Goal: Task Accomplishment & Management: Complete application form

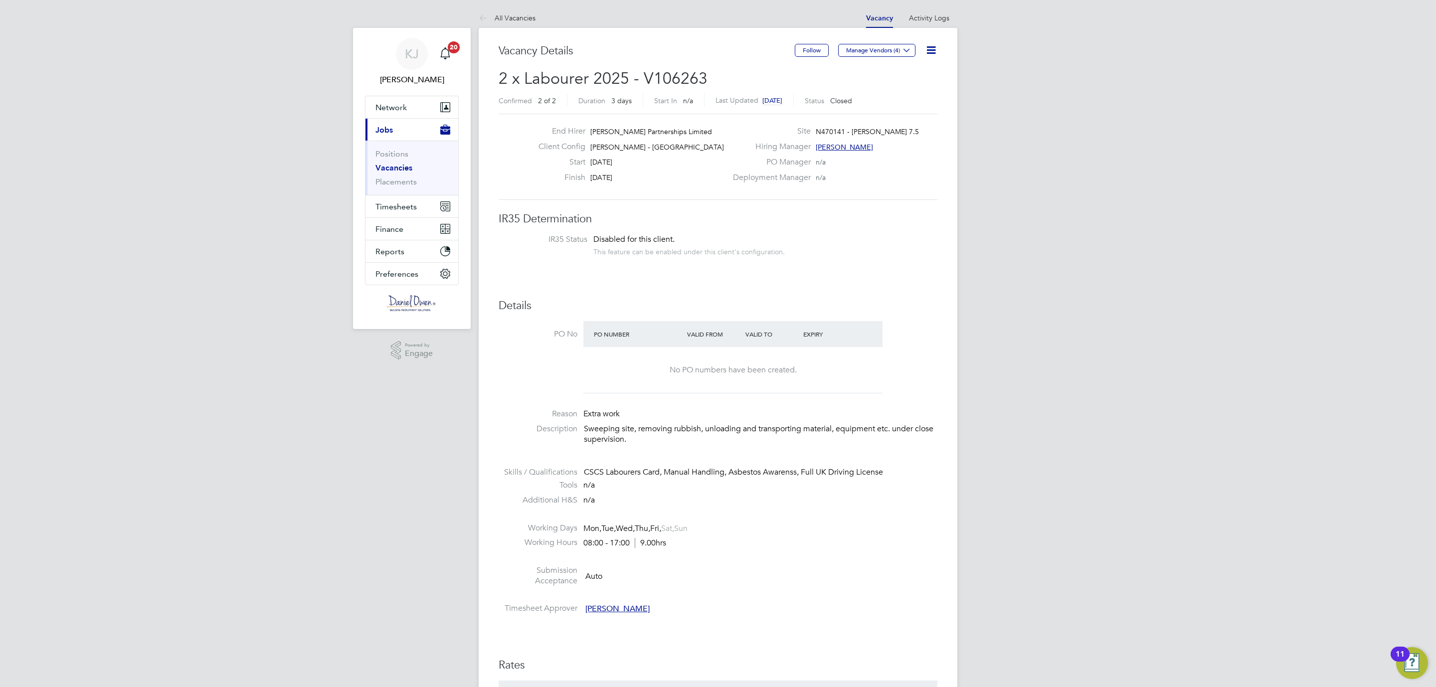
click at [386, 169] on link "Vacancies" at bounding box center [393, 167] width 37 height 9
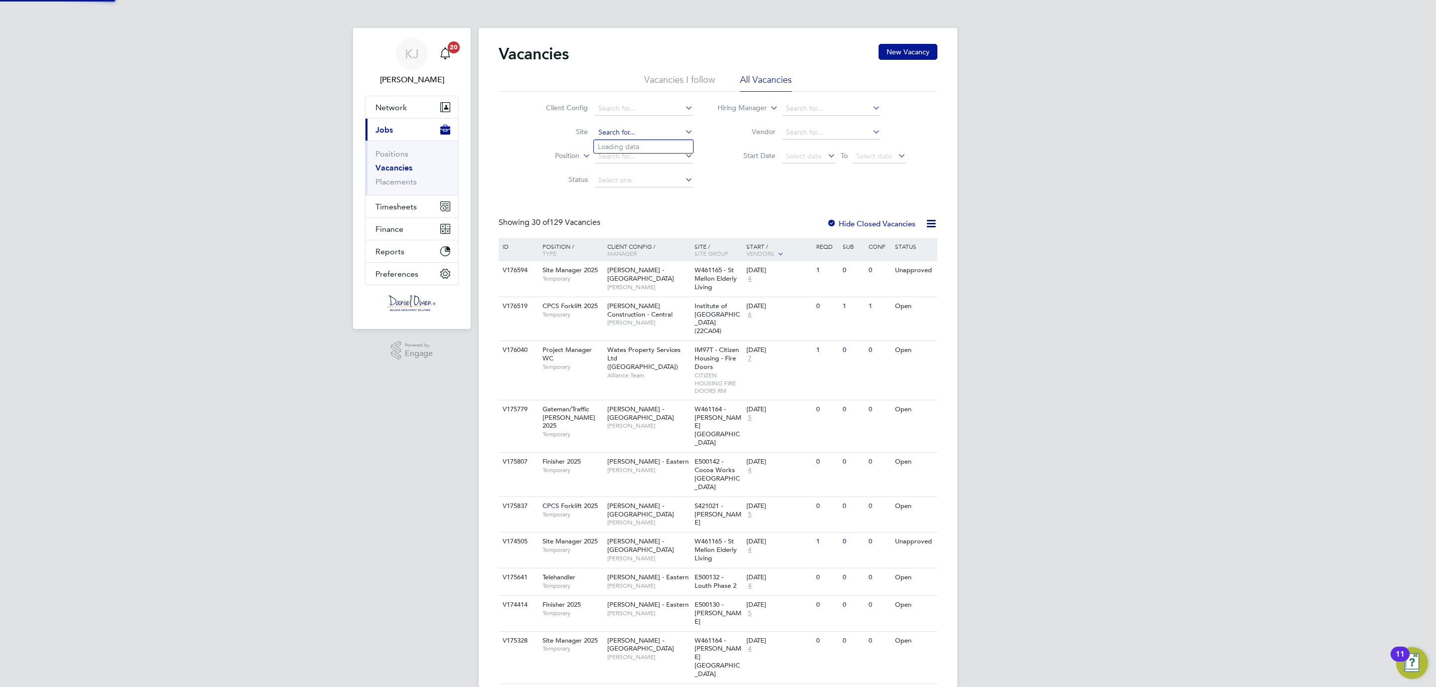
click at [650, 129] on input at bounding box center [644, 133] width 98 height 14
click at [630, 150] on li "Birtley 3 (Home Group / Linden)" at bounding box center [673, 146] width 159 height 13
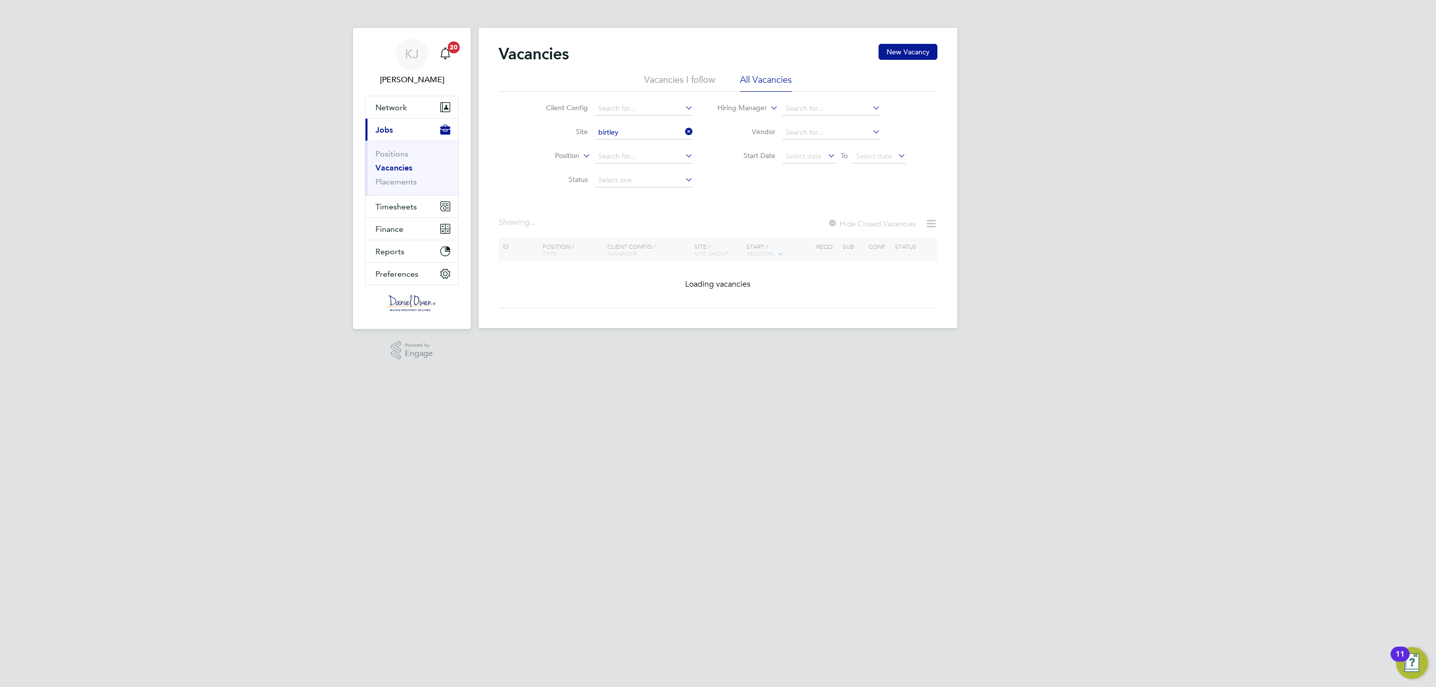
type input "Birtley 3 (Home Group / [GEOGRAPHIC_DATA])"
click at [683, 133] on icon at bounding box center [683, 132] width 0 height 14
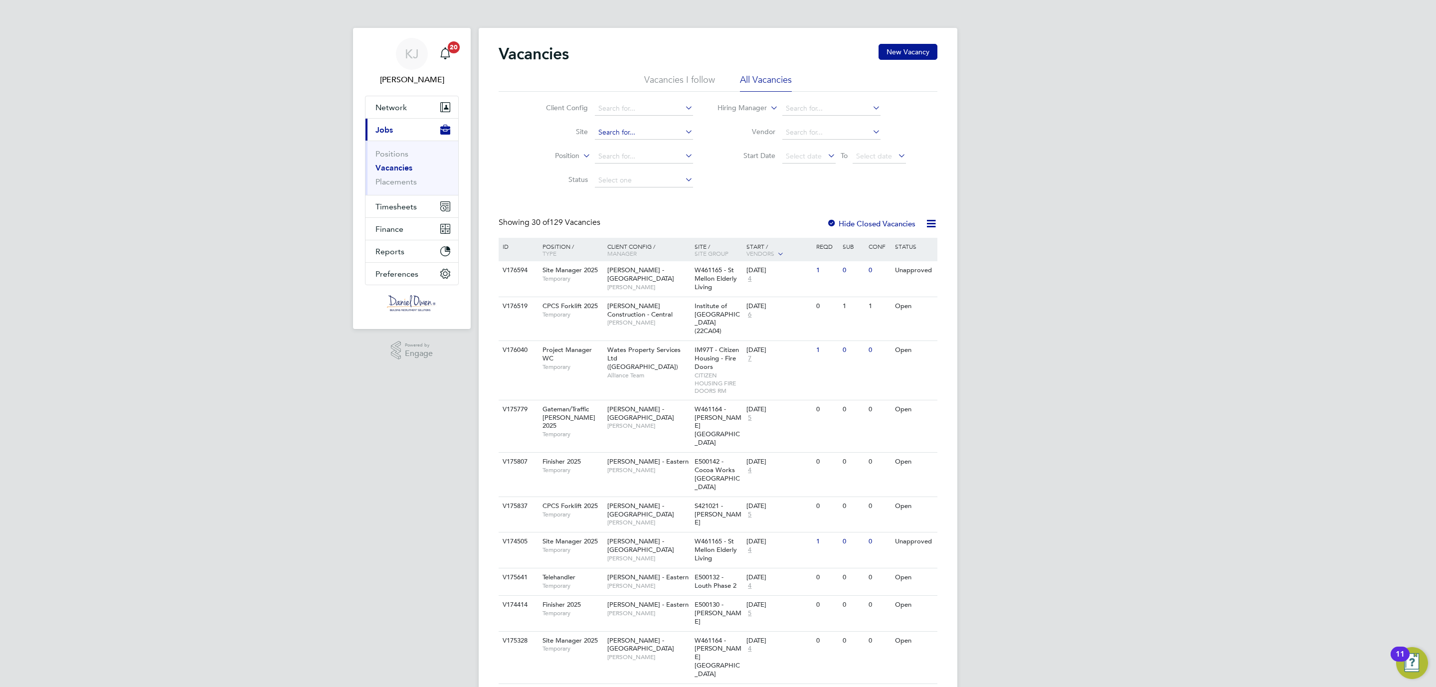
click at [646, 133] on input at bounding box center [644, 133] width 98 height 14
click at [633, 141] on li "Birt ley 3 (Home Group / Linden)" at bounding box center [649, 146] width 110 height 13
type input "Birtley 3 (Home Group / [GEOGRAPHIC_DATA])"
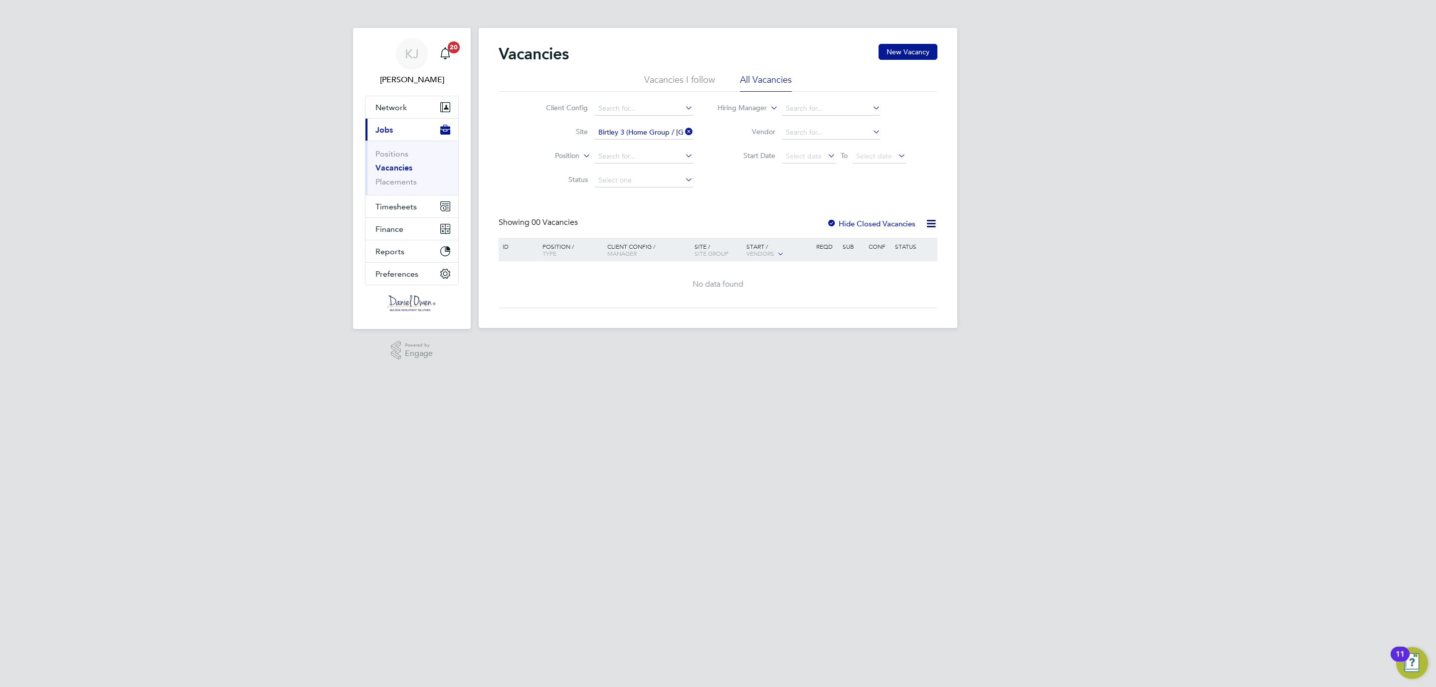
click at [831, 220] on div at bounding box center [831, 224] width 10 height 10
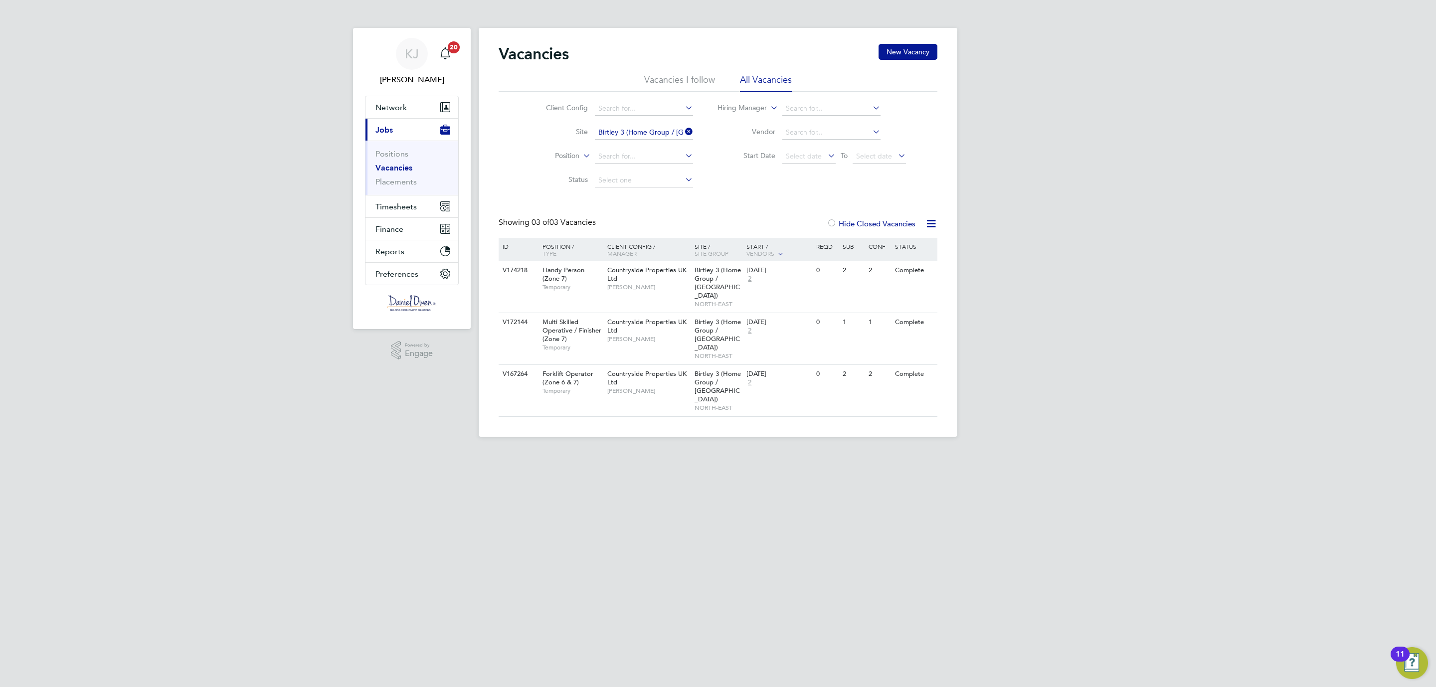
click at [830, 224] on div at bounding box center [831, 224] width 10 height 10
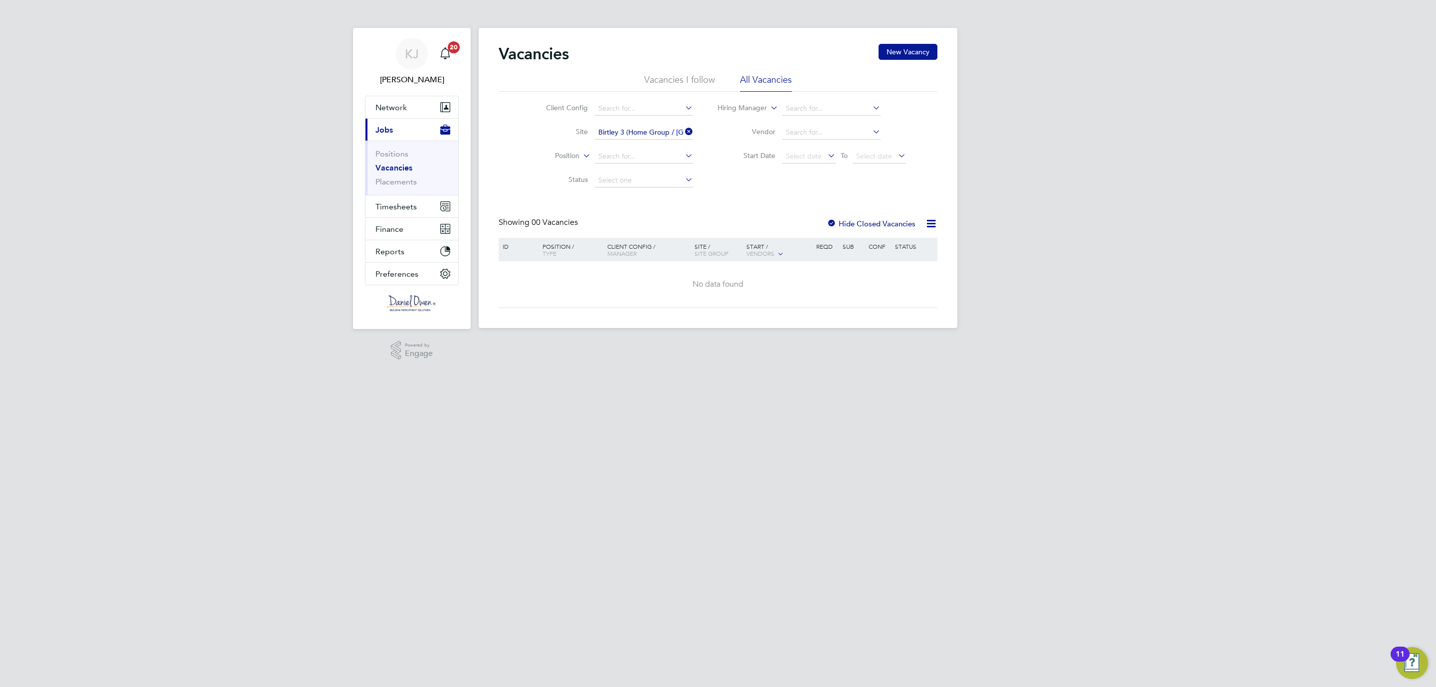
click at [386, 165] on link "Vacancies" at bounding box center [393, 167] width 37 height 9
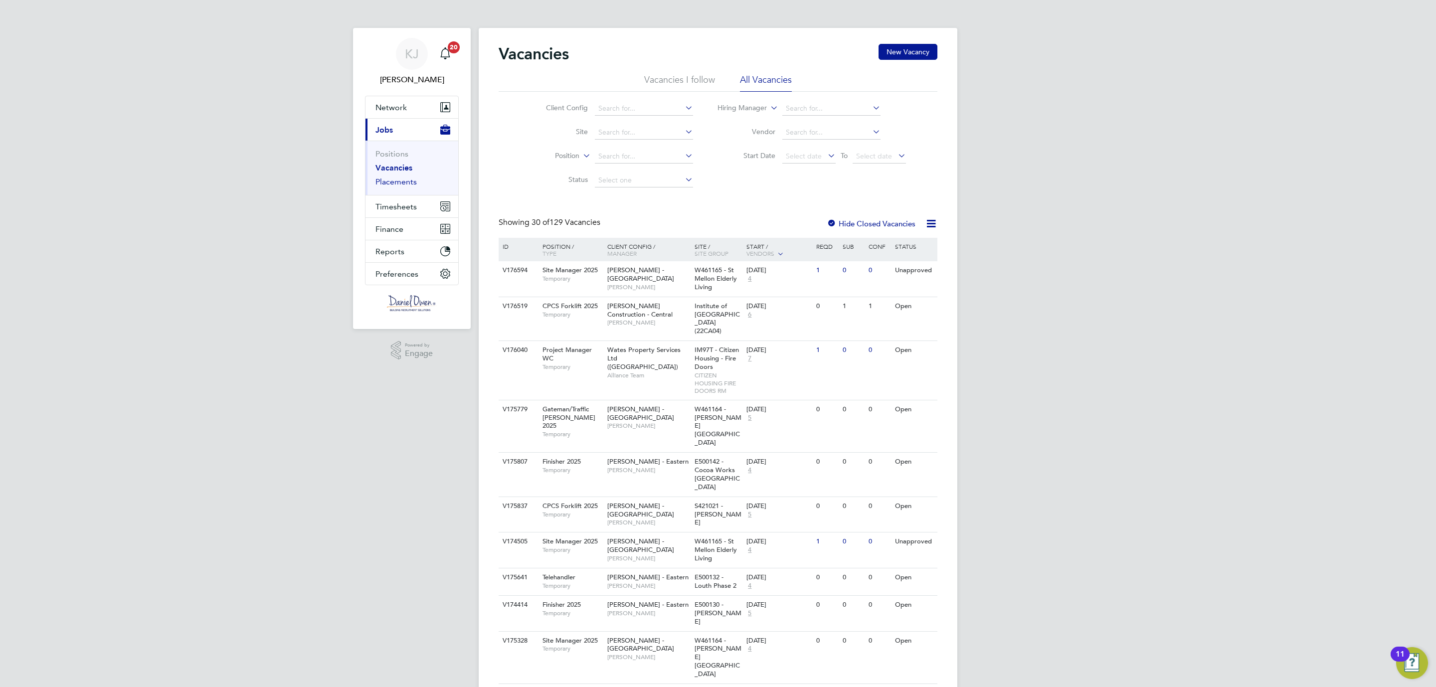
click at [383, 186] on link "Placements" at bounding box center [395, 181] width 41 height 9
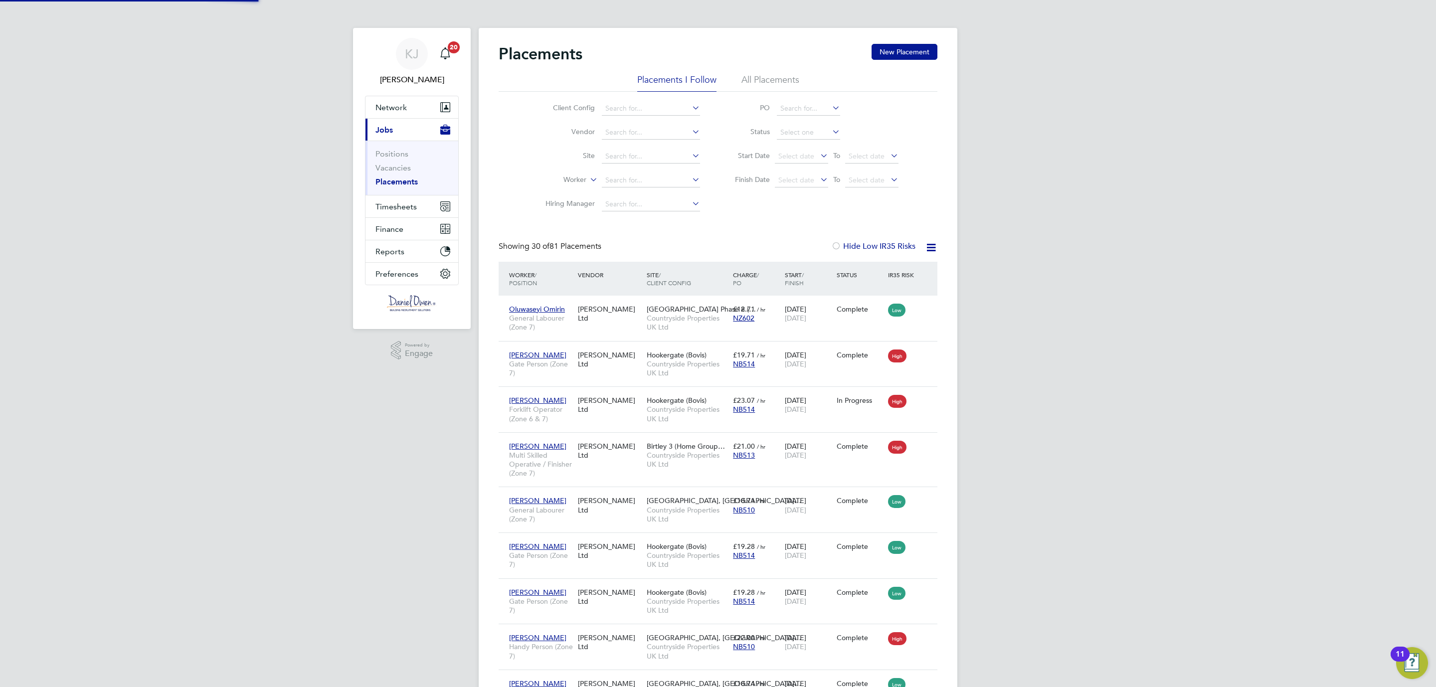
scroll to position [38, 87]
click at [390, 170] on link "Vacancies" at bounding box center [392, 167] width 35 height 9
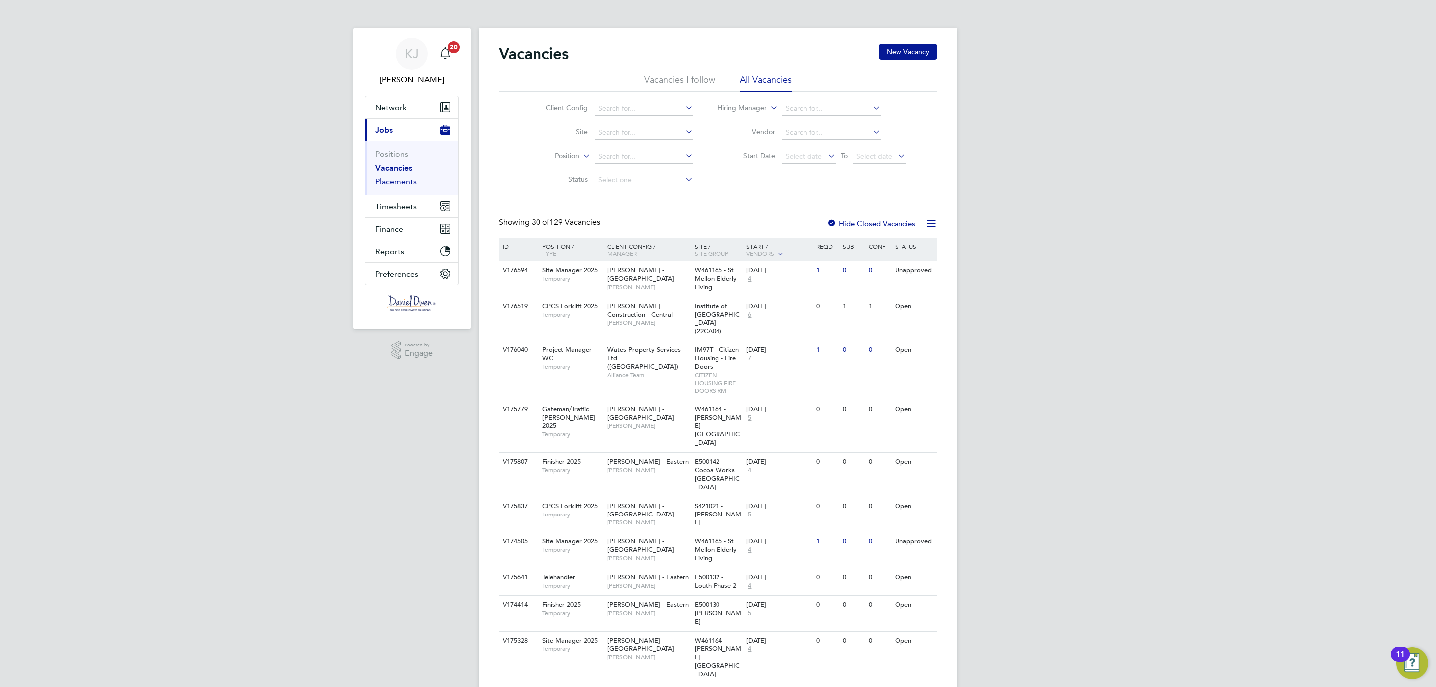
click at [400, 184] on link "Placements" at bounding box center [395, 181] width 41 height 9
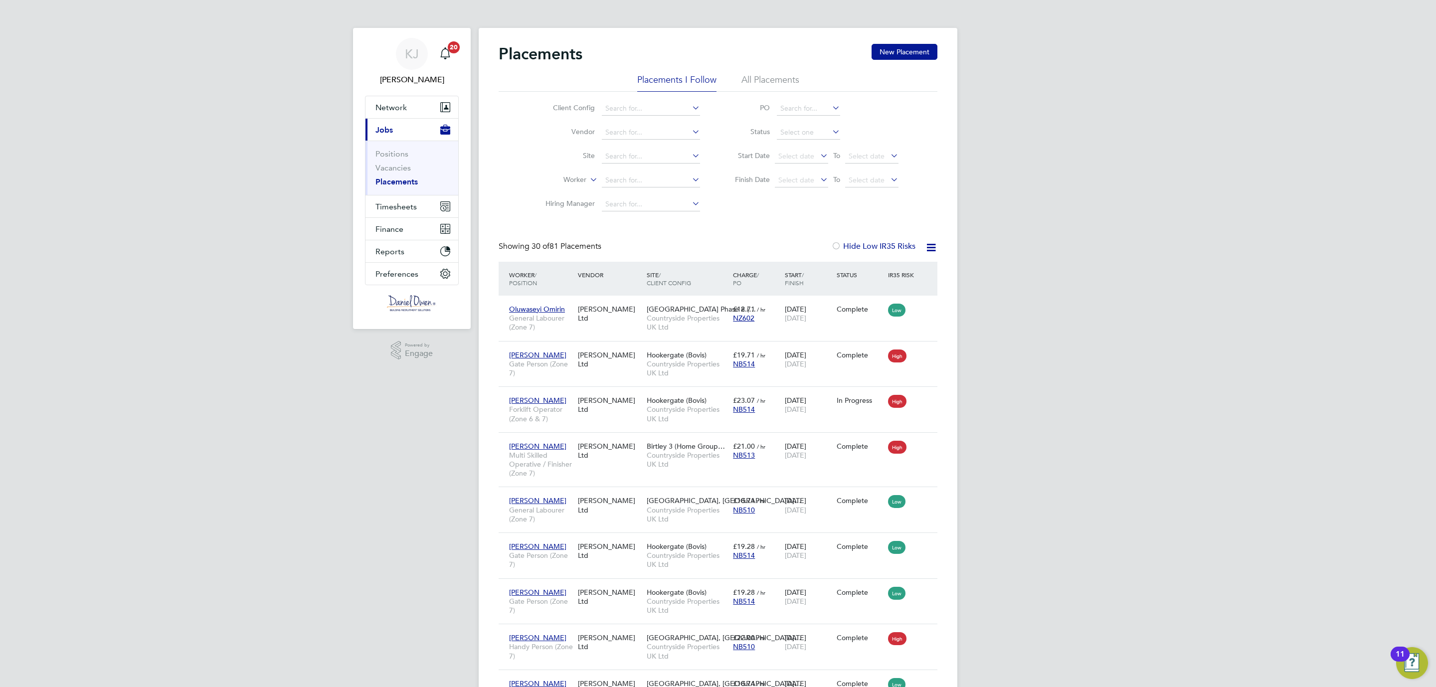
scroll to position [38, 87]
click at [396, 203] on span "Timesheets" at bounding box center [395, 206] width 41 height 9
click at [404, 177] on link "Timesheets" at bounding box center [395, 175] width 41 height 9
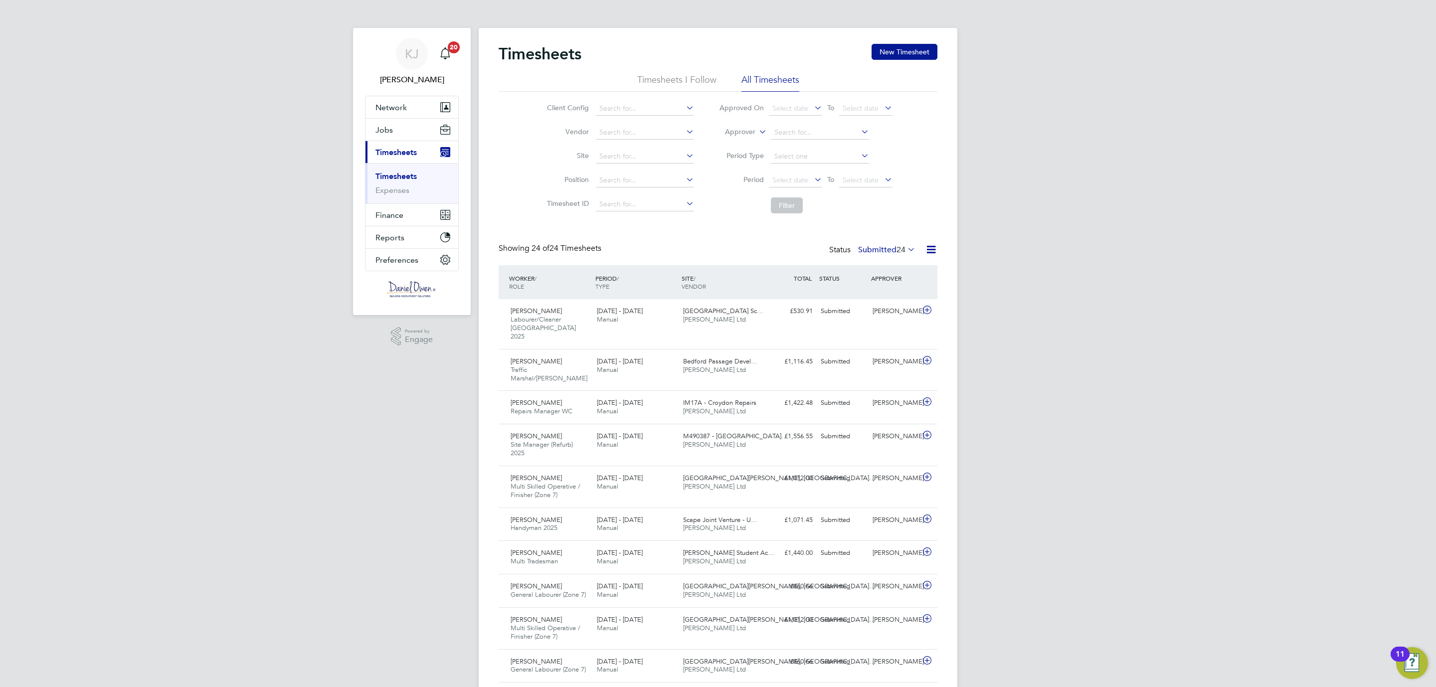
click at [395, 175] on link "Timesheets" at bounding box center [395, 175] width 41 height 9
click at [392, 133] on button "Jobs" at bounding box center [411, 130] width 93 height 22
click at [386, 166] on link "Vacancies" at bounding box center [392, 167] width 35 height 9
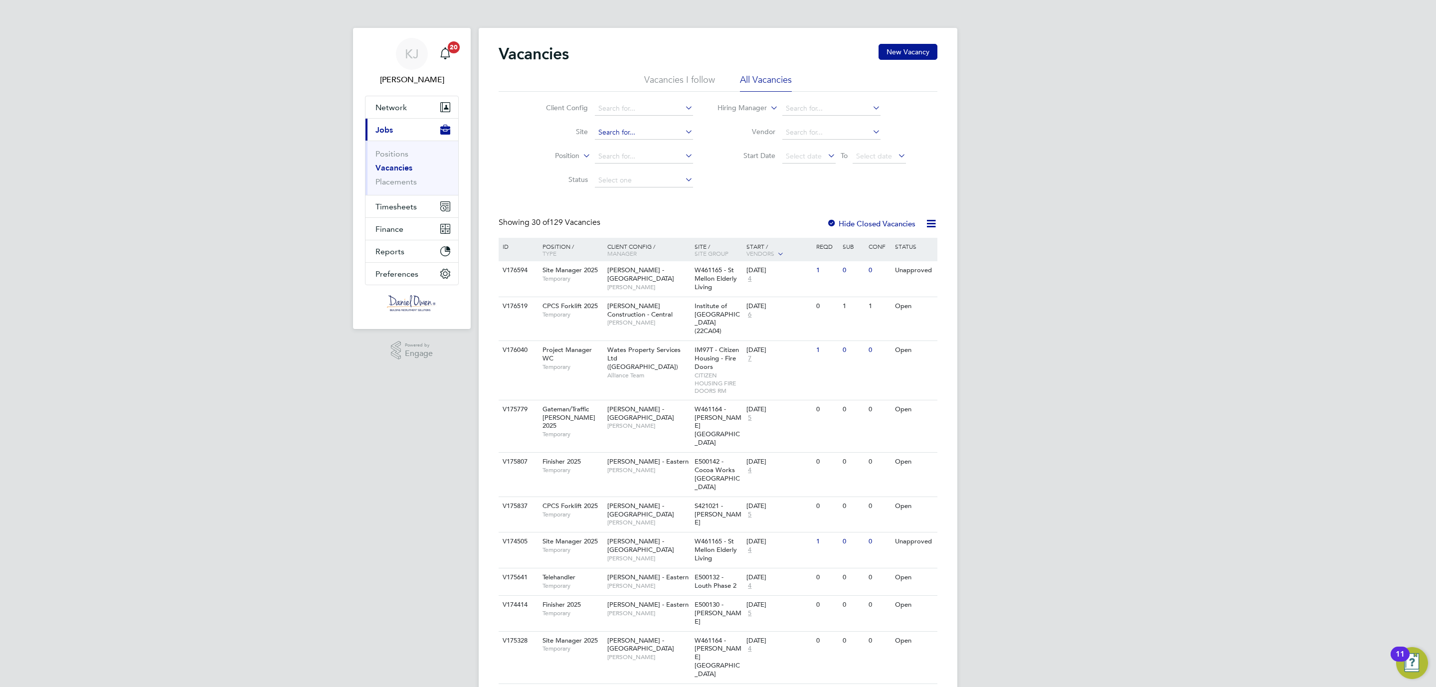
click at [621, 128] on input at bounding box center [644, 133] width 98 height 14
type input "b"
click at [649, 146] on li "Birtle y 3 (Home Group / Linden)" at bounding box center [649, 146] width 110 height 13
type input "Birtley 3 (Home Group / Linden)"
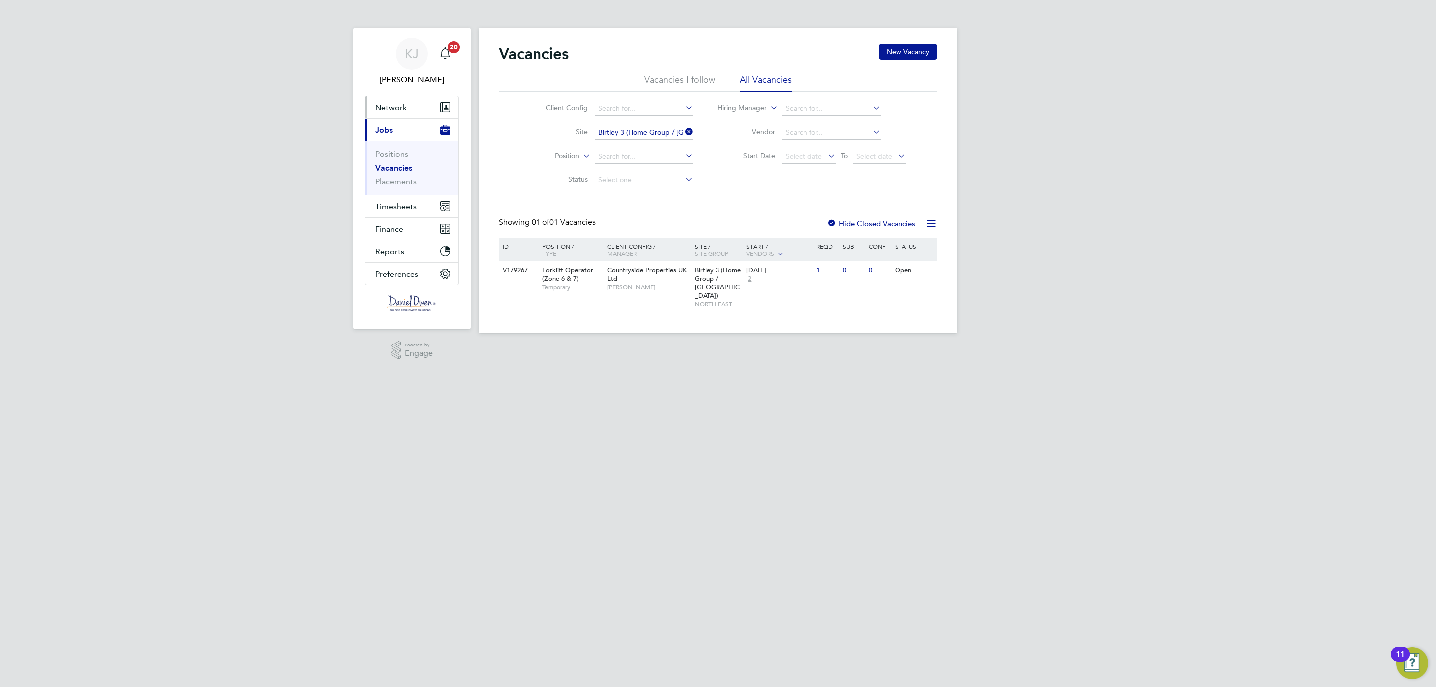
click at [389, 104] on span "Network" at bounding box center [390, 107] width 31 height 9
click at [388, 170] on link "Workers" at bounding box center [390, 172] width 30 height 9
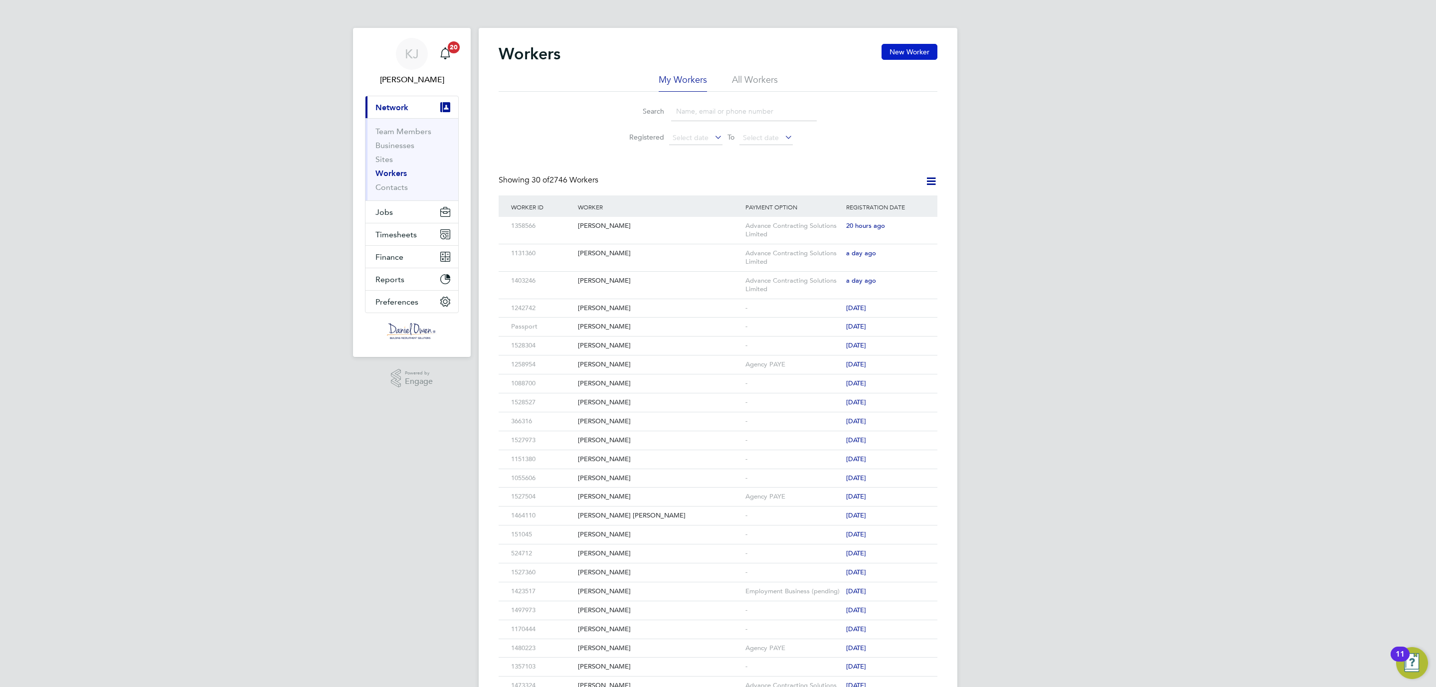
click at [908, 57] on button "New Worker" at bounding box center [909, 52] width 56 height 16
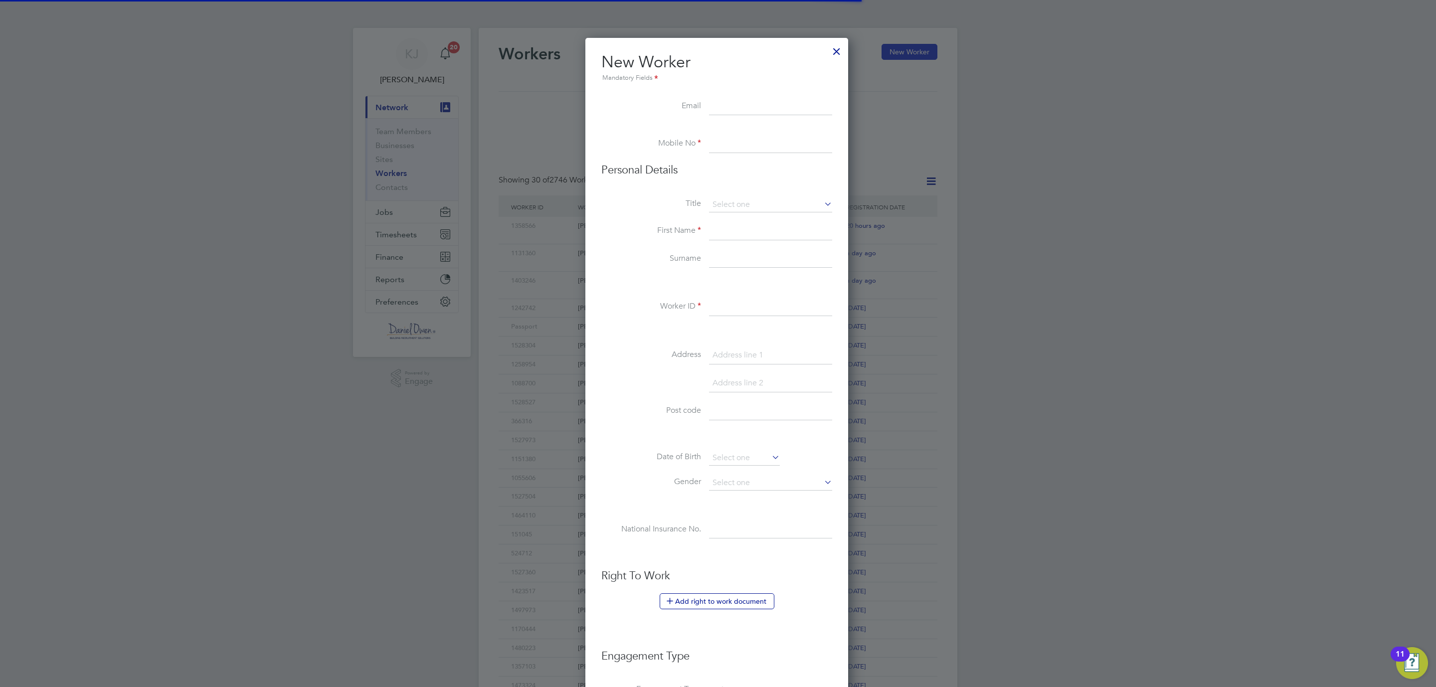
scroll to position [851, 265]
click at [757, 142] on input at bounding box center [770, 144] width 123 height 18
paste input "07455563515"
type input "07455563515"
click at [739, 210] on input at bounding box center [770, 204] width 123 height 15
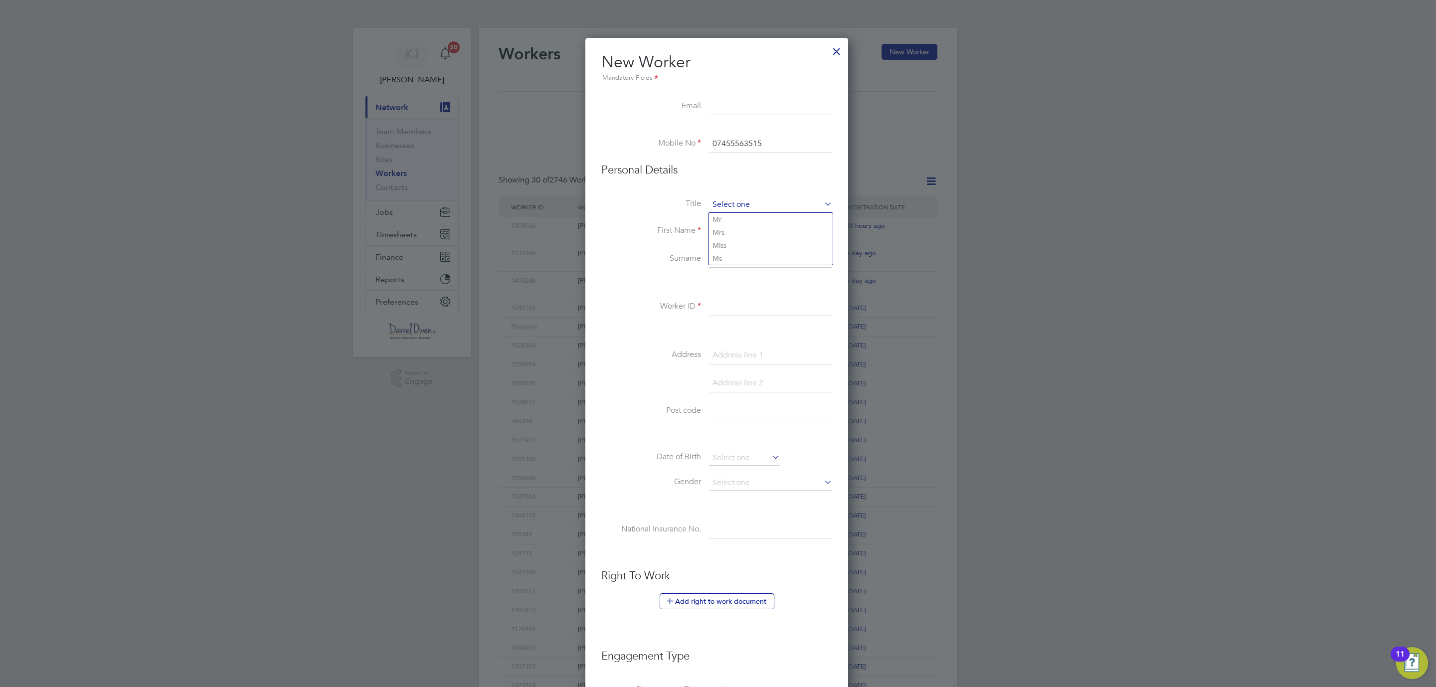
click at [739, 201] on input at bounding box center [770, 204] width 123 height 15
click at [734, 222] on li "Mr" at bounding box center [770, 219] width 124 height 13
type input "Mr"
click at [730, 228] on input at bounding box center [770, 231] width 123 height 18
type input "K"
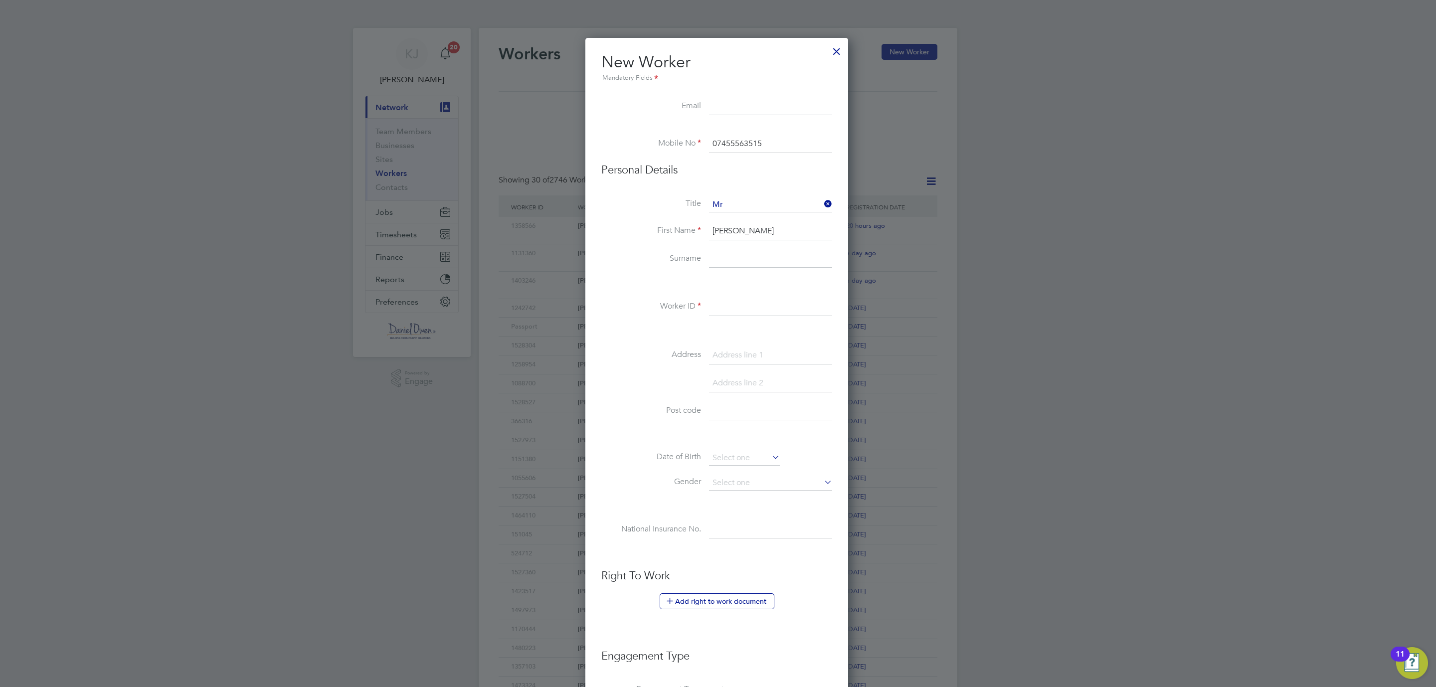
type input "Joe"
type input "Molloy"
click at [720, 307] on input at bounding box center [770, 307] width 123 height 18
type input "1480524"
click at [769, 355] on input at bounding box center [770, 355] width 123 height 18
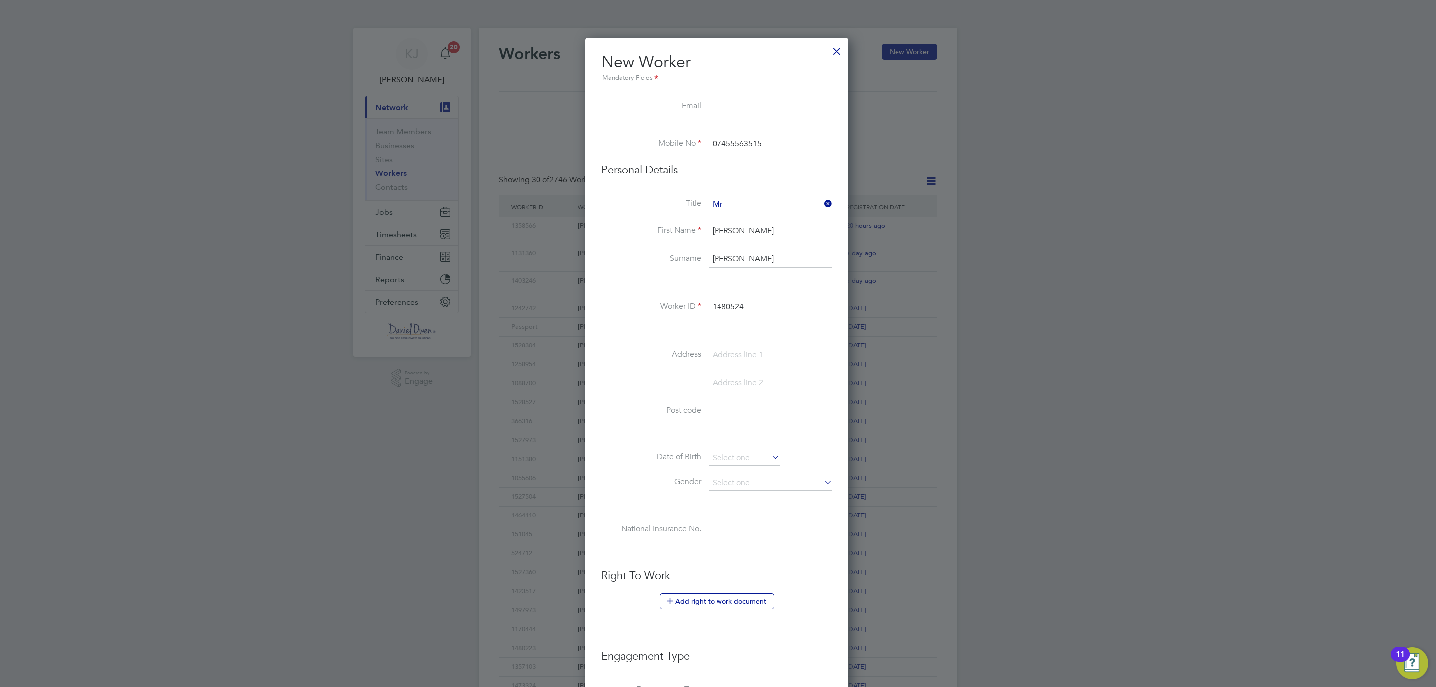
click at [714, 417] on input at bounding box center [770, 411] width 123 height 18
paste input "DH8 7EZ"
type input "DH8 7EZ"
click at [721, 351] on input at bounding box center [770, 355] width 123 height 18
paste input "Percy Gardens"
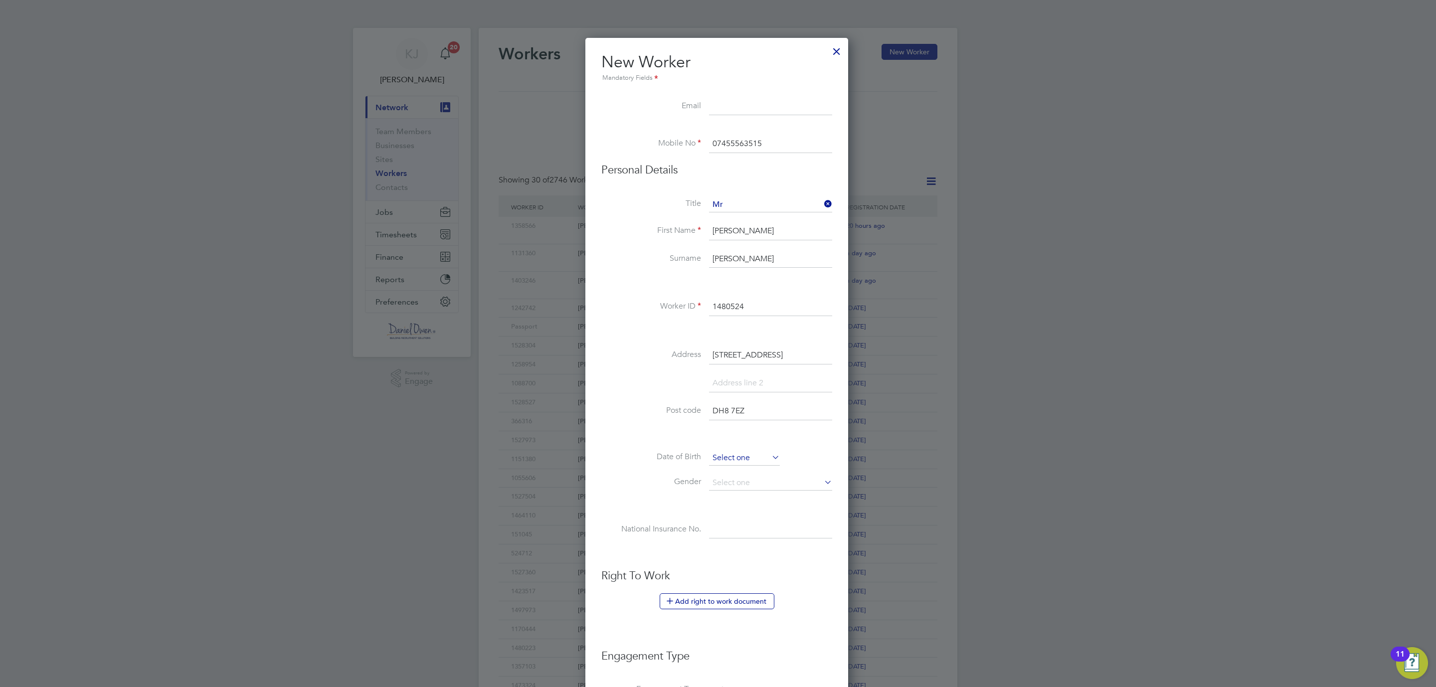
type input "4 Percy Gardens"
click at [745, 462] on input at bounding box center [744, 458] width 71 height 15
click at [801, 280] on span "2012" at bounding box center [800, 283] width 18 height 8
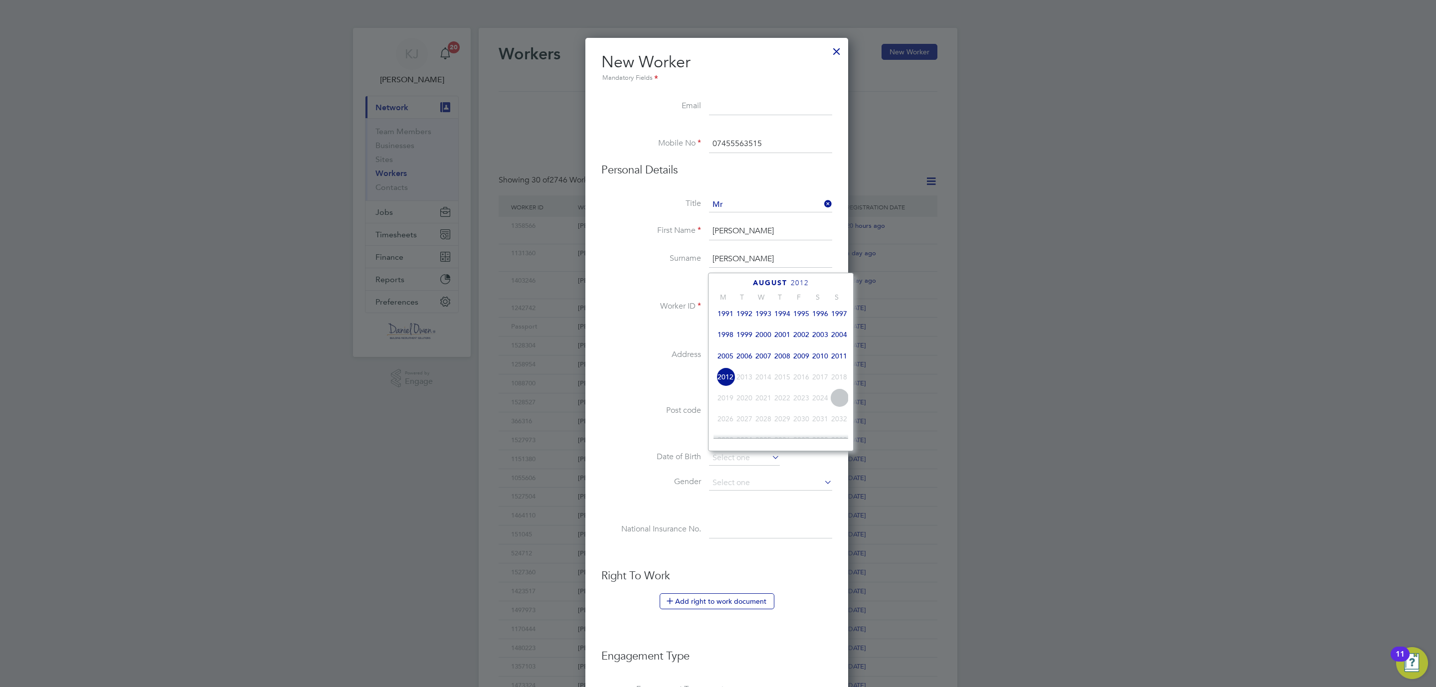
click at [786, 313] on span "1994" at bounding box center [782, 313] width 19 height 19
click at [735, 282] on icon at bounding box center [734, 283] width 9 height 11
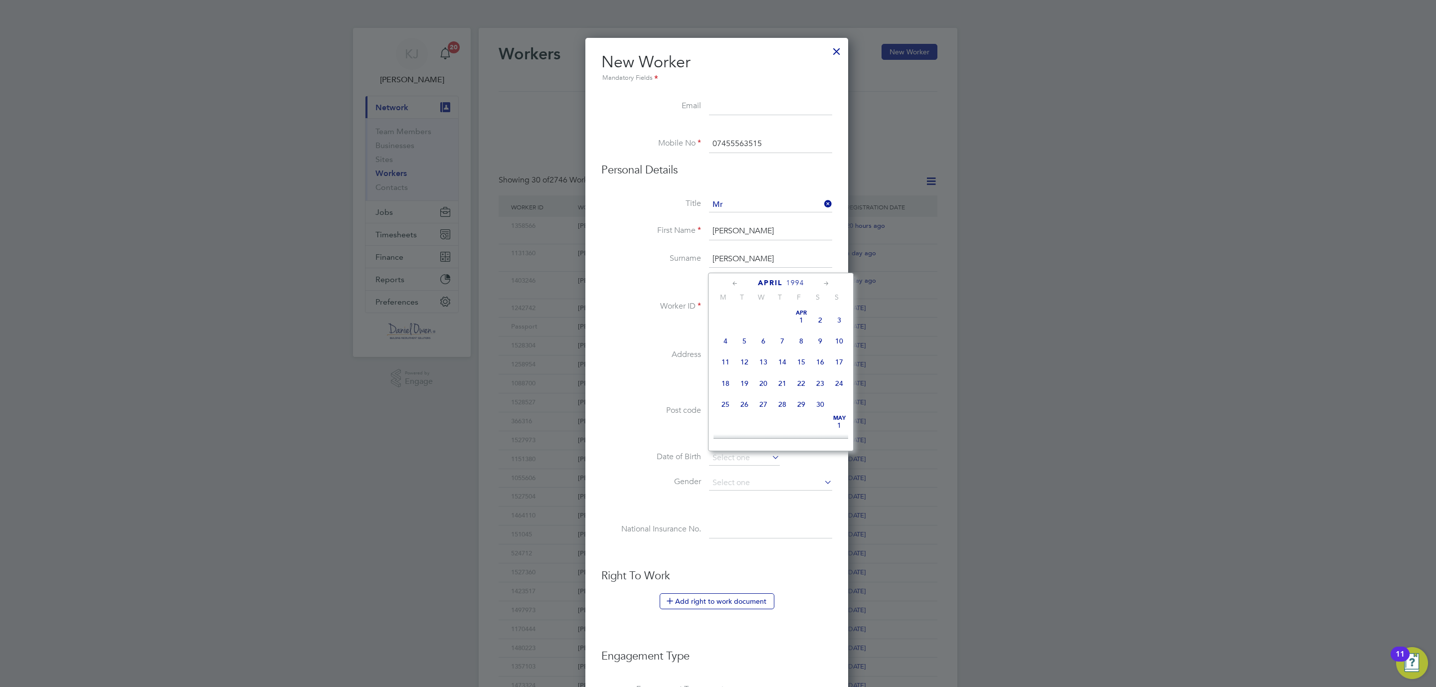
click at [735, 282] on icon at bounding box center [734, 283] width 9 height 11
click at [825, 285] on icon at bounding box center [826, 283] width 9 height 11
click at [743, 359] on span "12" at bounding box center [744, 360] width 19 height 19
type input "12 Apr 1994"
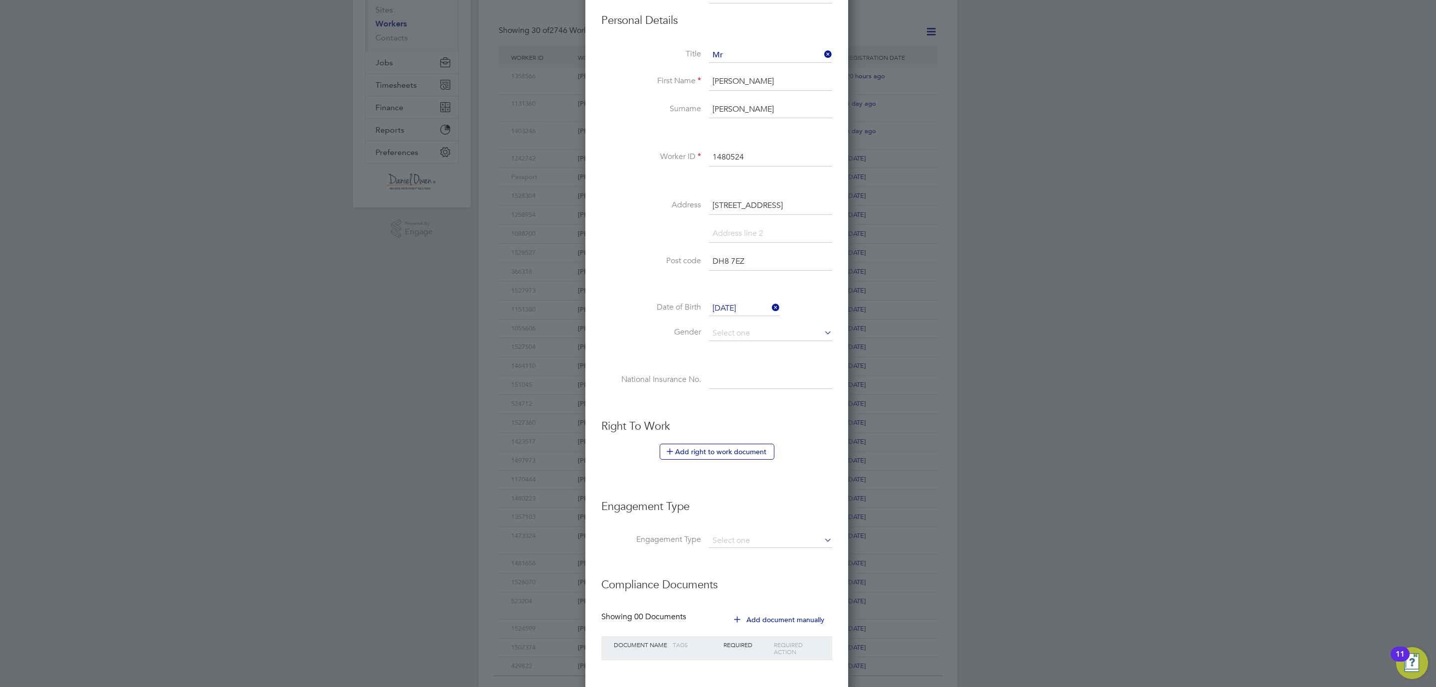
scroll to position [211, 0]
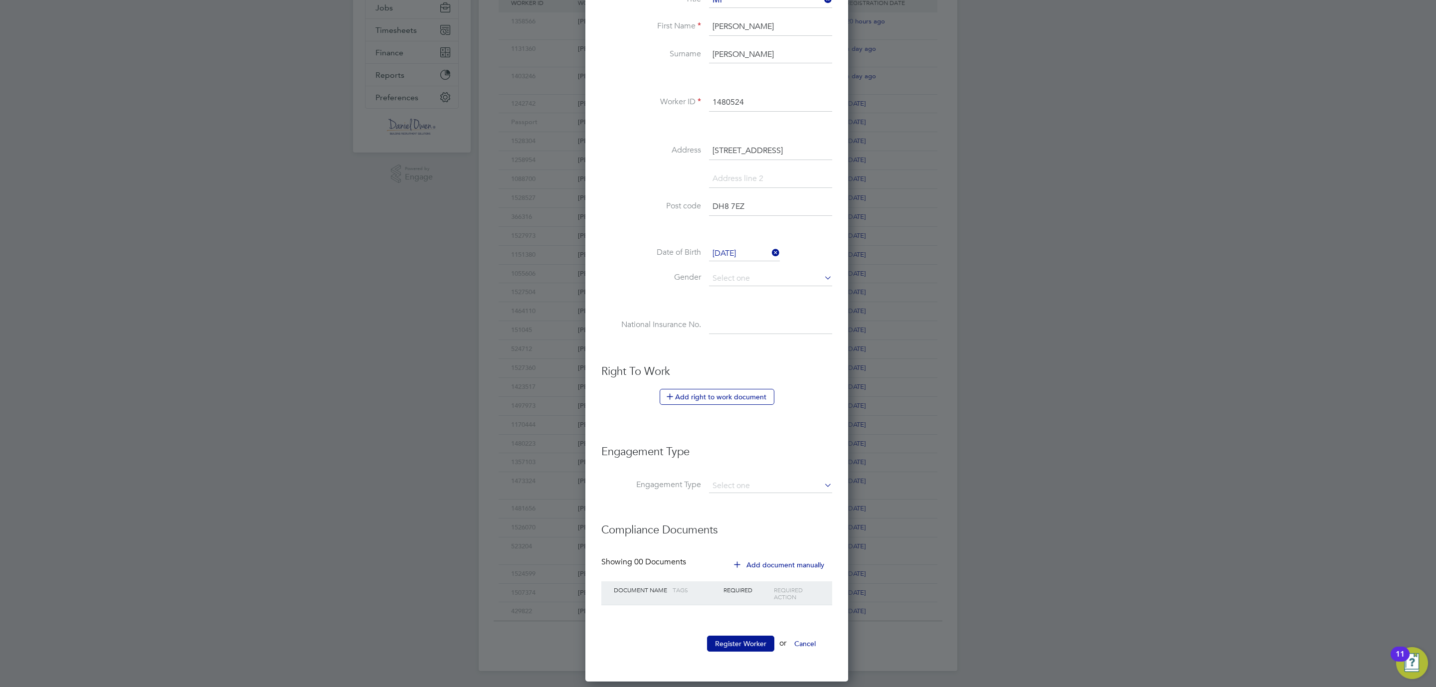
click at [713, 381] on li "Right To Work Add right to work document Country and citizenship Country the wo…" at bounding box center [716, 394] width 231 height 60
click at [712, 391] on button "Add right to work document" at bounding box center [717, 397] width 115 height 16
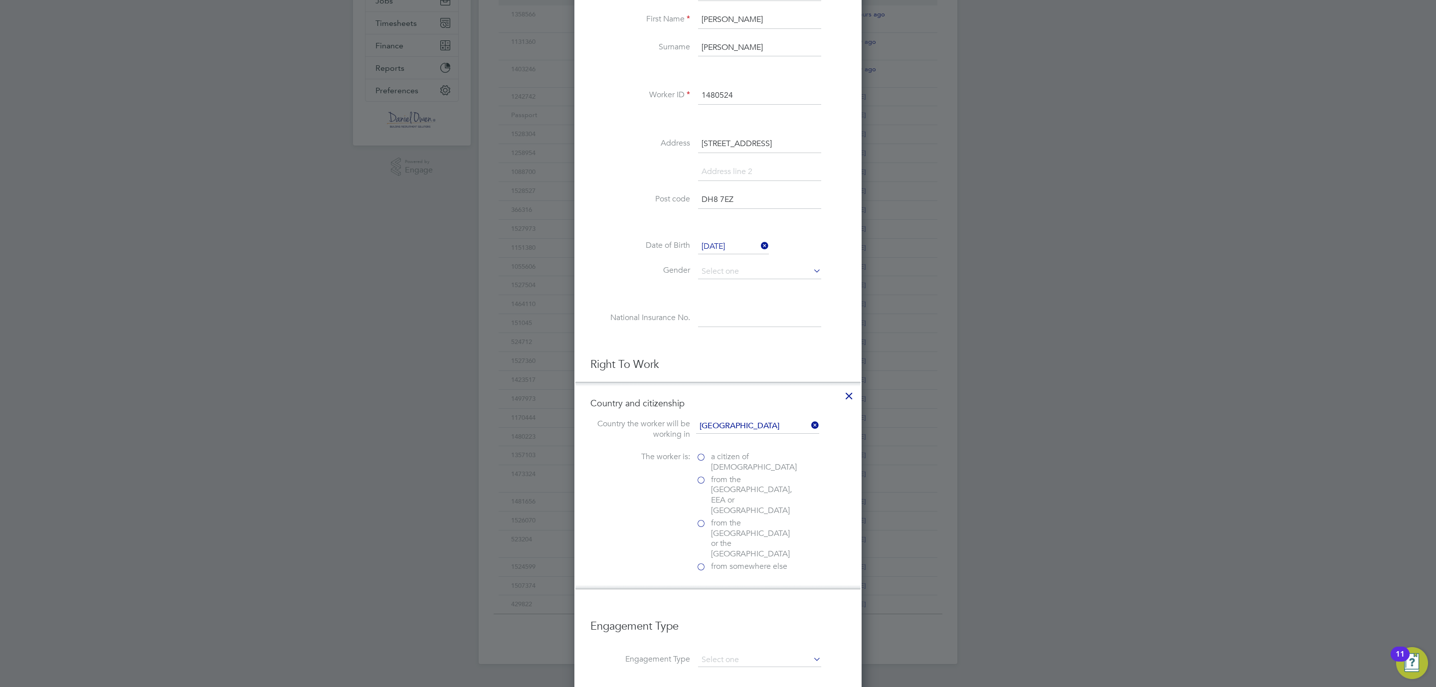
scroll to position [1002, 287]
click at [700, 464] on label "a citizen of United Kingdom" at bounding box center [746, 462] width 100 height 21
click at [0, 0] on input "a citizen of United Kingdom" at bounding box center [0, 0] width 0 height 0
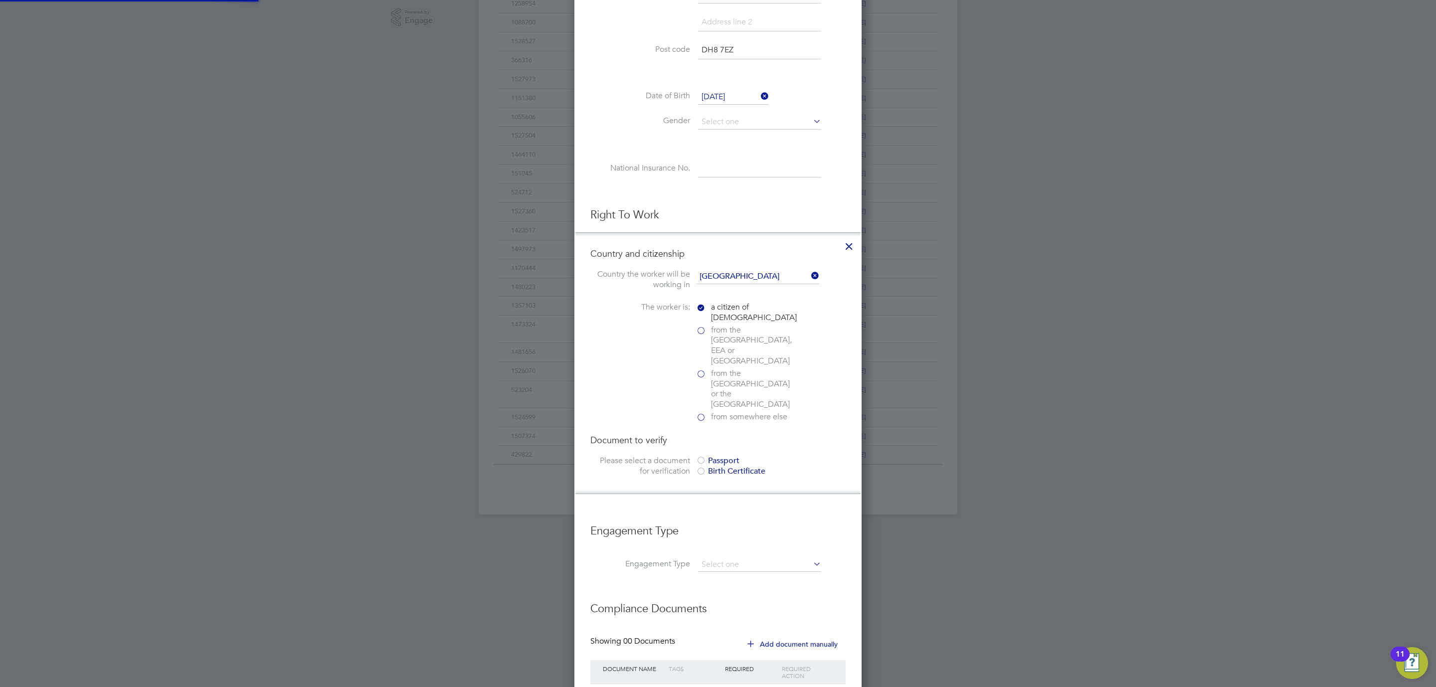
scroll to position [407, 0]
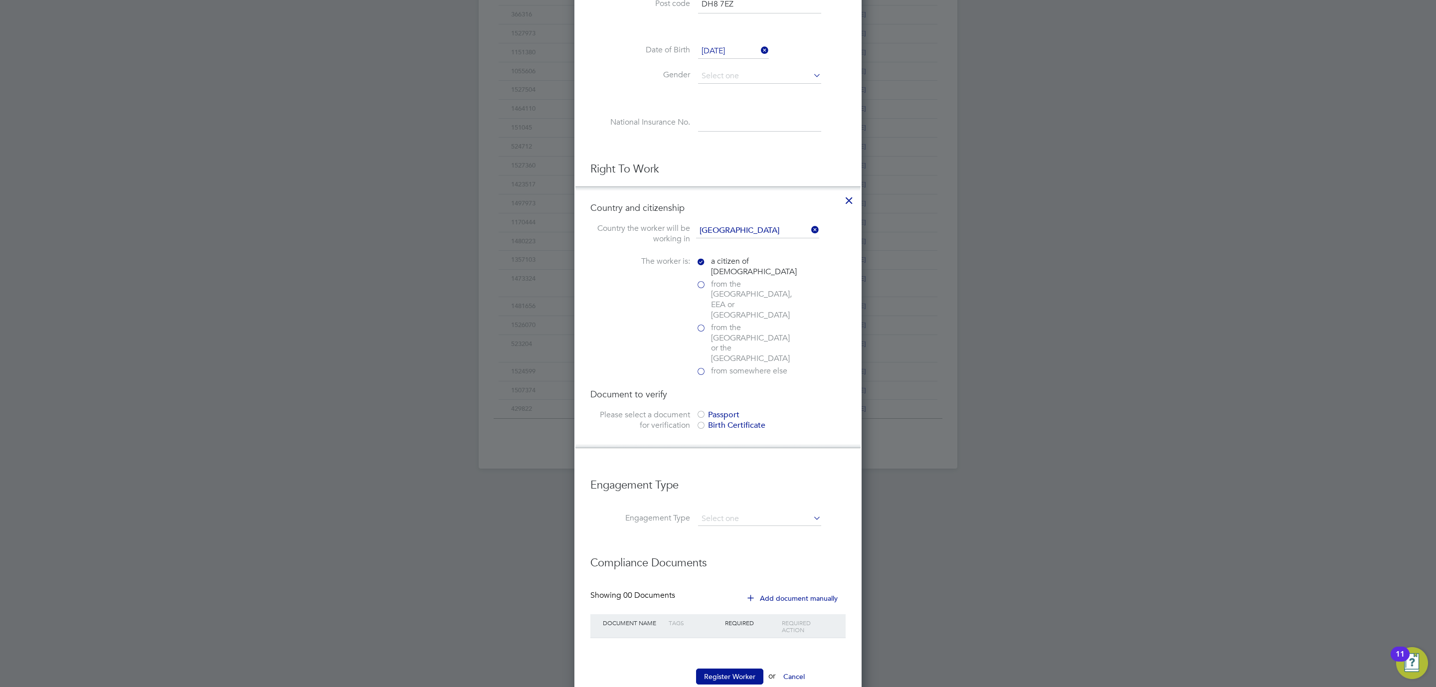
click at [697, 410] on div at bounding box center [701, 415] width 10 height 10
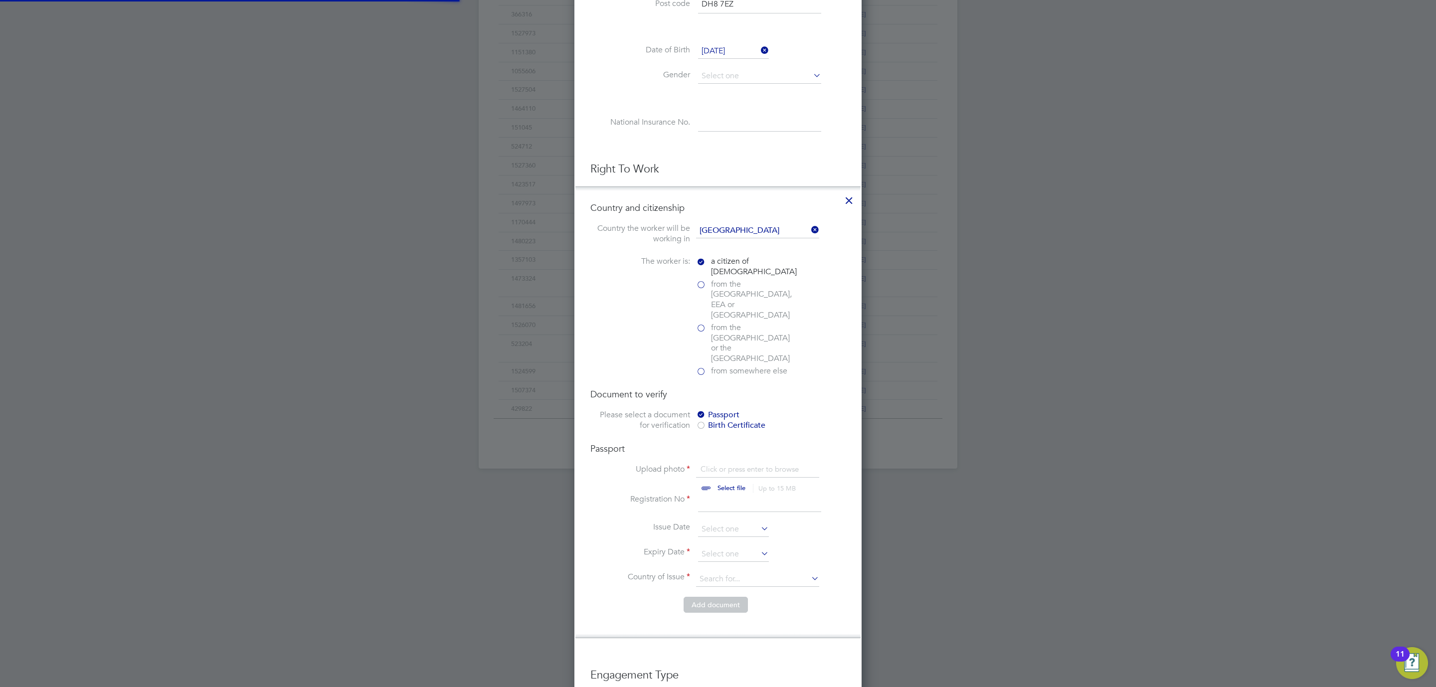
scroll to position [13, 124]
click at [708, 464] on input "file" at bounding box center [740, 479] width 157 height 30
type input "C:\fakepath\JM- PP.jpg"
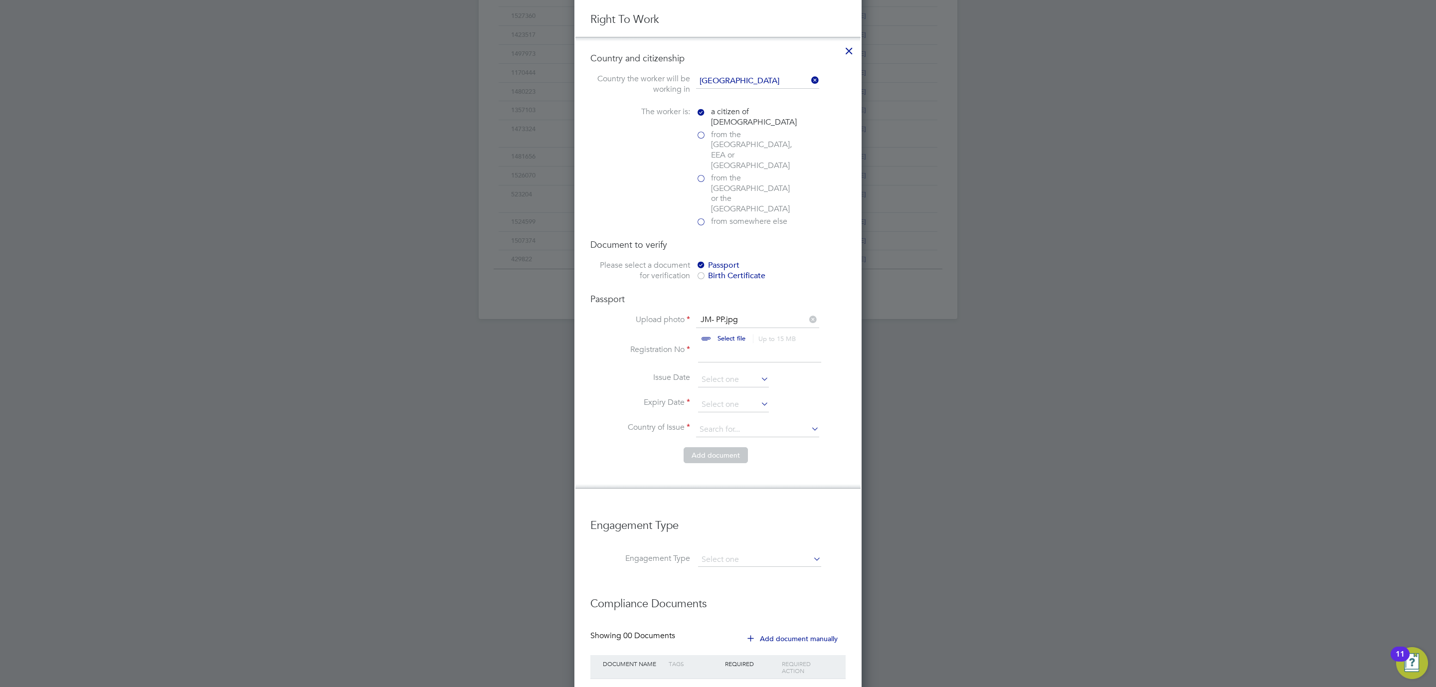
scroll to position [597, 0]
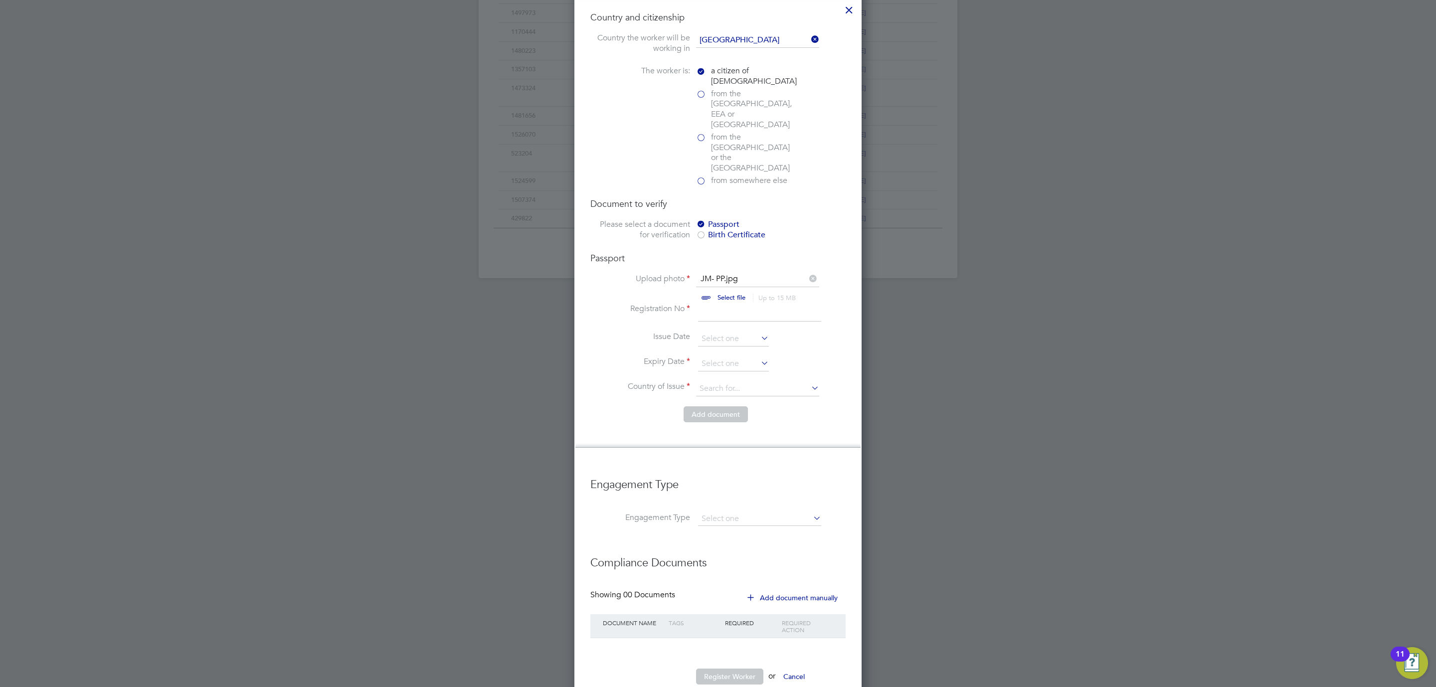
click at [739, 304] on li "Registration No" at bounding box center [717, 318] width 255 height 28
click at [734, 304] on input at bounding box center [759, 313] width 123 height 18
type input "120156474"
click at [724, 356] on input at bounding box center [733, 363] width 71 height 15
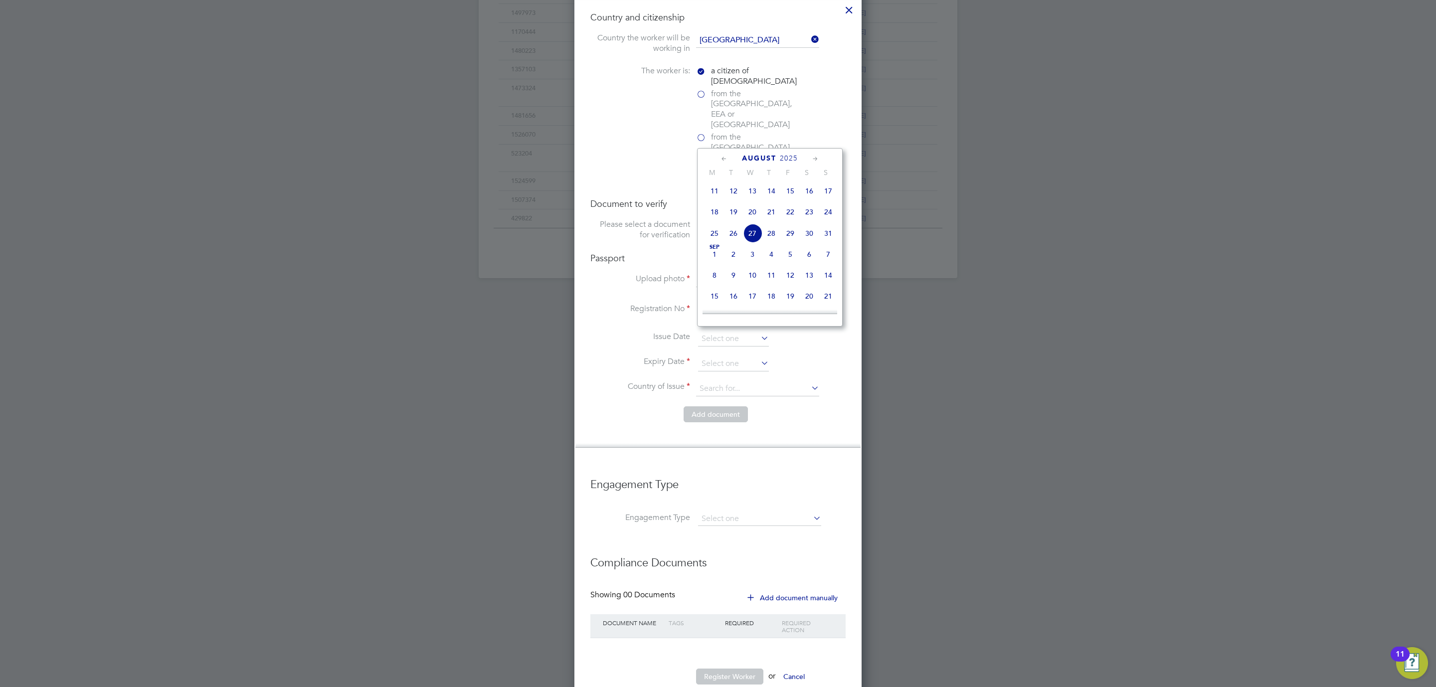
click at [769, 156] on span "August" at bounding box center [759, 158] width 34 height 8
click at [790, 156] on span "2025" at bounding box center [789, 158] width 18 height 8
click at [814, 252] on span "2030" at bounding box center [809, 252] width 19 height 19
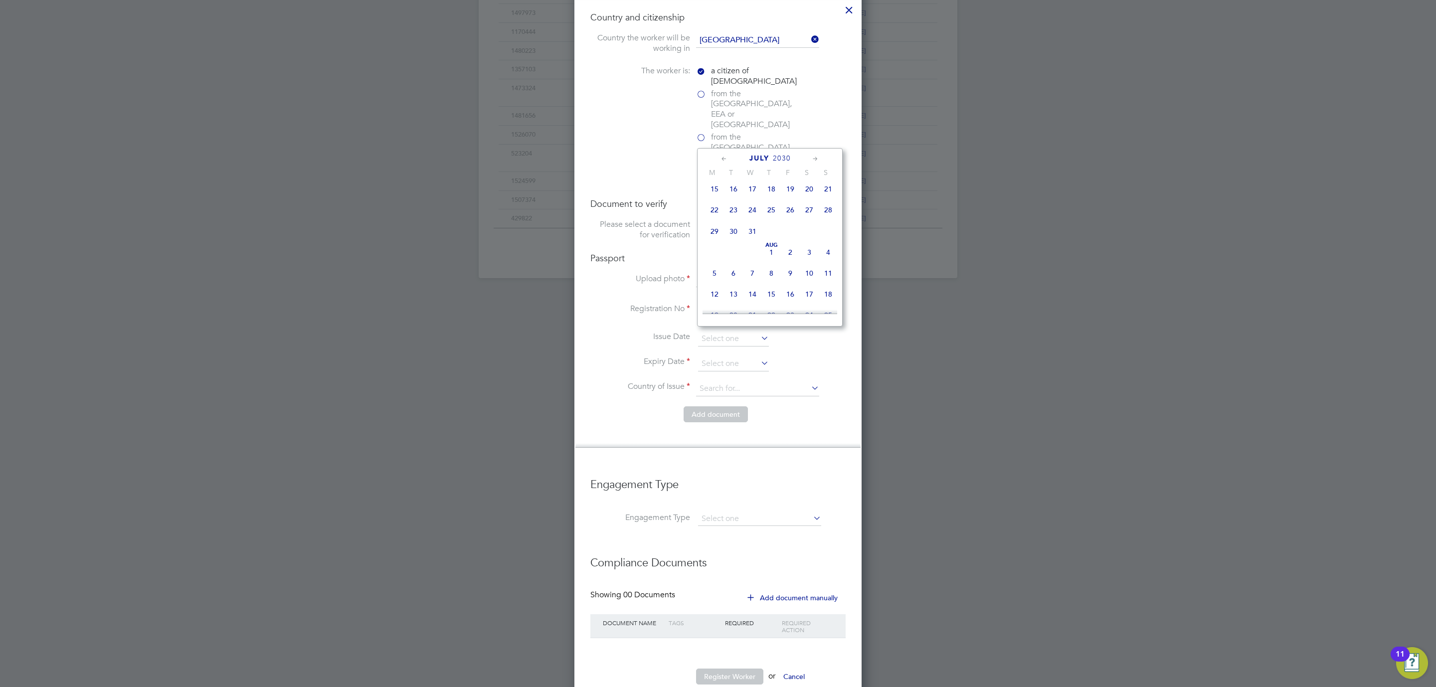
click at [817, 159] on icon at bounding box center [815, 159] width 9 height 11
click at [827, 282] on span "29" at bounding box center [828, 274] width 19 height 19
type input "29 Sep 2030"
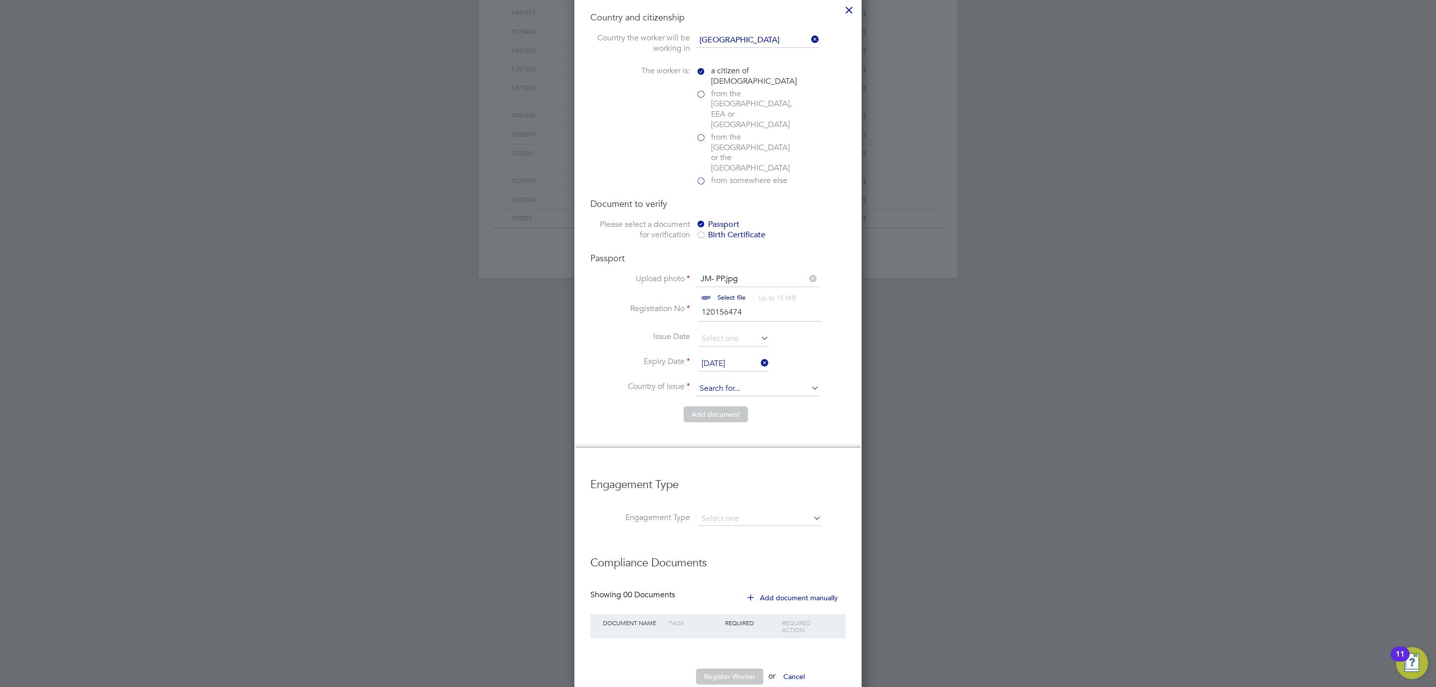
click at [718, 381] on input at bounding box center [757, 388] width 123 height 15
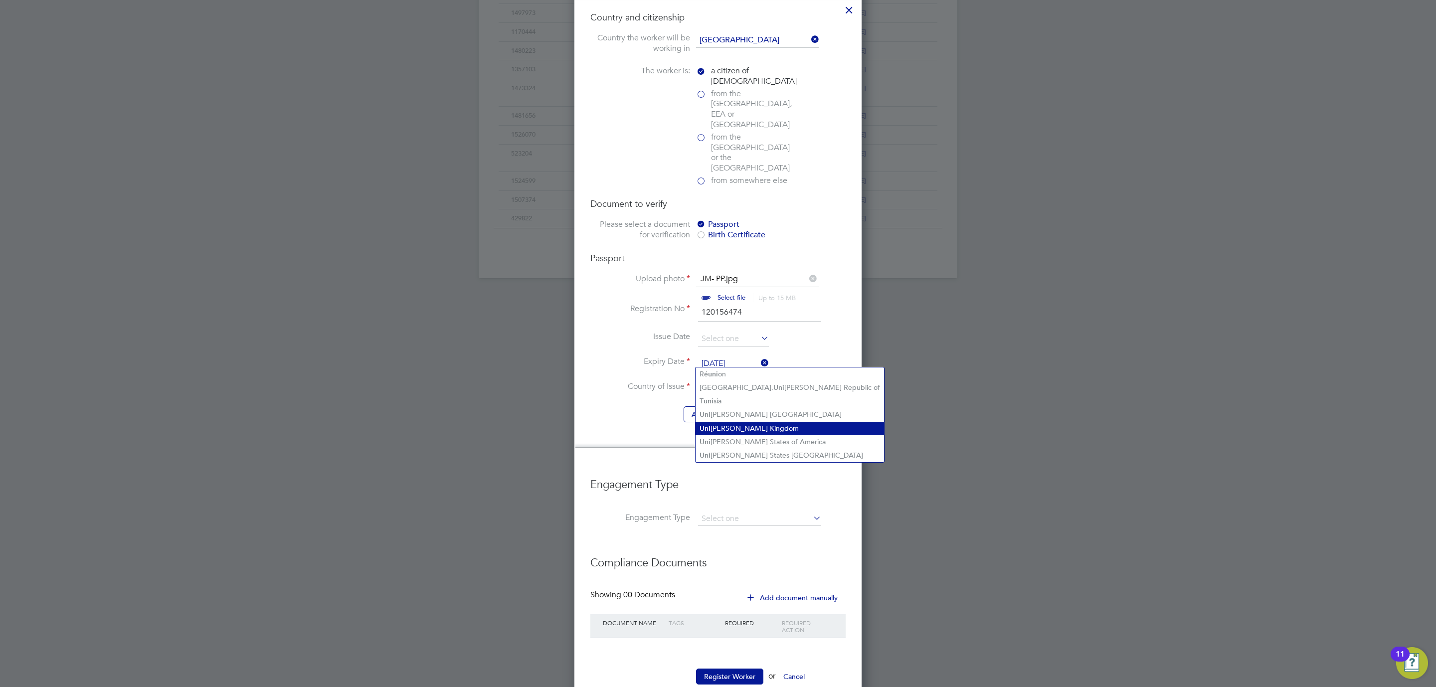
click at [737, 431] on li "Uni ted Kingdom" at bounding box center [789, 428] width 188 height 13
type input "United Kingdom"
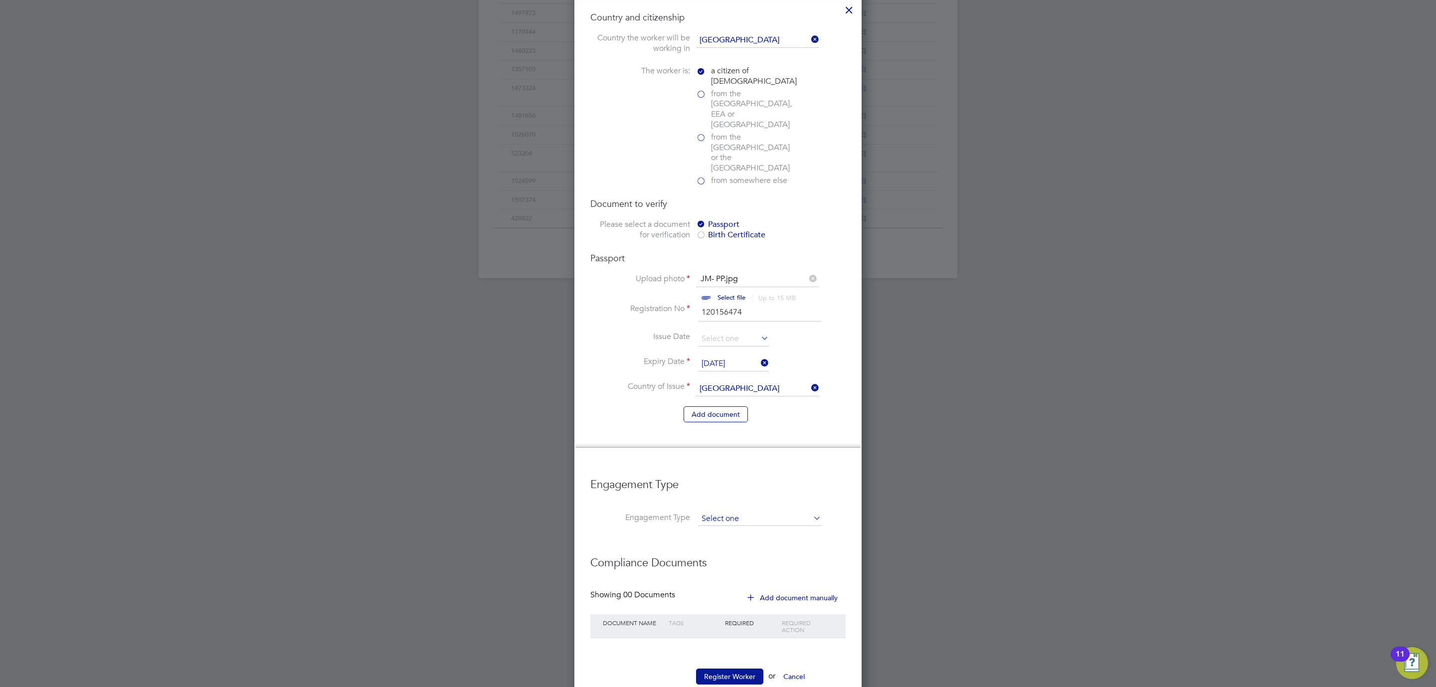
click at [718, 512] on input at bounding box center [759, 519] width 123 height 14
click at [712, 512] on input at bounding box center [759, 519] width 123 height 14
click at [725, 546] on li "Umbrella" at bounding box center [759, 548] width 124 height 14
type input "Umbrella"
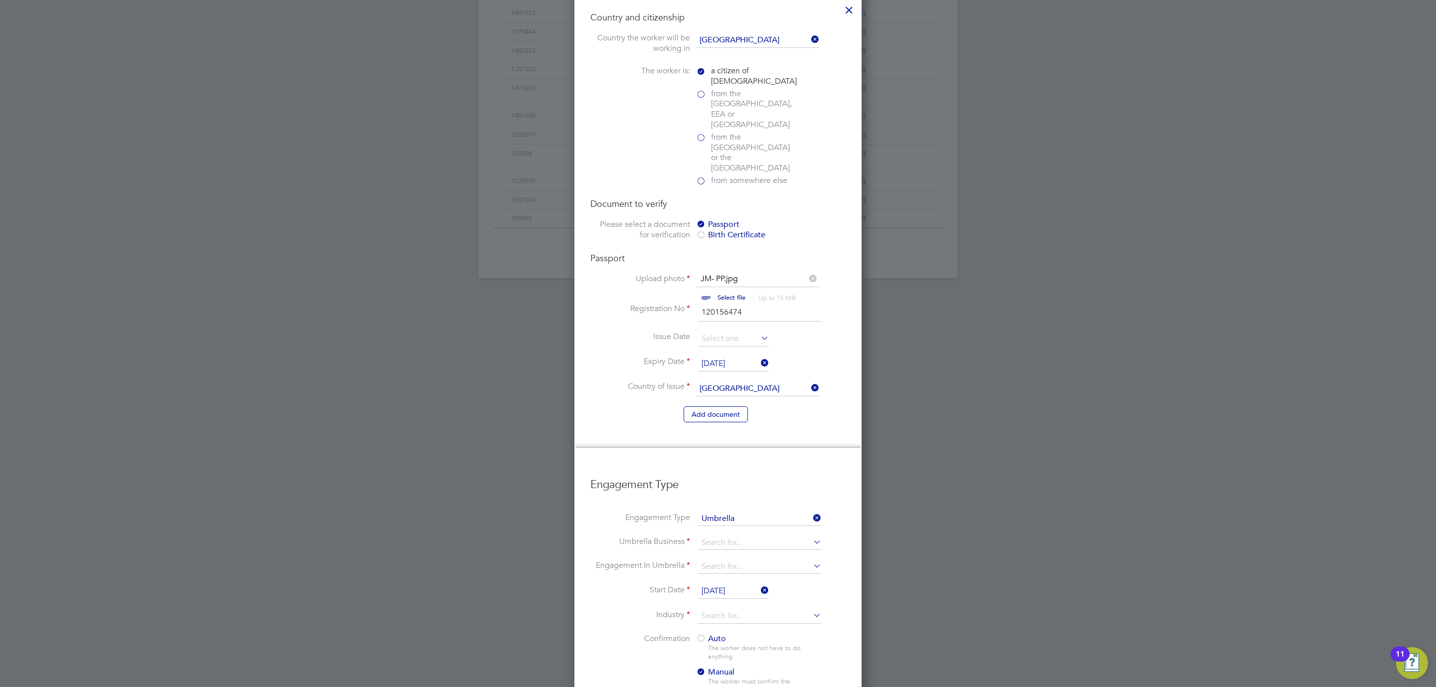
scroll to position [782, 0]
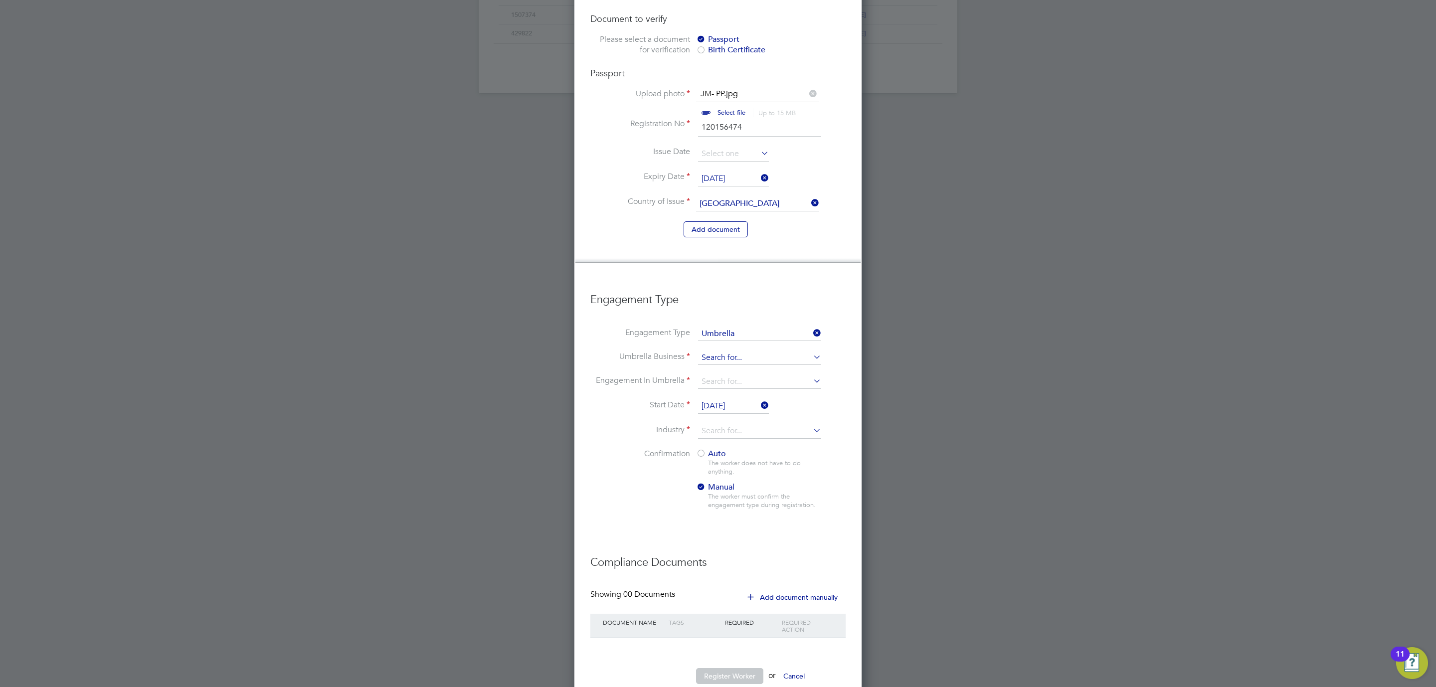
click at [708, 351] on input at bounding box center [759, 358] width 123 height 14
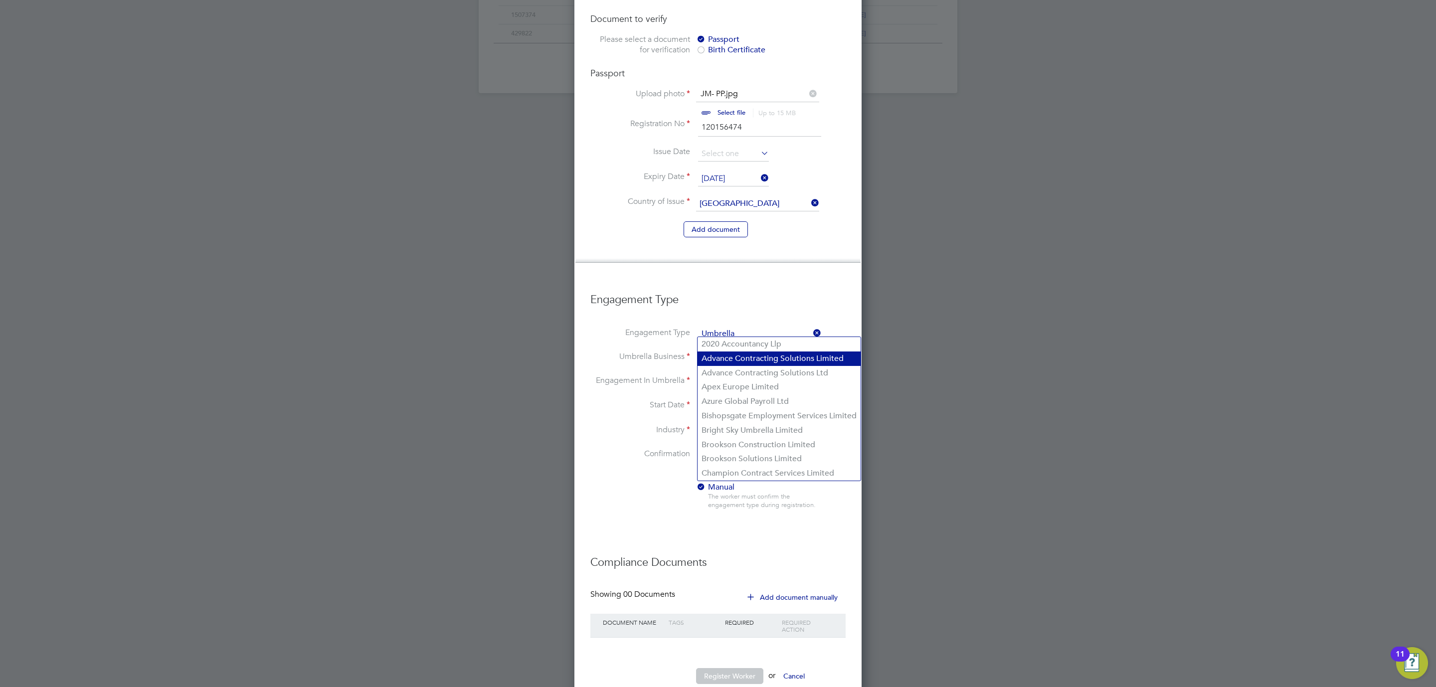
click at [738, 365] on li "Advance Contracting Solutions Limited" at bounding box center [778, 358] width 163 height 14
type input "Advance Contracting Solutions Limited"
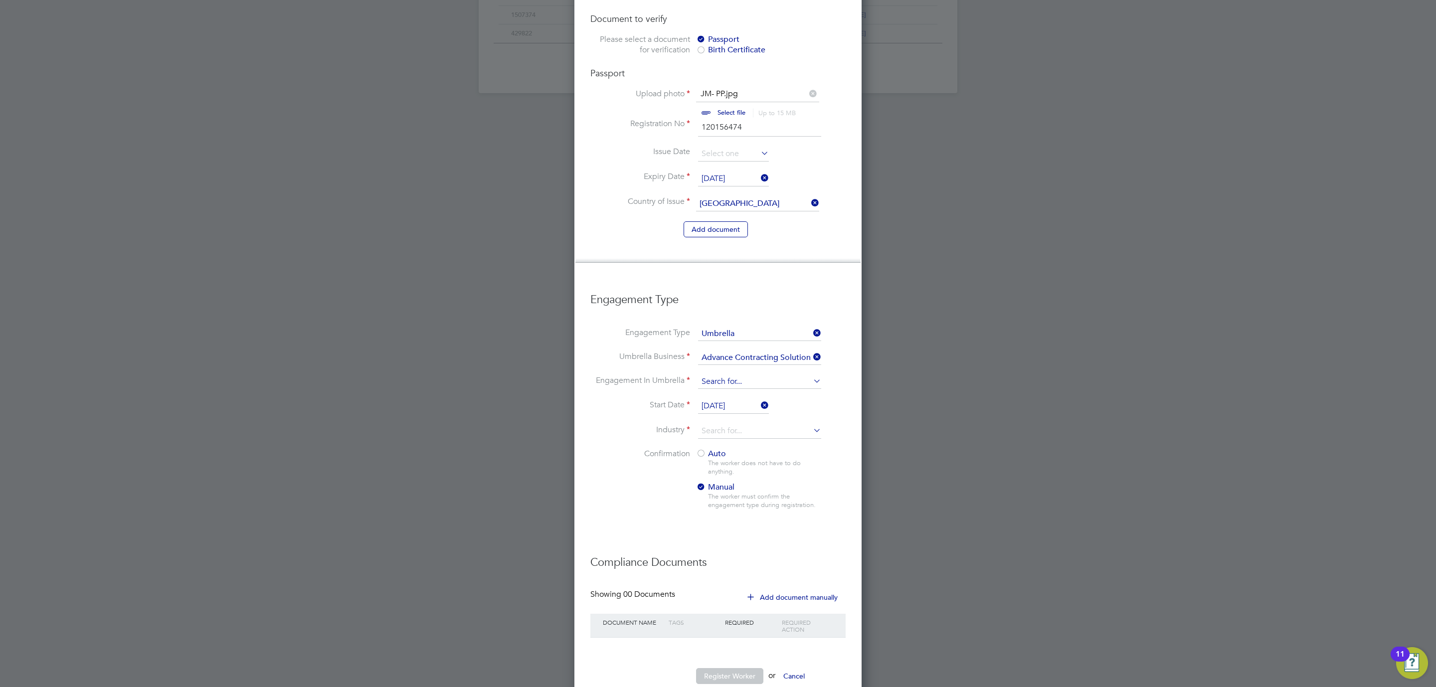
click at [718, 375] on input at bounding box center [759, 382] width 123 height 14
click at [746, 382] on li "CIS Self-employed" at bounding box center [759, 382] width 124 height 14
type input "CIS Self-employed"
click at [722, 399] on input "27 Aug 2025" at bounding box center [733, 406] width 71 height 15
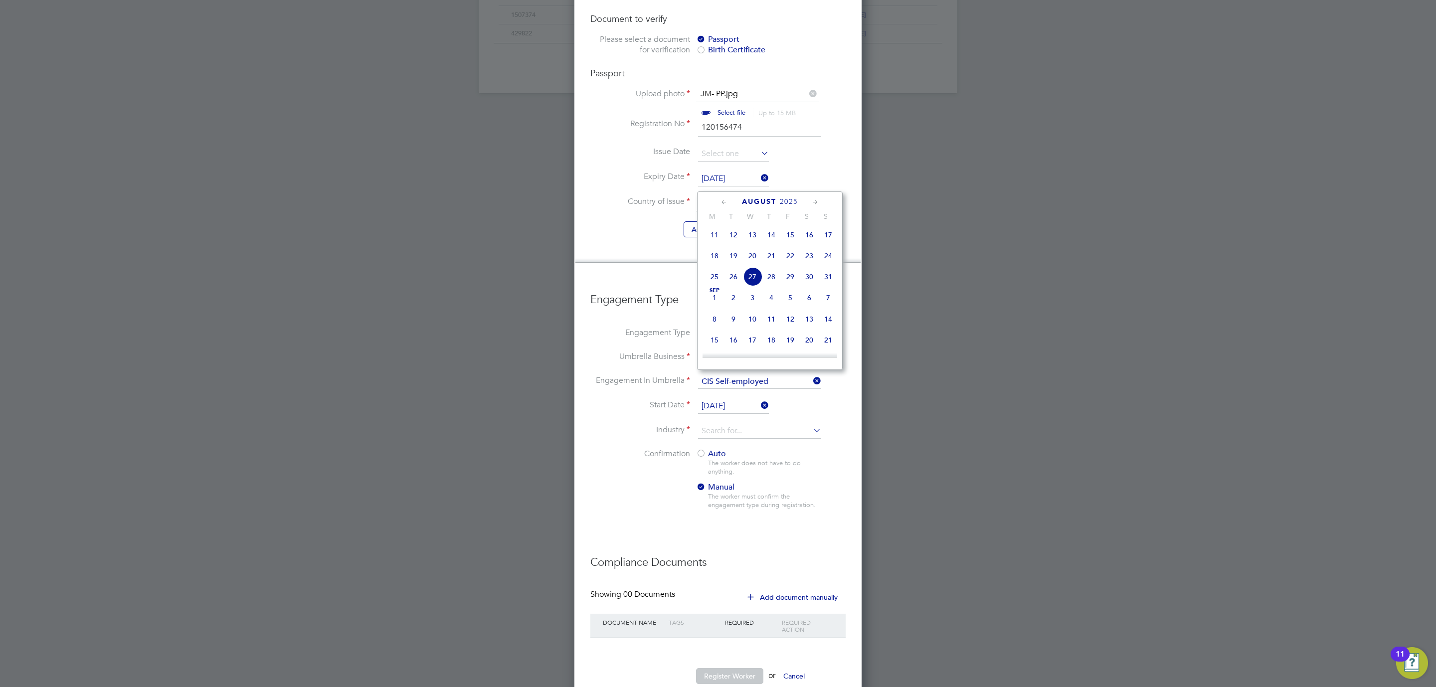
click at [730, 259] on span "19" at bounding box center [733, 255] width 19 height 19
type input "19 Aug 2025"
click at [712, 424] on input at bounding box center [759, 431] width 123 height 15
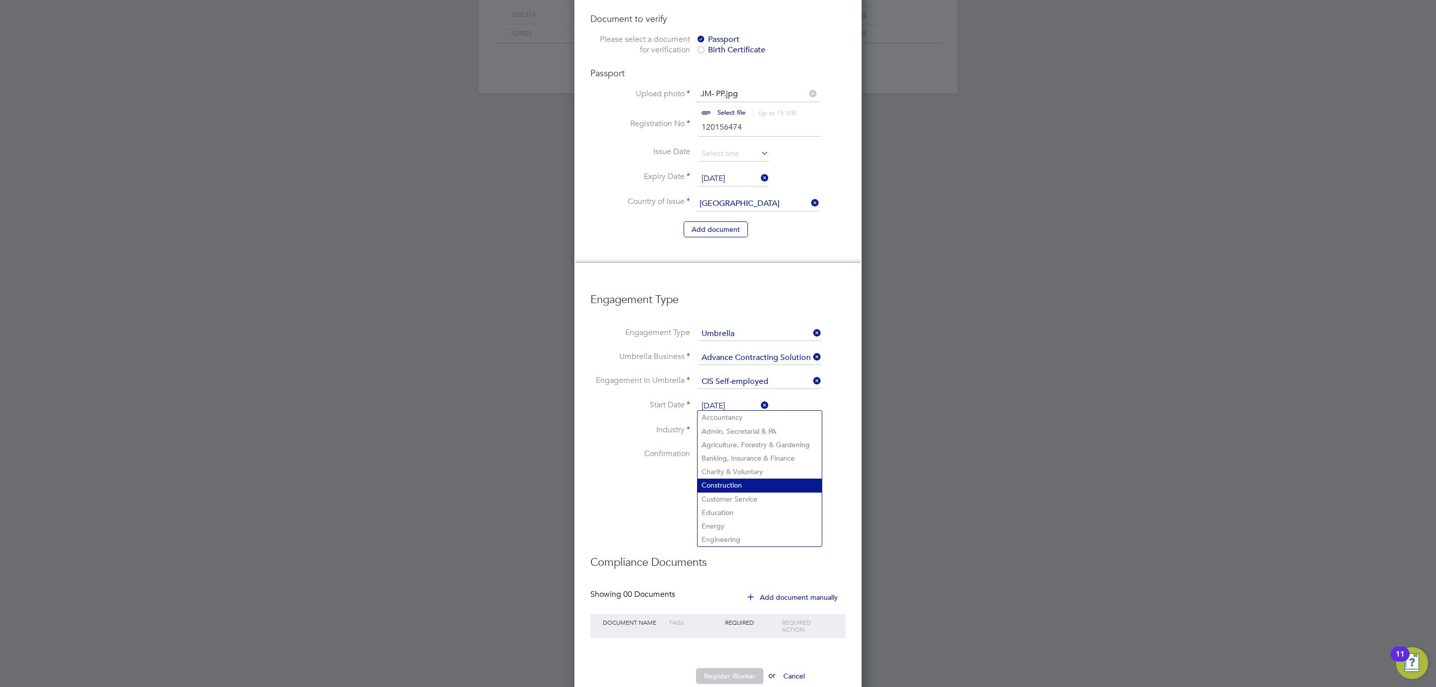
click at [736, 479] on li "Construction" at bounding box center [759, 485] width 124 height 13
type input "Construction"
click at [707, 449] on span "Auto" at bounding box center [711, 454] width 30 height 10
click at [725, 668] on button "Register Worker" at bounding box center [729, 676] width 67 height 16
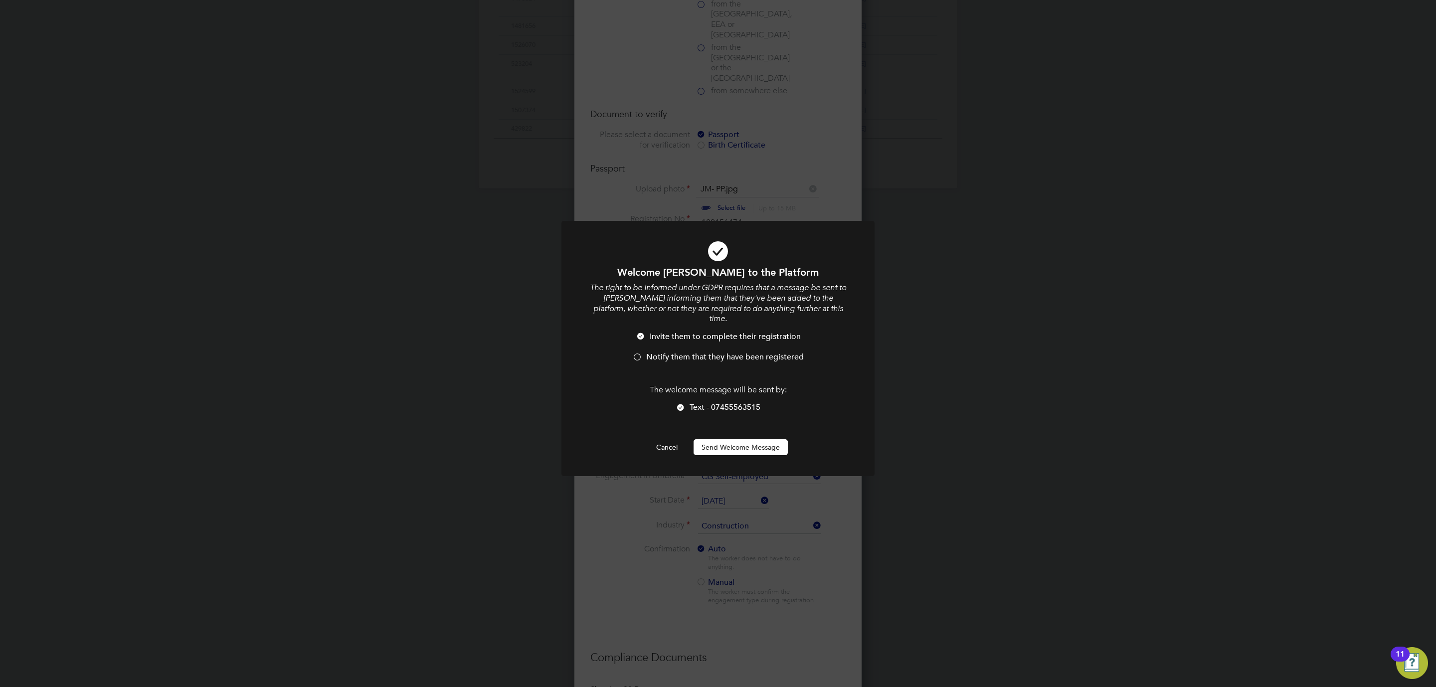
click at [639, 353] on div at bounding box center [637, 358] width 10 height 10
click at [719, 439] on button "Send Welcome Message" at bounding box center [740, 447] width 94 height 16
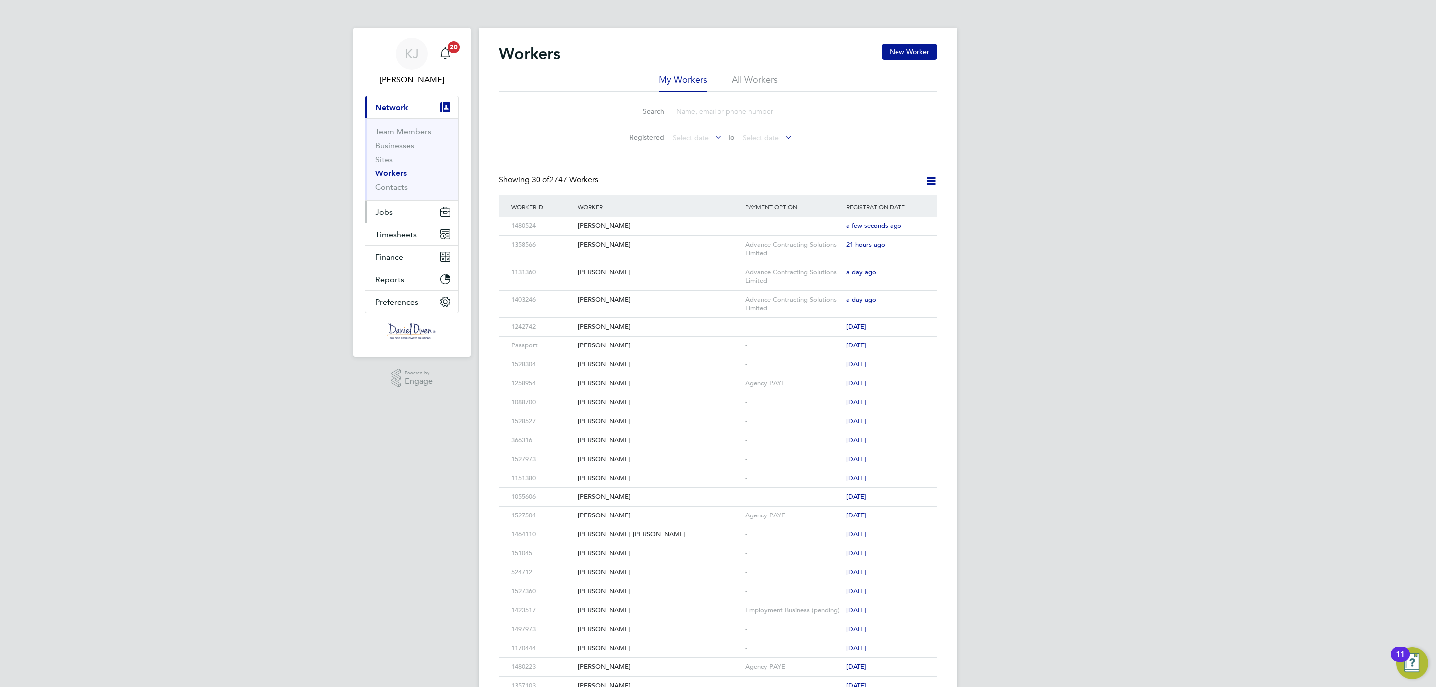
click at [386, 215] on span "Jobs" at bounding box center [383, 211] width 17 height 9
click at [392, 183] on link "Placements" at bounding box center [395, 181] width 41 height 9
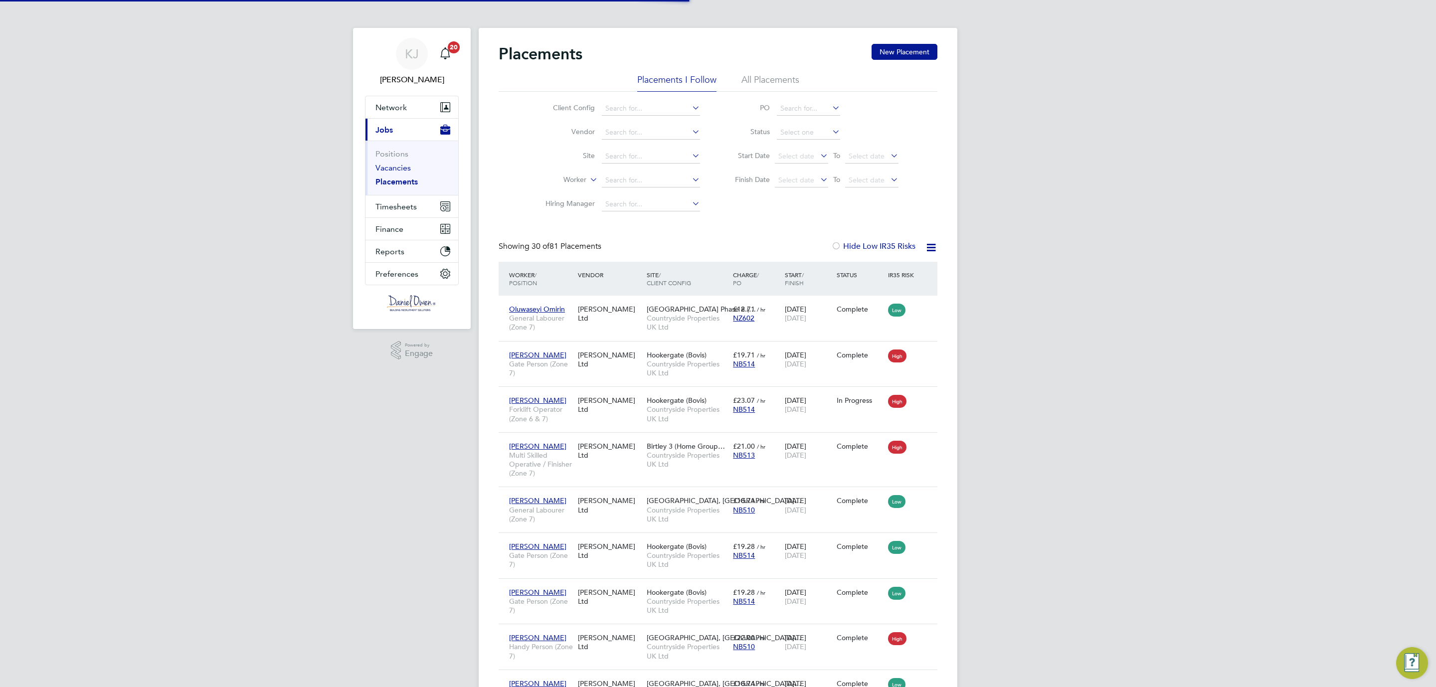
click at [394, 170] on link "Vacancies" at bounding box center [392, 167] width 35 height 9
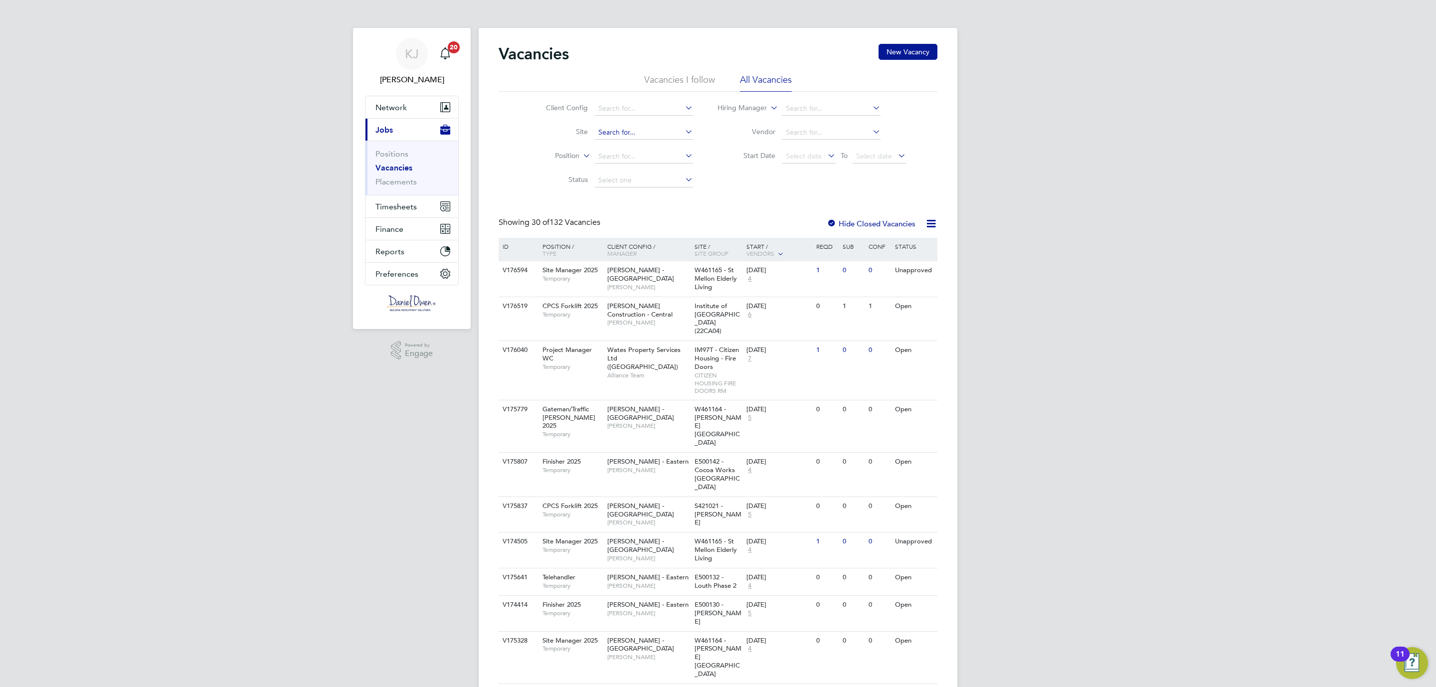
click at [603, 126] on input at bounding box center [644, 133] width 98 height 14
click at [609, 143] on b "Birtl" at bounding box center [604, 147] width 13 height 8
type input "Birtley 3 (Home Group / Linden)"
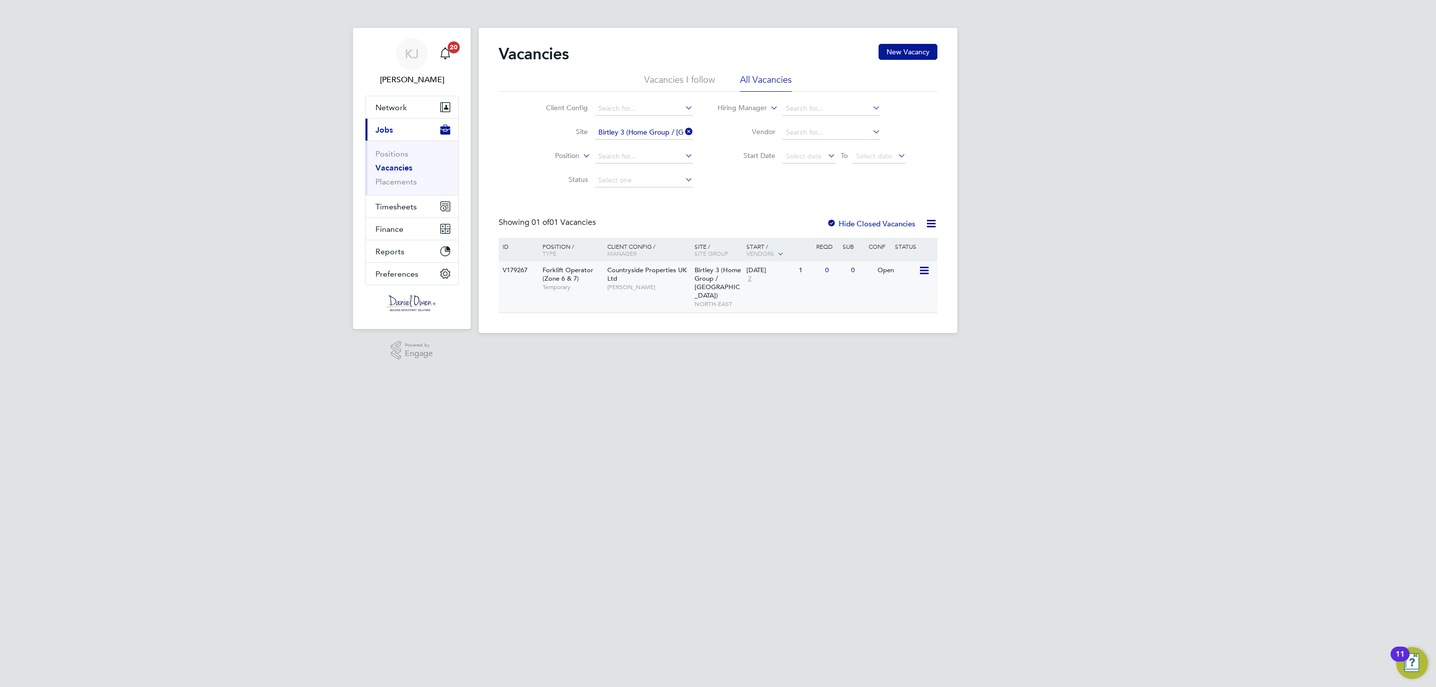
click at [667, 272] on span "Countryside Properties UK Ltd" at bounding box center [646, 274] width 79 height 17
click at [393, 108] on span "Network" at bounding box center [390, 107] width 31 height 9
click at [389, 175] on link "Workers" at bounding box center [390, 172] width 30 height 9
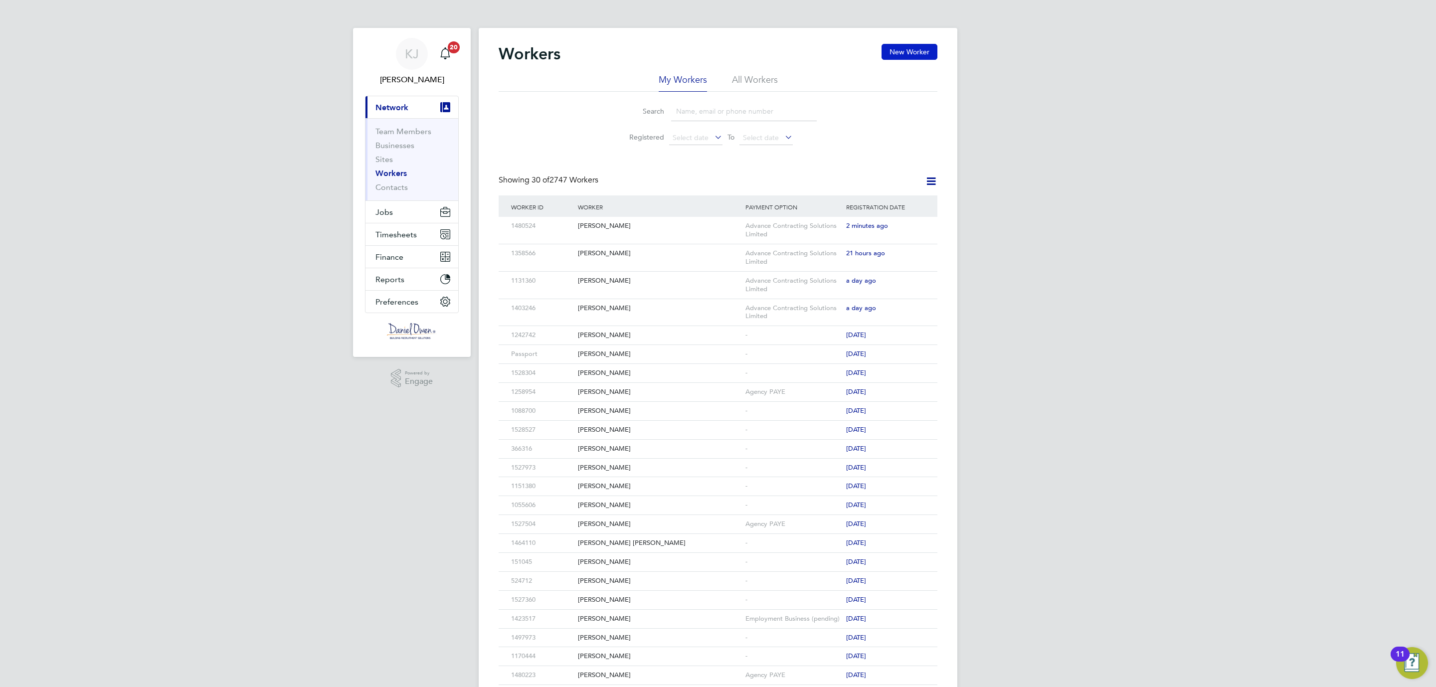
click at [917, 48] on button "New Worker" at bounding box center [909, 52] width 56 height 16
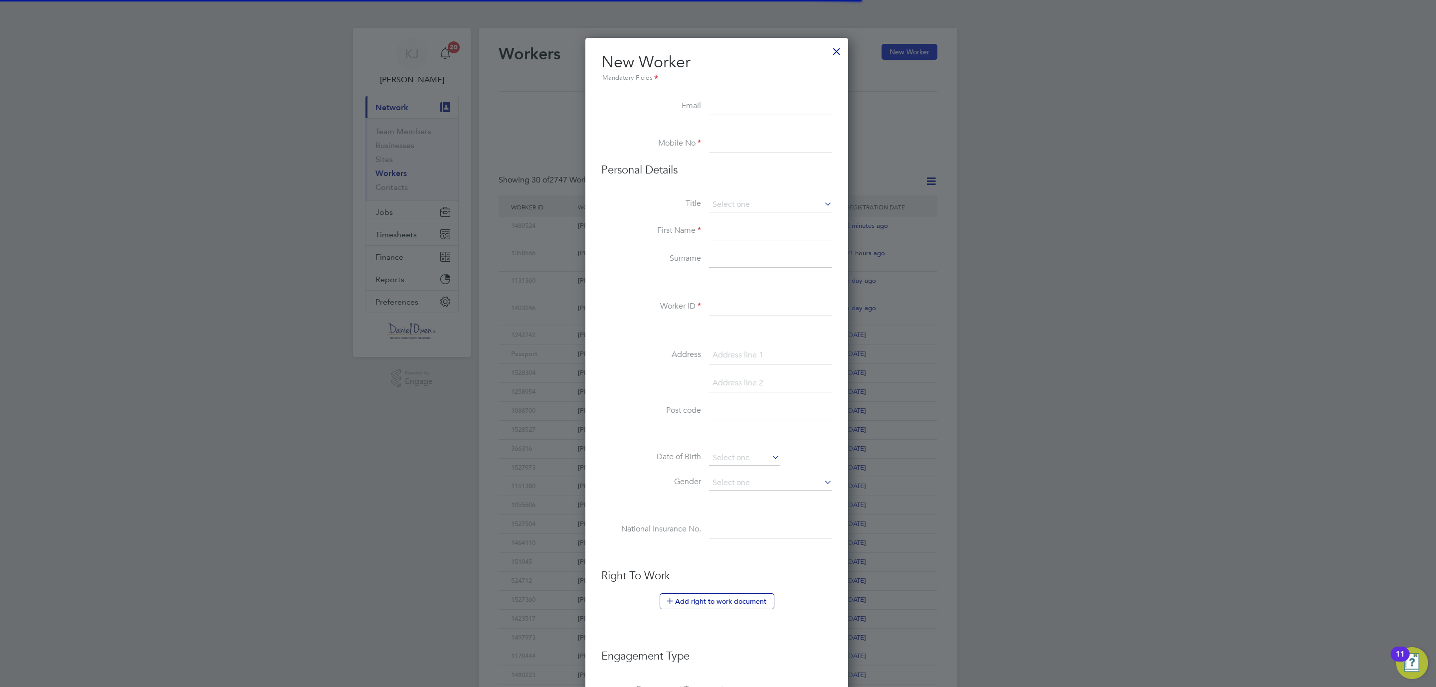
scroll to position [851, 265]
click at [721, 137] on input at bounding box center [770, 144] width 123 height 18
paste input "07931706072"
type input "07931706072"
click at [722, 201] on input at bounding box center [770, 204] width 123 height 15
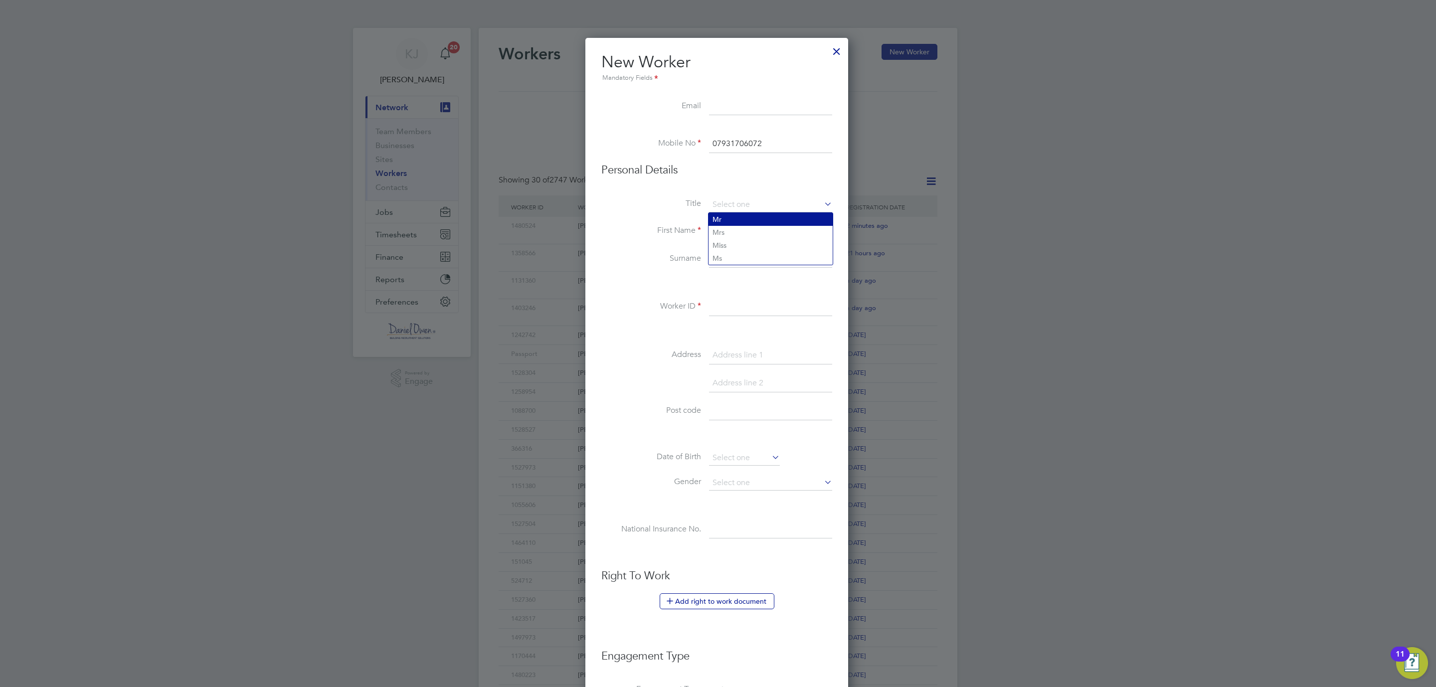
click at [726, 221] on li "Mr" at bounding box center [770, 219] width 124 height 13
type input "Mr"
click at [719, 233] on input at bounding box center [770, 231] width 123 height 18
type input "Craig"
click at [751, 252] on input at bounding box center [770, 259] width 123 height 18
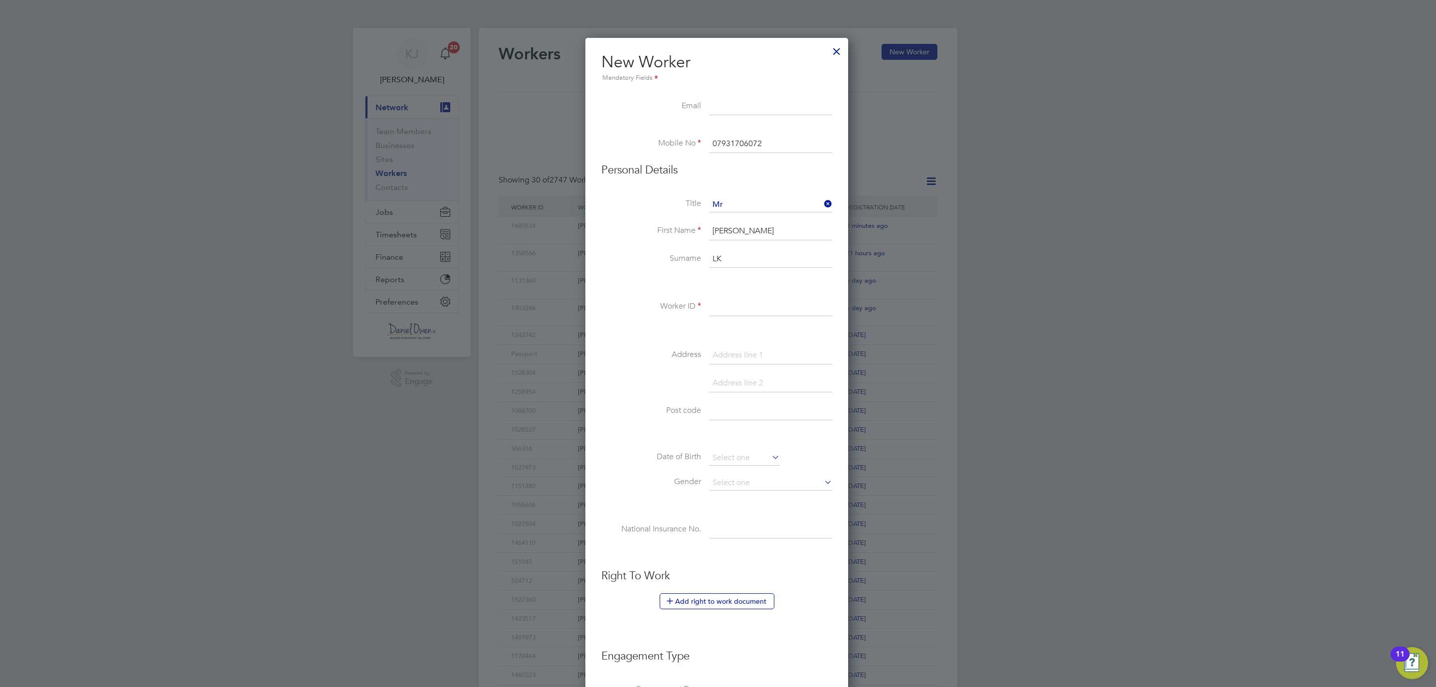
type input "L"
click at [742, 300] on input at bounding box center [770, 307] width 123 height 18
click at [742, 261] on input "Longstaaff" at bounding box center [770, 259] width 123 height 18
type input "Longstaff"
click at [737, 294] on div "Title Mr First Name Craig Surname Longstaff Worker ID Address Post code Date of…" at bounding box center [716, 378] width 231 height 362
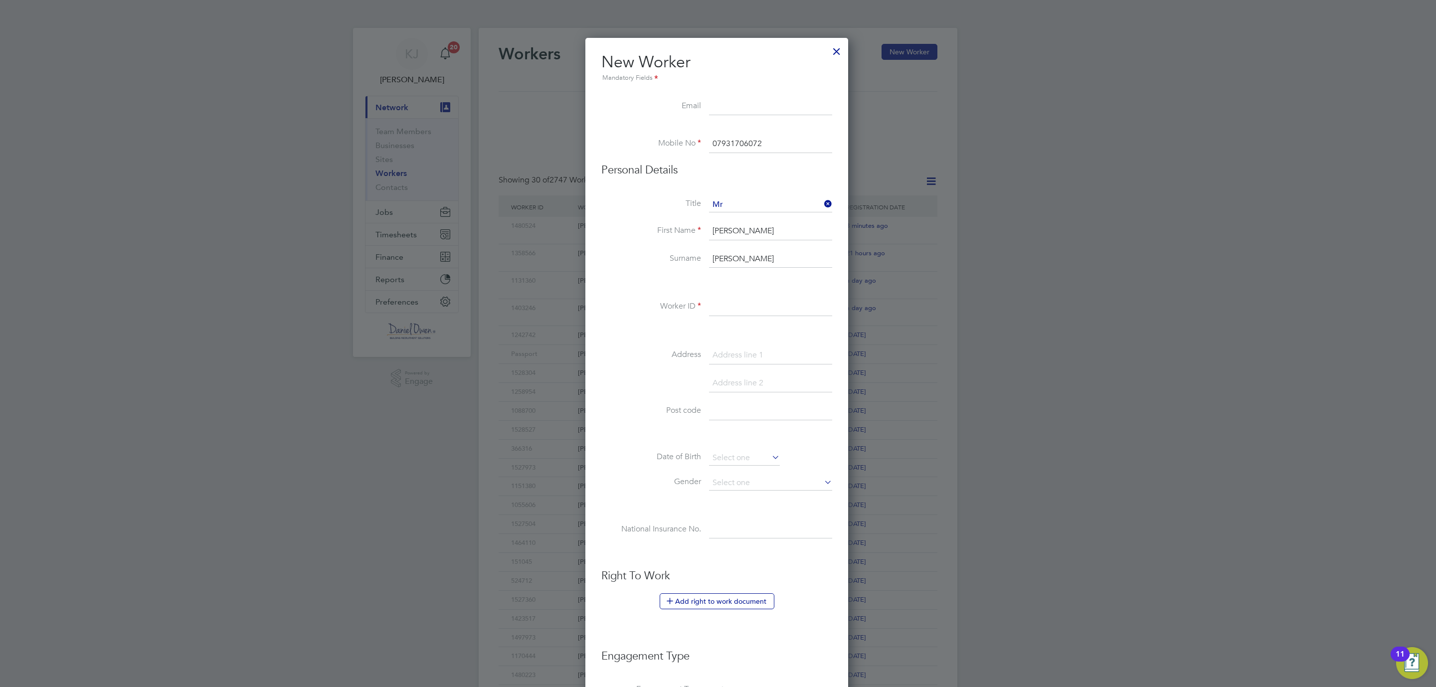
click at [734, 306] on input at bounding box center [770, 307] width 123 height 18
type input "1247253"
click at [744, 350] on input at bounding box center [770, 355] width 123 height 18
paste input "18, Derwentwater Road"
type input "18, Derwentwater Road"
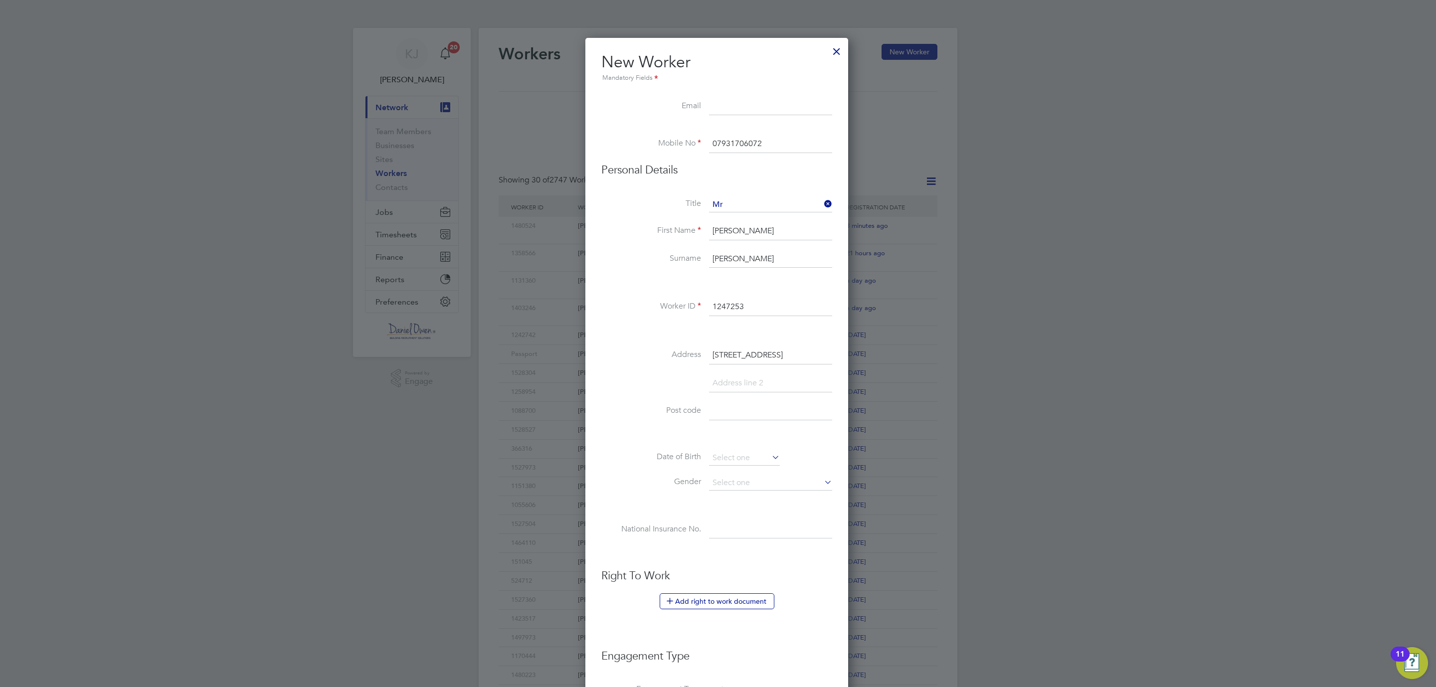
paste input "NE64 6TQ"
click at [713, 413] on input at bounding box center [770, 411] width 123 height 18
type input "NE64 6TQ"
click at [721, 454] on input at bounding box center [744, 458] width 71 height 15
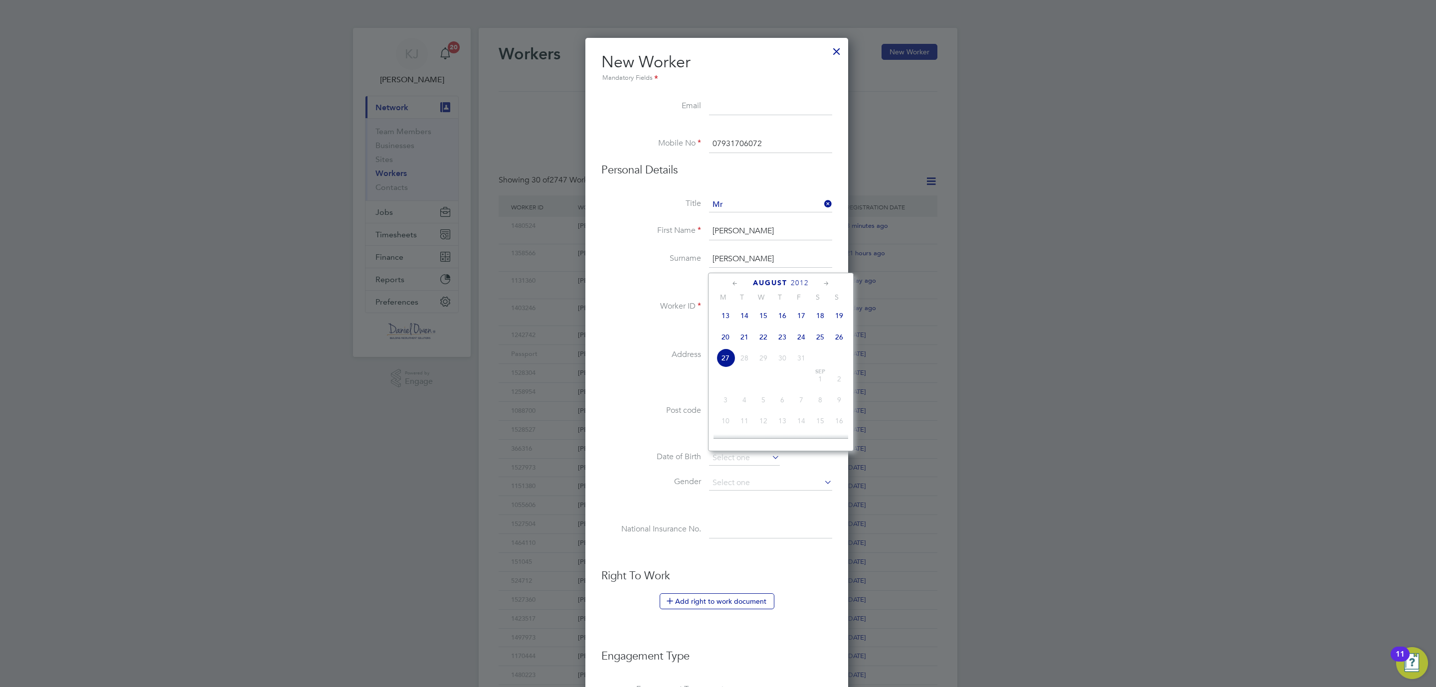
click at [802, 285] on span "2012" at bounding box center [800, 283] width 18 height 8
click at [749, 367] on span "1985" at bounding box center [744, 367] width 19 height 19
click at [823, 281] on icon at bounding box center [826, 283] width 9 height 11
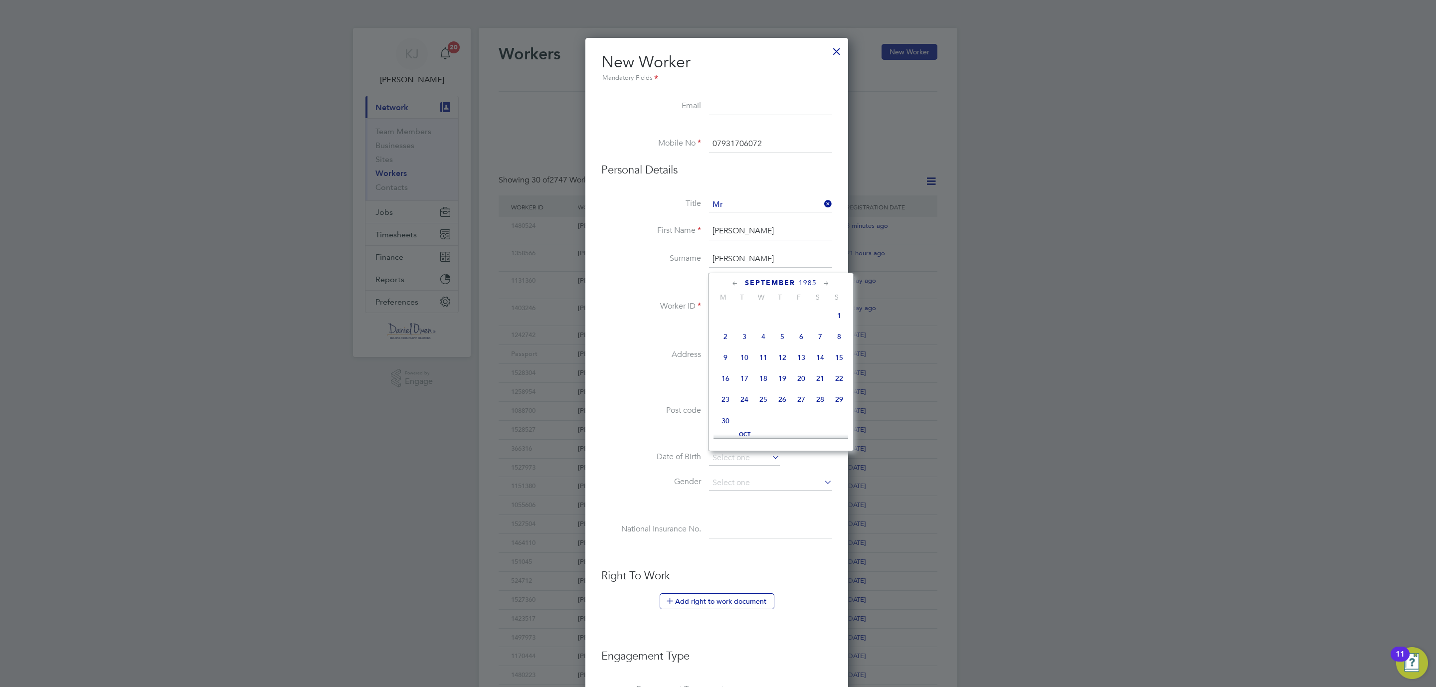
click at [823, 281] on icon at bounding box center [826, 283] width 9 height 11
click at [822, 359] on span "16" at bounding box center [820, 354] width 19 height 19
type input "16 Nov 1985"
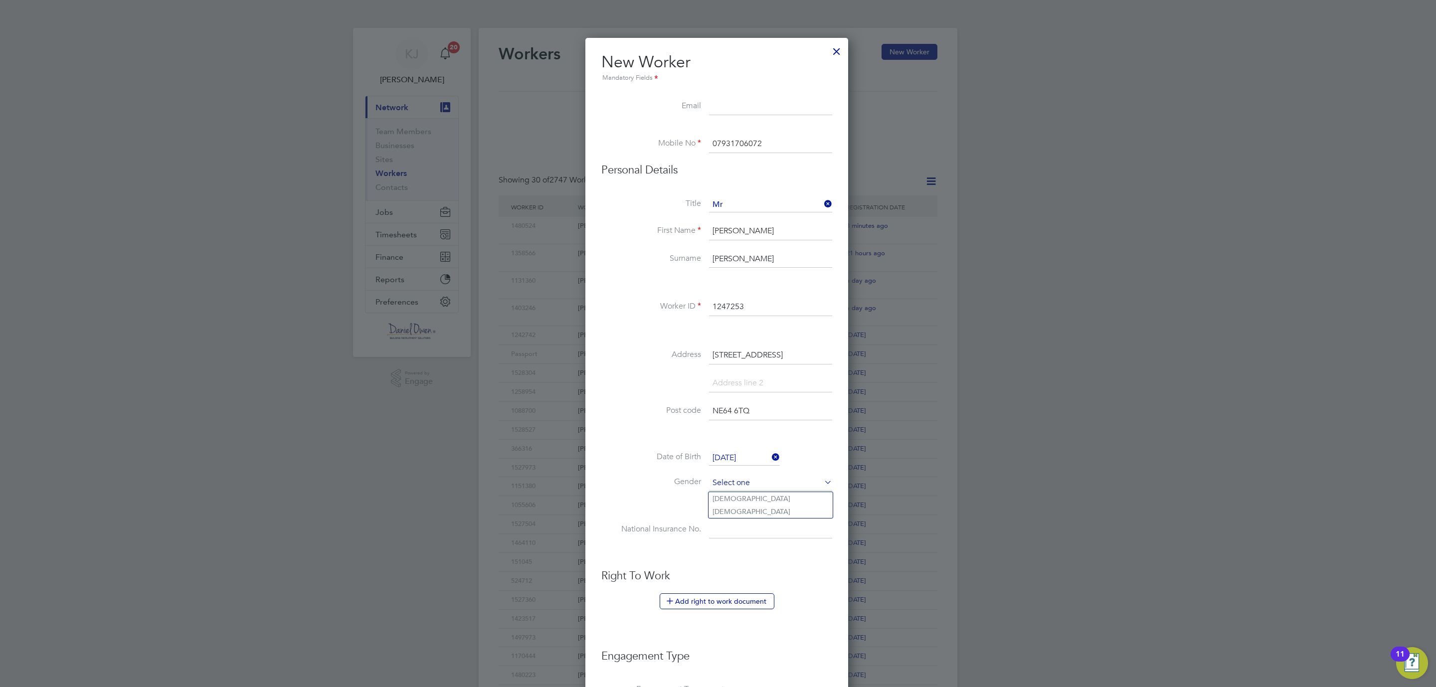
click at [710, 478] on input at bounding box center [770, 483] width 123 height 15
click at [728, 500] on li "Male" at bounding box center [770, 498] width 124 height 13
type input "Male"
click at [727, 527] on input at bounding box center [770, 530] width 123 height 18
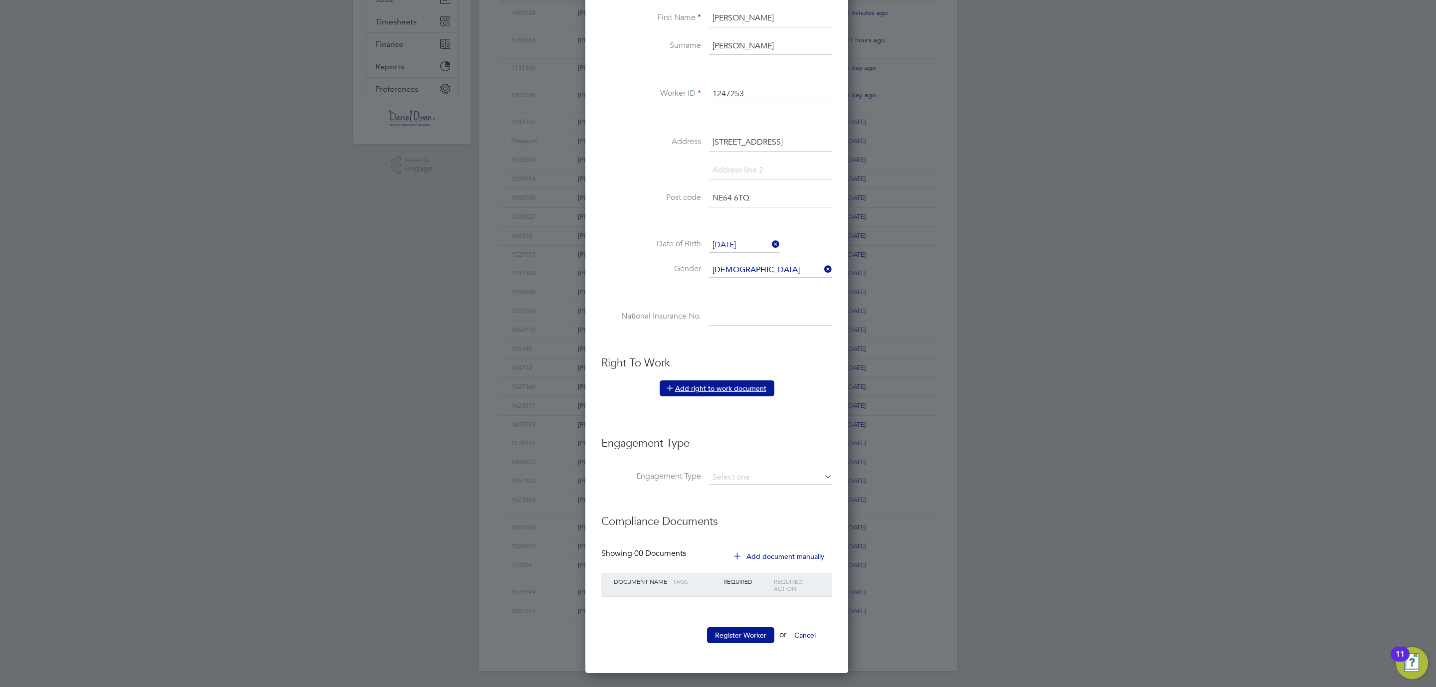
click at [720, 380] on button "Add right to work document" at bounding box center [717, 388] width 115 height 16
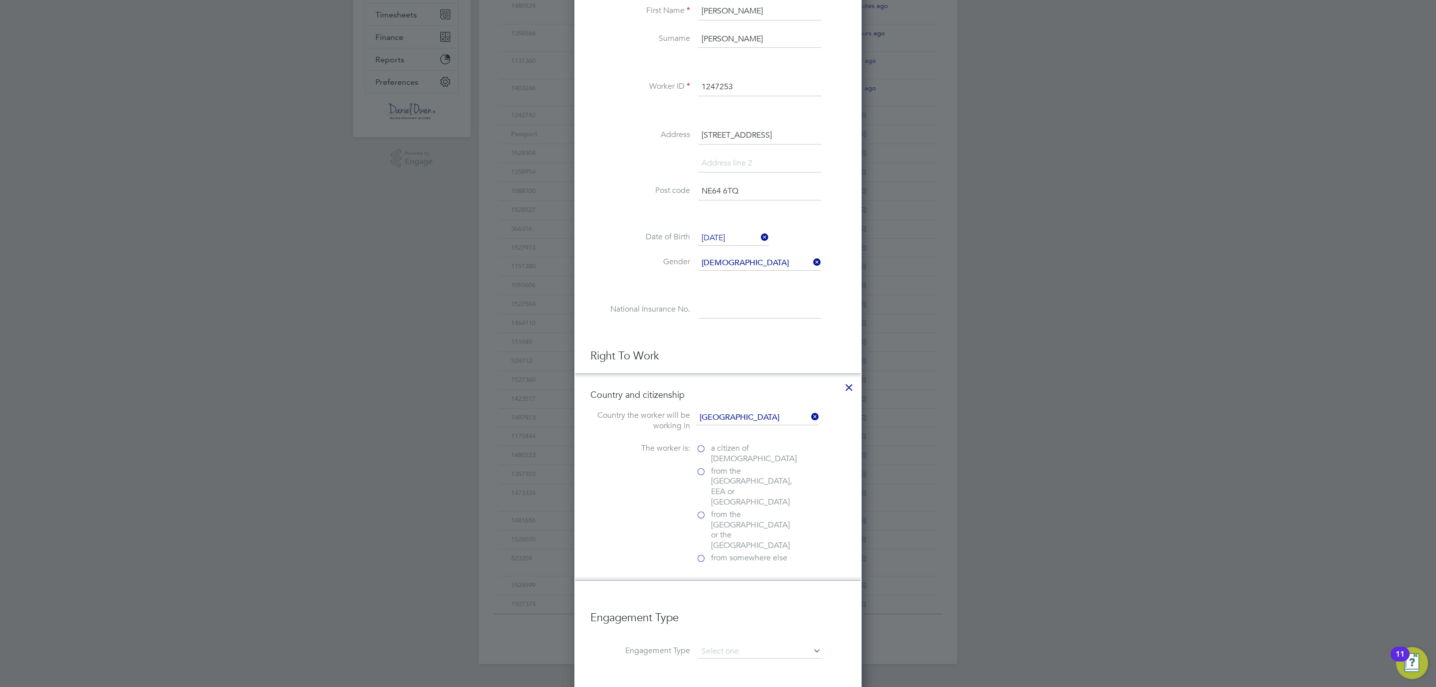
click at [701, 451] on label "a citizen of United Kingdom" at bounding box center [746, 453] width 100 height 21
click at [0, 0] on input "a citizen of United Kingdom" at bounding box center [0, 0] width 0 height 0
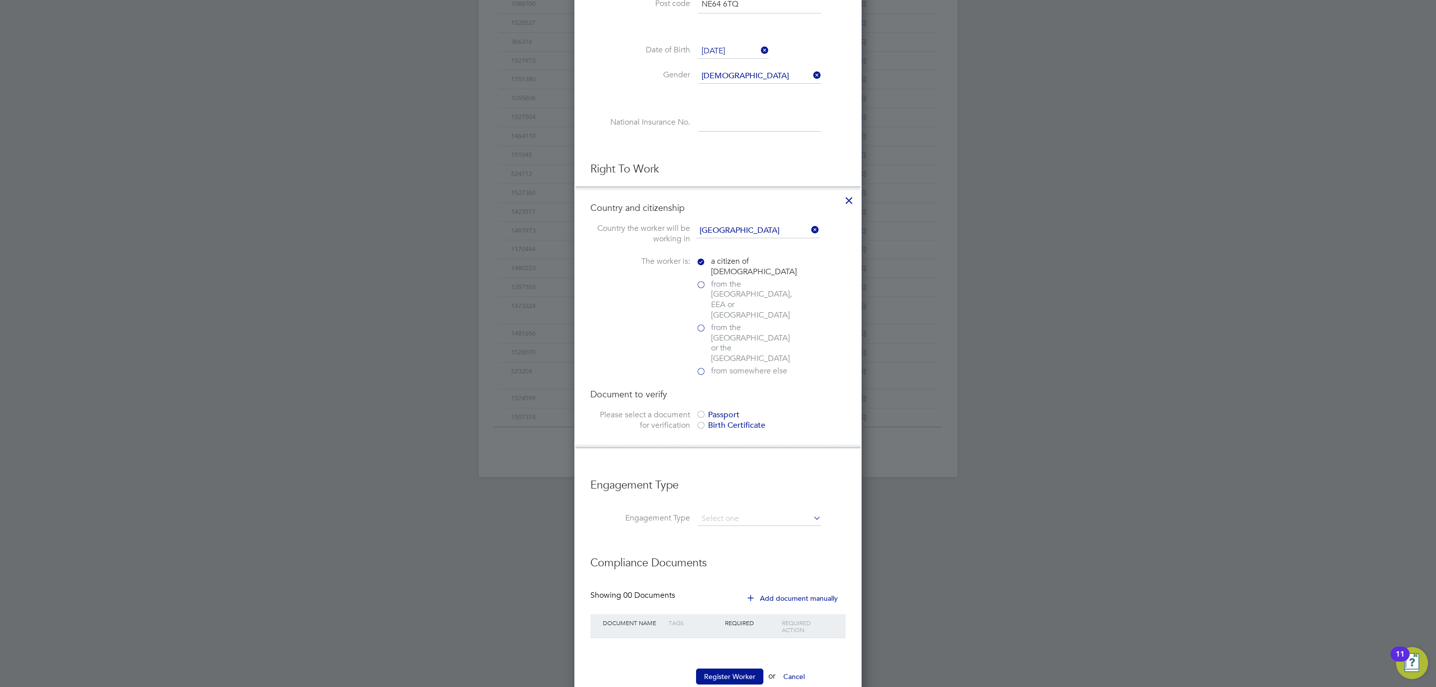
click at [709, 410] on div "Passport" at bounding box center [771, 415] width 150 height 10
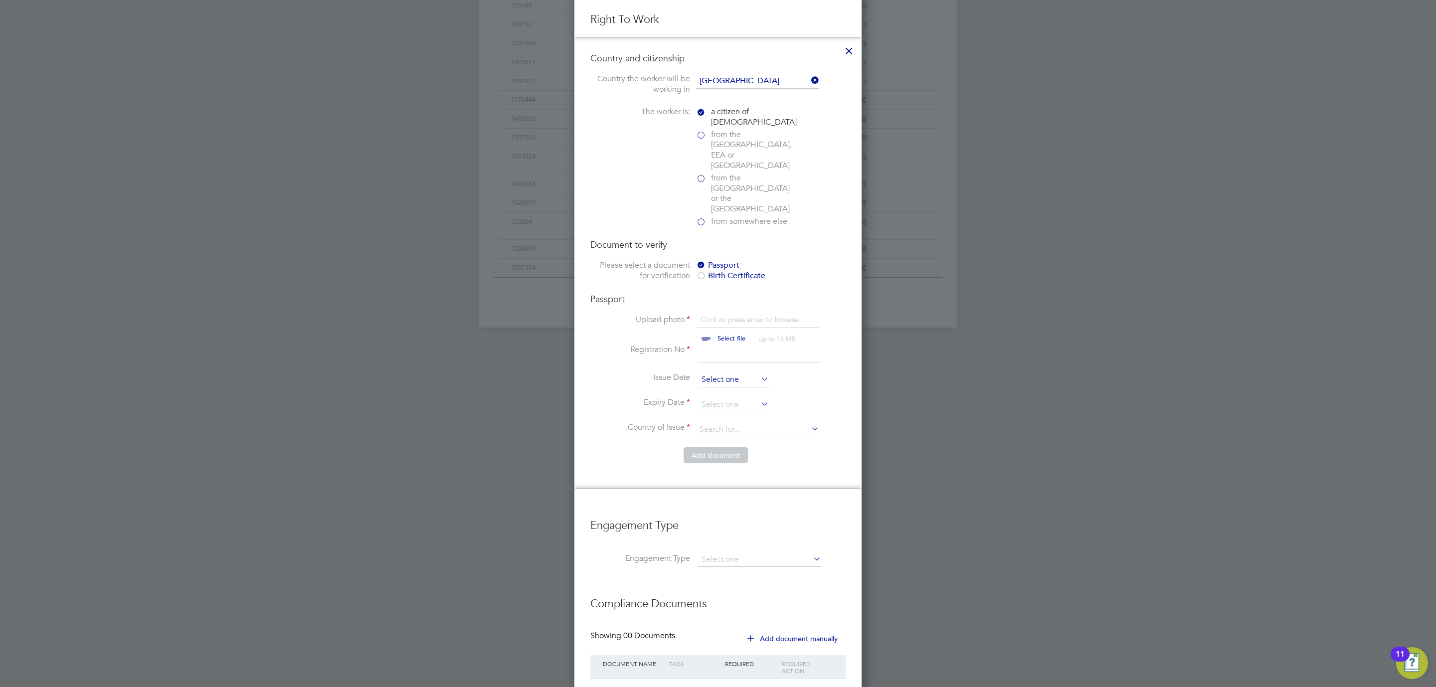
scroll to position [597, 0]
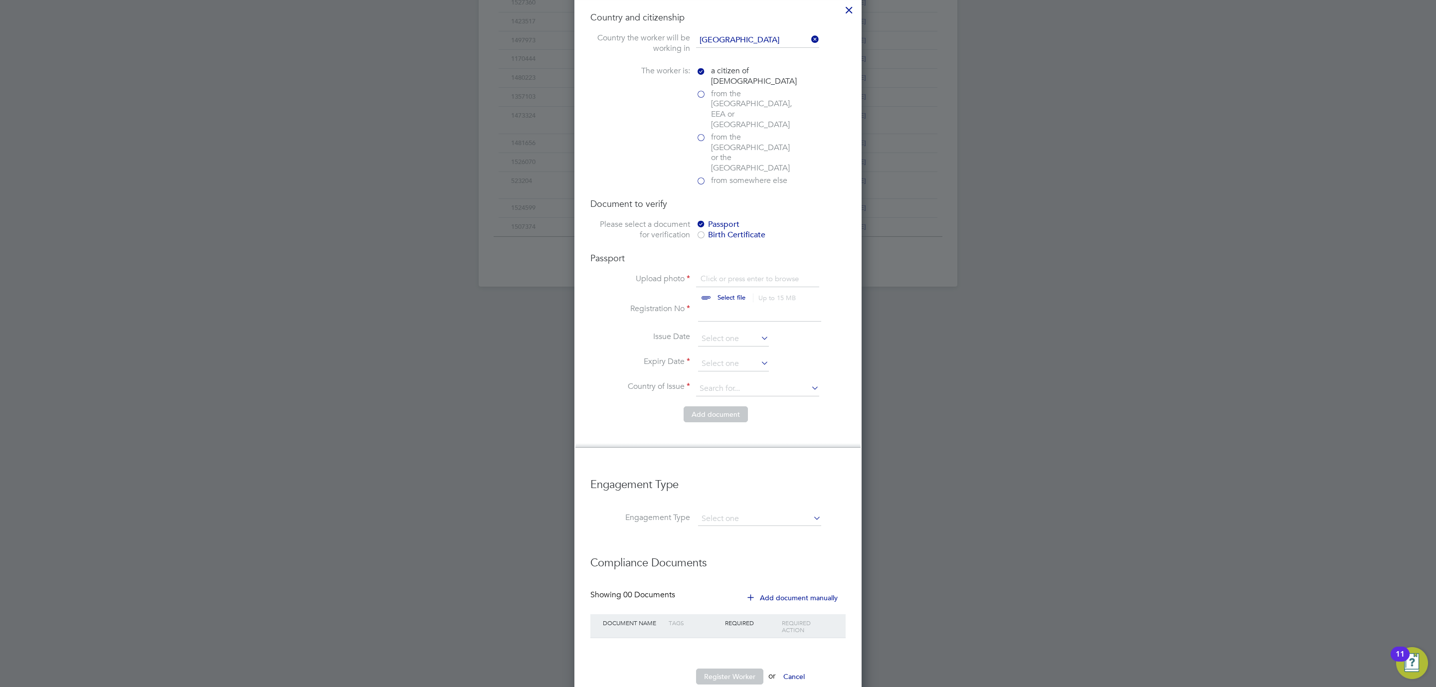
click at [718, 274] on input "file" at bounding box center [740, 289] width 157 height 30
type input "C:\fakepath\CL - PP.jpg"
click at [714, 304] on input at bounding box center [759, 313] width 123 height 18
type input "558363305"
click at [703, 356] on input at bounding box center [733, 363] width 71 height 15
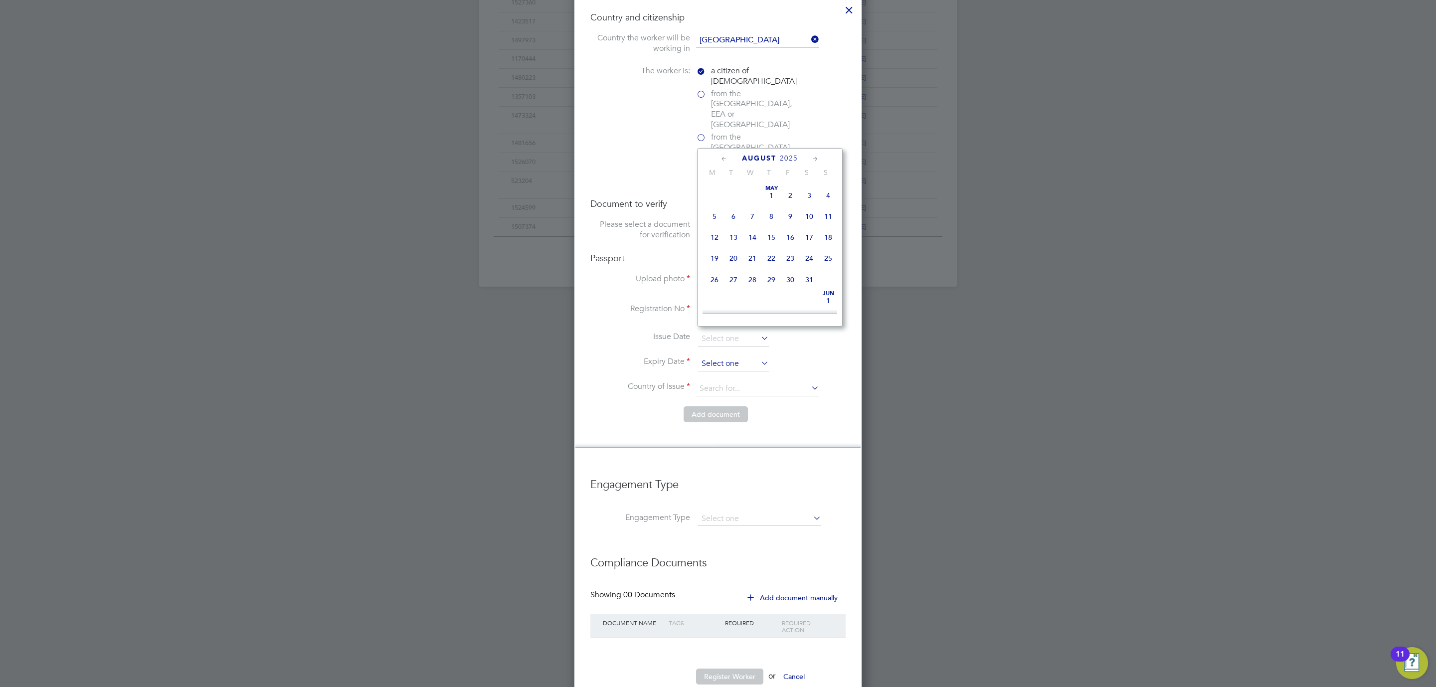
scroll to position [383, 0]
click at [796, 157] on span "2025" at bounding box center [789, 158] width 18 height 8
click at [792, 254] on span "2029" at bounding box center [790, 252] width 19 height 19
click at [723, 164] on icon at bounding box center [723, 159] width 9 height 11
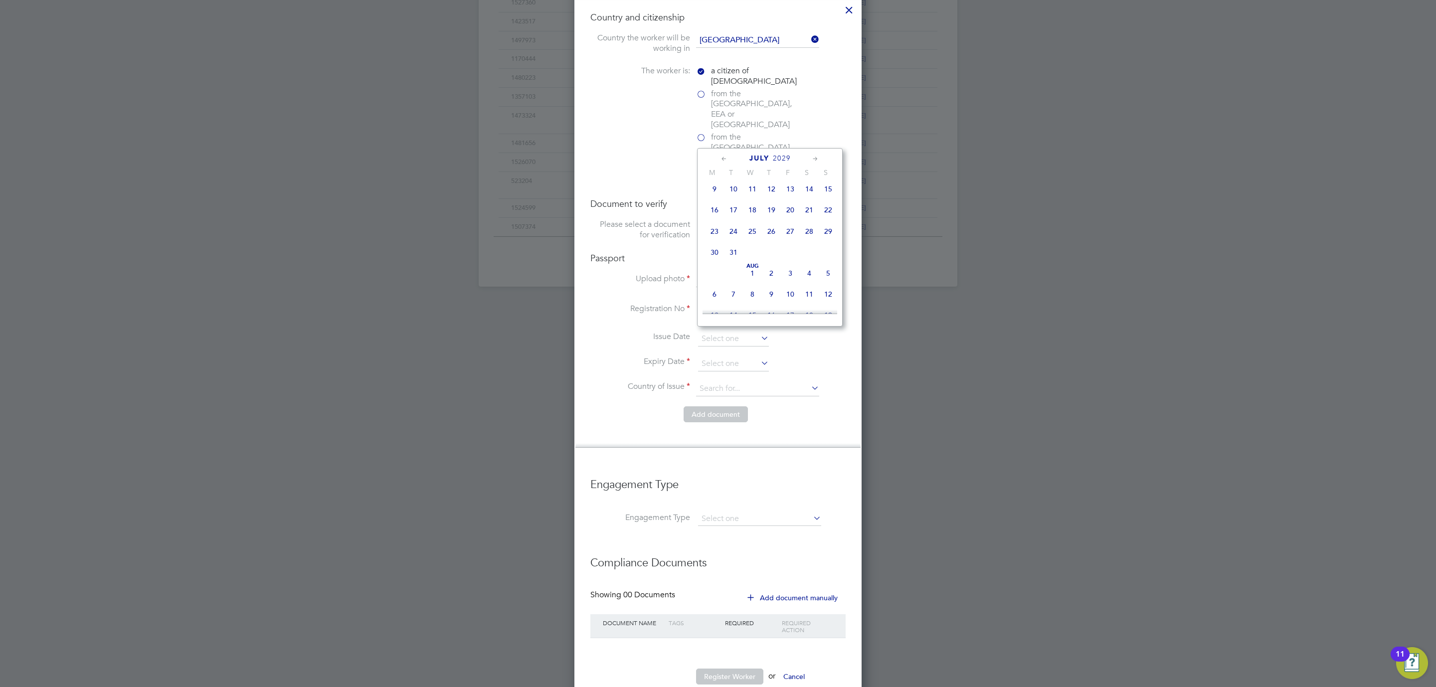
scroll to position [106, 0]
click at [723, 164] on icon at bounding box center [723, 159] width 9 height 11
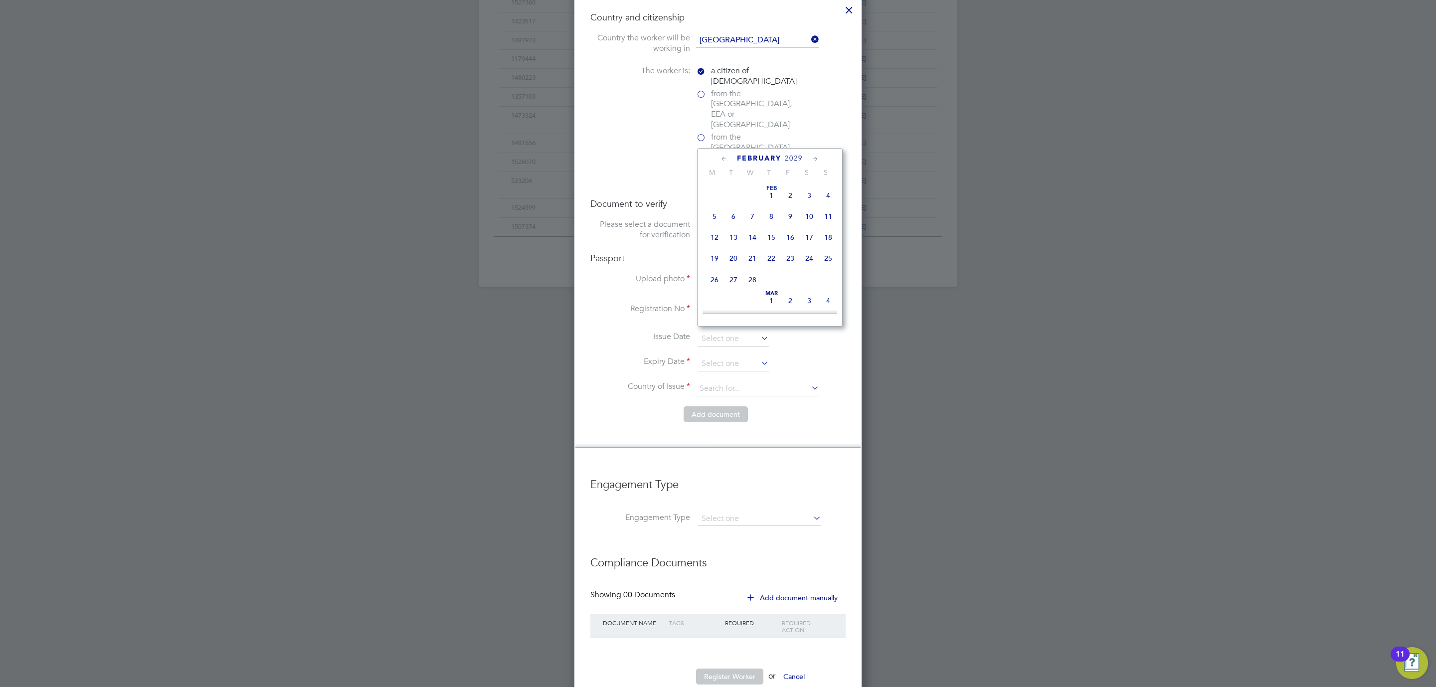
click at [723, 164] on icon at bounding box center [723, 159] width 9 height 11
click at [809, 163] on div "December 2028 M T W T F S S Dec 1 2 3 4 5 6 7 8 9 10 11 12 13 14 15 16 17 18 19…" at bounding box center [770, 237] width 146 height 178
click at [812, 159] on icon at bounding box center [815, 159] width 9 height 11
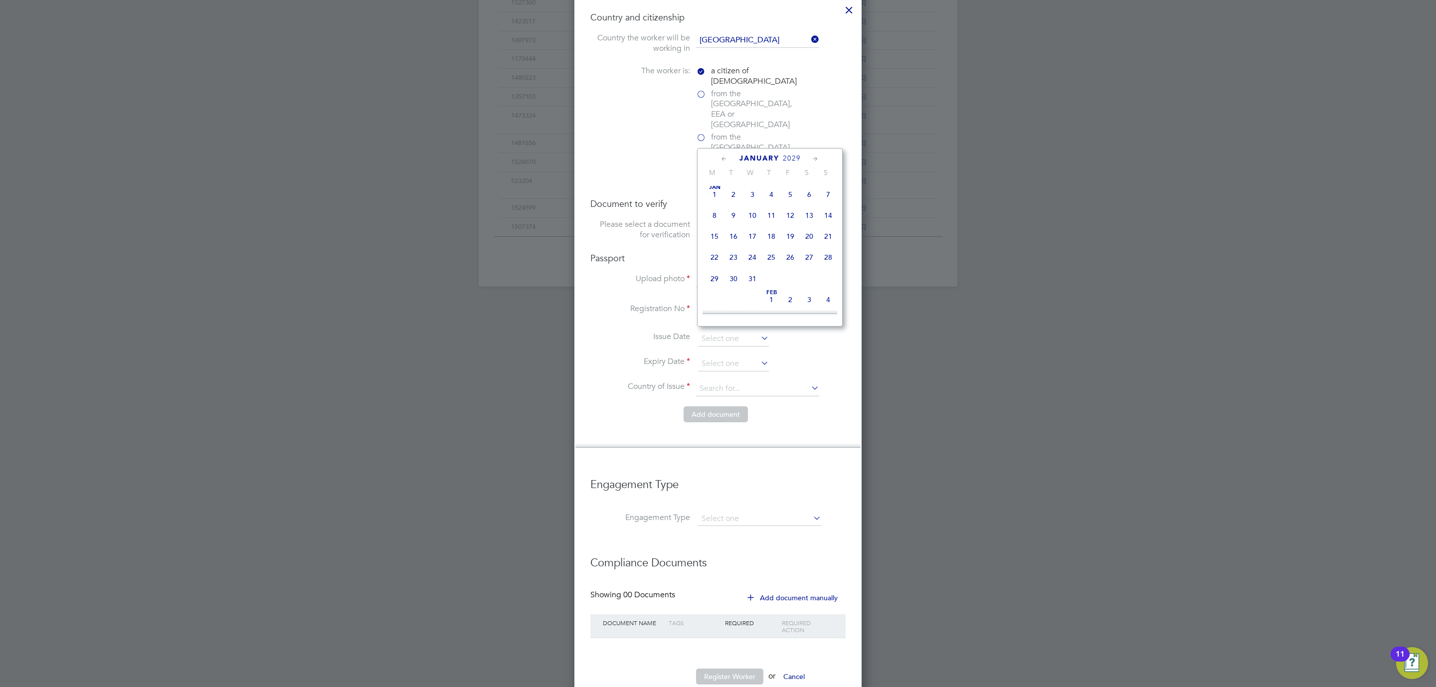
click at [733, 213] on span "9" at bounding box center [733, 215] width 19 height 19
type input "09 Jan 2029"
click at [709, 381] on input at bounding box center [757, 388] width 123 height 15
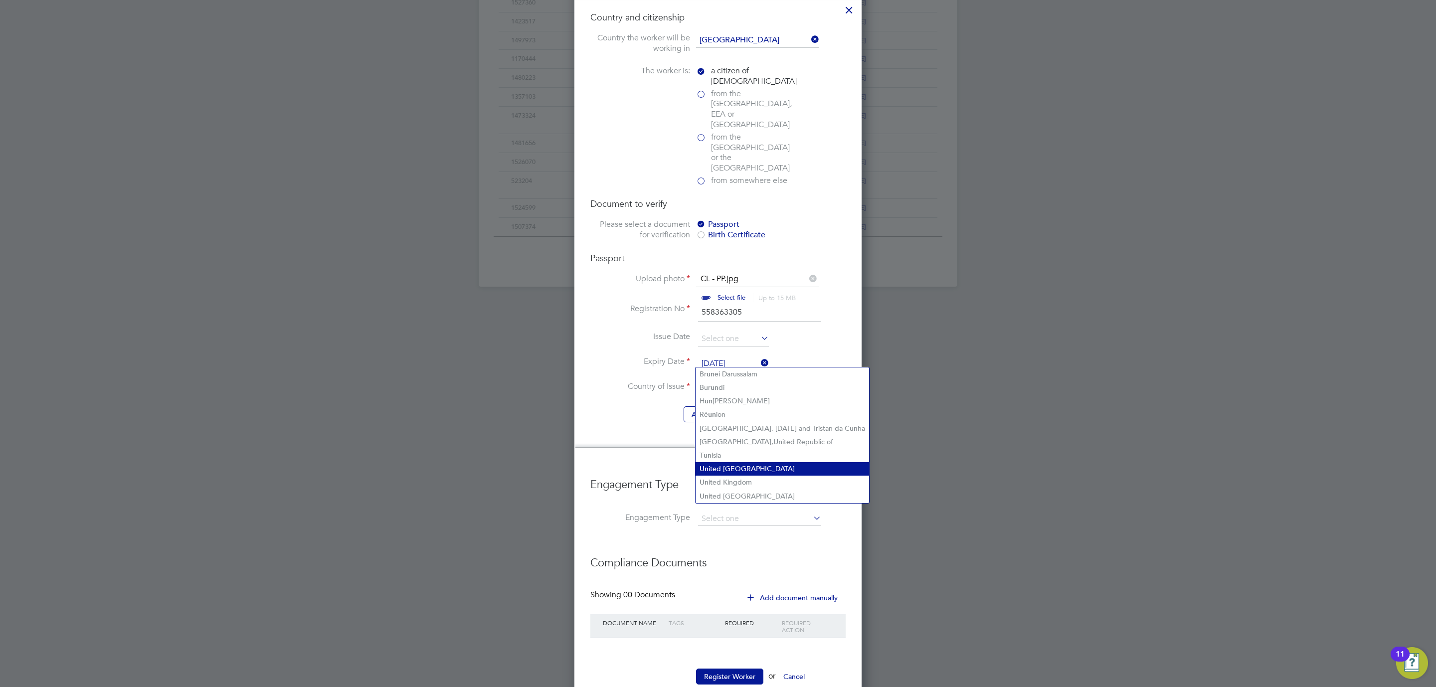
click at [725, 462] on li "Un ited Arab Emirates" at bounding box center [781, 468] width 173 height 13
type input "United Arab Emirates"
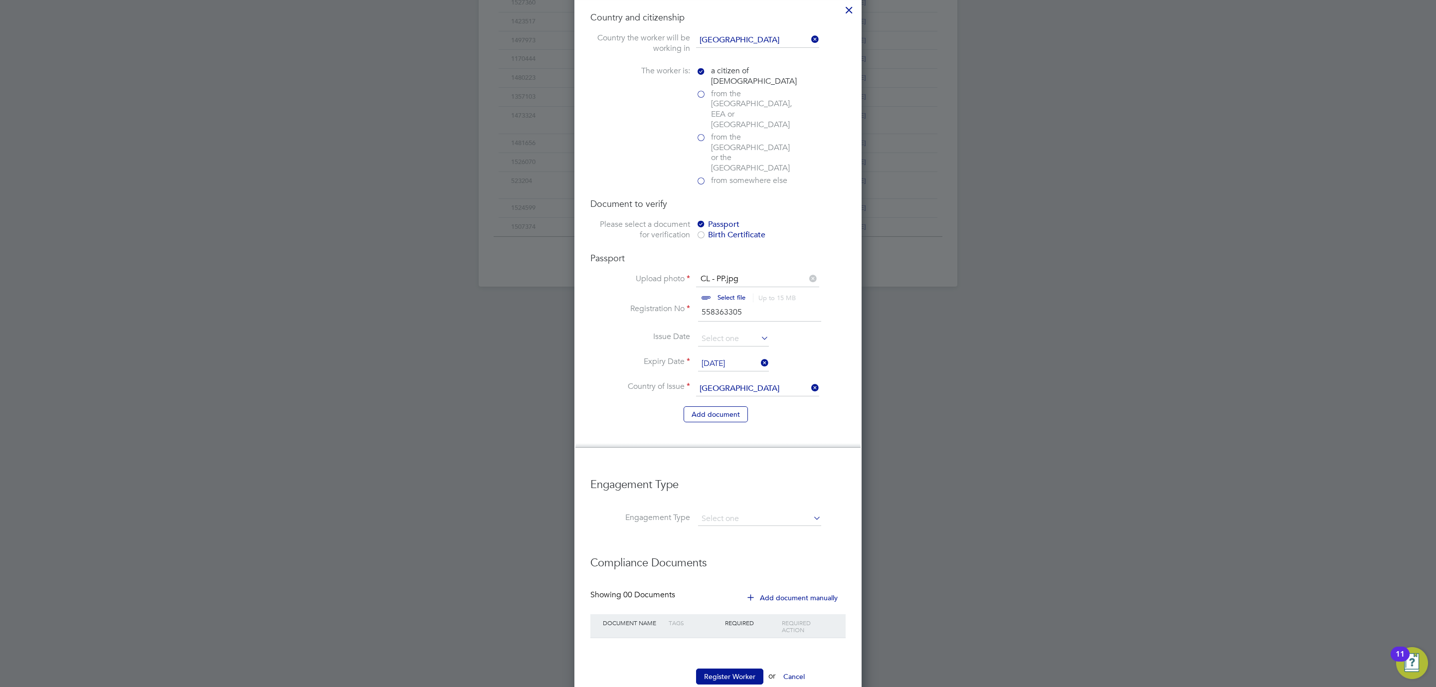
click at [768, 422] on li "Right To Work Country and citizenship Country the worker will be working in Uni…" at bounding box center [717, 215] width 255 height 486
click at [728, 543] on li "Umbrella" at bounding box center [759, 548] width 124 height 14
type input "Umbrella"
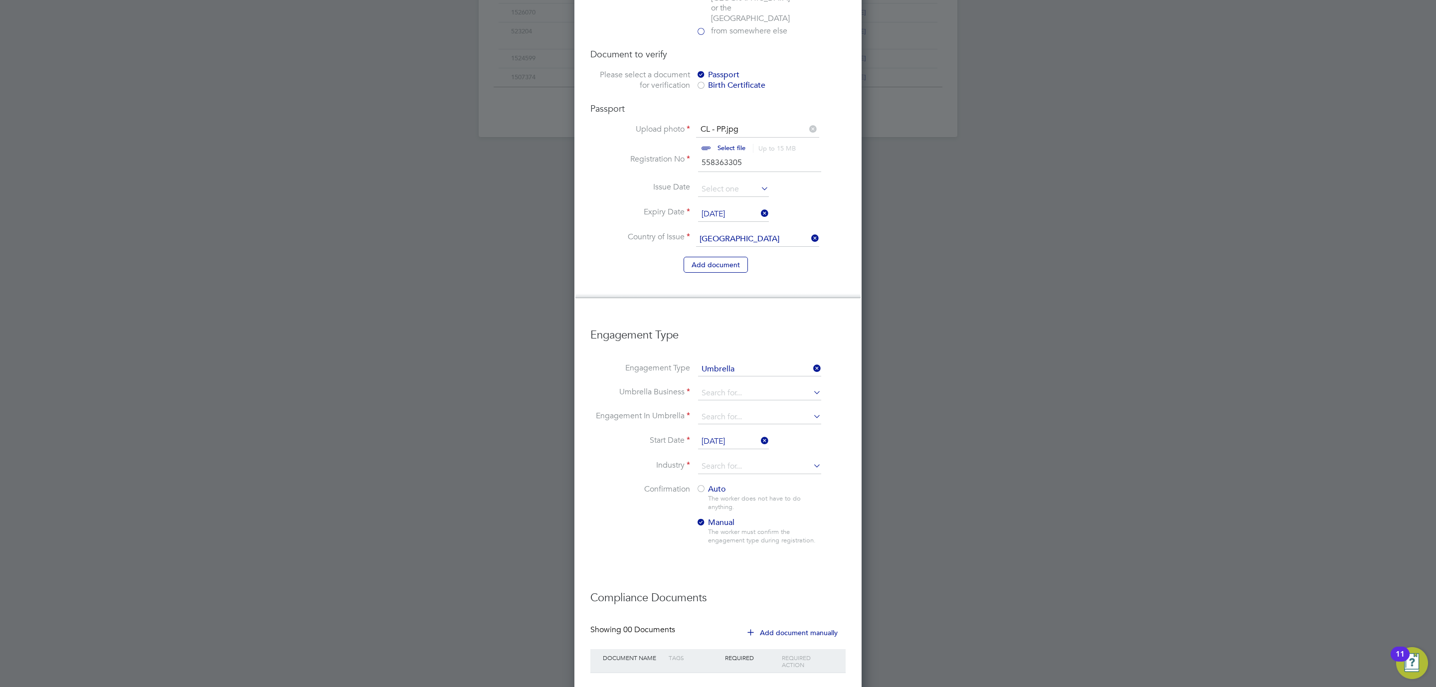
scroll to position [782, 0]
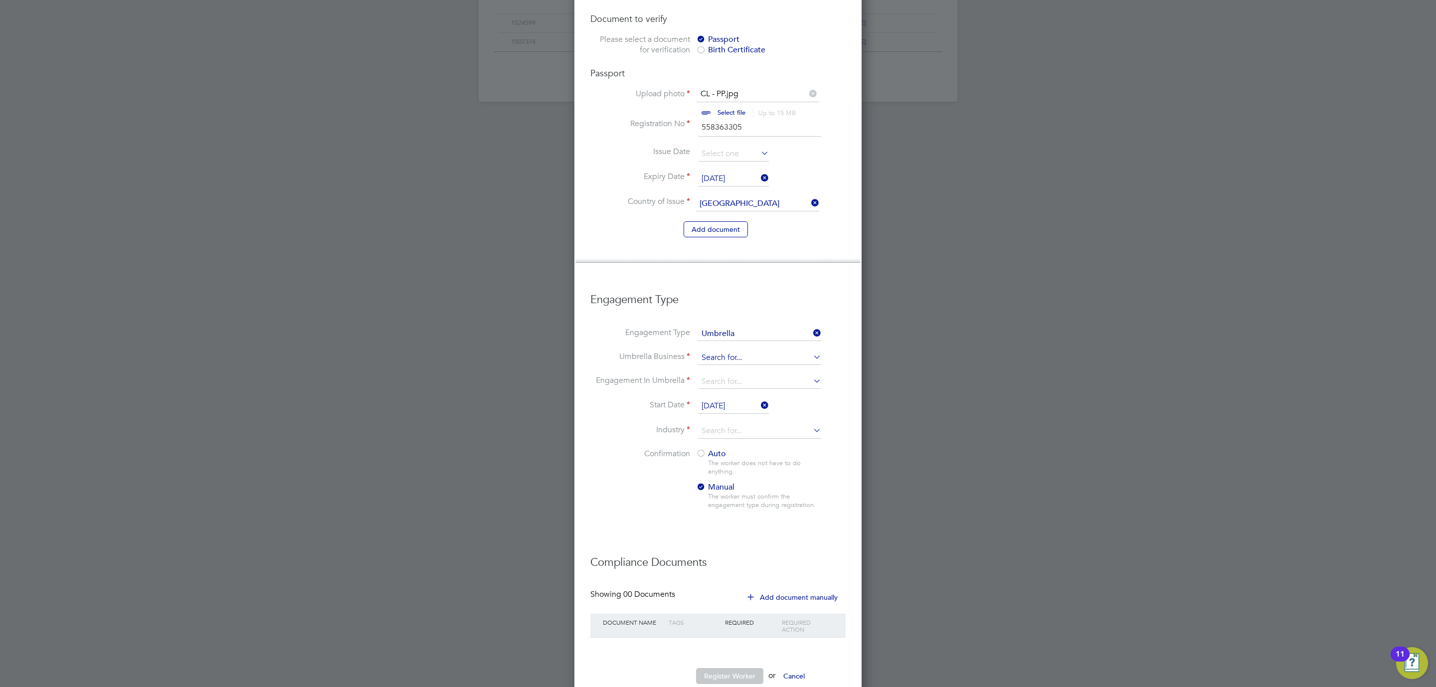
click at [724, 351] on input at bounding box center [759, 358] width 123 height 14
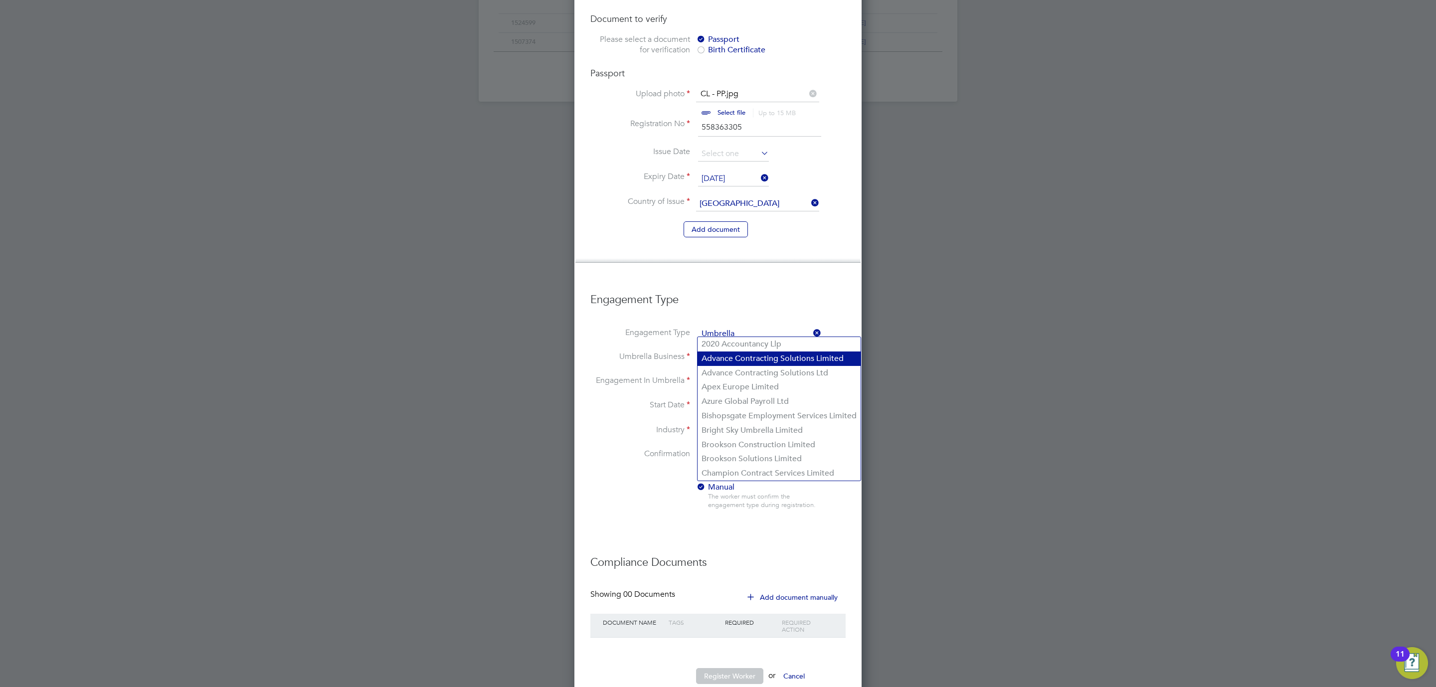
click at [743, 359] on li "Advance Contracting Solutions Limited" at bounding box center [778, 358] width 163 height 14
type input "Advance Contracting Solutions Limited"
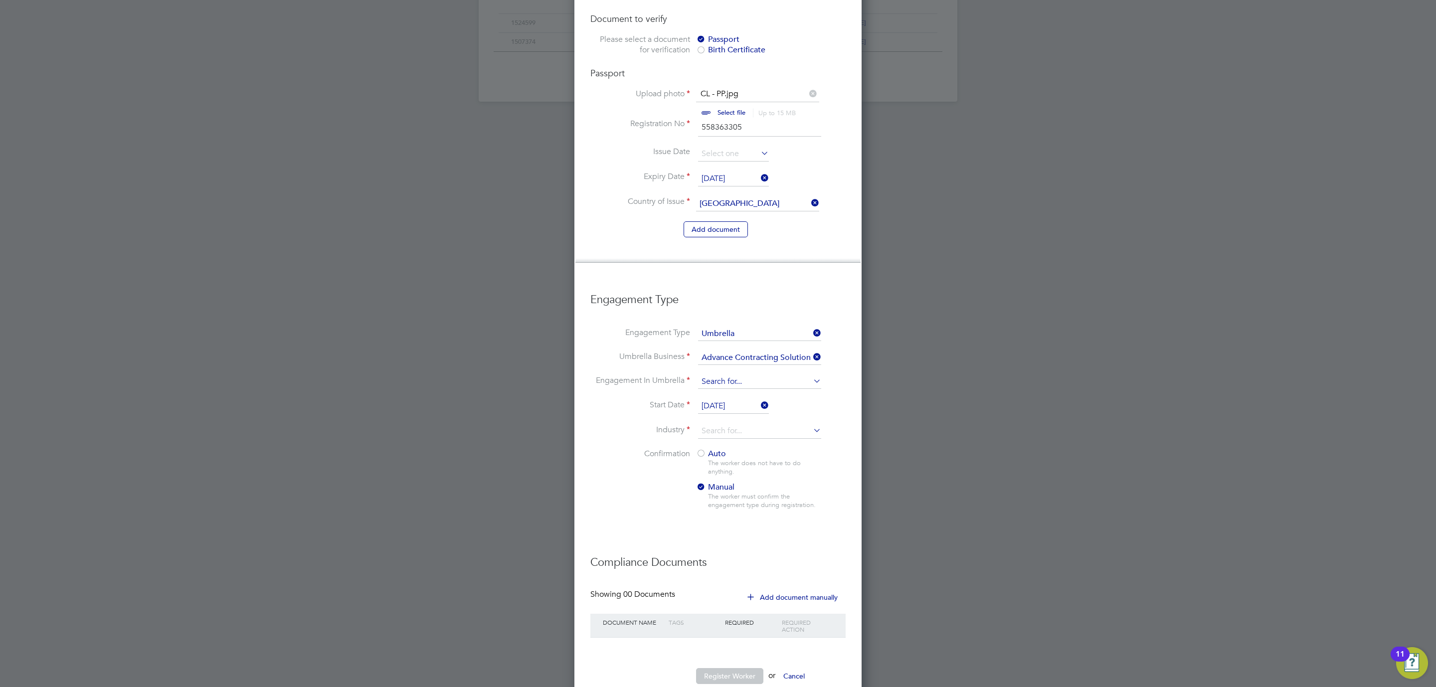
click at [728, 375] on input at bounding box center [759, 382] width 123 height 14
click at [742, 380] on li "CIS Self-employed" at bounding box center [759, 382] width 124 height 14
type input "CIS Self-employed"
click at [724, 424] on input at bounding box center [759, 431] width 123 height 15
click at [724, 487] on li "Construction" at bounding box center [759, 485] width 124 height 13
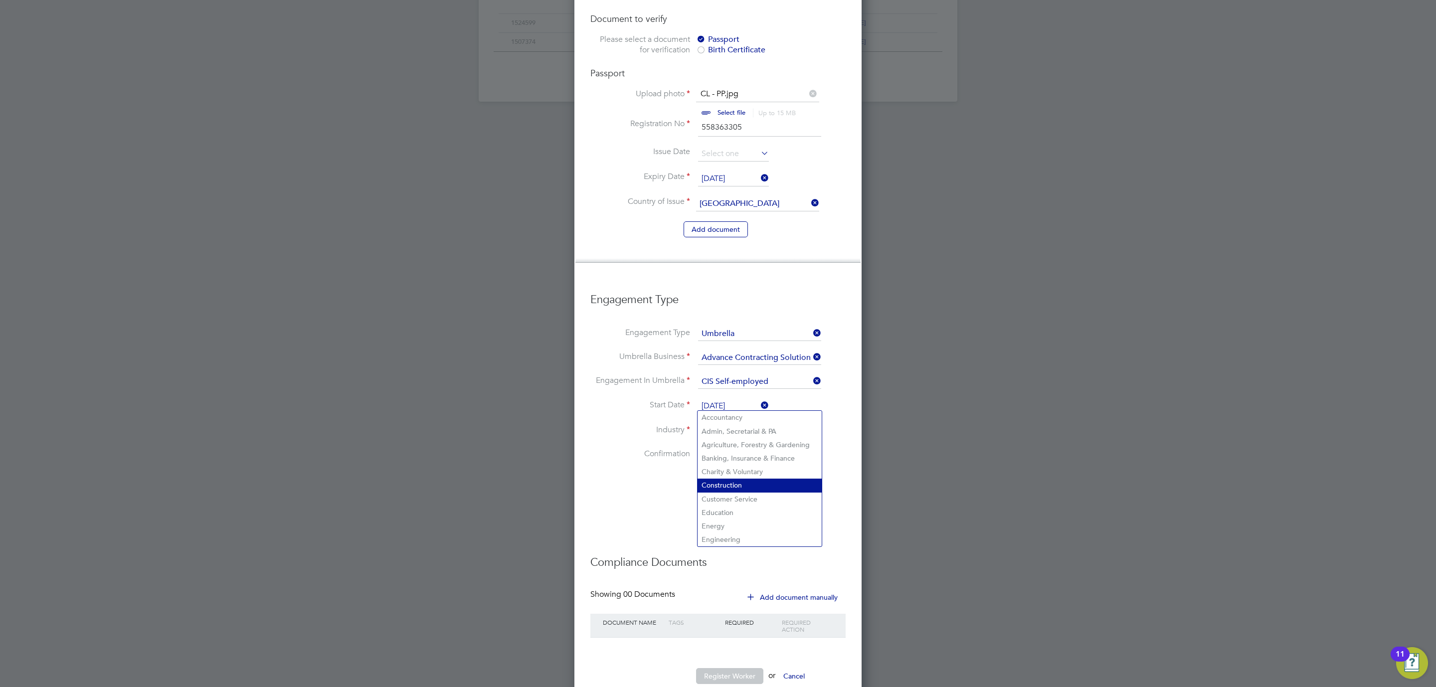
type input "Construction"
click at [702, 449] on div at bounding box center [701, 454] width 10 height 10
click at [719, 668] on button "Register Worker" at bounding box center [729, 676] width 67 height 16
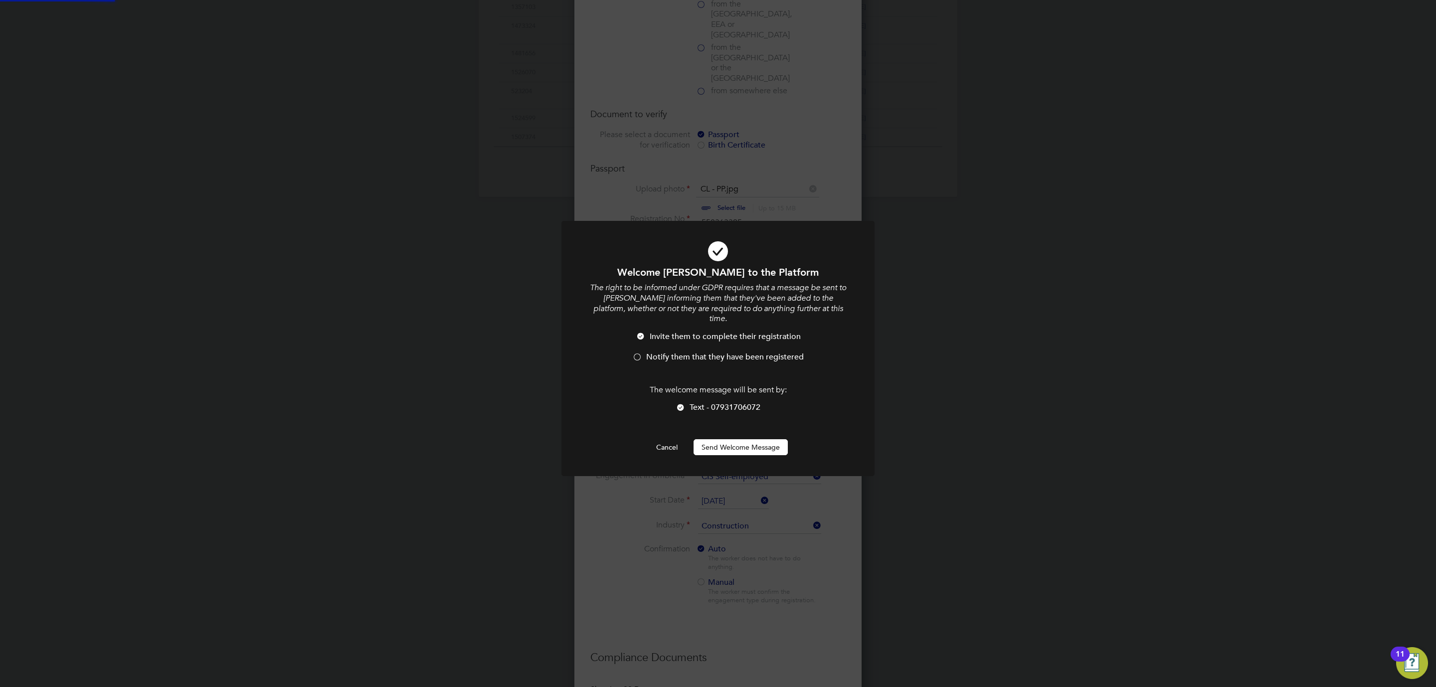
scroll to position [0, 0]
click at [640, 353] on div at bounding box center [637, 358] width 10 height 10
click at [728, 426] on div "Welcome Craig to the Platform The right to be informed under GDPR requires that…" at bounding box center [717, 360] width 259 height 189
click at [730, 439] on button "Send Welcome Message" at bounding box center [740, 447] width 94 height 16
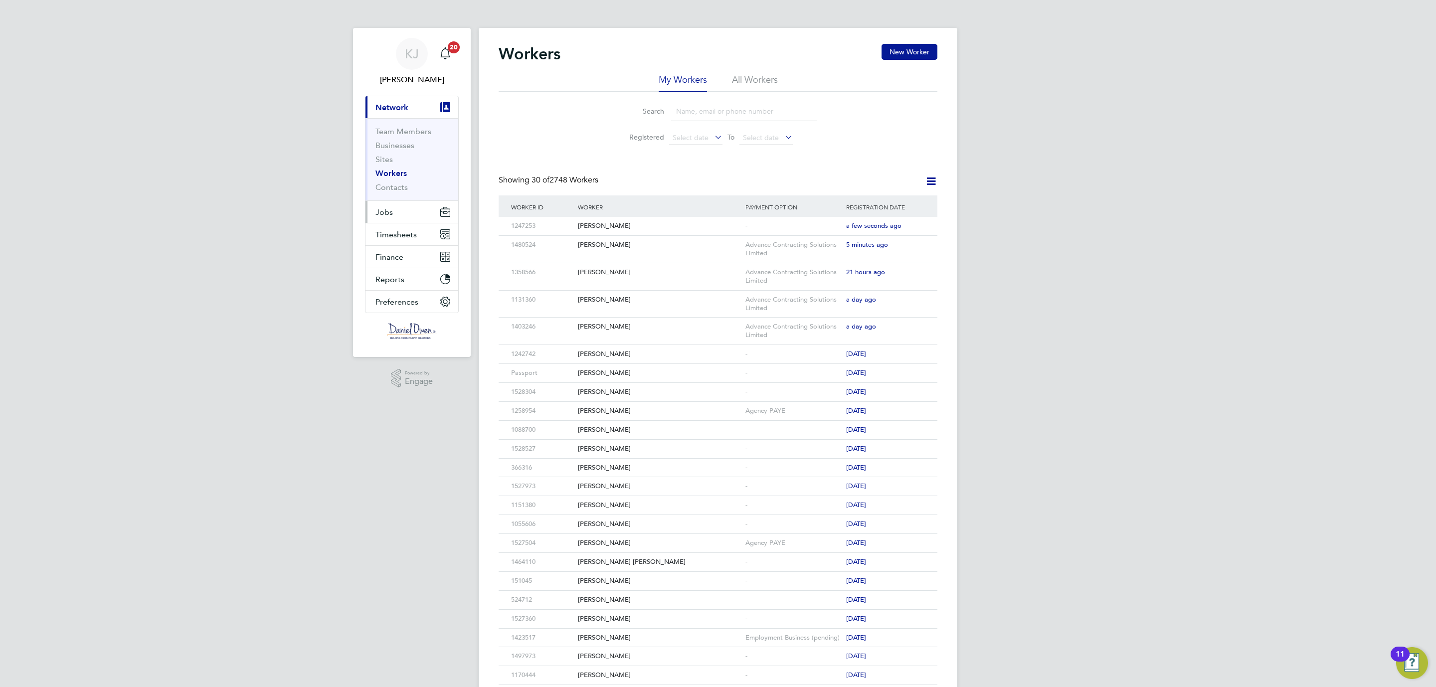
click at [388, 211] on span "Jobs" at bounding box center [383, 211] width 17 height 9
click at [390, 169] on link "Vacancies" at bounding box center [392, 167] width 35 height 9
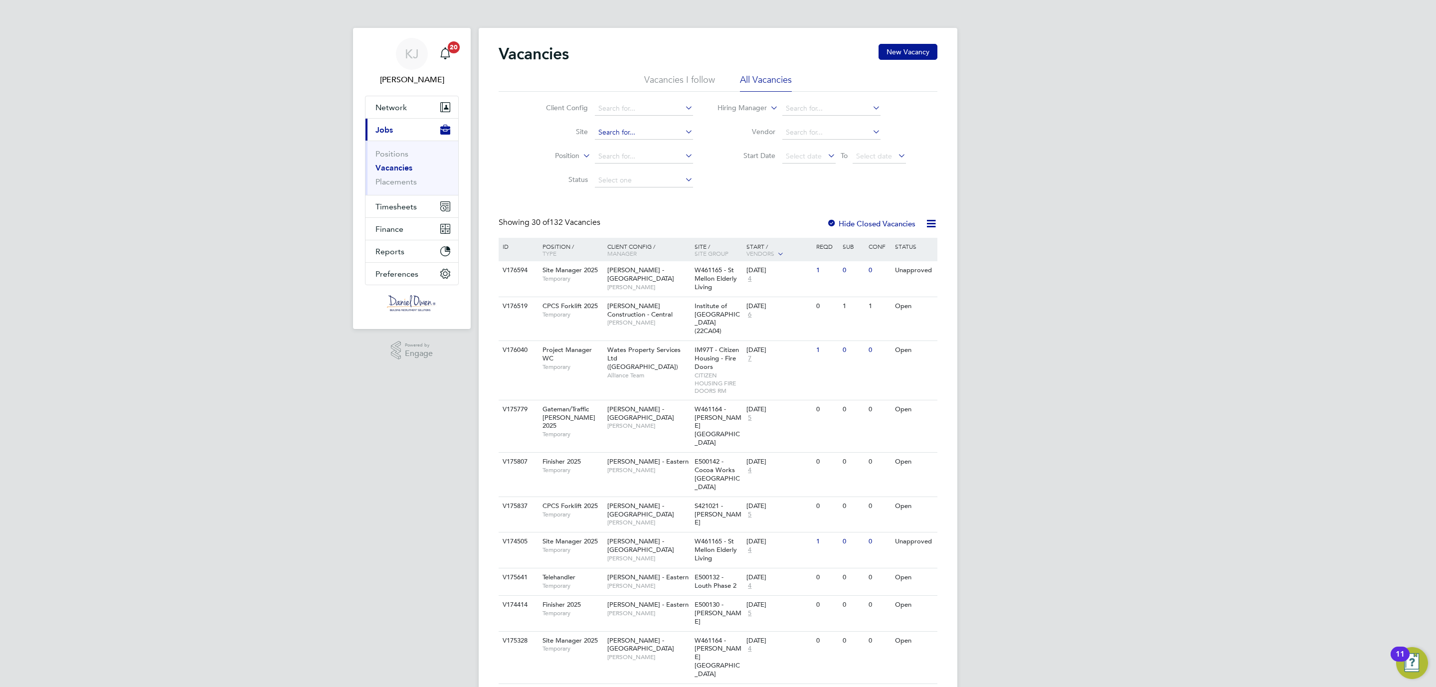
click at [612, 137] on input at bounding box center [644, 133] width 98 height 14
click at [634, 146] on li "Birtle y 3 (Home Group / Linden)" at bounding box center [649, 146] width 110 height 13
type input "Birtley 3 (Home Group / Linden)"
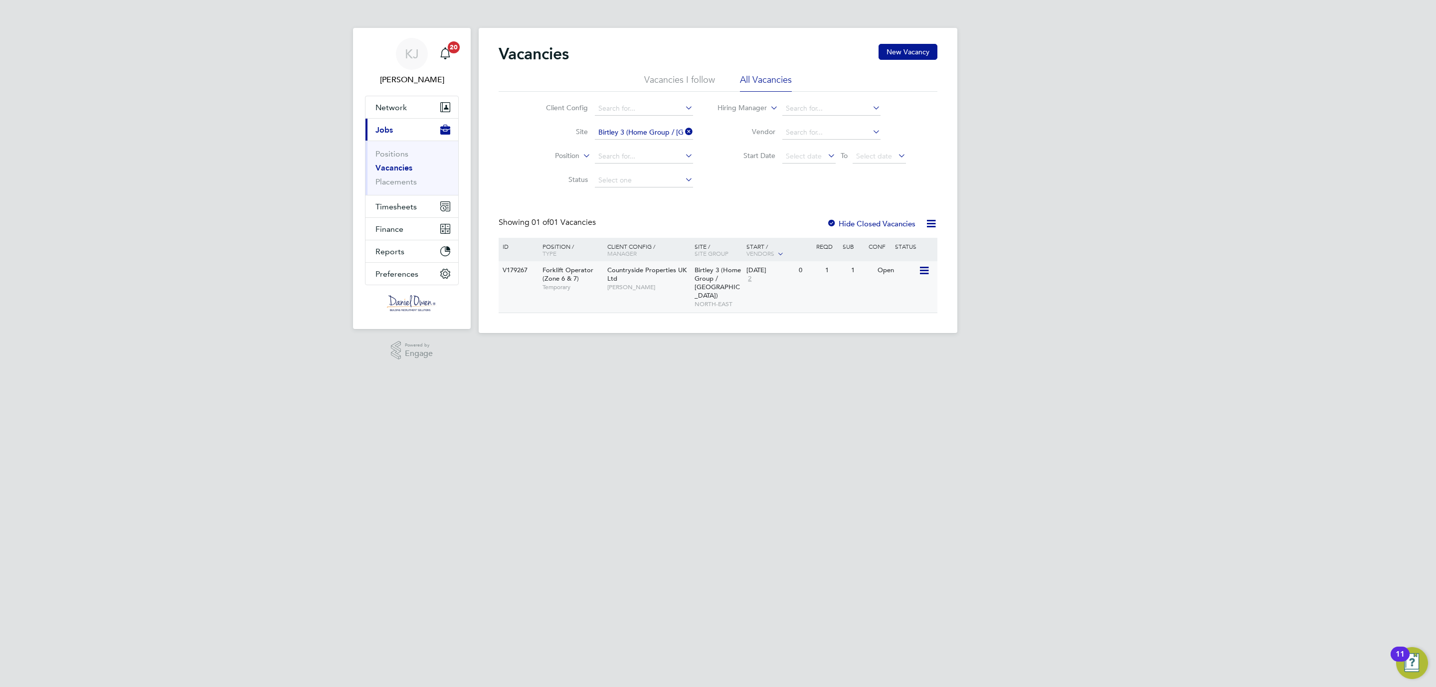
click at [642, 267] on span "Countryside Properties UK Ltd" at bounding box center [646, 274] width 79 height 17
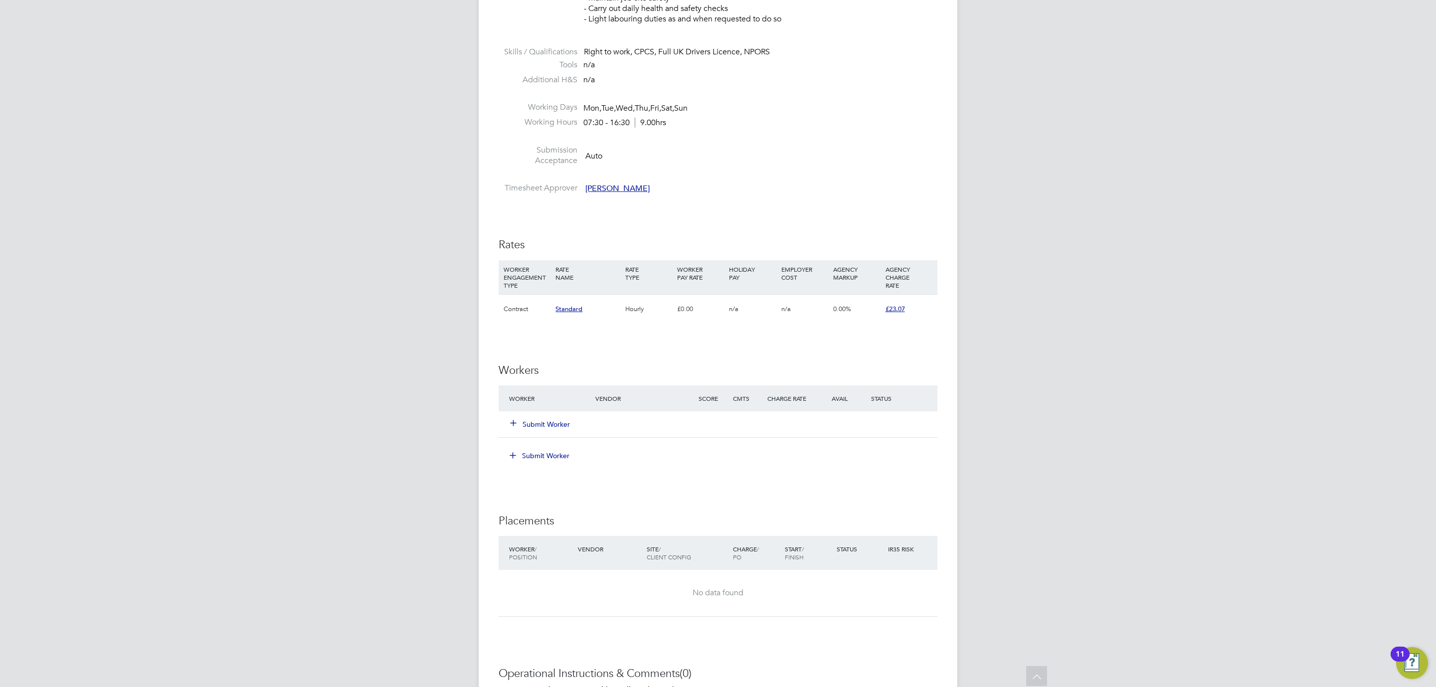
click at [553, 421] on button "Submit Worker" at bounding box center [540, 424] width 60 height 10
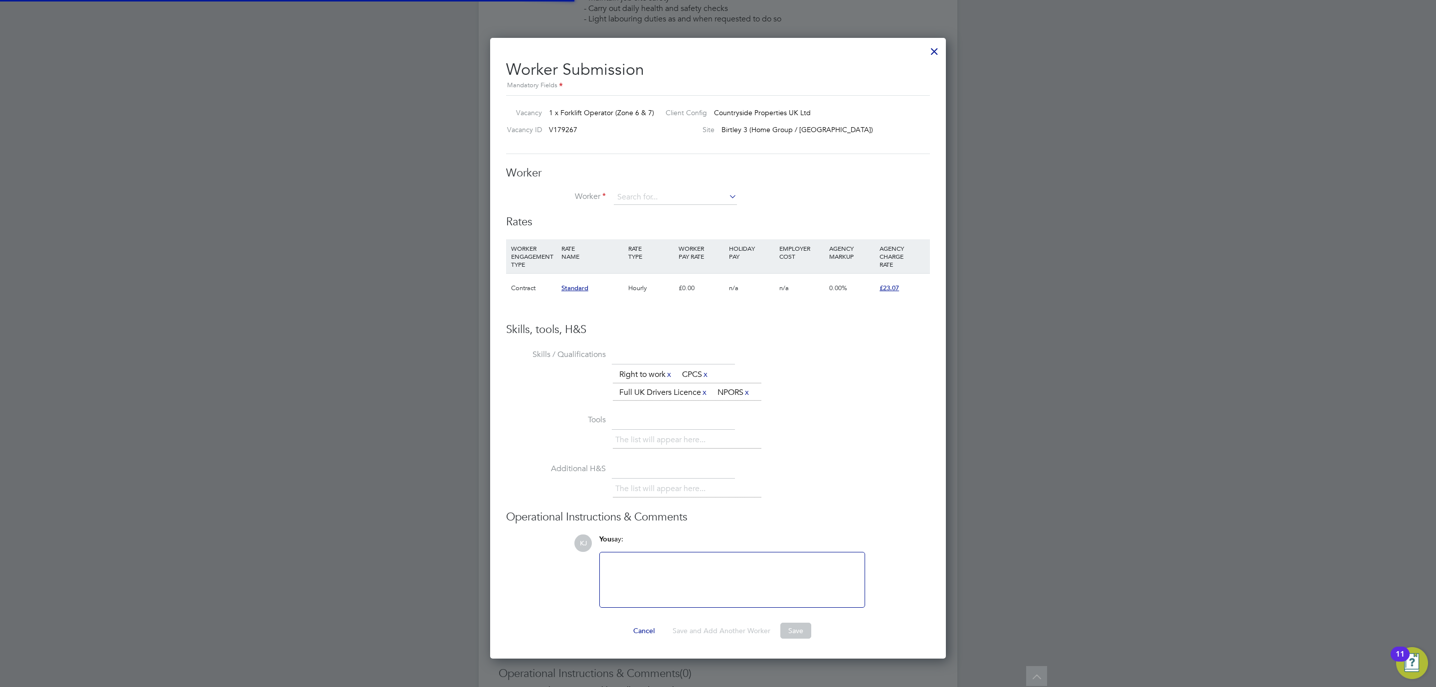
scroll to position [30, 68]
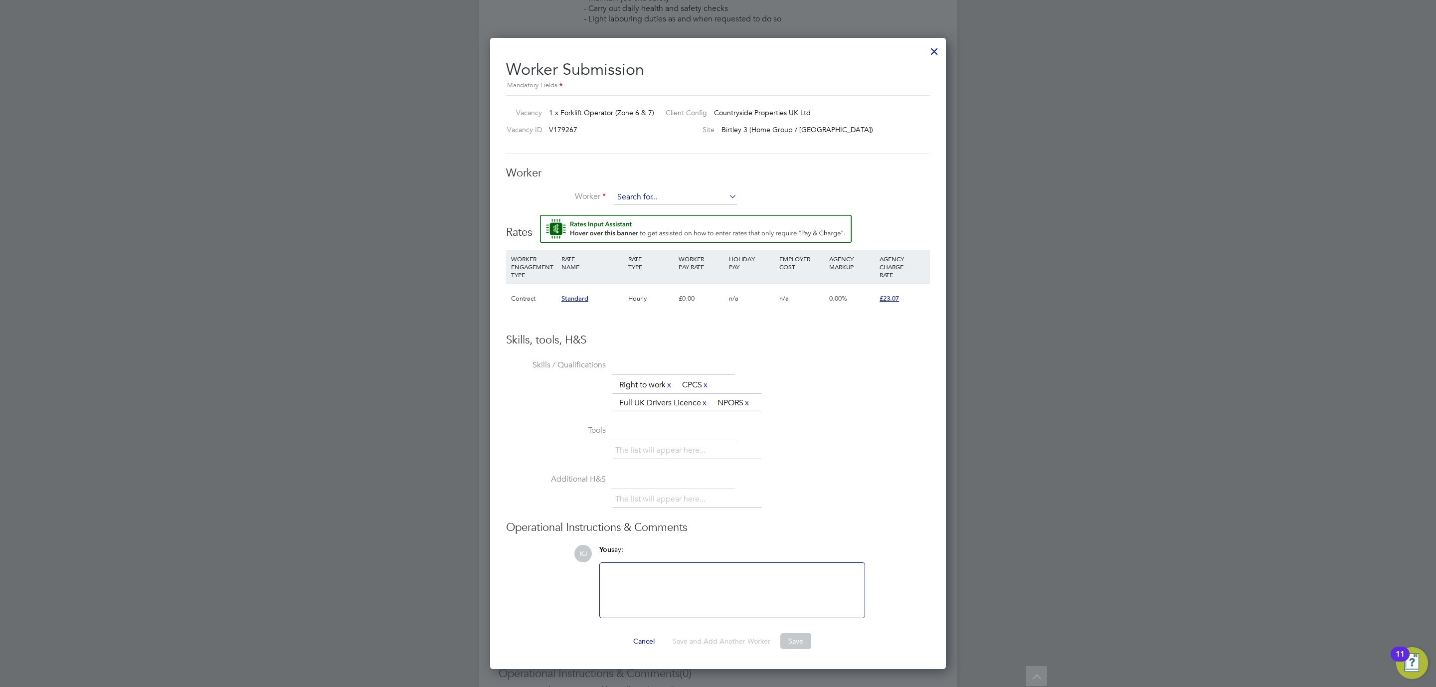
click at [618, 192] on input at bounding box center [675, 197] width 123 height 15
click at [636, 328] on li "Joe Molloy (1480524)" at bounding box center [694, 334] width 163 height 13
type input "Joe Molloy (1480524)"
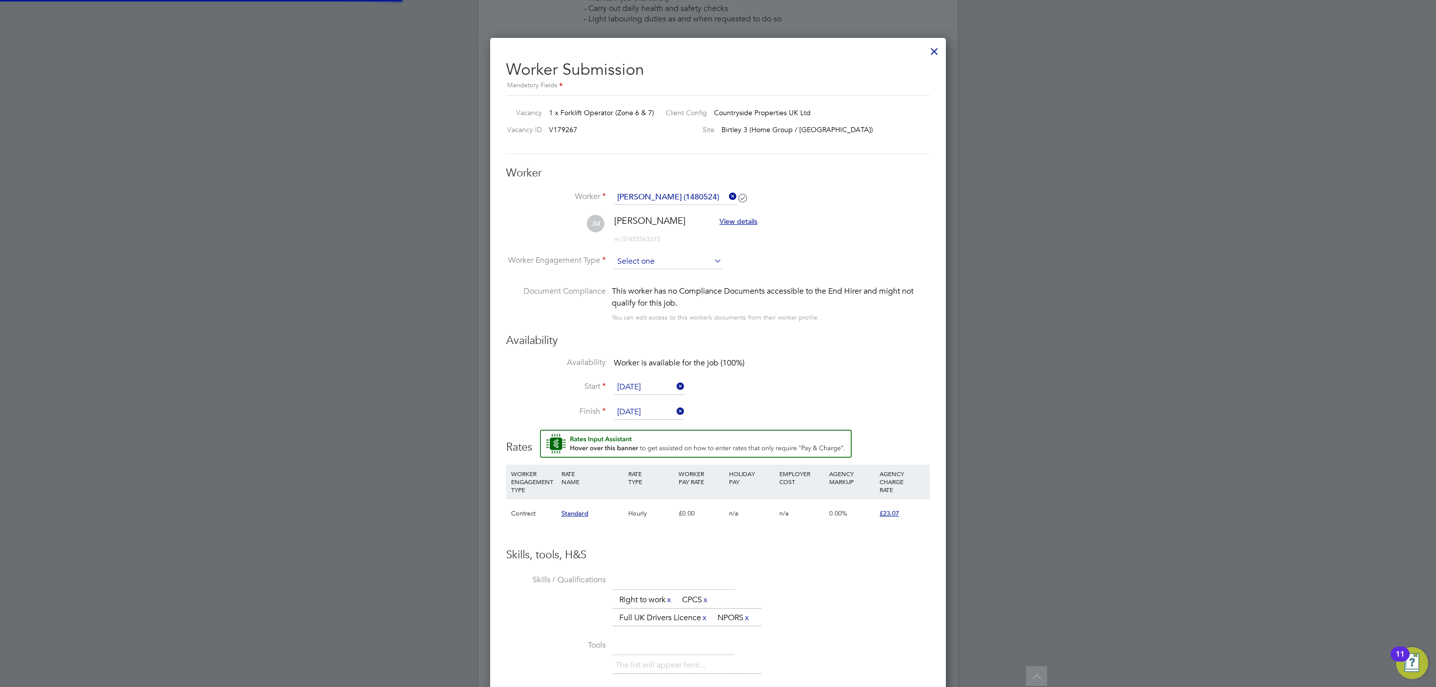
scroll to position [848, 456]
click at [635, 261] on input at bounding box center [668, 261] width 108 height 15
click at [642, 277] on li "Contract" at bounding box center [667, 275] width 109 height 13
type input "Contract"
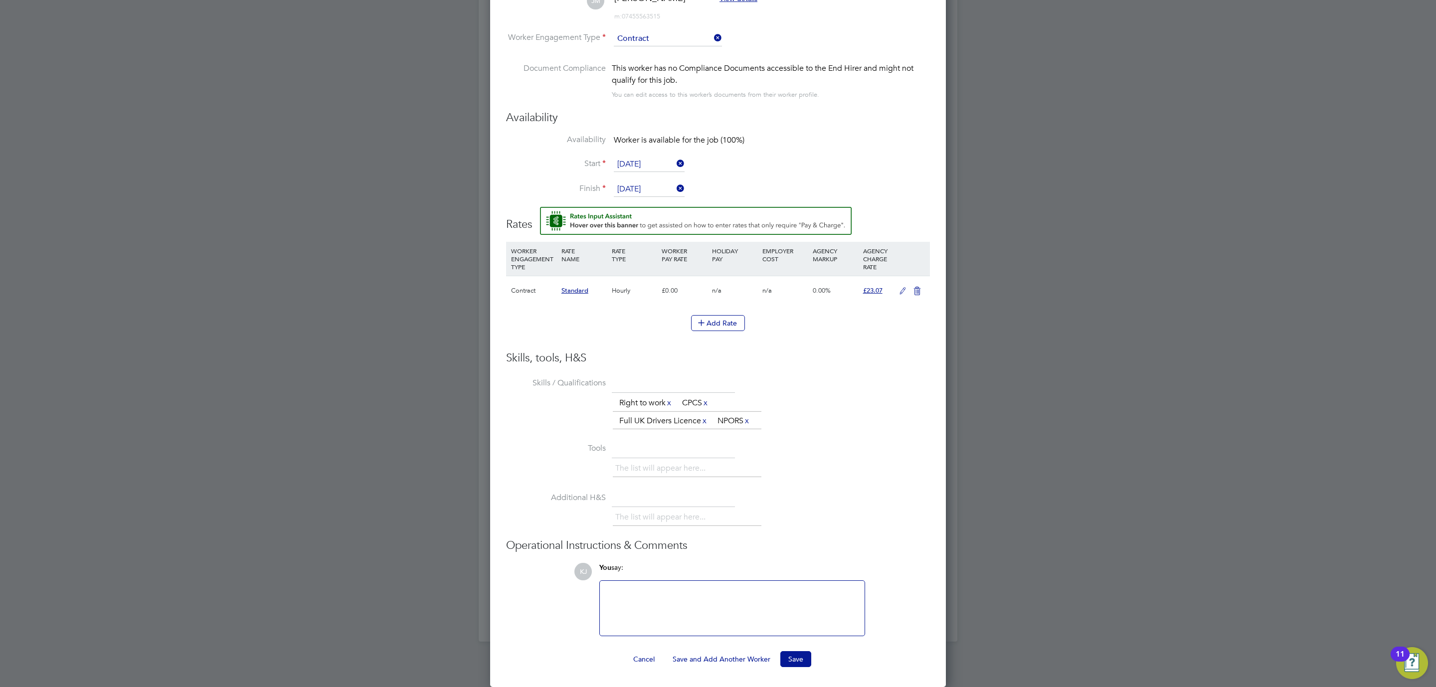
click at [899, 289] on icon at bounding box center [902, 291] width 12 height 8
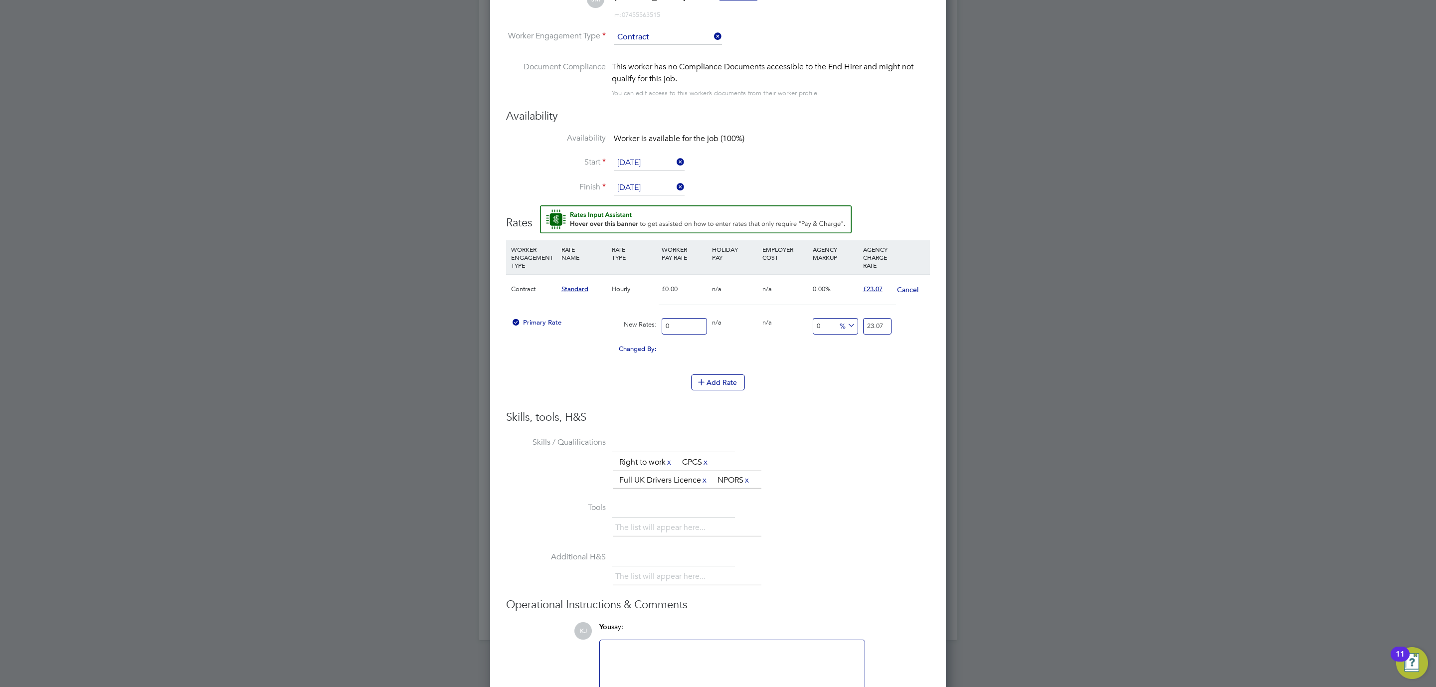
drag, startPoint x: 644, startPoint y: 316, endPoint x: 623, endPoint y: 311, distance: 21.5
click at [623, 311] on div "Contract Standard Hourly £0.00 n/a n/a 0.00% £23.07 Cancel Primary Rate New Rat…" at bounding box center [718, 319] width 424 height 90
type input "2"
type input "20"
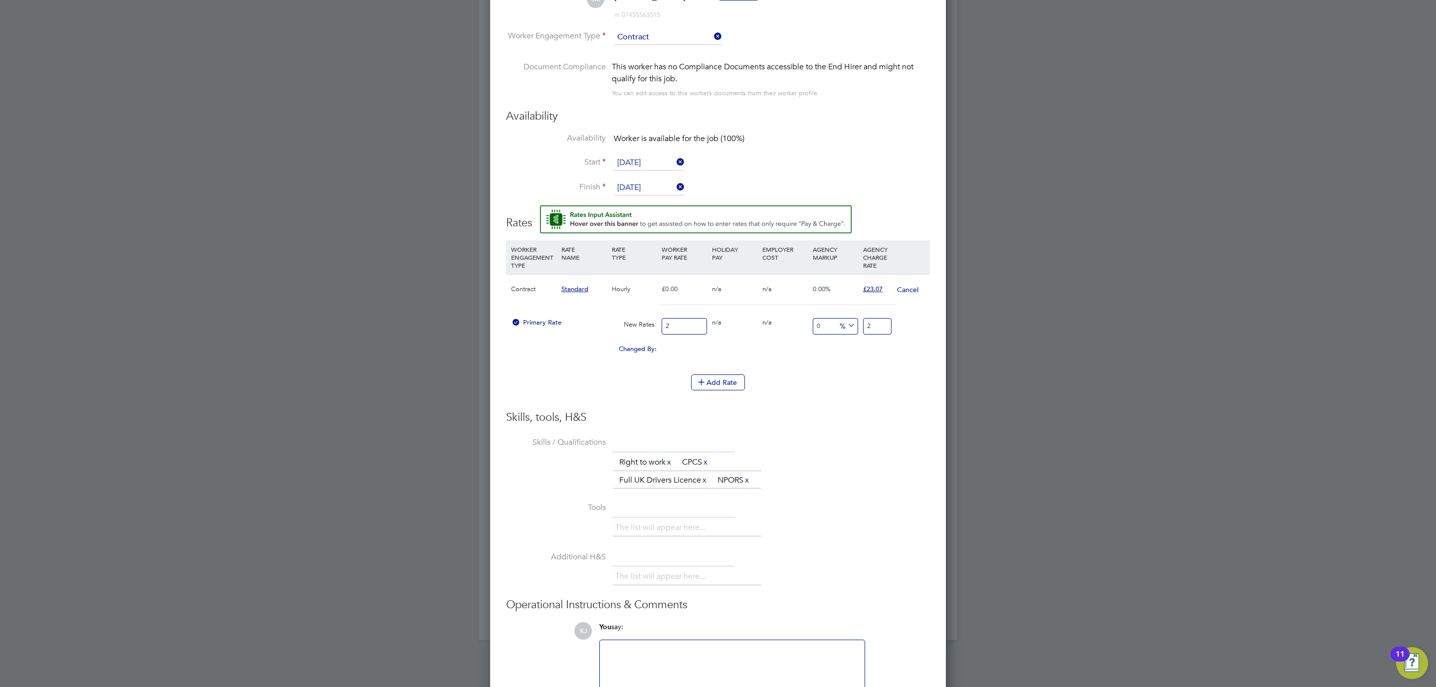
type input "20"
click at [817, 400] on li "Add Rate" at bounding box center [718, 387] width 424 height 26
drag, startPoint x: 877, startPoint y: 328, endPoint x: 800, endPoint y: 327, distance: 76.8
click at [800, 327] on div "Primary Rate New Rates: 20 0 n/a 0 n/a 0 0 % 20" at bounding box center [718, 326] width 424 height 26
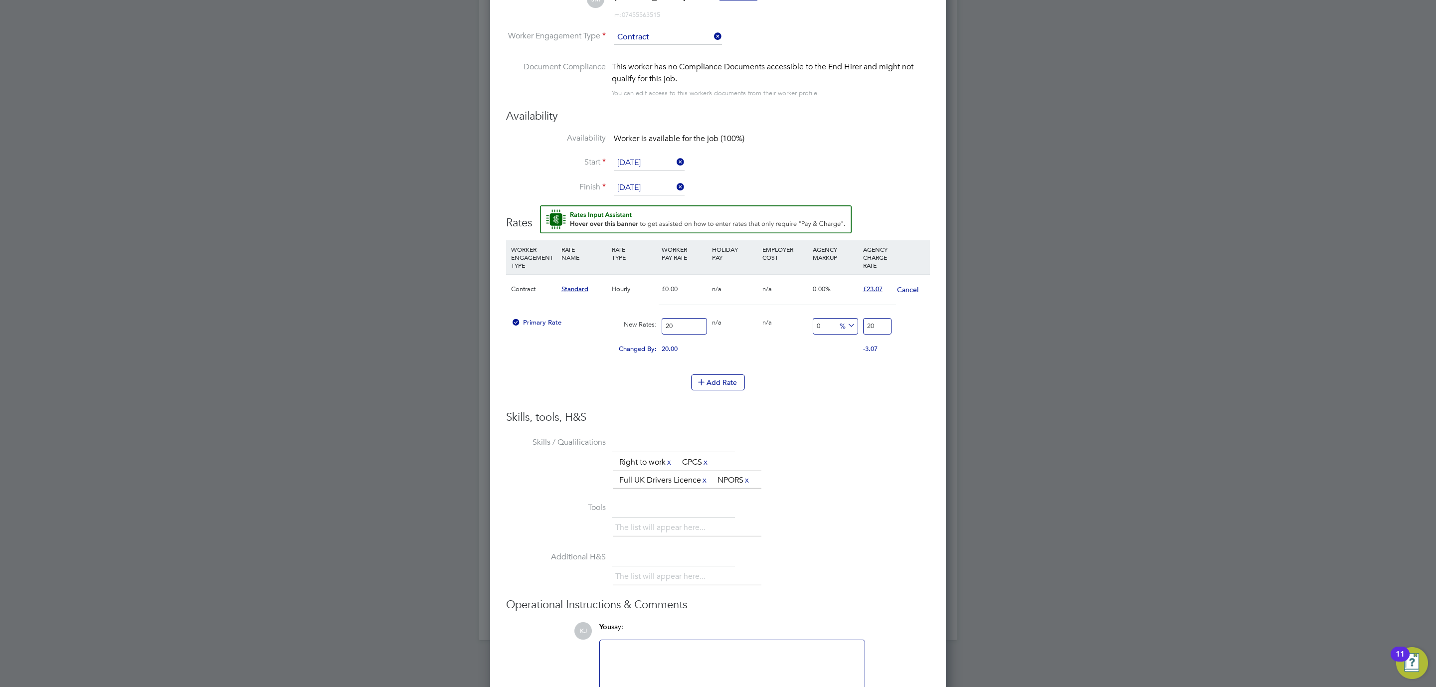
type input "-90"
type input "2"
type input "15"
type input "23.0"
type input "15.35"
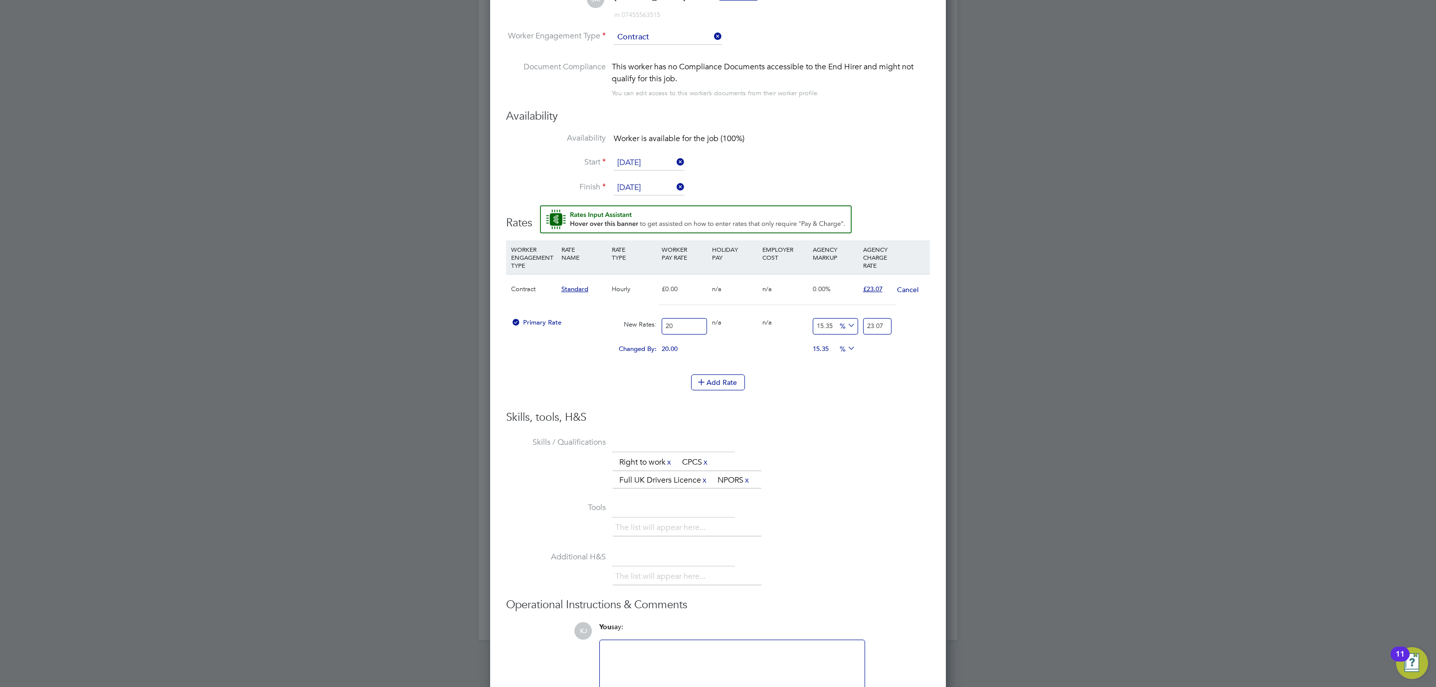
type input "23.07"
click at [831, 422] on h3 "Skills, tools, H&S" at bounding box center [718, 417] width 424 height 14
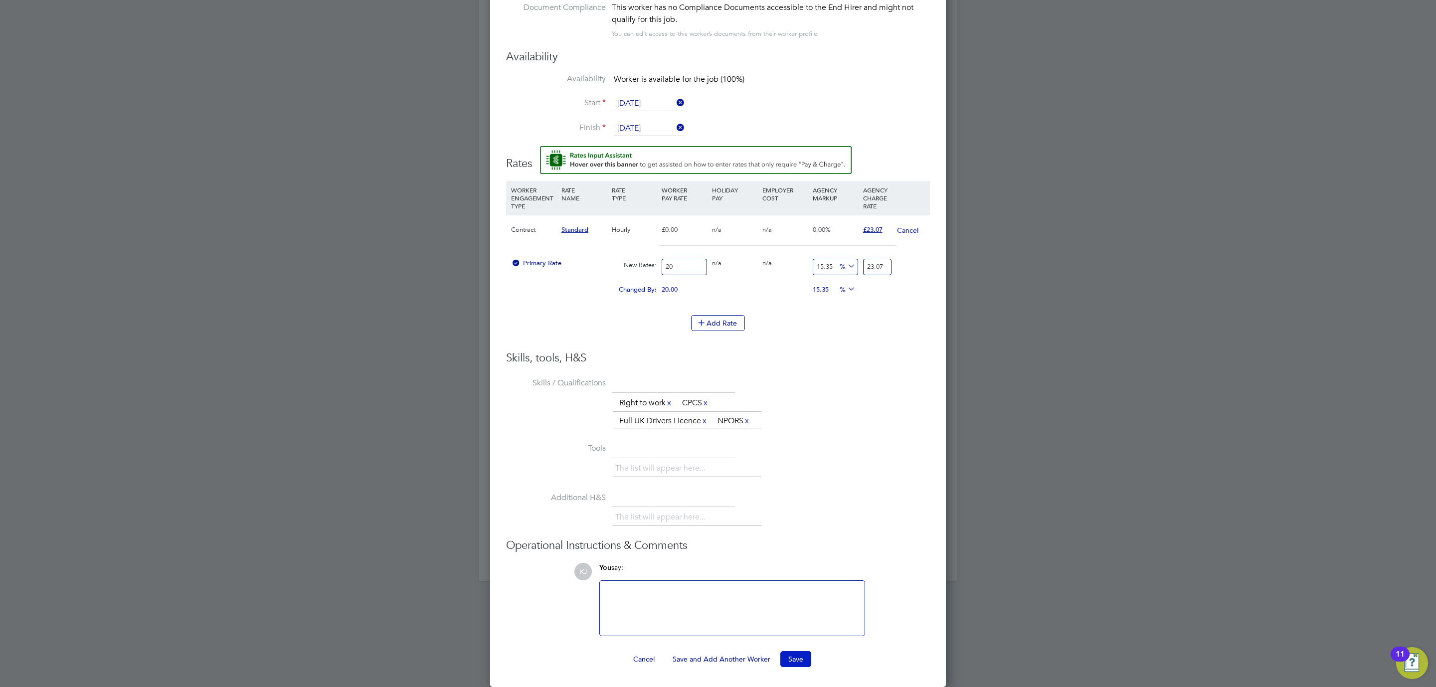
click at [793, 657] on button "Save" at bounding box center [795, 659] width 31 height 16
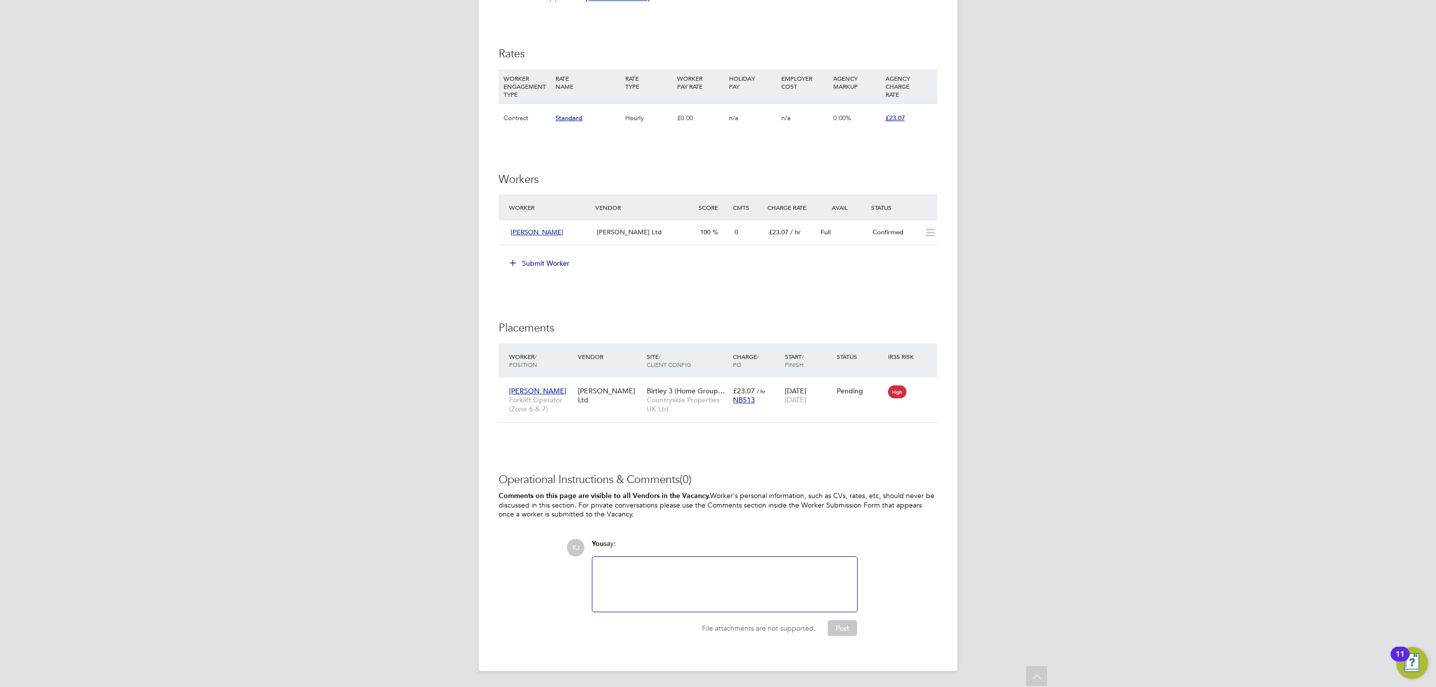
click at [531, 262] on button "Submit Worker" at bounding box center [539, 263] width 75 height 16
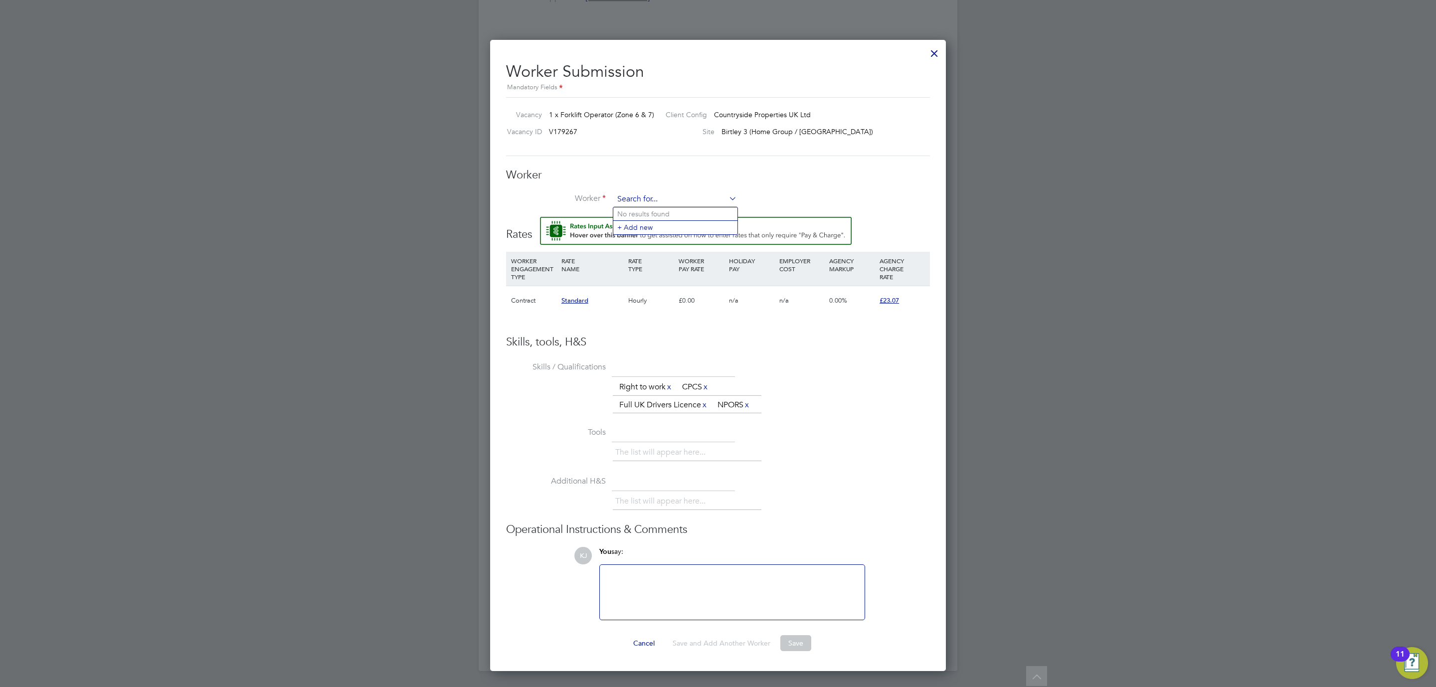
click at [631, 193] on input at bounding box center [675, 199] width 123 height 15
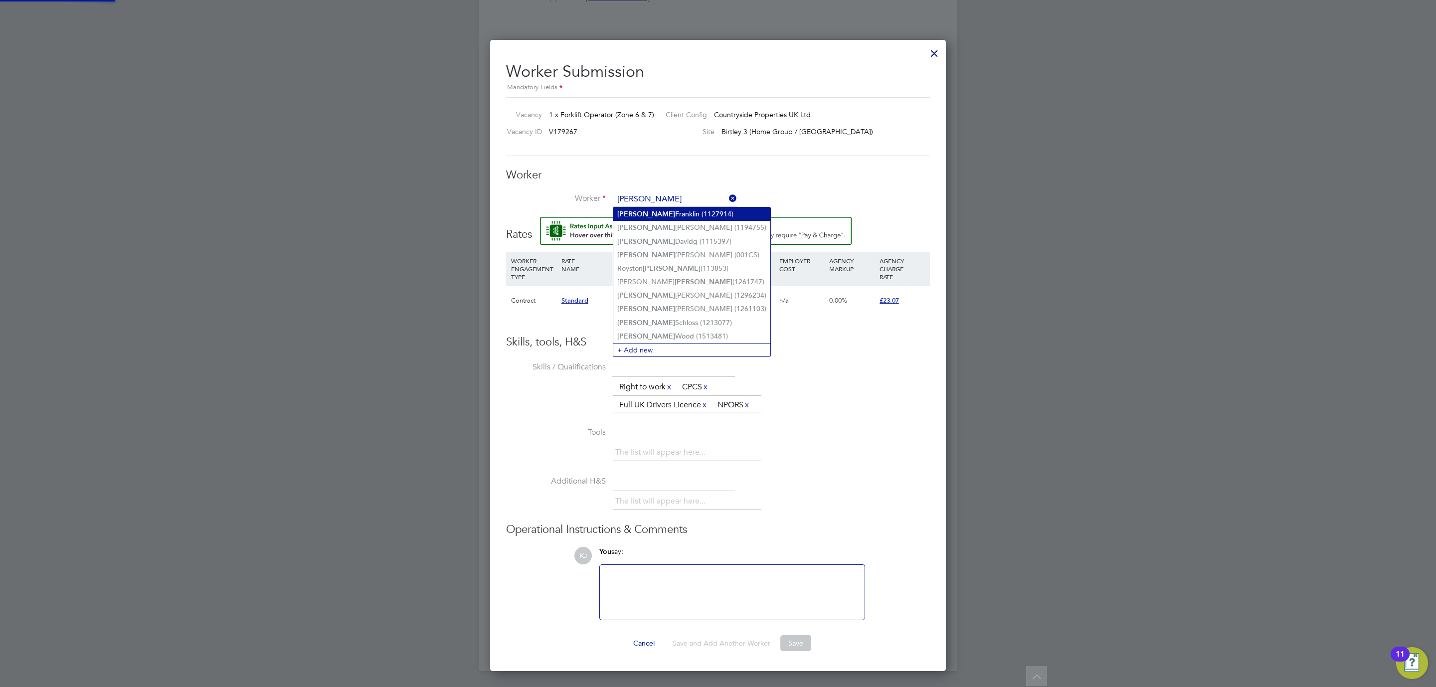
type input "craig"
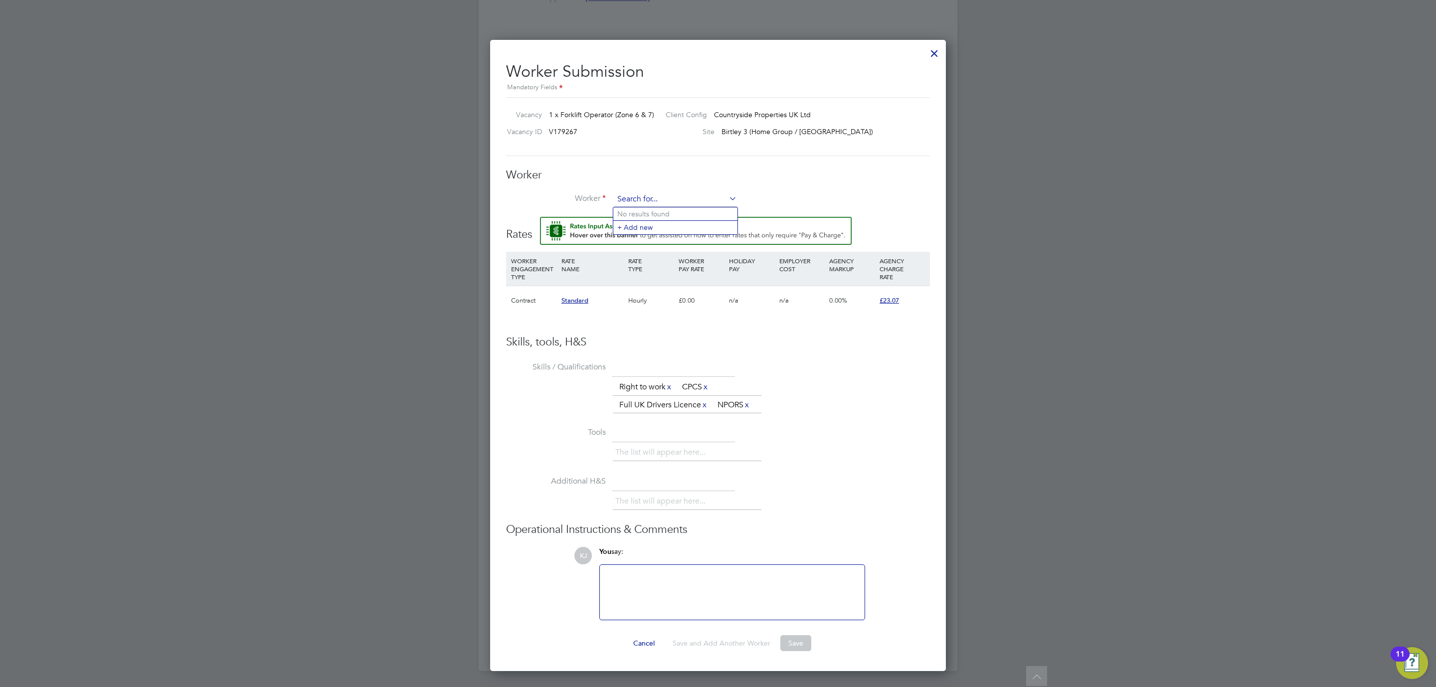
click at [647, 196] on input at bounding box center [675, 199] width 123 height 15
type input "c"
type input "lon"
click at [931, 48] on div at bounding box center [934, 51] width 18 height 18
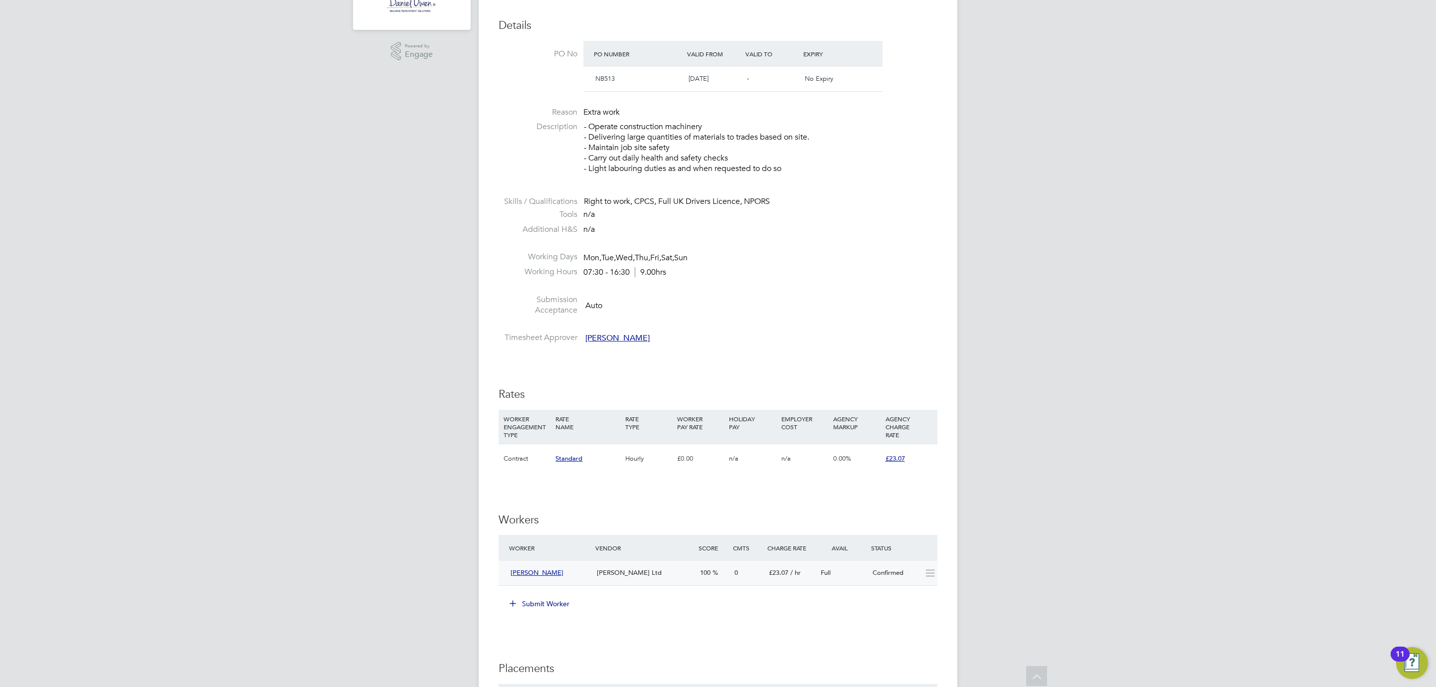
scroll to position [449, 0]
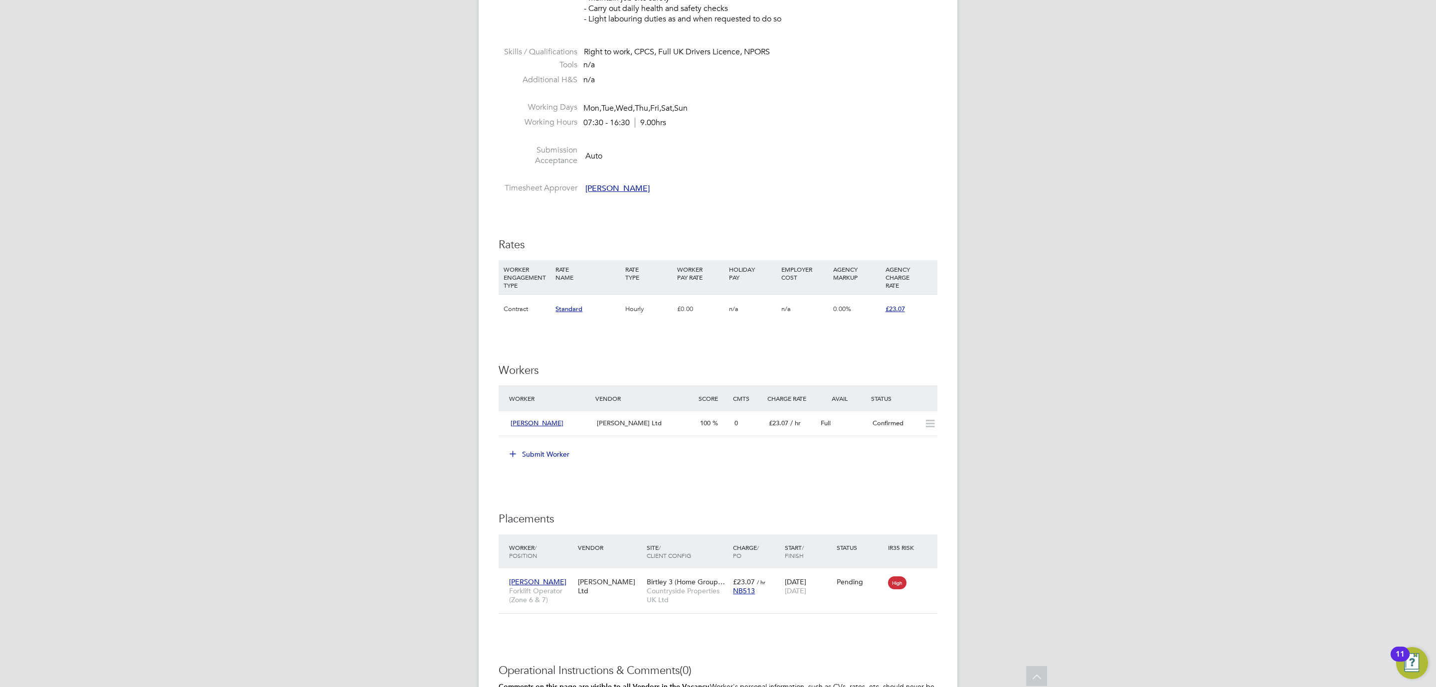
click at [521, 451] on button "Submit Worker" at bounding box center [539, 454] width 75 height 16
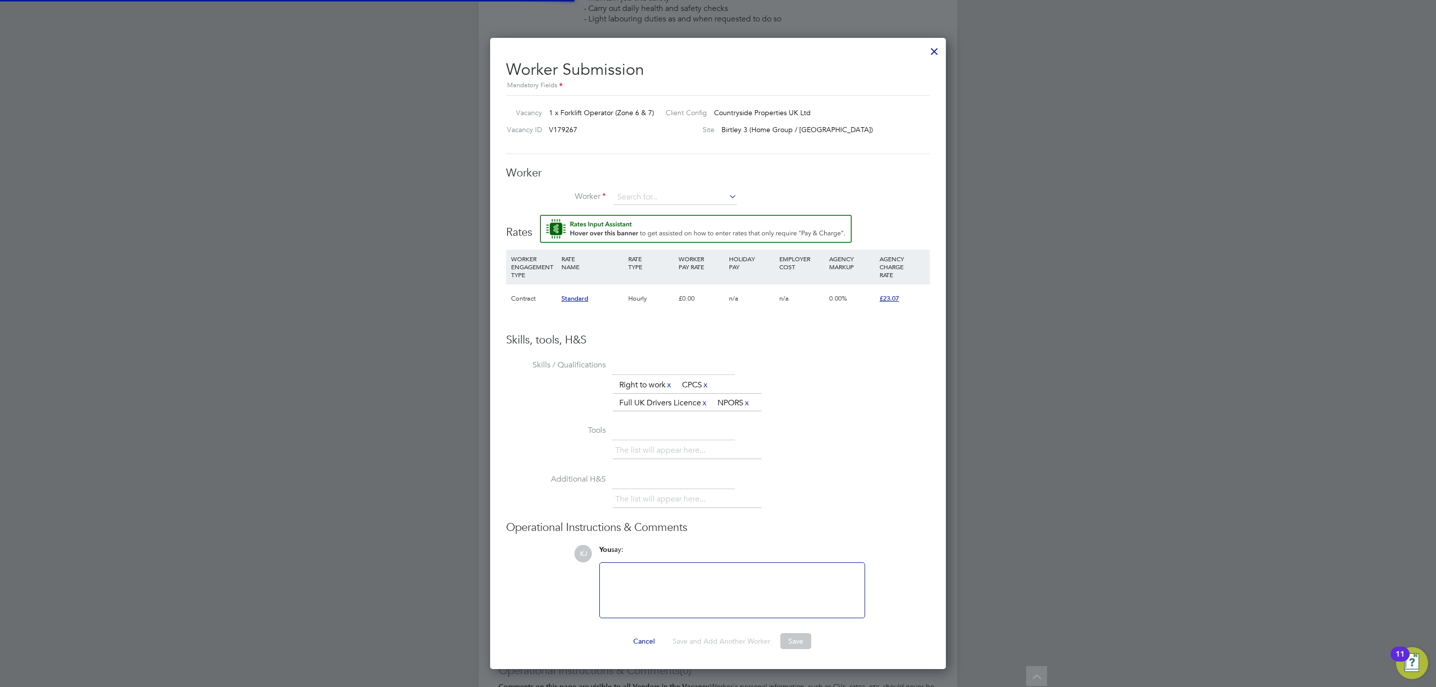
scroll to position [634, 456]
type input "craig lon"
click at [648, 197] on input at bounding box center [675, 197] width 123 height 15
type input "craig lon"
click at [932, 55] on div at bounding box center [934, 49] width 18 height 18
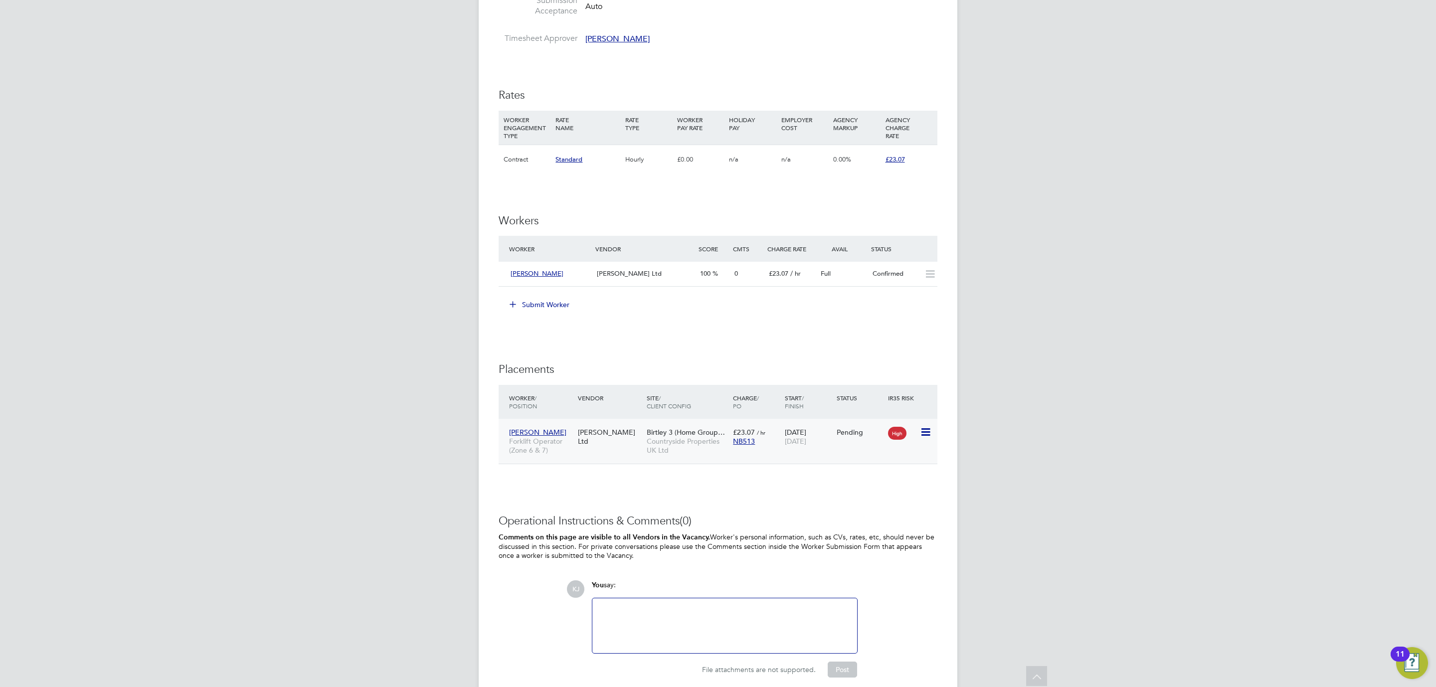
scroll to position [642, 0]
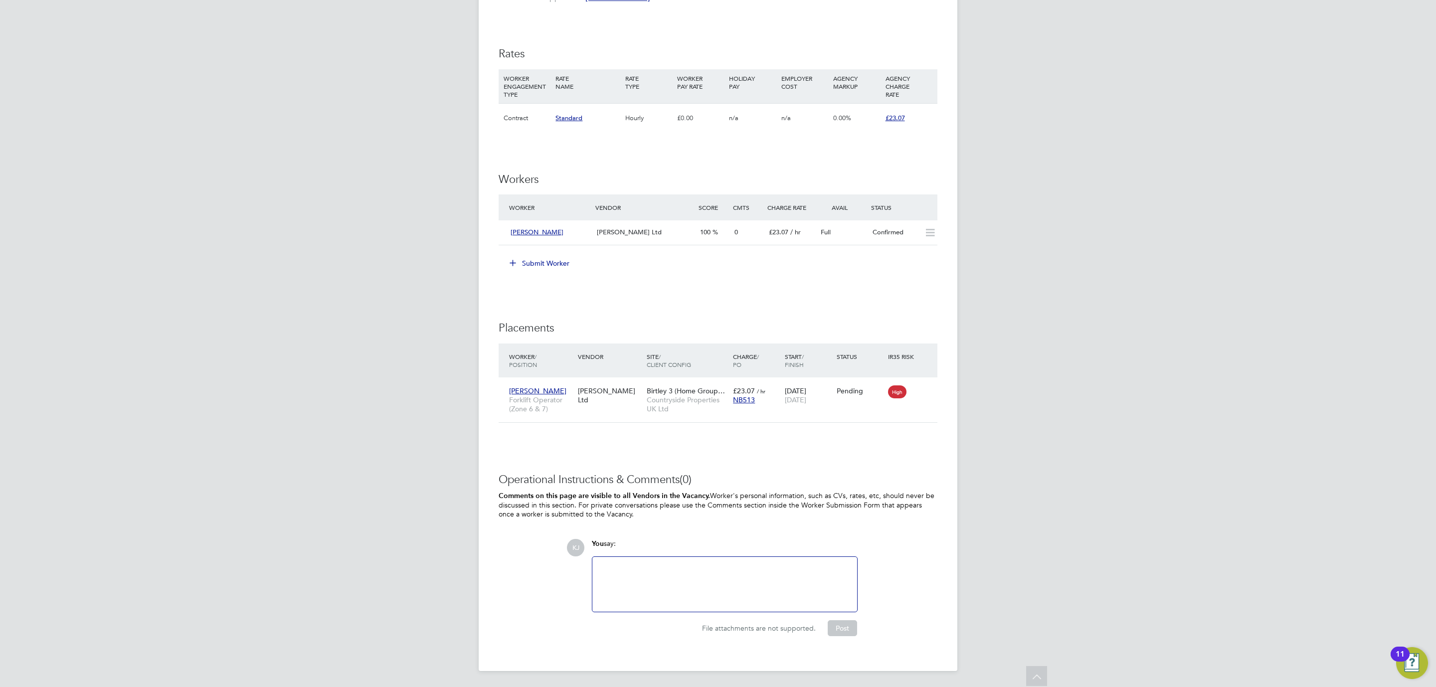
click at [531, 264] on button "Submit Worker" at bounding box center [539, 263] width 75 height 16
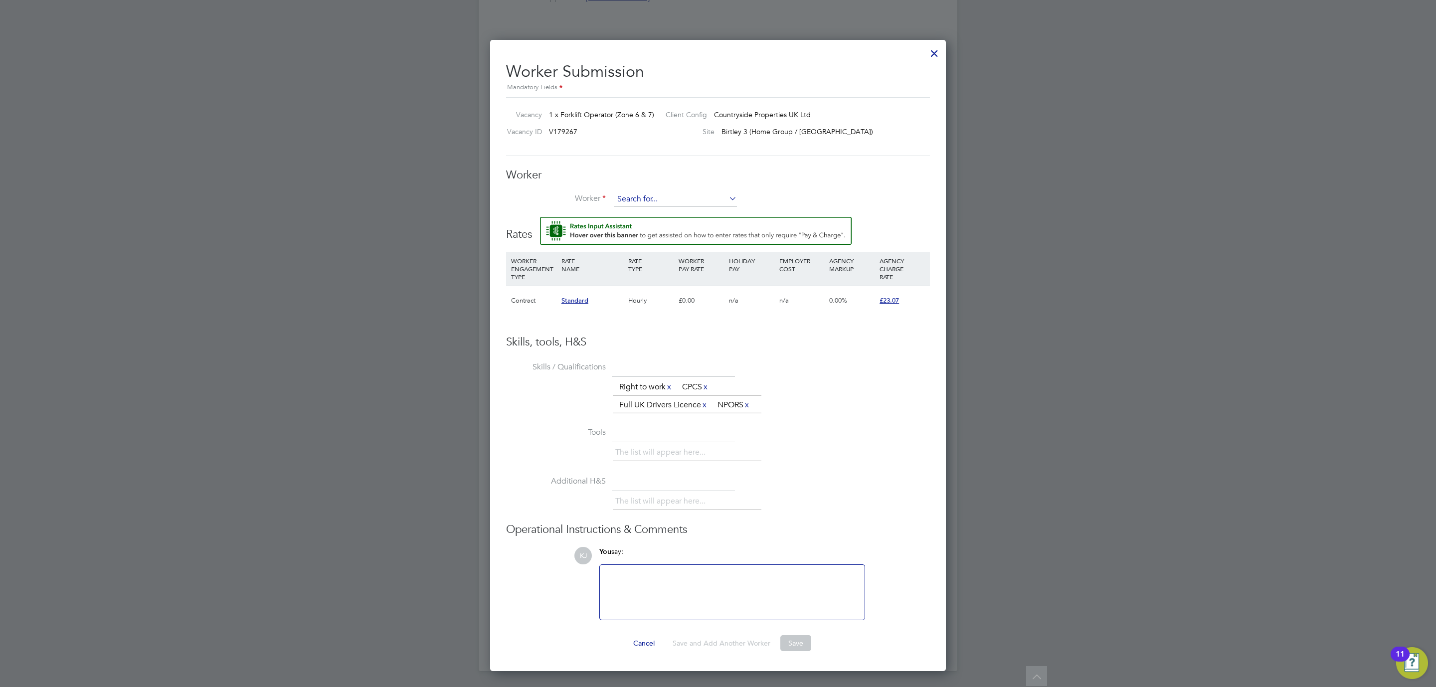
click at [628, 194] on input at bounding box center [675, 199] width 123 height 15
click at [677, 210] on b "Lon" at bounding box center [683, 214] width 12 height 8
type input "Craig Longstaff (1247253)"
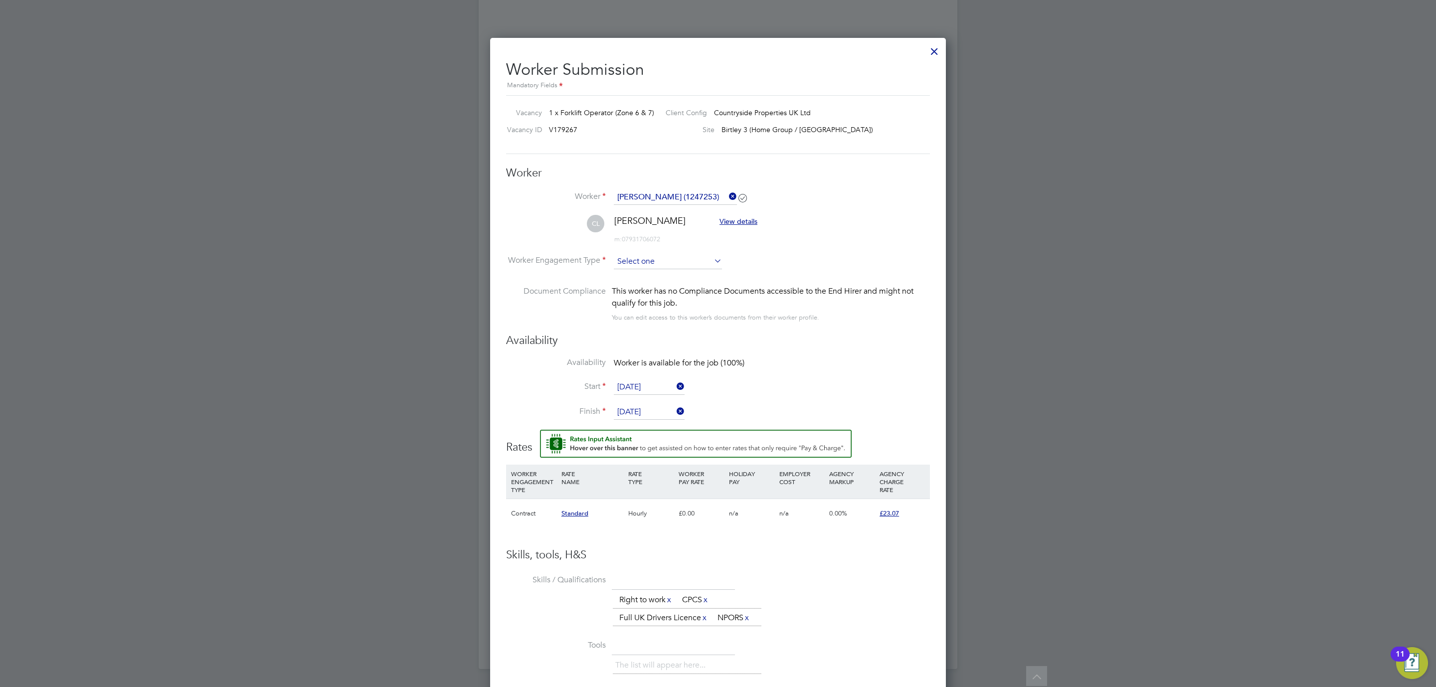
click at [641, 262] on input at bounding box center [668, 261] width 108 height 15
click at [645, 276] on li "Contract" at bounding box center [667, 275] width 109 height 13
type input "Contract"
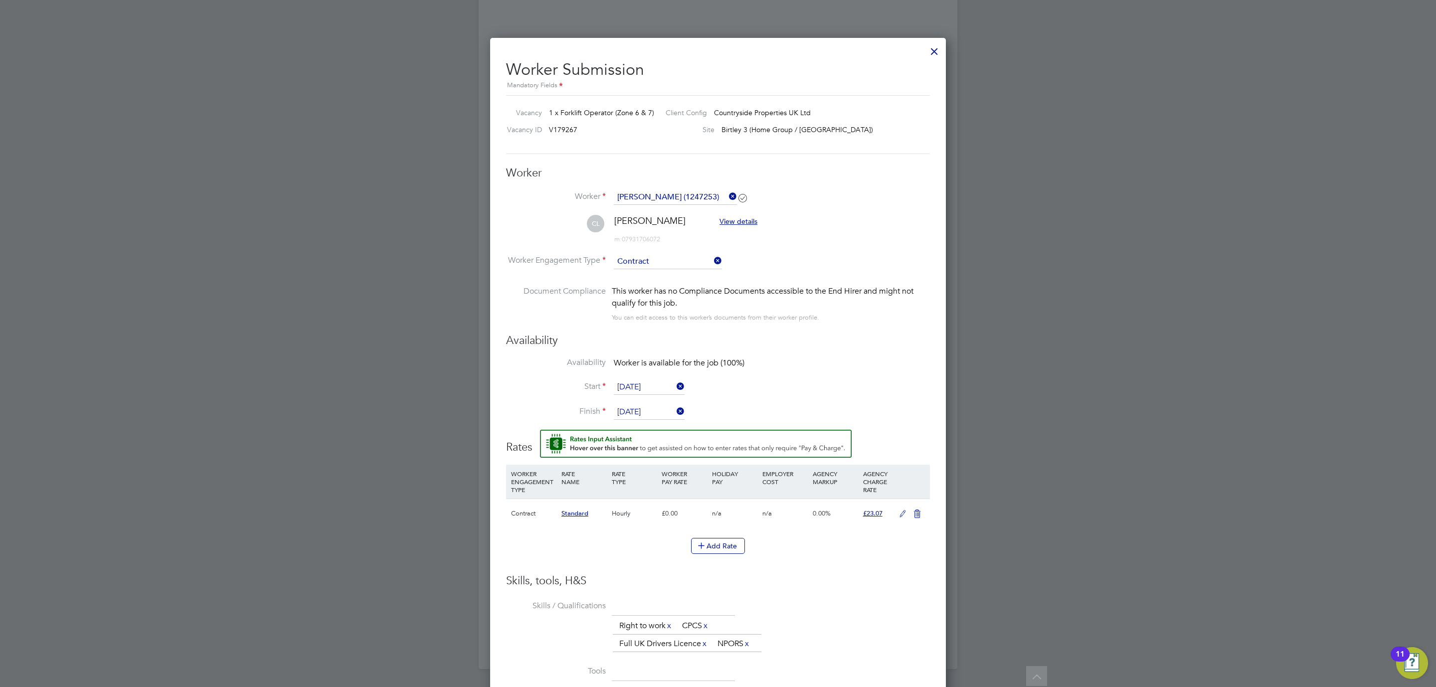
click at [638, 388] on input "[DATE]" at bounding box center [649, 387] width 71 height 15
click at [688, 291] on span "21" at bounding box center [686, 285] width 19 height 19
type input "[DATE]"
click at [630, 409] on input "03 Sep 2025" at bounding box center [649, 412] width 71 height 15
click at [684, 270] on span "21" at bounding box center [686, 268] width 19 height 19
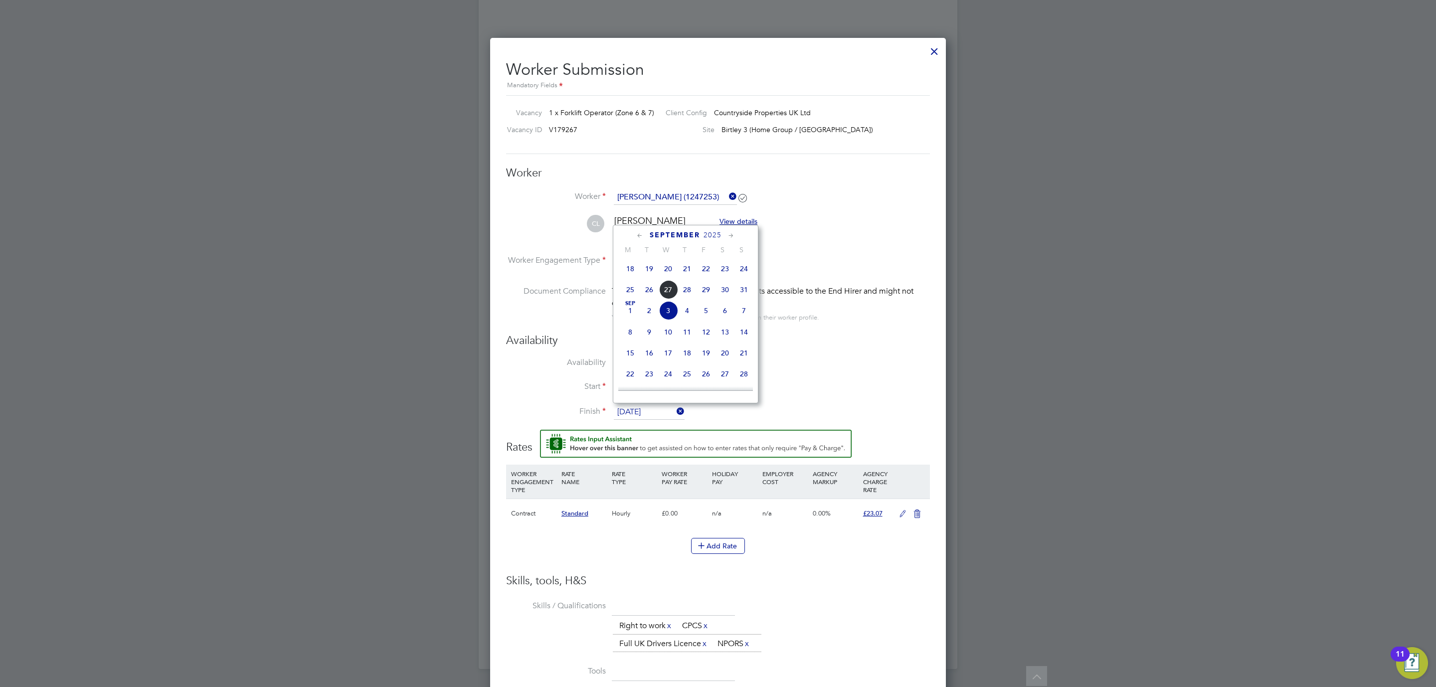
type input "[DATE]"
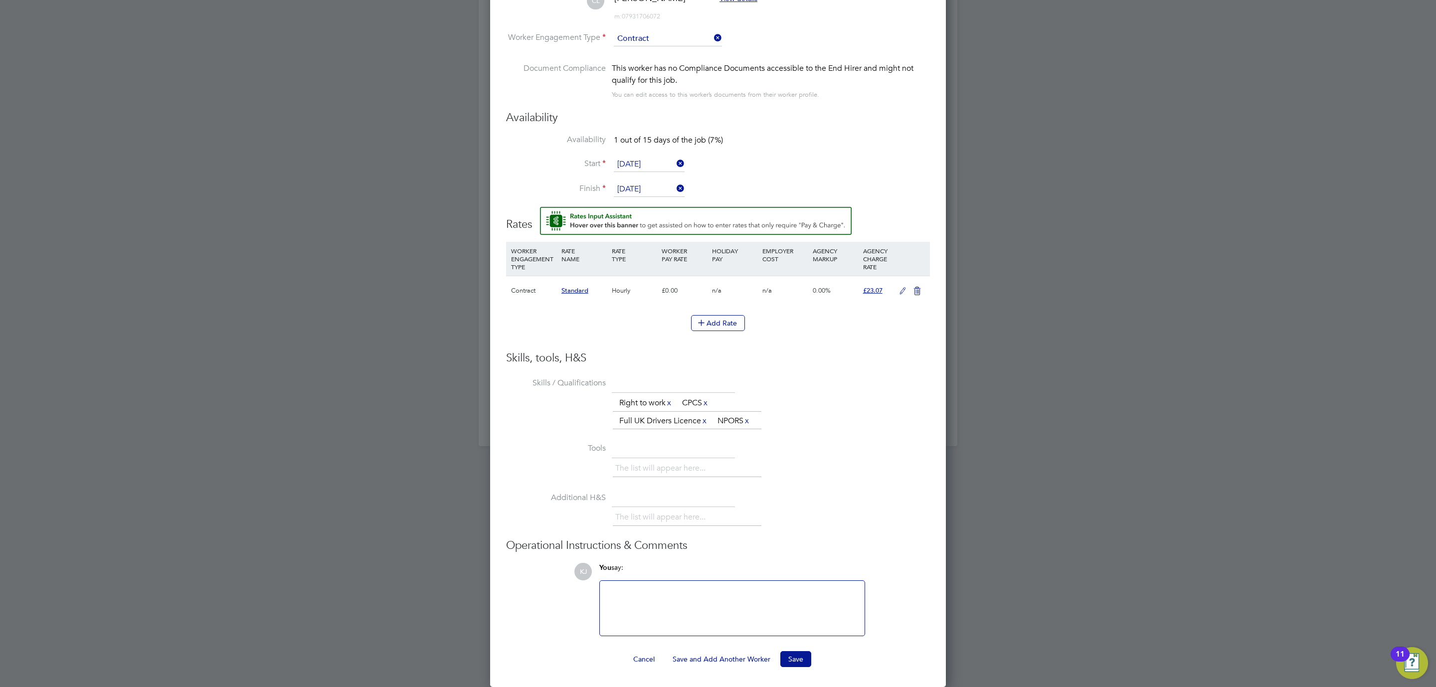
click at [897, 287] on icon at bounding box center [902, 291] width 12 height 8
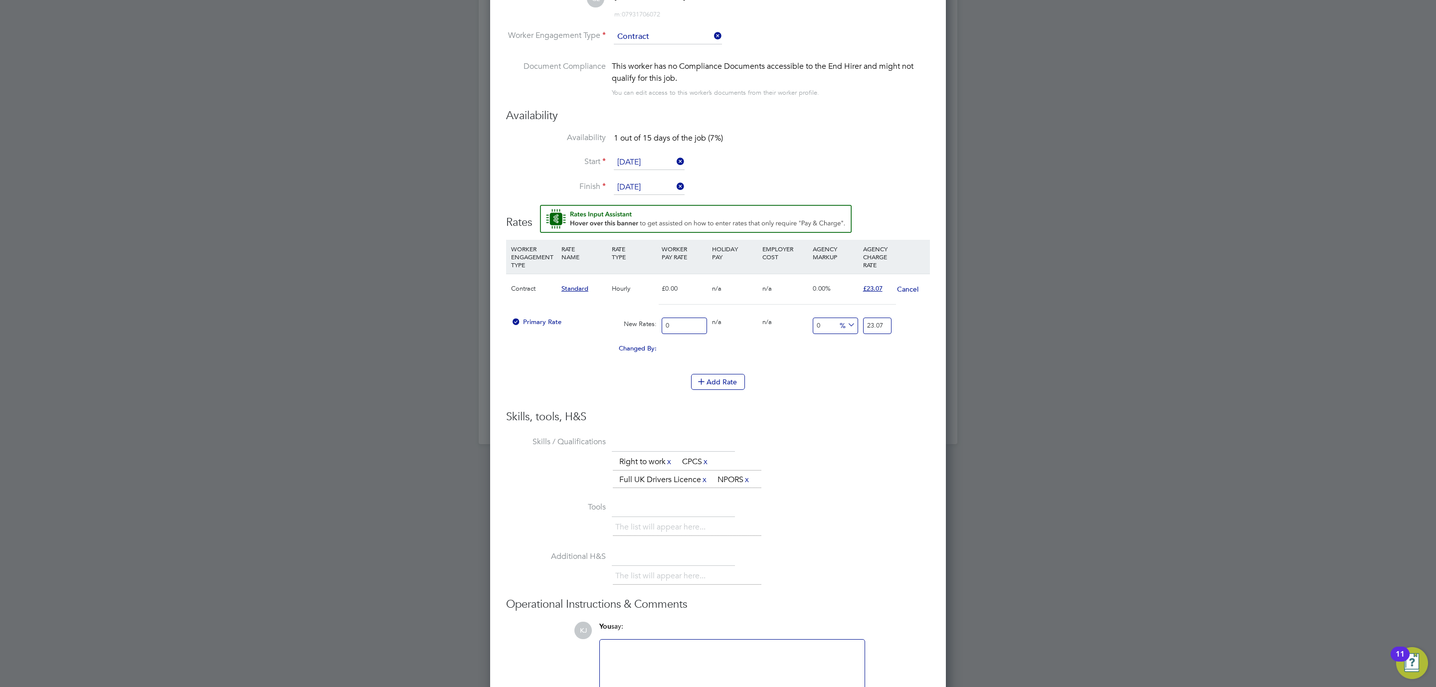
drag, startPoint x: 681, startPoint y: 326, endPoint x: 653, endPoint y: 322, distance: 28.8
click at [653, 322] on div "Primary Rate New Rates: 0 0 n/a 0 n/a 0 0 % 23.07" at bounding box center [718, 326] width 424 height 26
type input "2"
type input "20"
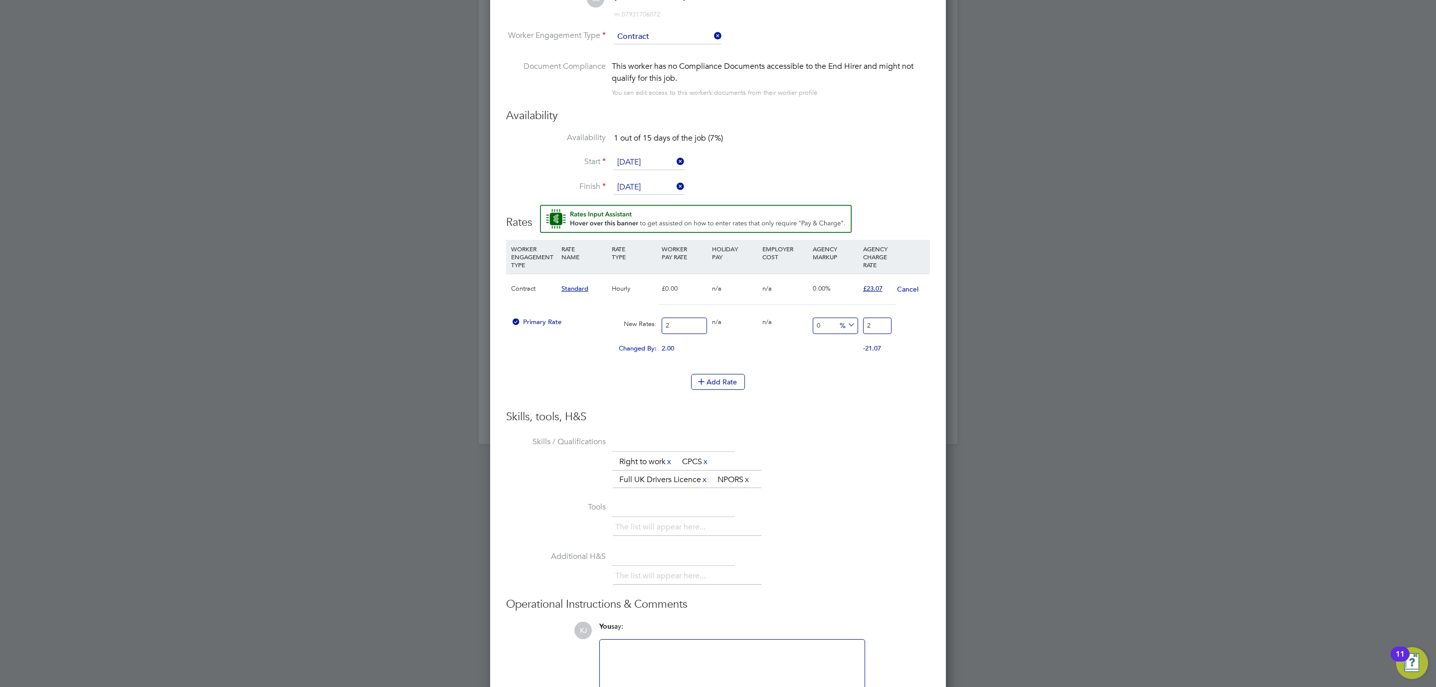
type input "20"
drag, startPoint x: 872, startPoint y: 322, endPoint x: 843, endPoint y: 325, distance: 28.5
click at [843, 325] on div "Primary Rate New Rates: 20 0 n/a 0 n/a 0 0 % 20" at bounding box center [718, 326] width 424 height 26
type input "-100"
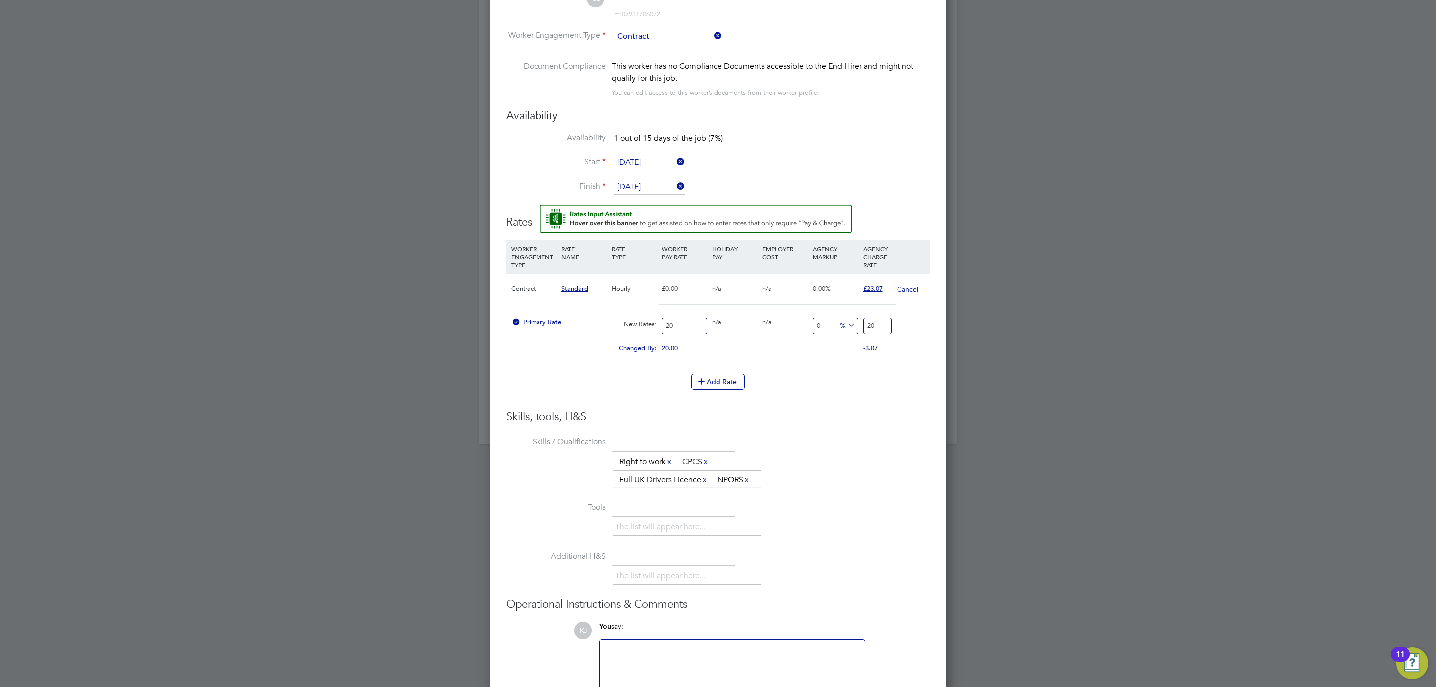
type input "0"
type input "-90"
type input "2"
type input "15"
type input "23.0"
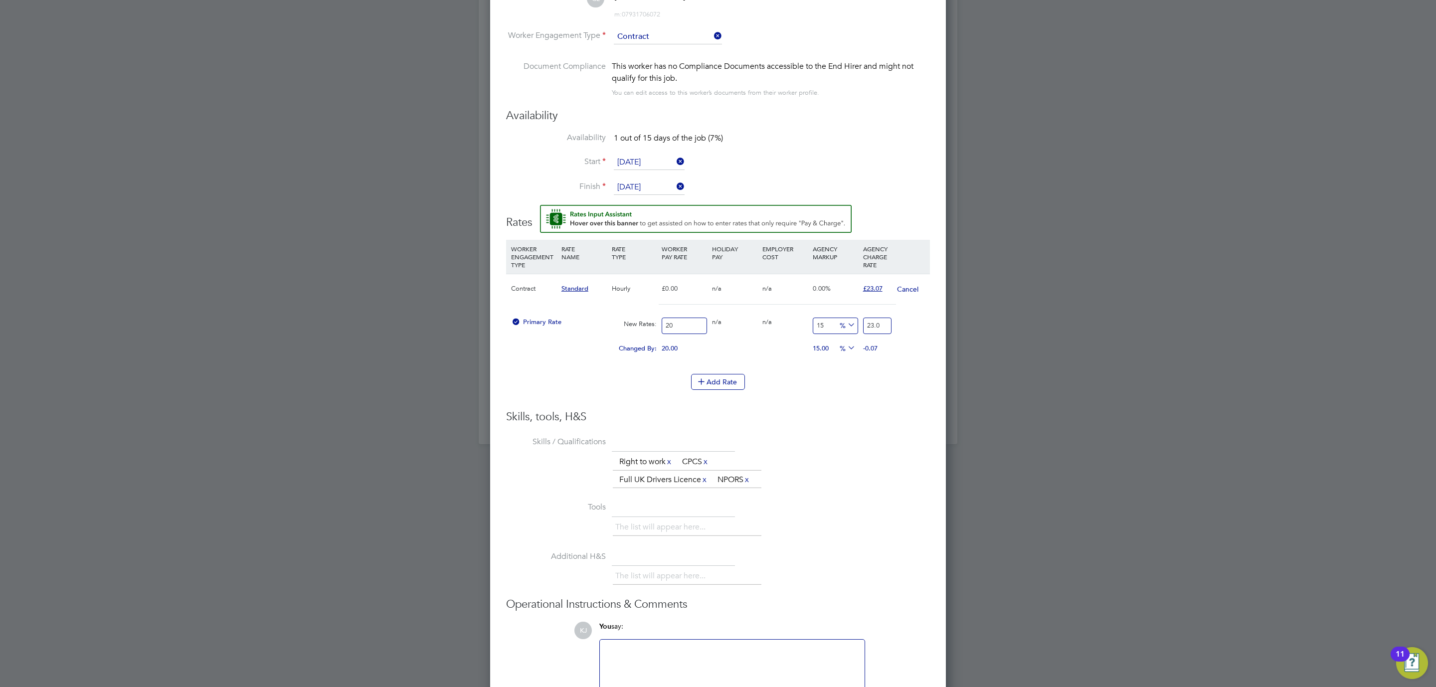
type input "15.35"
type input "23.07"
click at [883, 438] on li "Skills / Qualifications The list will appear here... Right to work x CPCS x Ful…" at bounding box center [718, 466] width 424 height 65
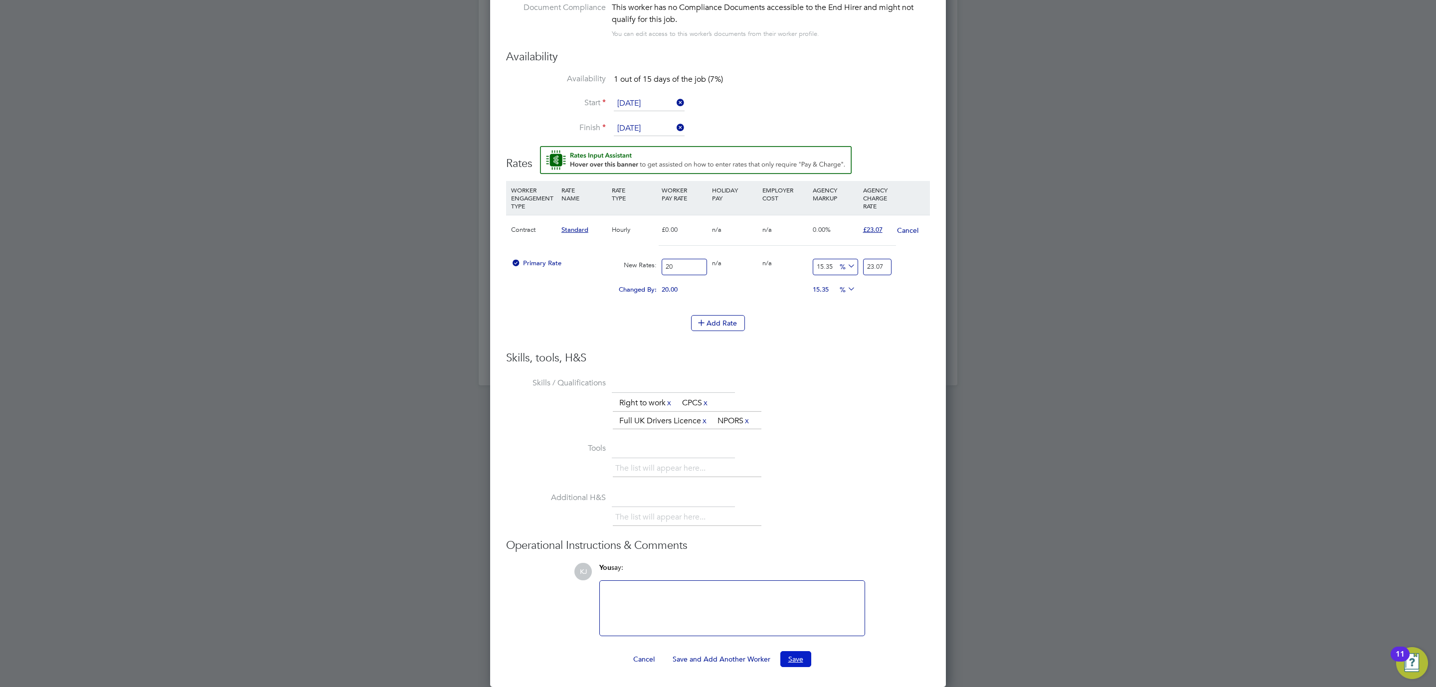
click at [790, 652] on button "Save" at bounding box center [795, 659] width 31 height 16
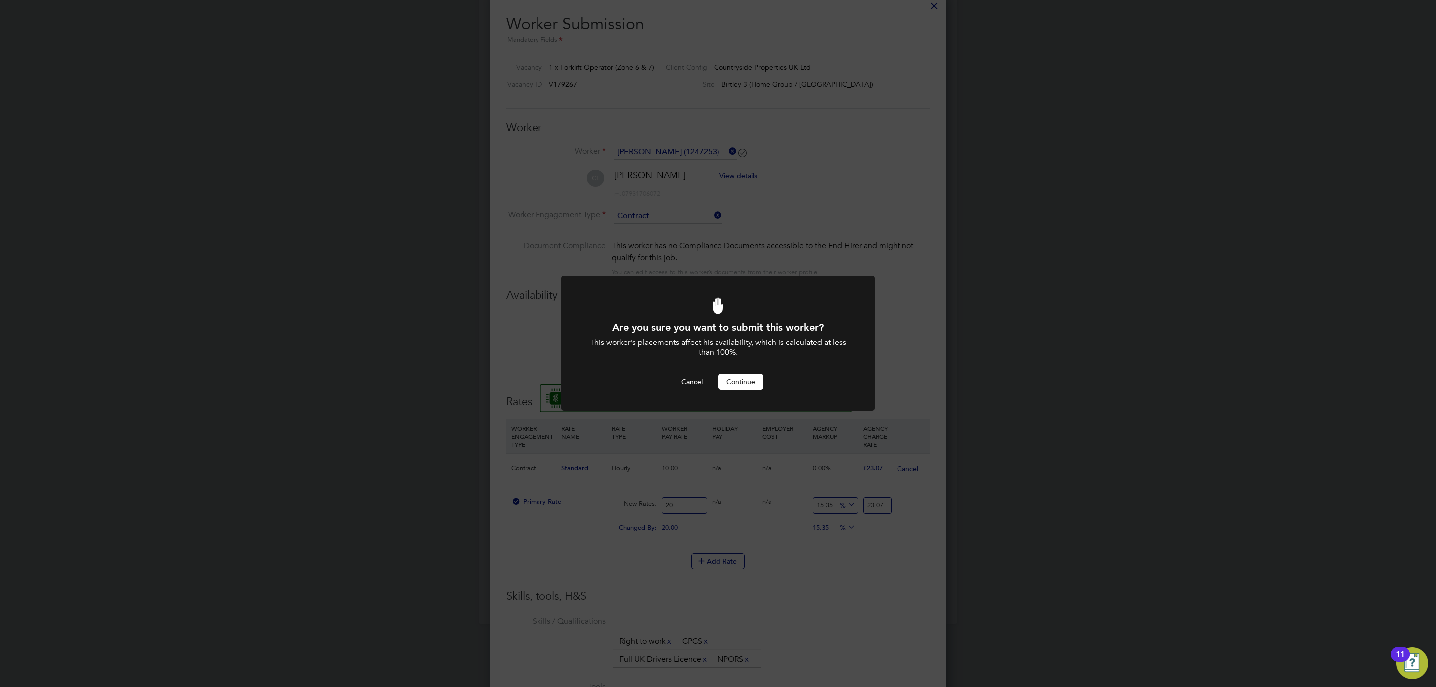
click at [732, 382] on button "Continue" at bounding box center [740, 382] width 45 height 16
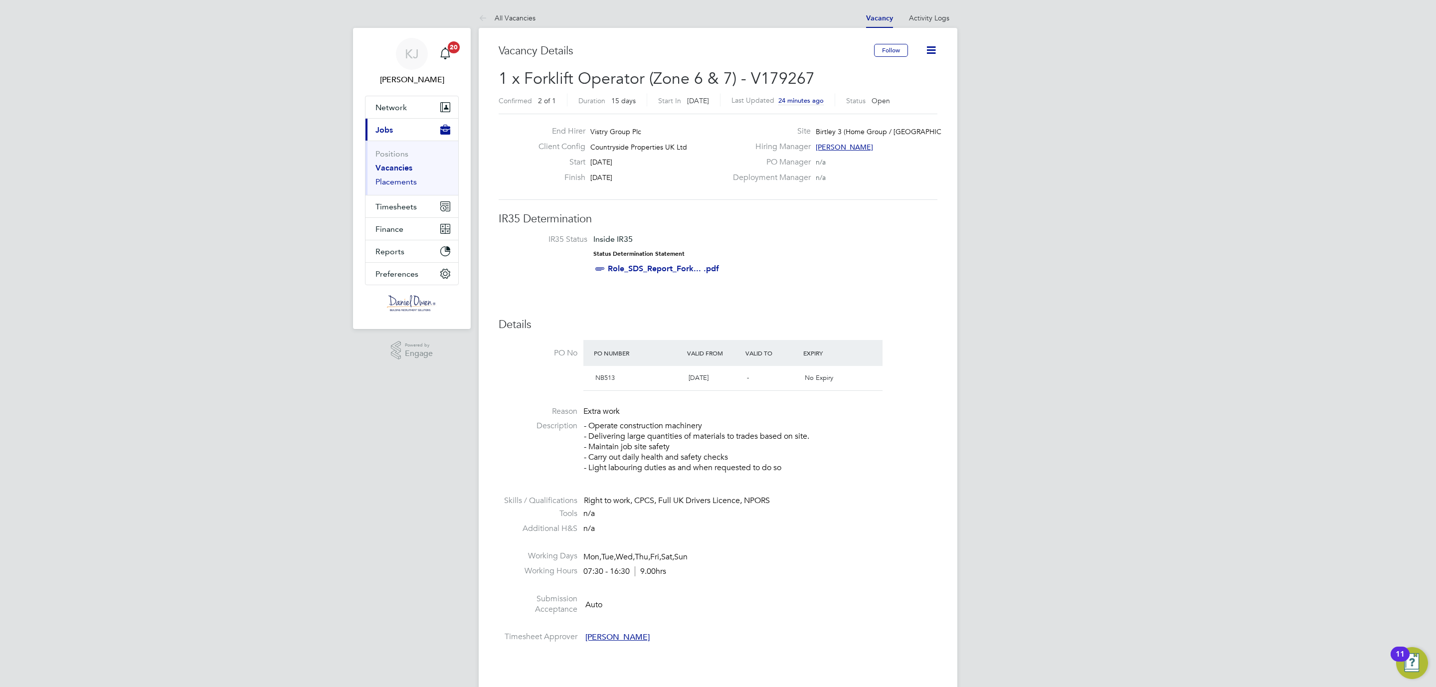
click at [378, 181] on link "Placements" at bounding box center [395, 181] width 41 height 9
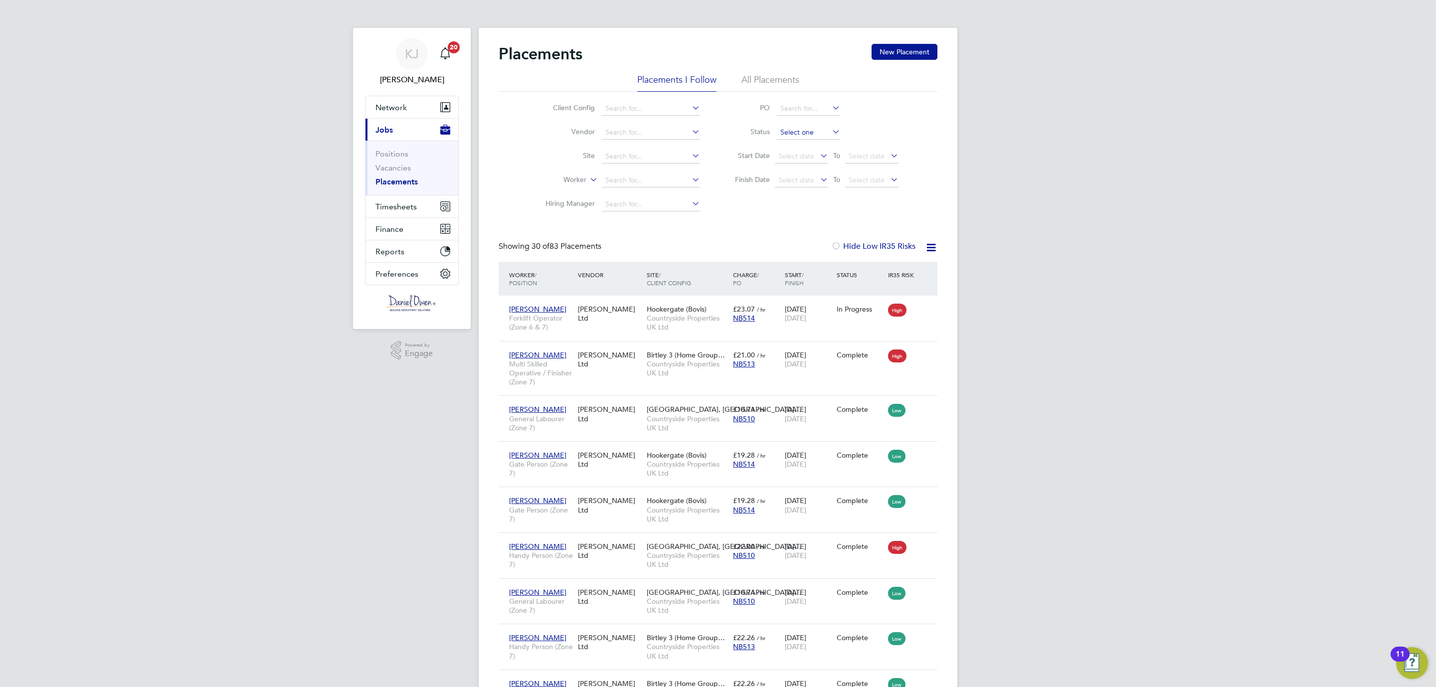
click at [793, 126] on input at bounding box center [808, 133] width 63 height 14
click at [812, 169] on li "Pending" at bounding box center [808, 172] width 64 height 13
type input "Pending"
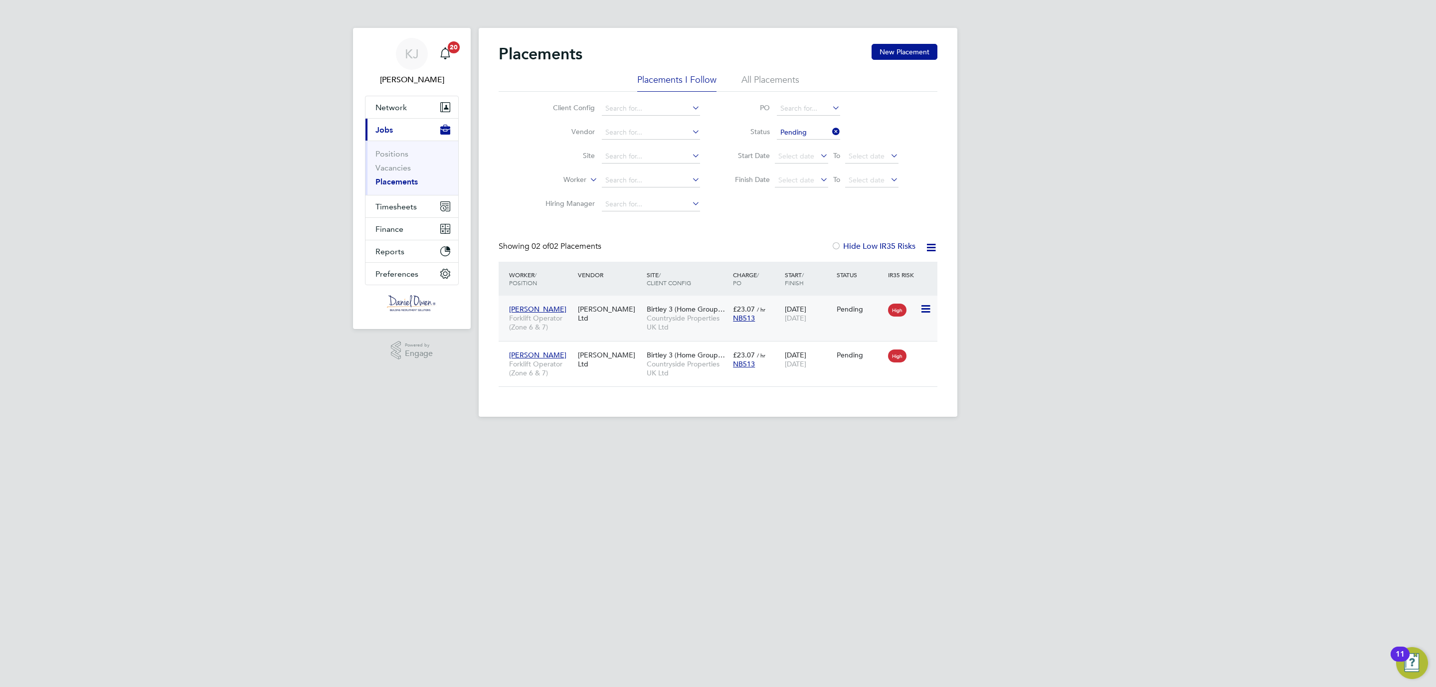
click at [918, 303] on div "High" at bounding box center [902, 309] width 34 height 19
click at [923, 310] on icon at bounding box center [925, 309] width 10 height 12
click at [887, 372] on li "Start" at bounding box center [893, 372] width 71 height 14
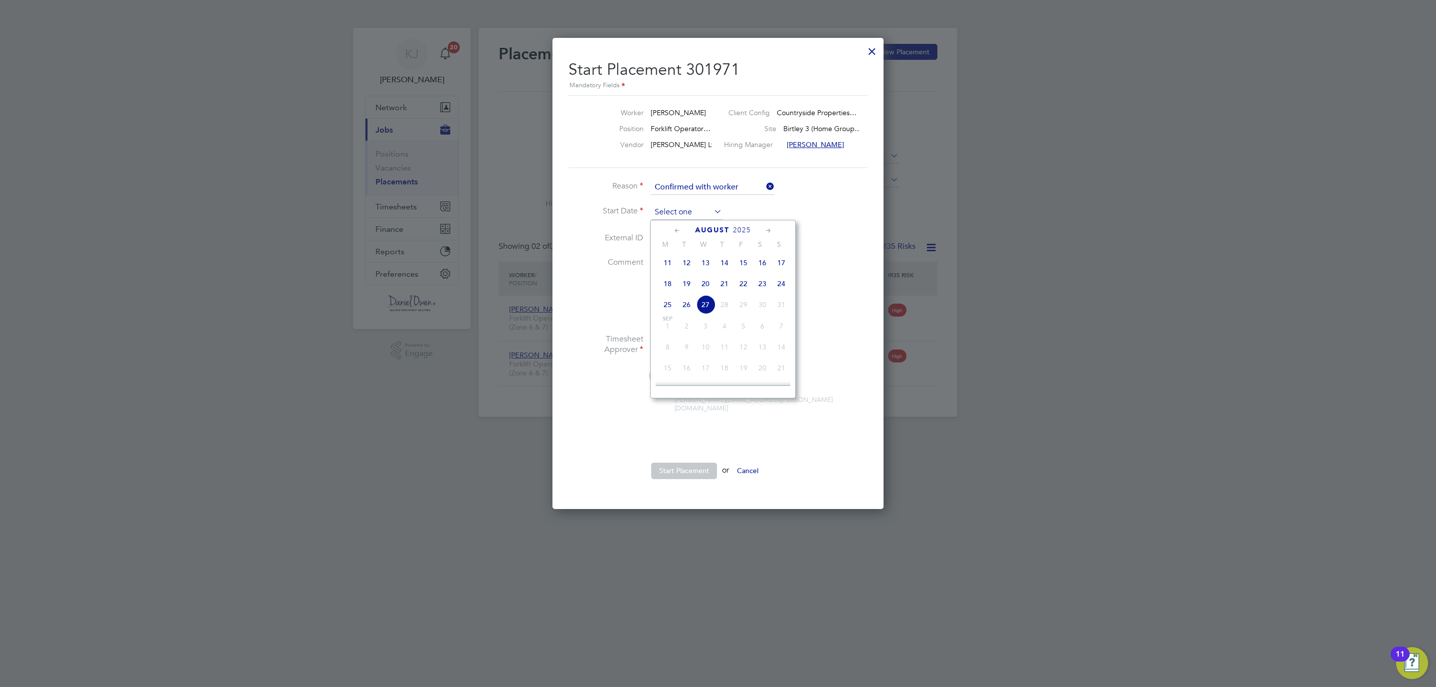
click at [688, 216] on input at bounding box center [686, 212] width 71 height 15
click at [707, 290] on span "20" at bounding box center [705, 283] width 19 height 19
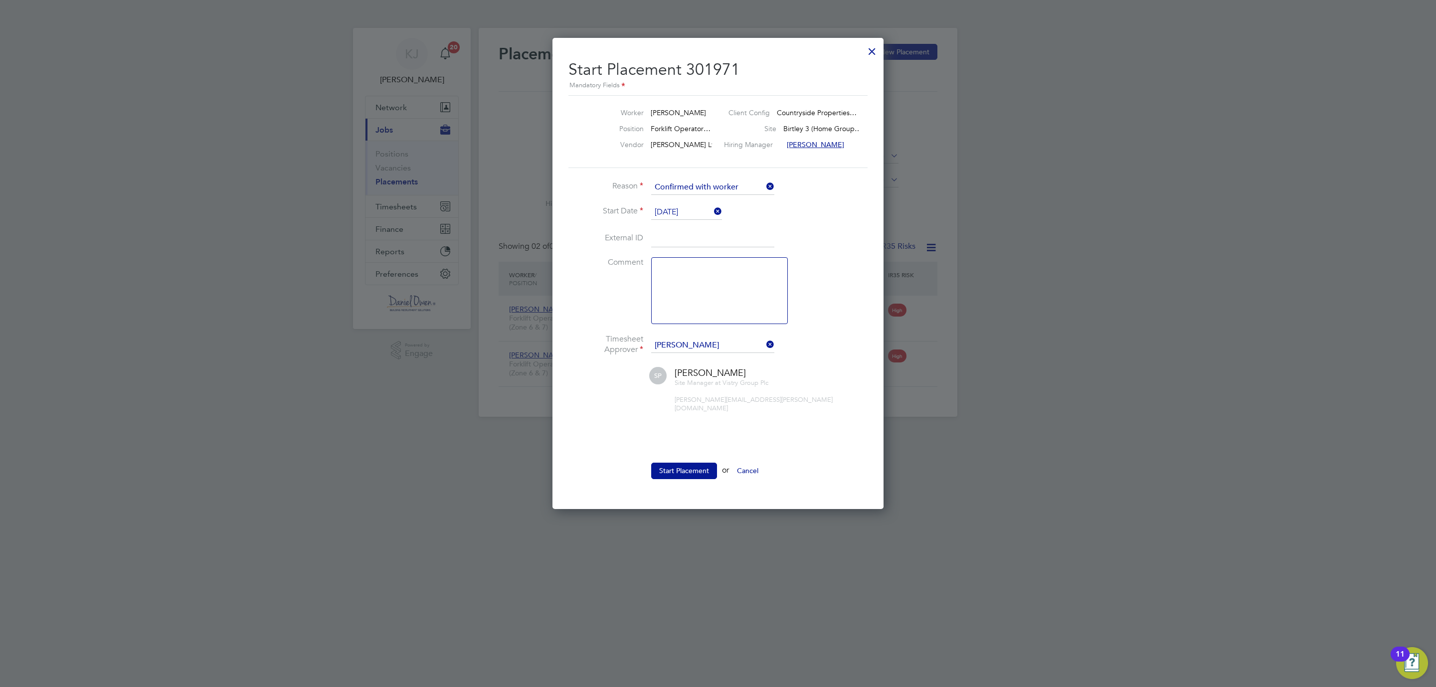
click at [678, 205] on input "[DATE]" at bounding box center [686, 212] width 71 height 15
click at [682, 308] on span "19" at bounding box center [686, 304] width 19 height 19
type input "[DATE]"
click at [673, 283] on textarea at bounding box center [719, 290] width 137 height 67
type textarea "Started 19/08"
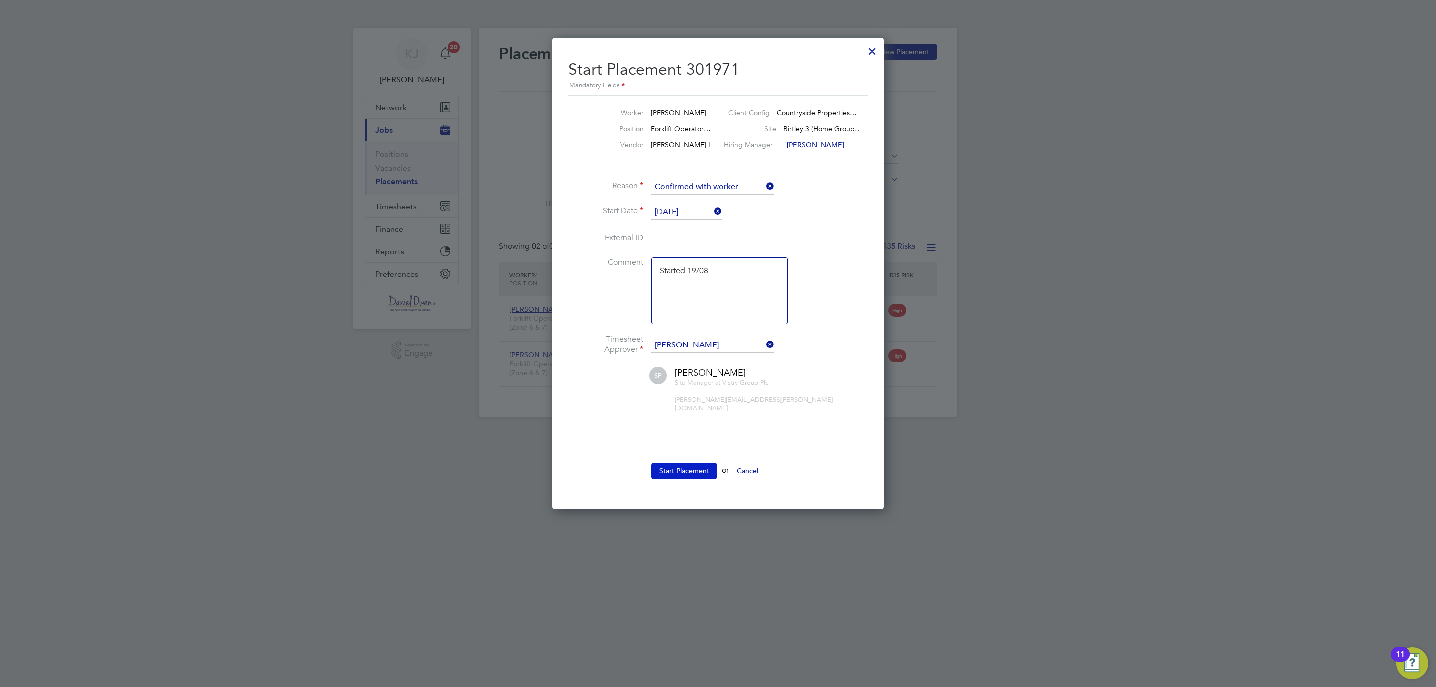
drag, startPoint x: 691, startPoint y: 449, endPoint x: 686, endPoint y: 465, distance: 17.2
click at [691, 449] on ul "Reason Confirmed with worker Start Date 19 Aug 2025 External ID Comment Started…" at bounding box center [717, 334] width 299 height 309
click at [686, 466] on button "Start Placement" at bounding box center [684, 471] width 66 height 16
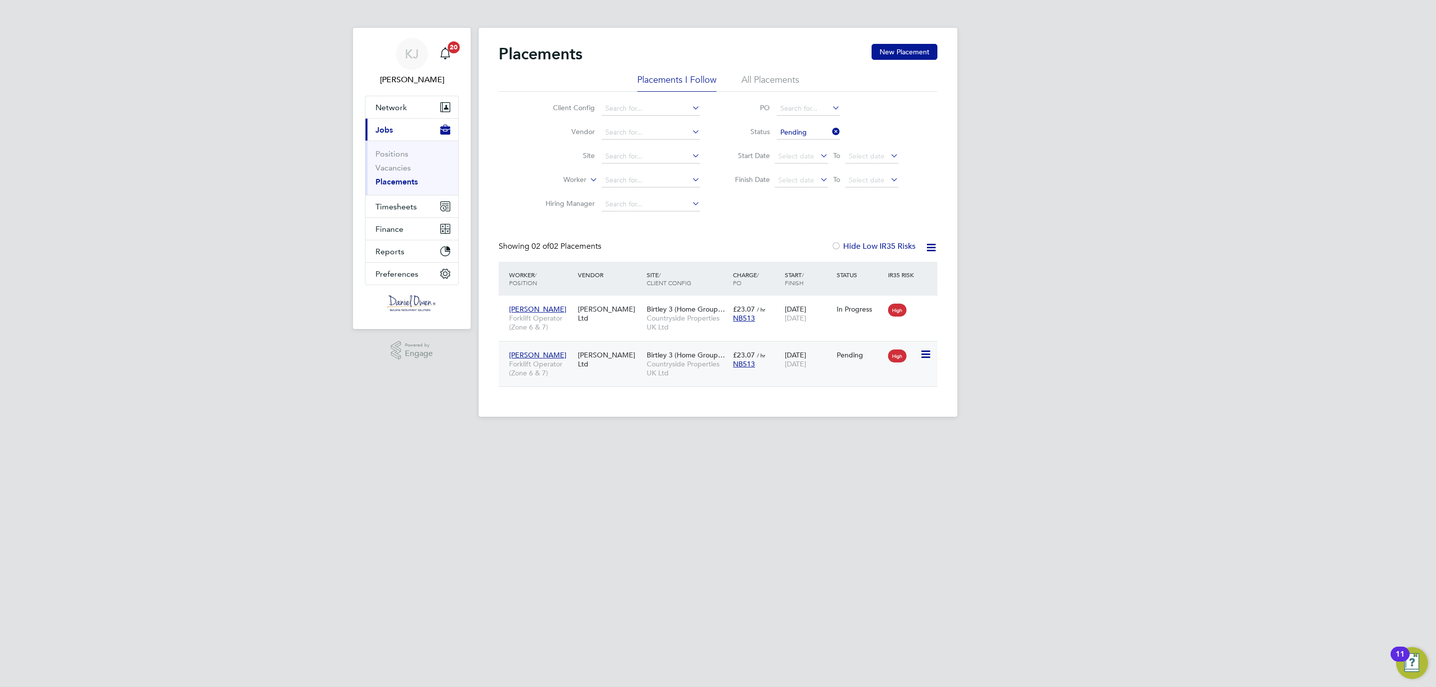
click at [921, 351] on icon at bounding box center [925, 354] width 10 height 12
click at [872, 422] on li "Start" at bounding box center [893, 418] width 71 height 14
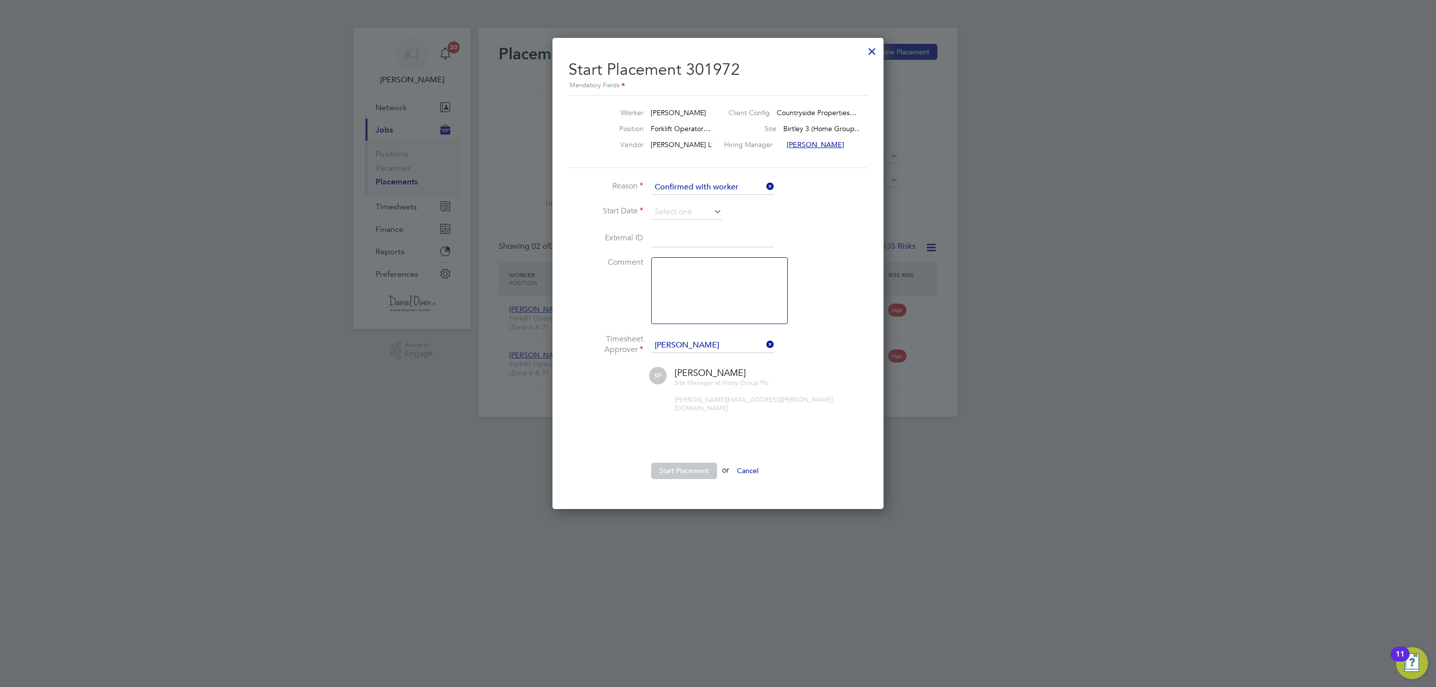
click at [673, 199] on li "Reason Confirmed with worker" at bounding box center [717, 192] width 299 height 25
click at [671, 208] on input at bounding box center [686, 212] width 71 height 15
click at [723, 286] on span "21" at bounding box center [724, 283] width 19 height 19
type input "[DATE]"
click at [674, 275] on textarea at bounding box center [719, 290] width 137 height 67
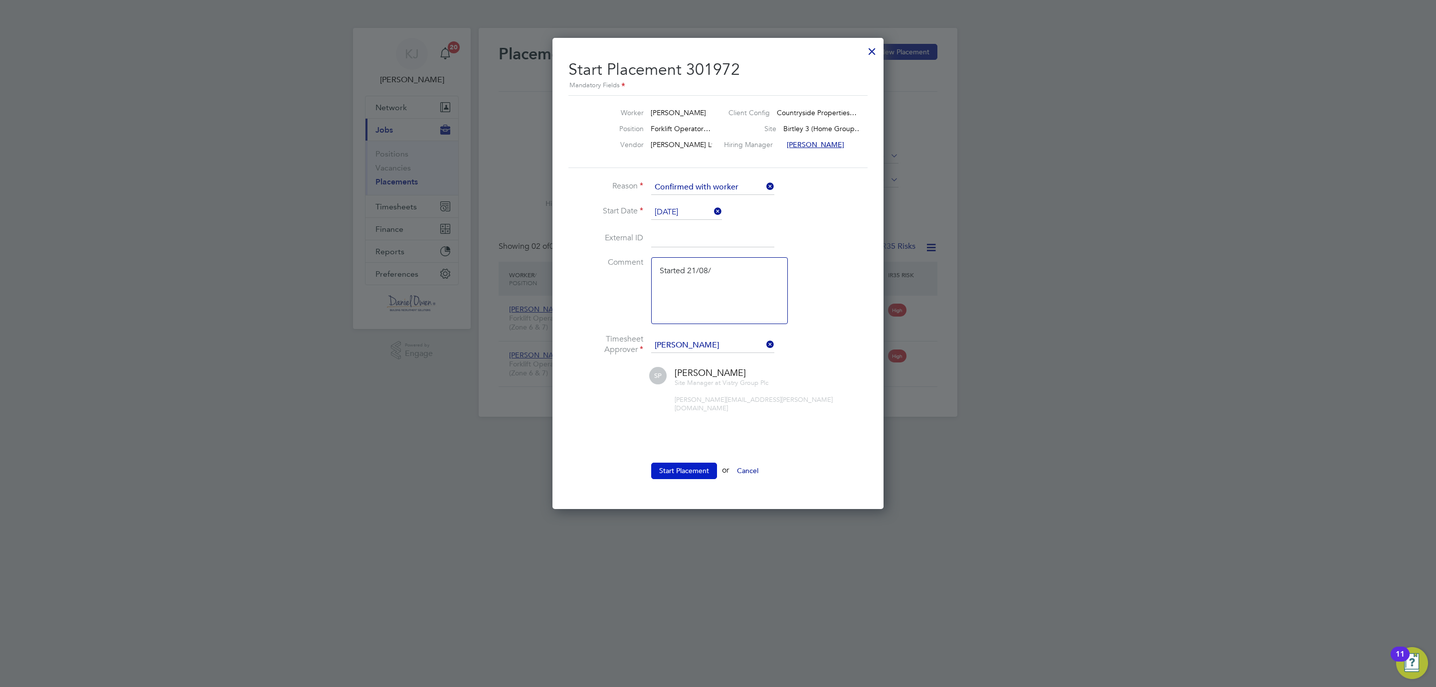
type textarea "Started 21/08/"
click at [669, 464] on button "Start Placement" at bounding box center [684, 471] width 66 height 16
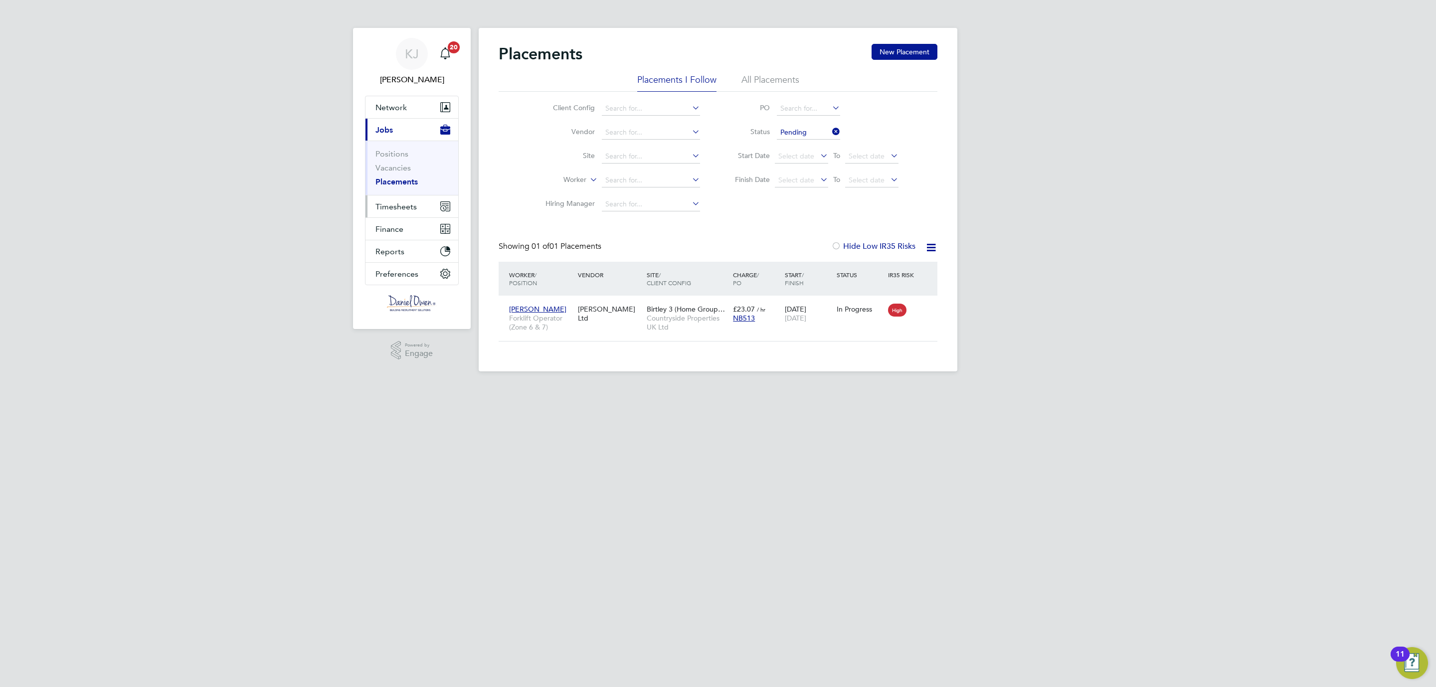
click at [392, 207] on span "Timesheets" at bounding box center [395, 206] width 41 height 9
click at [400, 175] on link "Timesheets" at bounding box center [395, 175] width 41 height 9
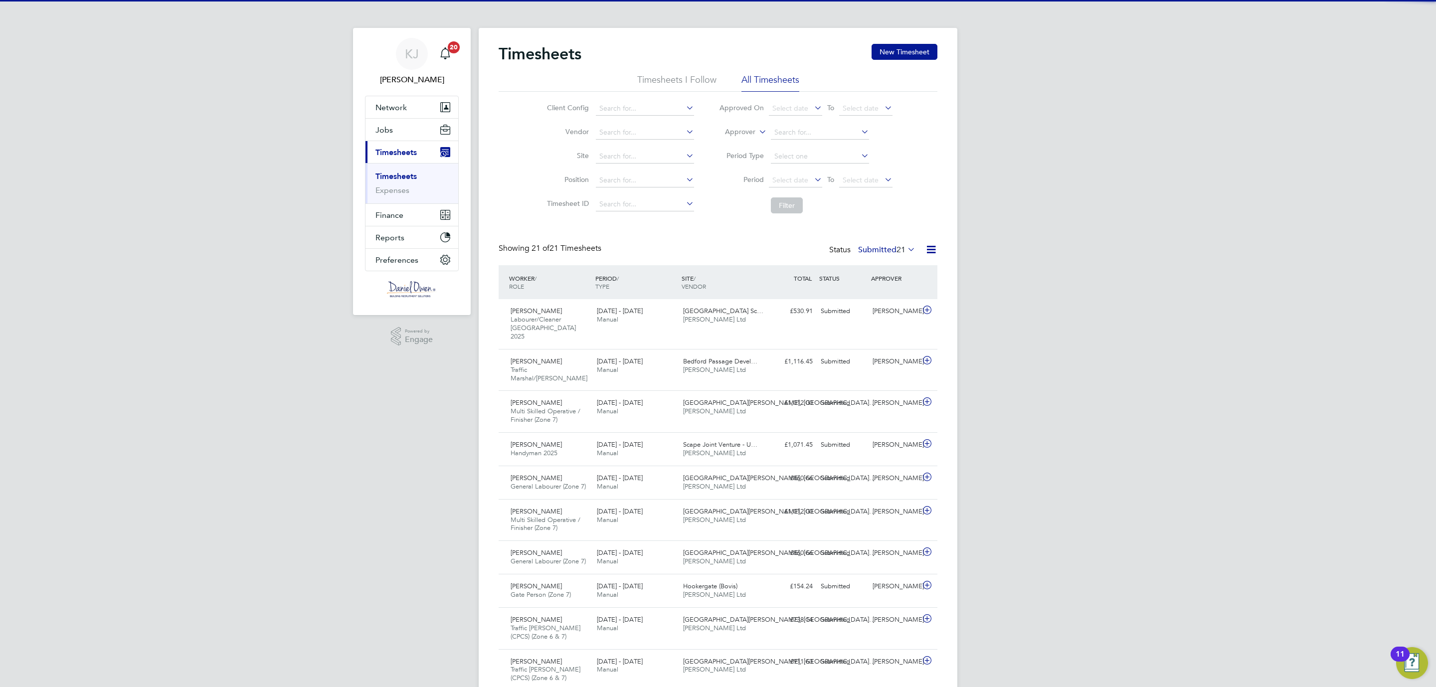
scroll to position [33, 87]
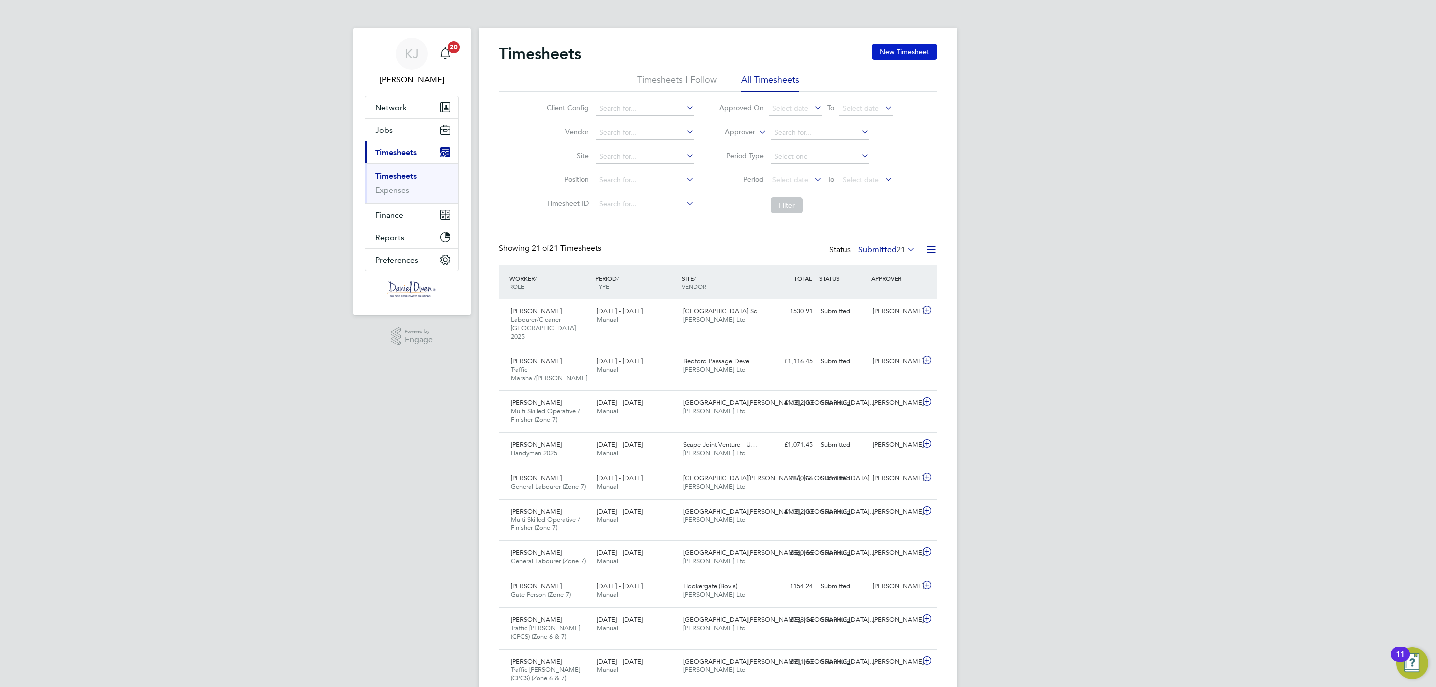
click at [881, 52] on button "New Timesheet" at bounding box center [904, 52] width 66 height 16
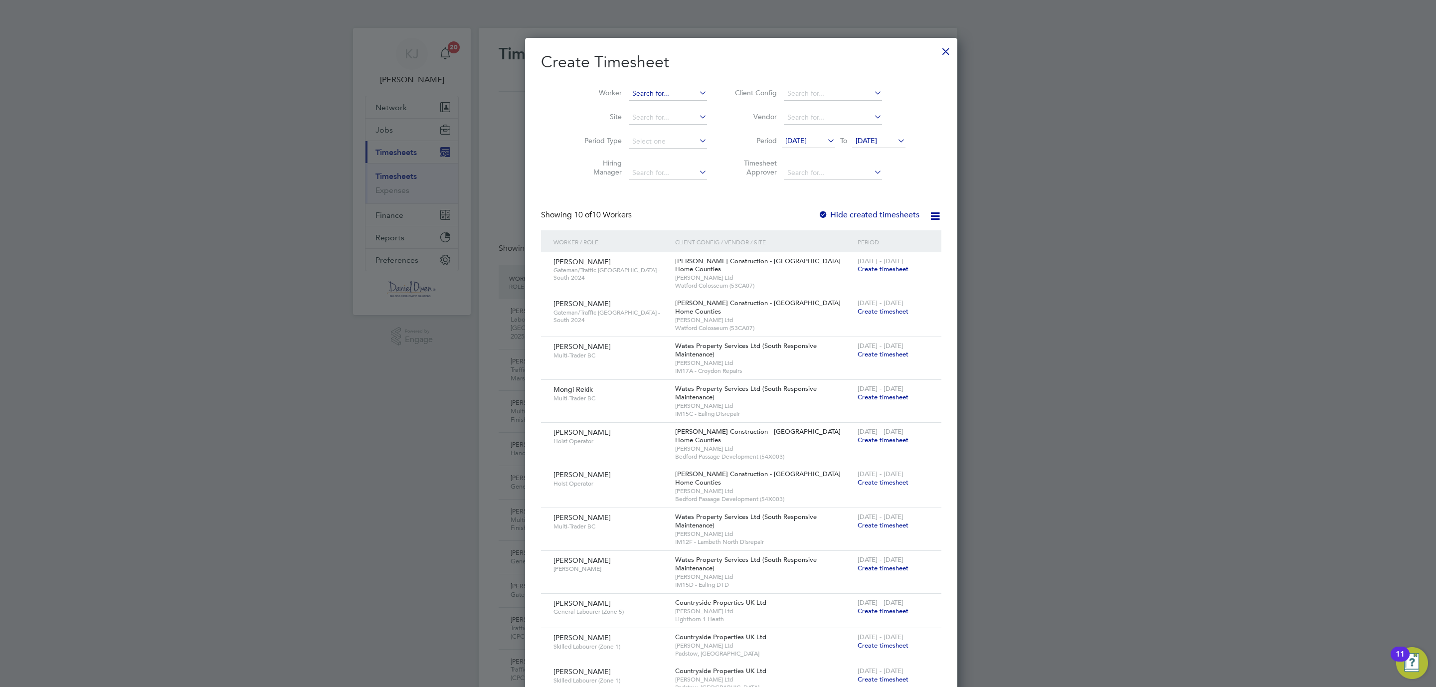
click at [629, 93] on input at bounding box center [668, 94] width 78 height 14
type input "joe mol"
type input "j"
click at [627, 101] on li "Joe Molloy" at bounding box center [666, 107] width 123 height 13
type input "[PERSON_NAME]"
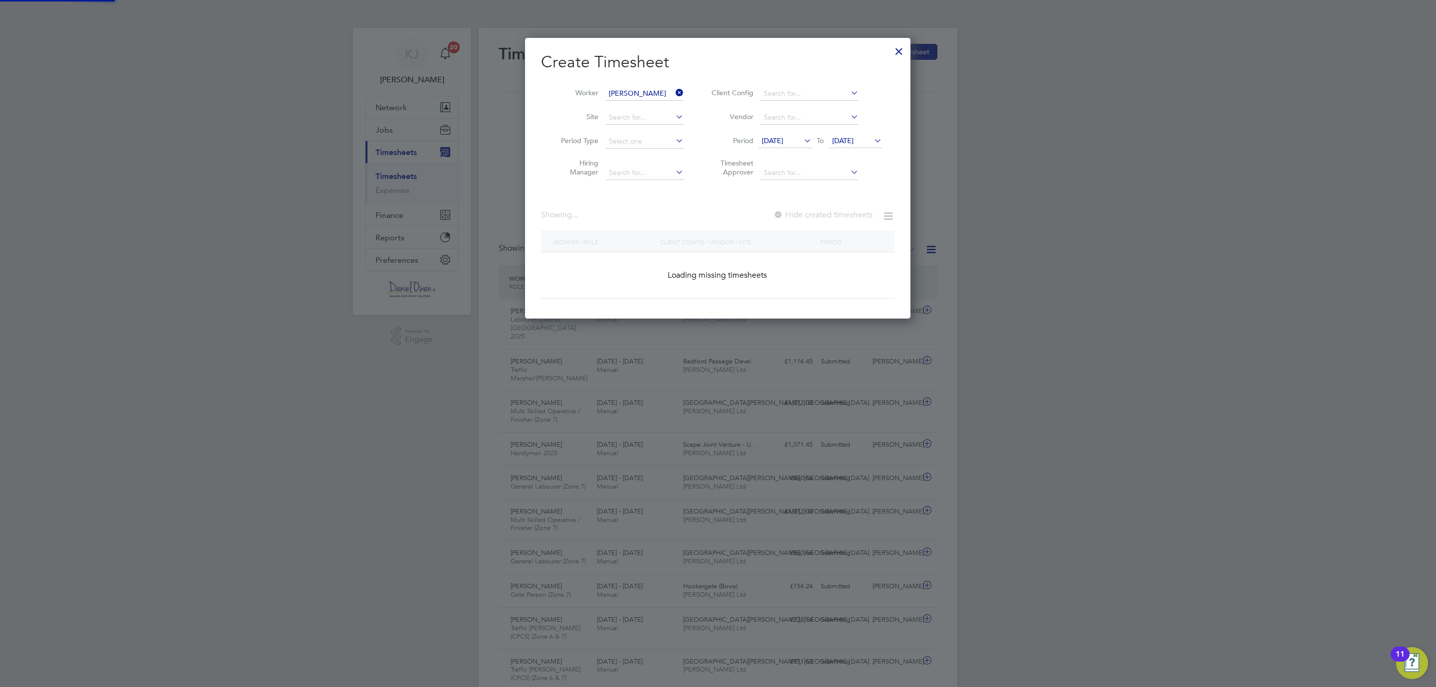
scroll to position [271, 386]
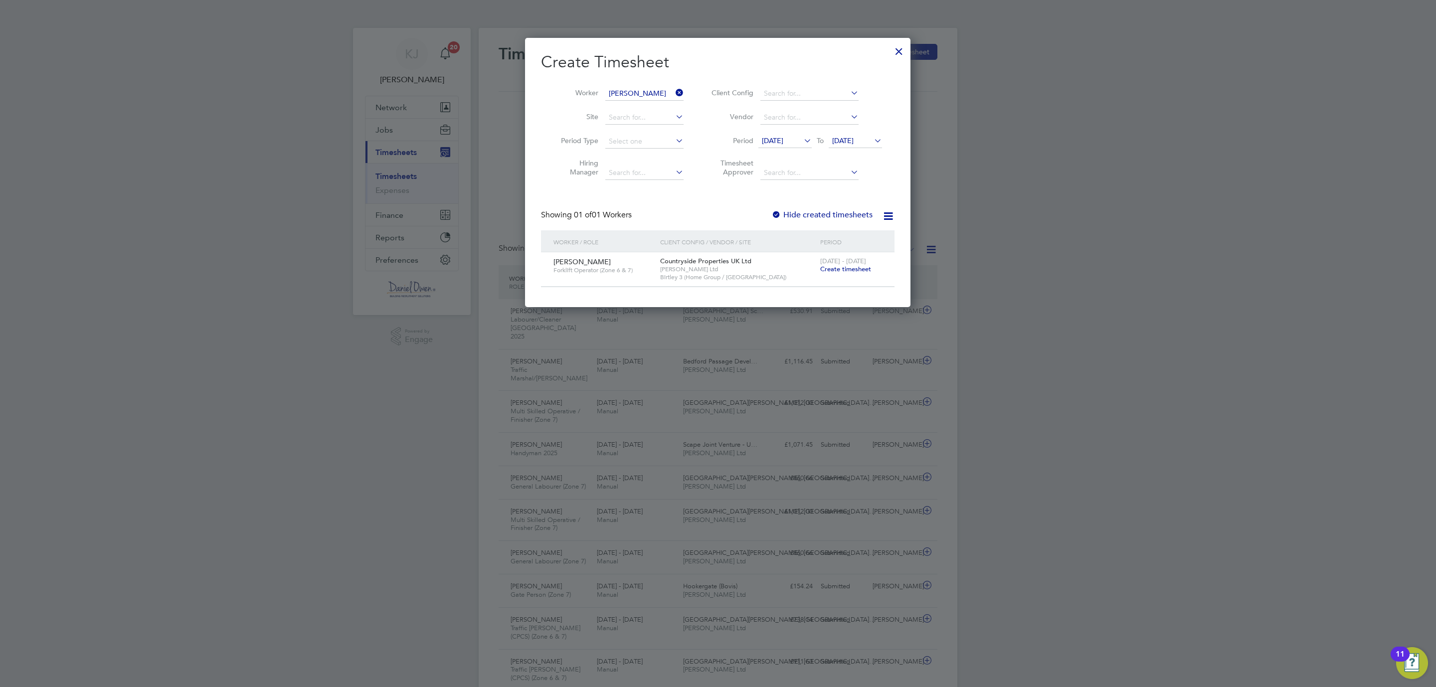
click at [853, 269] on span "Create timesheet" at bounding box center [845, 269] width 51 height 8
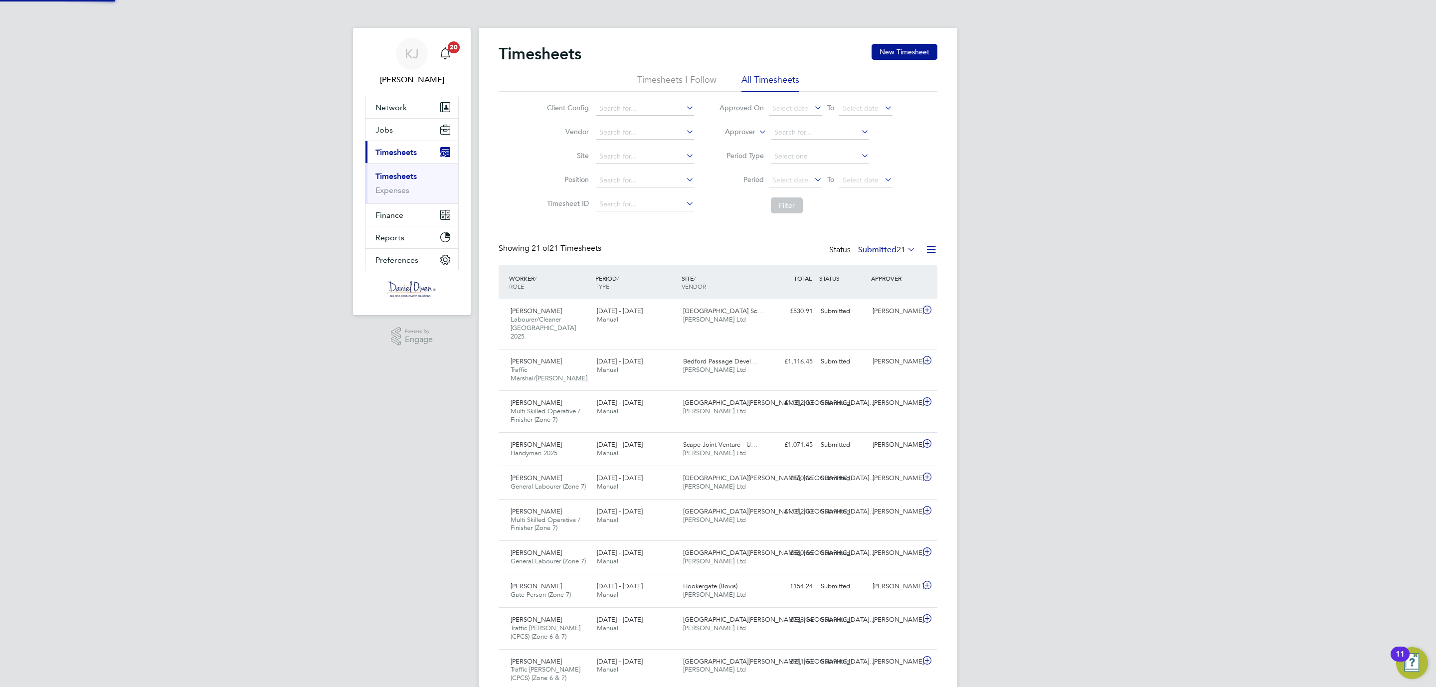
scroll to position [33, 87]
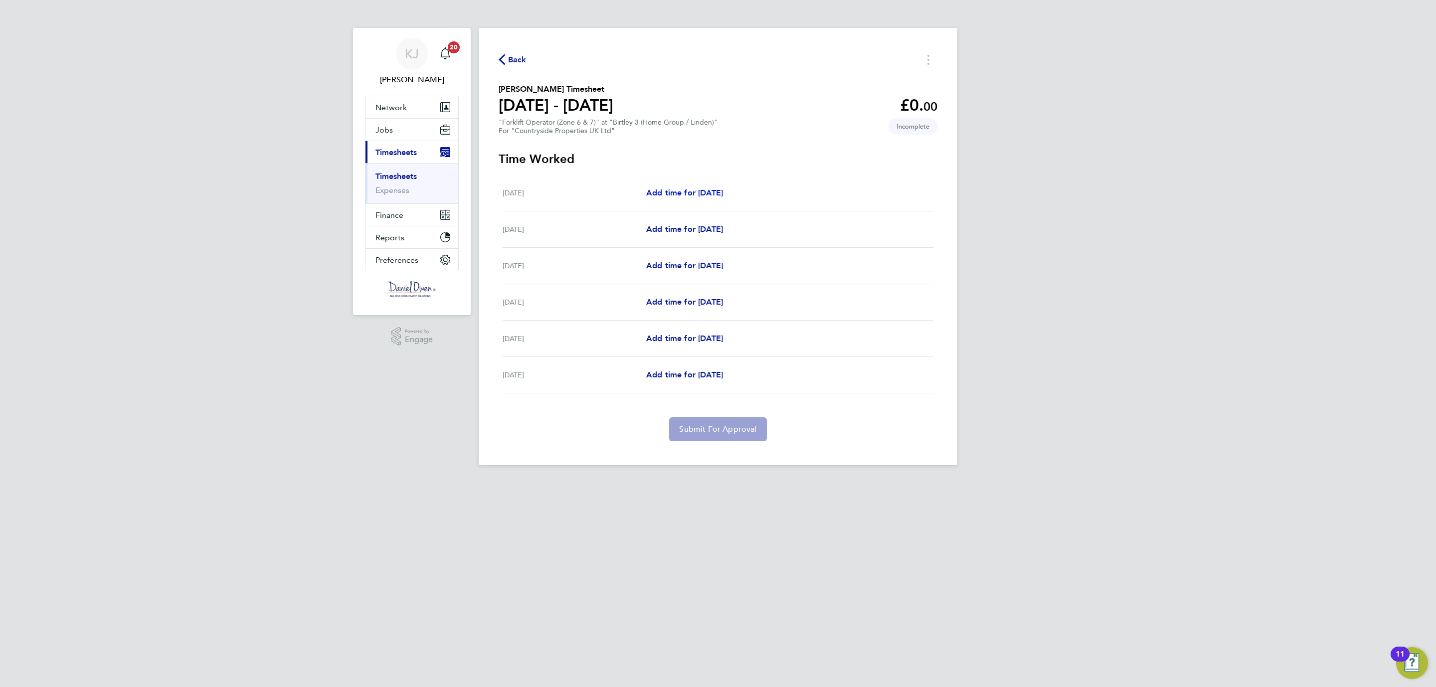
click at [684, 188] on span "Add time for Tue 19 Aug" at bounding box center [684, 192] width 77 height 9
select select "30"
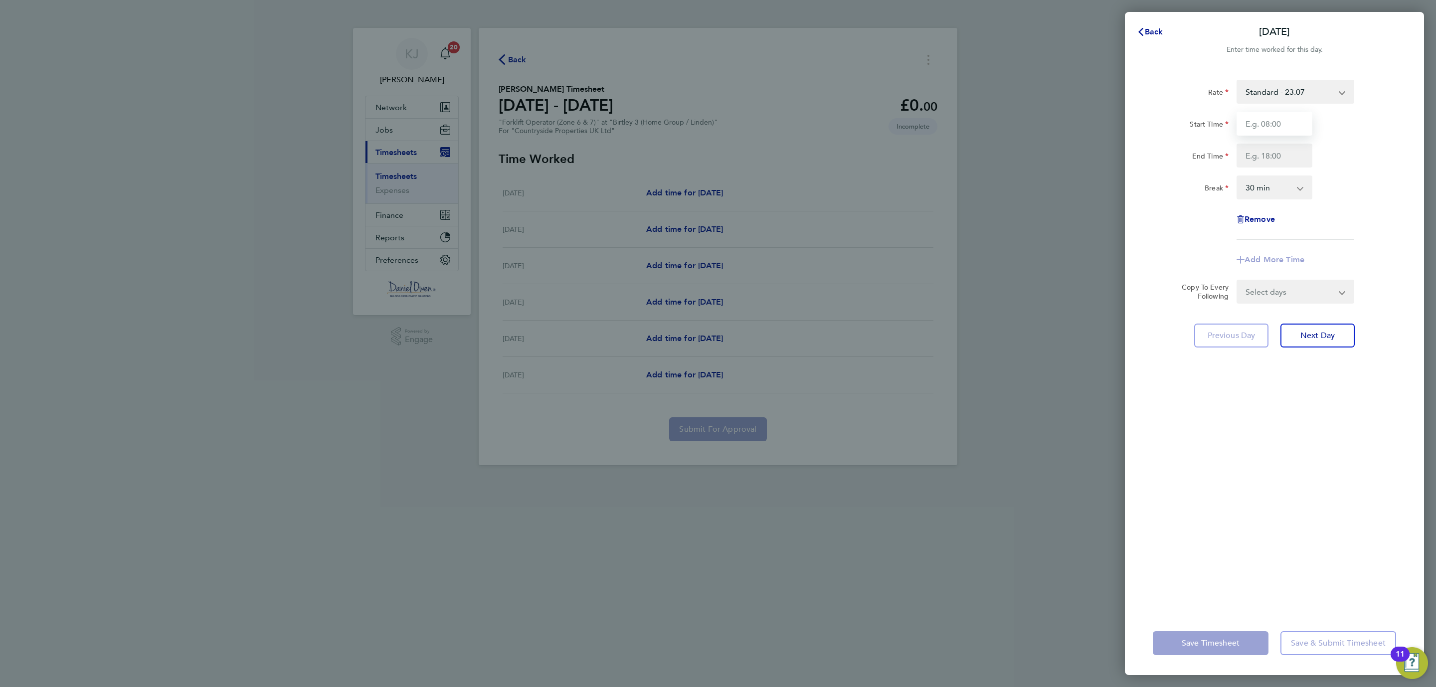
click at [1287, 122] on input "Start Time" at bounding box center [1274, 124] width 76 height 24
type input "08:00"
click at [1268, 148] on input "End Time" at bounding box center [1274, 156] width 76 height 24
type input "16:30"
click at [1261, 374] on div "Rate Standard - 23.07 Start Time 08:00 End Time 16:30 Break 0 min 15 min 30 min…" at bounding box center [1274, 339] width 299 height 543
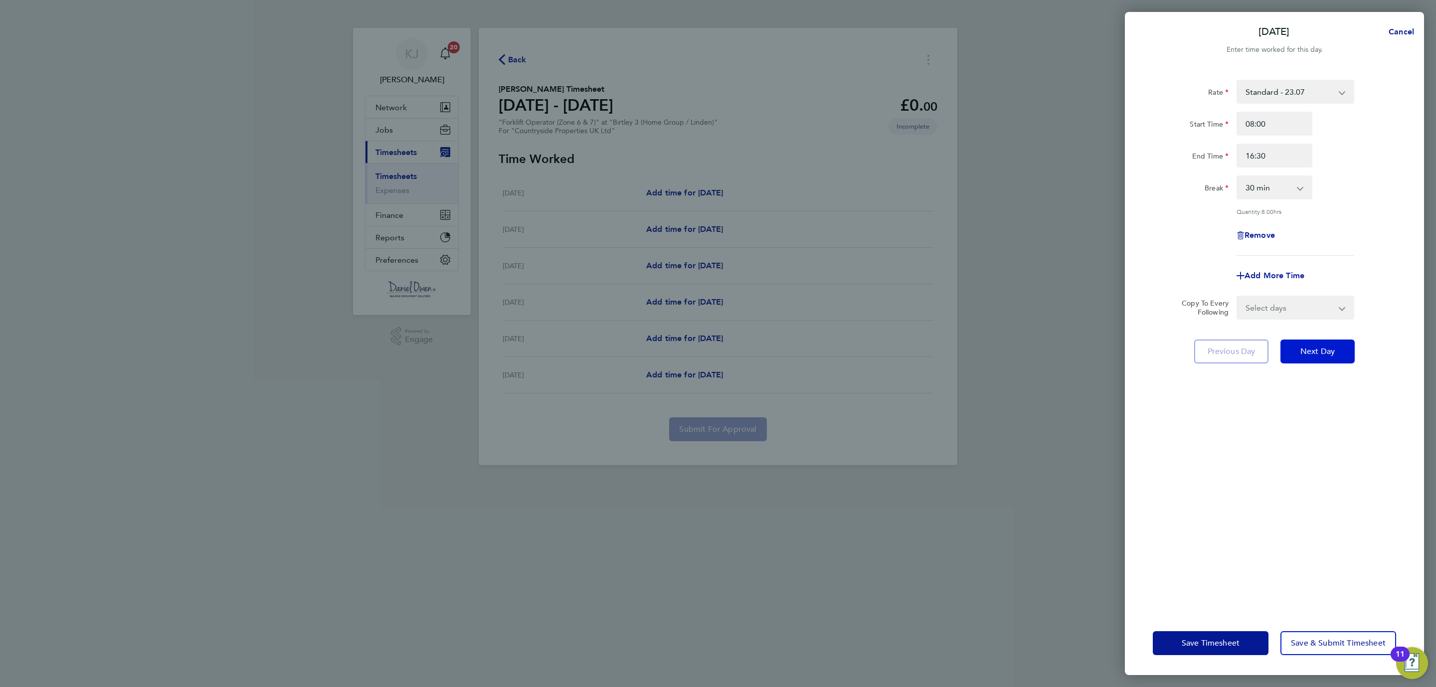
click at [1316, 346] on span "Next Day" at bounding box center [1317, 351] width 34 height 10
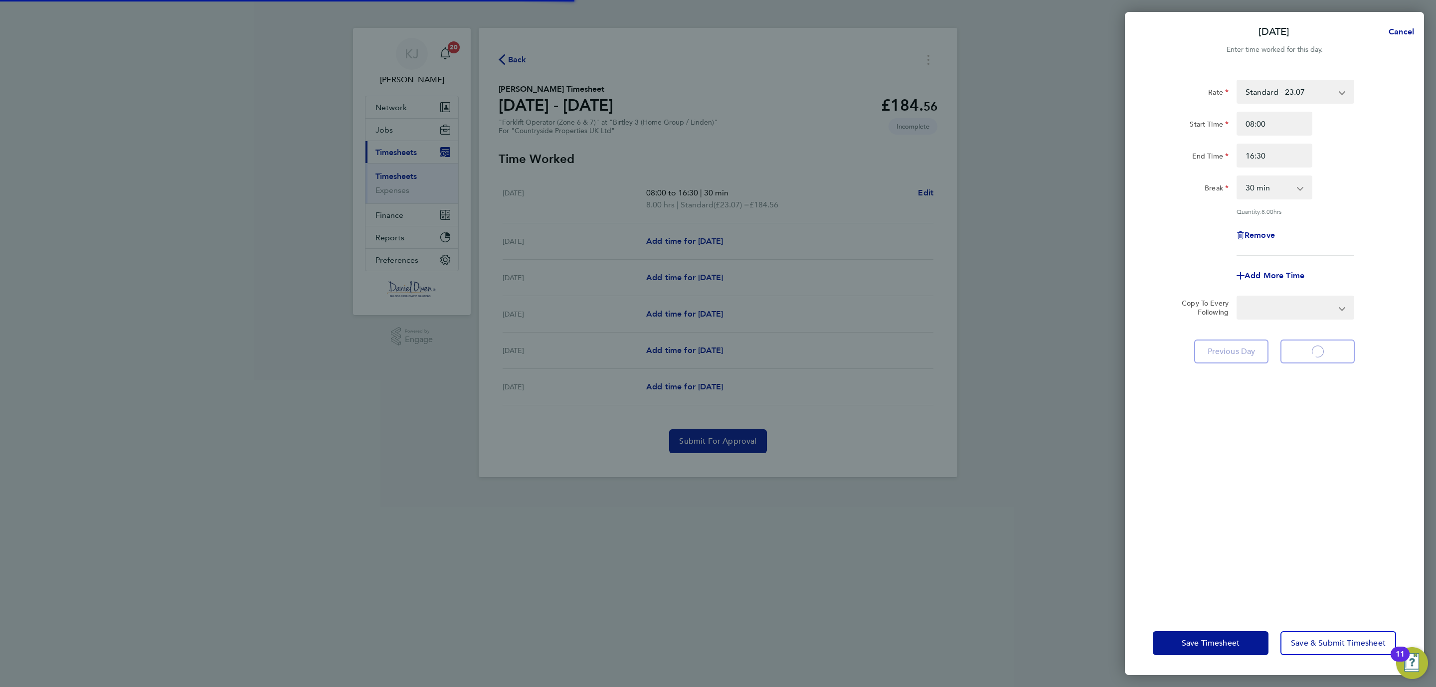
select select "30"
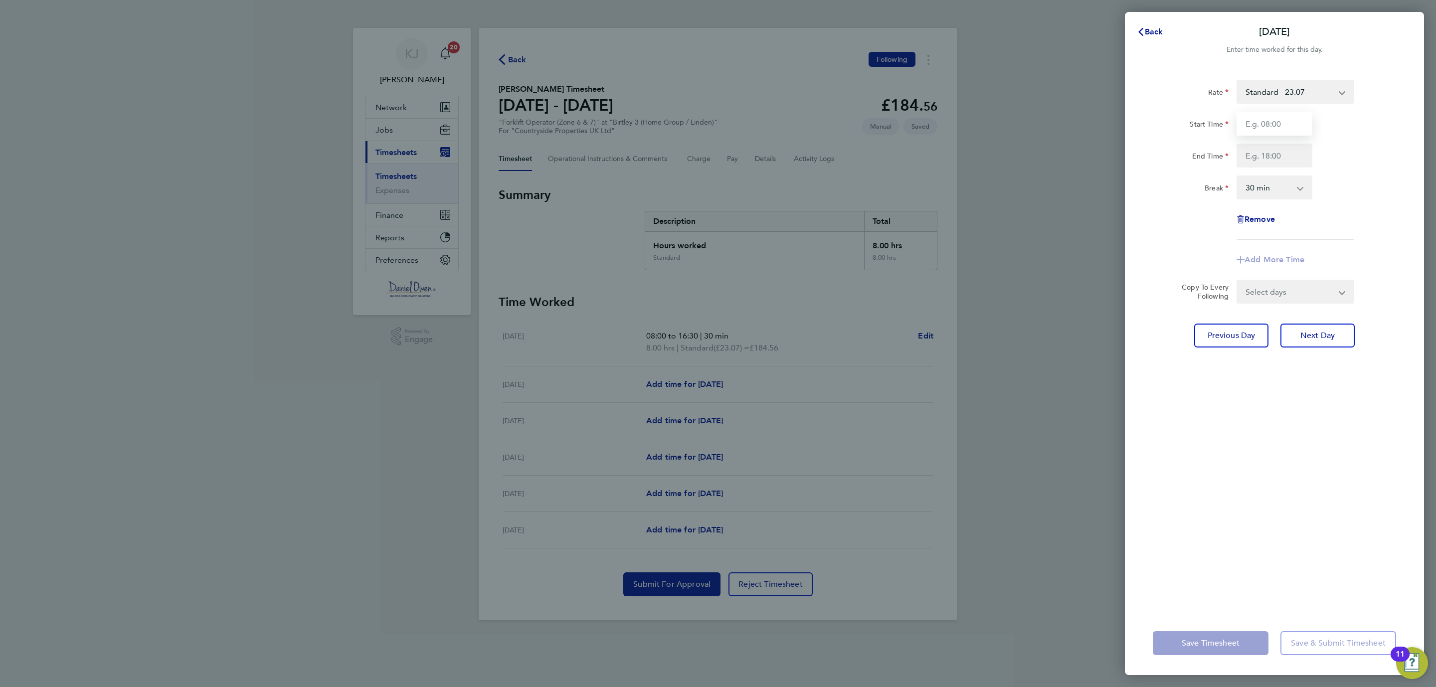
click at [1282, 125] on input "Start Time" at bounding box center [1274, 124] width 76 height 24
type input "08:00"
click at [1272, 165] on input "End Time" at bounding box center [1274, 156] width 76 height 24
type input "16:30"
drag, startPoint x: 1315, startPoint y: 608, endPoint x: 1315, endPoint y: 395, distance: 212.9
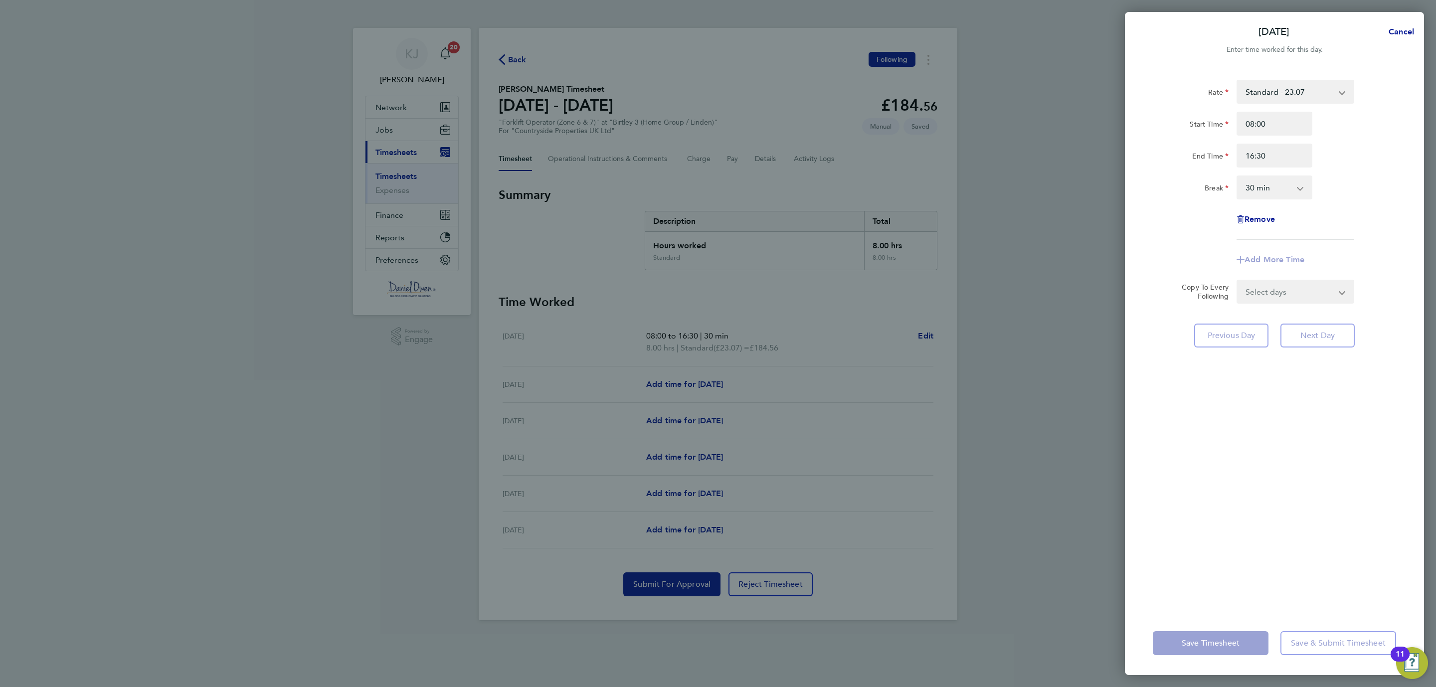
click at [1315, 607] on div "Rate Standard - 23.07 Start Time 08:00 End Time 16:30 Break 0 min 15 min 30 min…" at bounding box center [1274, 339] width 299 height 543
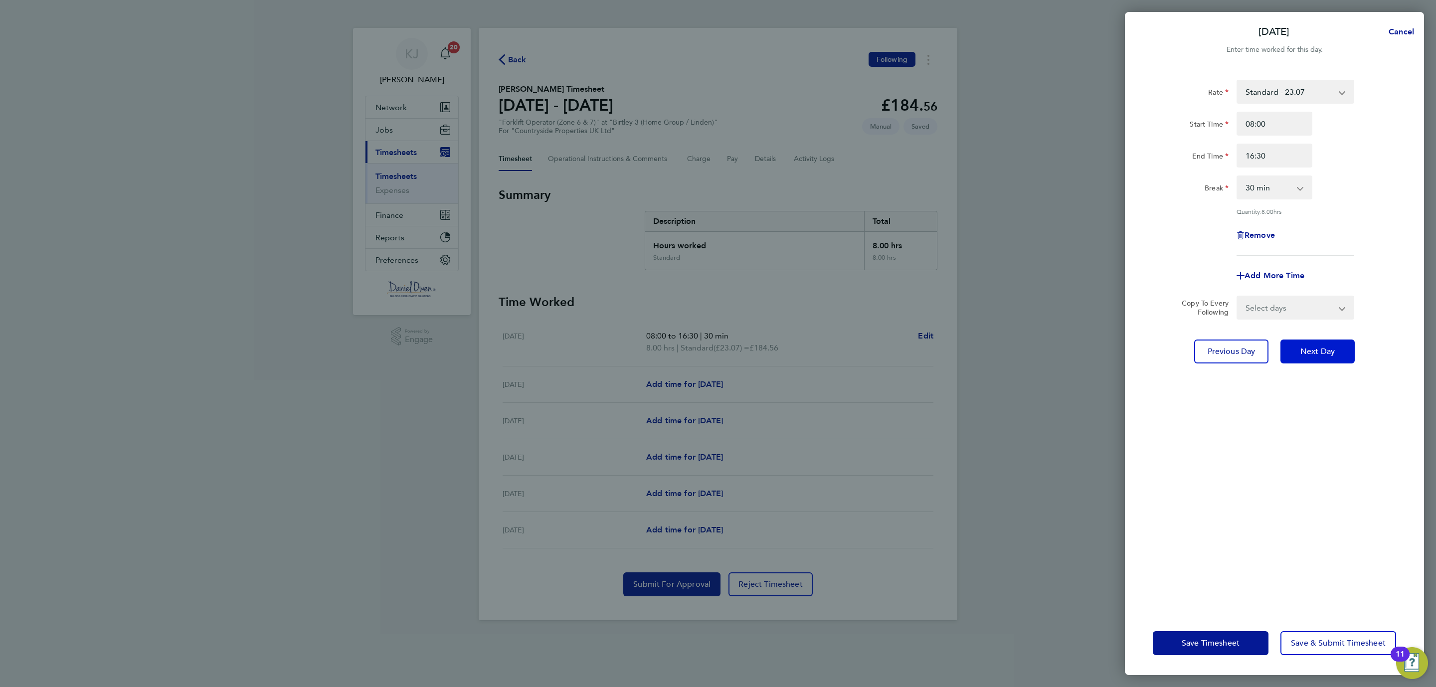
click at [1322, 343] on button "Next Day" at bounding box center [1317, 351] width 74 height 24
select select "30"
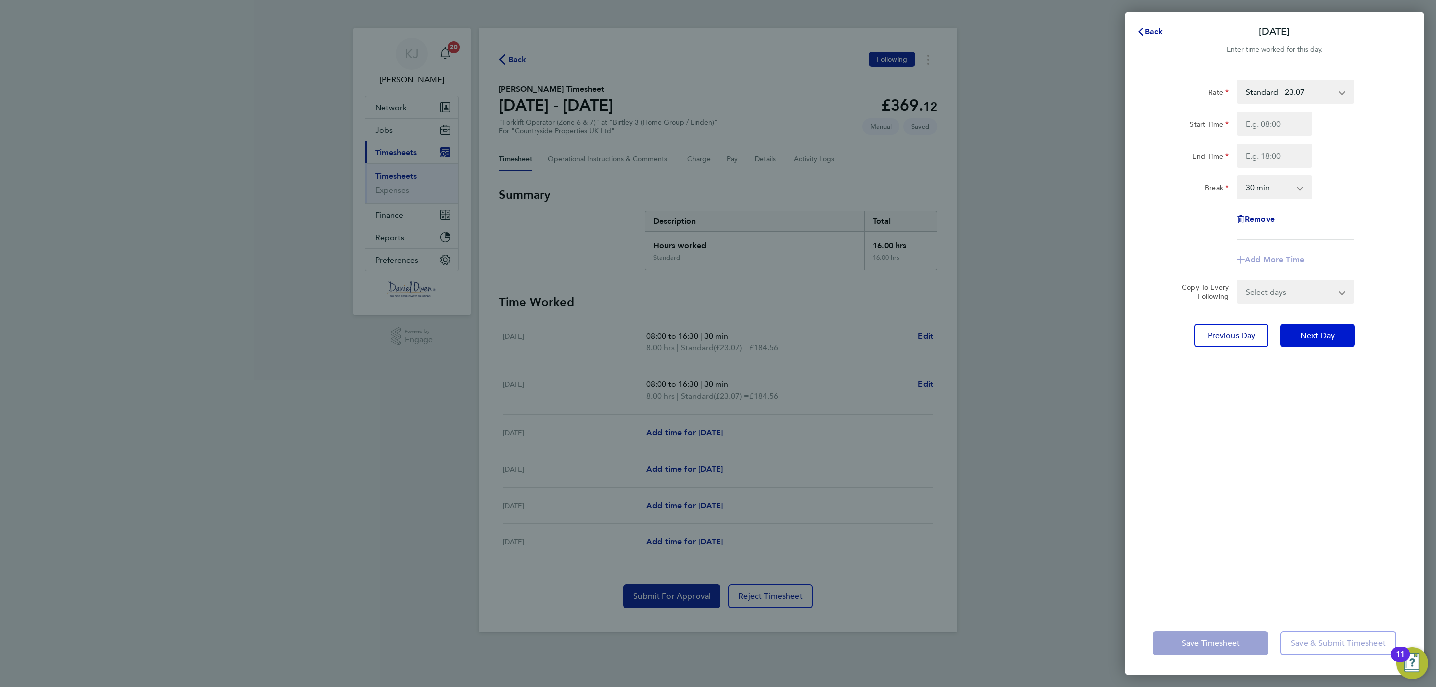
click at [1322, 344] on button "Next Day" at bounding box center [1317, 336] width 74 height 24
select select "30"
click at [1250, 123] on input "Start Time" at bounding box center [1274, 124] width 76 height 24
type input "08:00"
click at [1273, 151] on input "End Time" at bounding box center [1274, 156] width 76 height 24
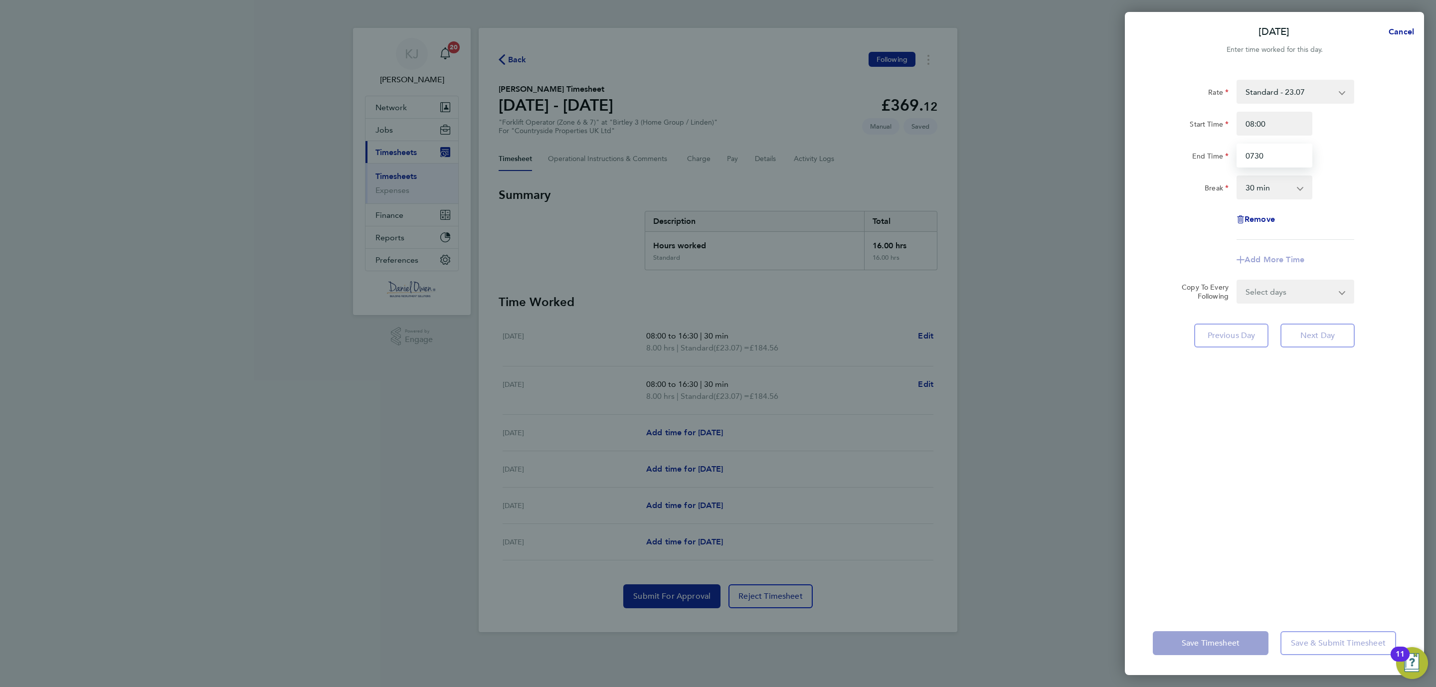
drag, startPoint x: 1273, startPoint y: 153, endPoint x: 1233, endPoint y: 150, distance: 40.5
click at [1233, 150] on div "0730" at bounding box center [1274, 156] width 84 height 24
type input "16:30"
click at [1231, 488] on div "Rate Standard - 23.07 Start Time 08:00 End Time 16:30 Break 0 min 15 min 30 min…" at bounding box center [1274, 339] width 299 height 543
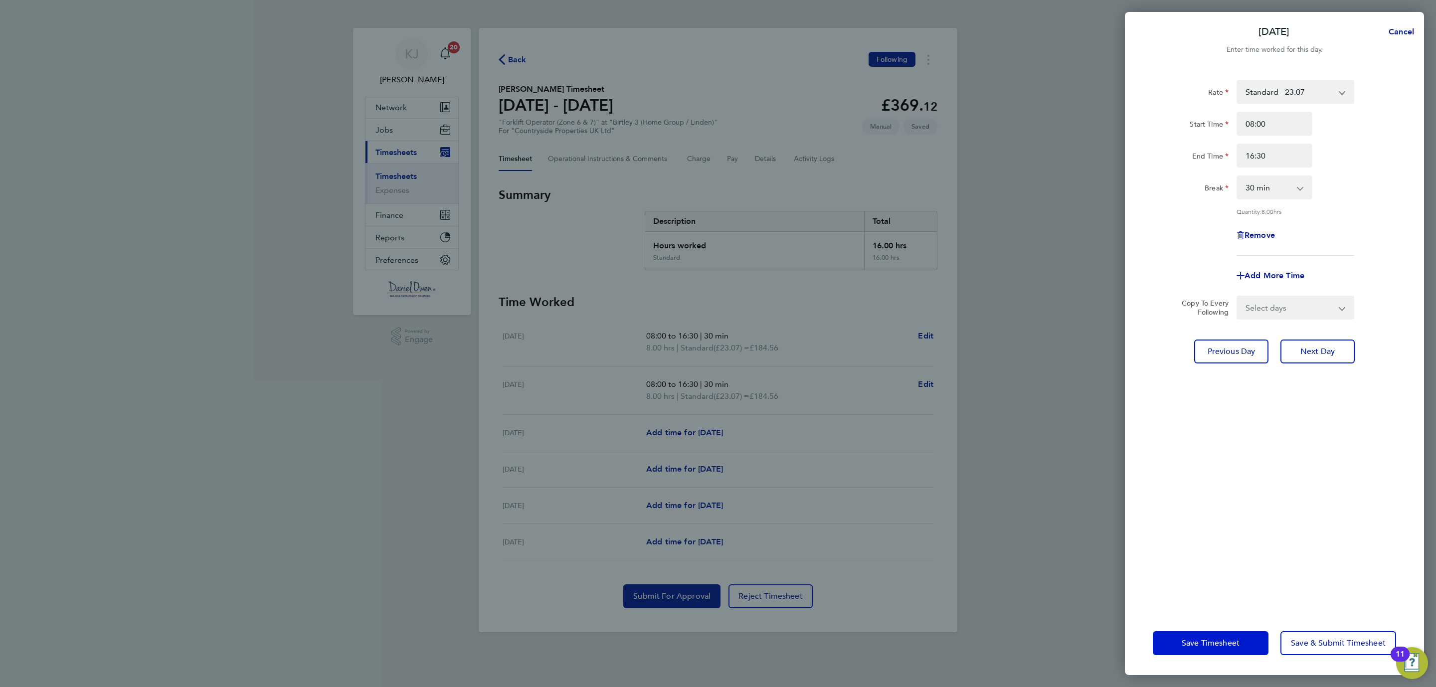
click at [1228, 636] on button "Save Timesheet" at bounding box center [1211, 643] width 116 height 24
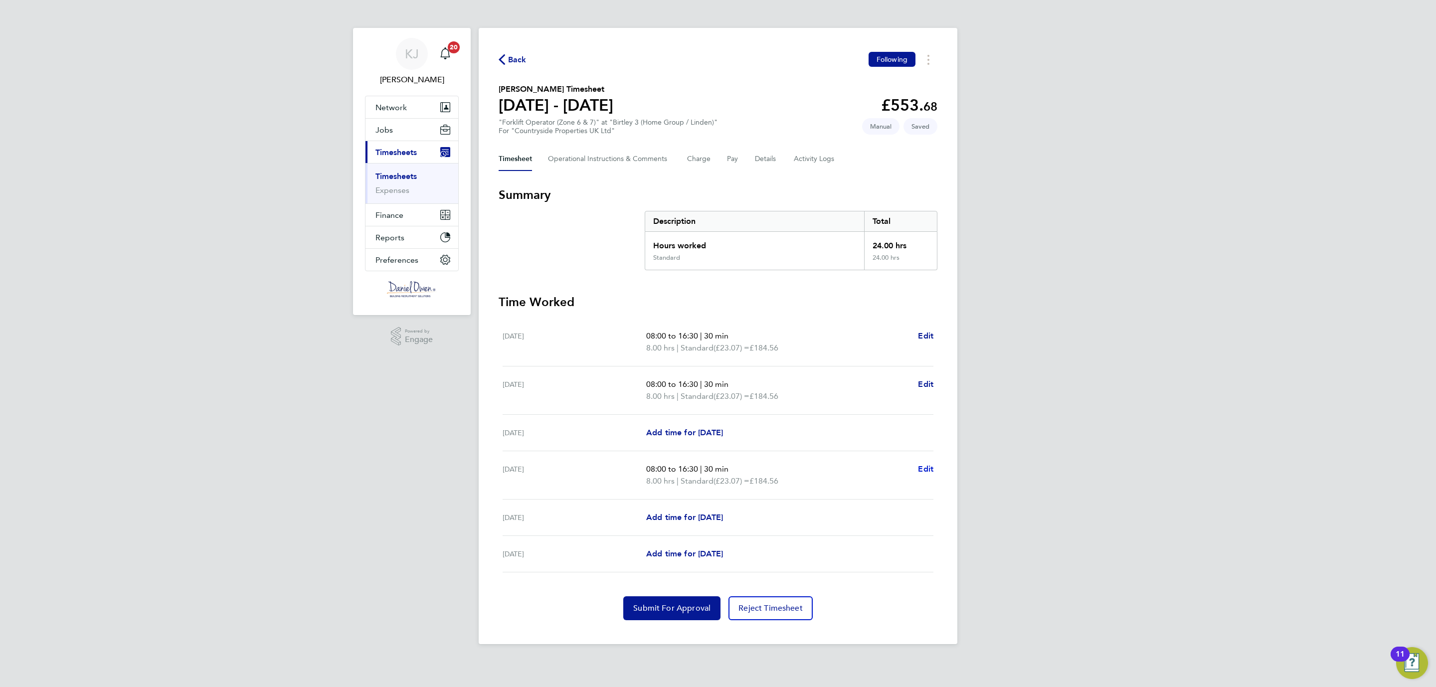
click at [917, 467] on div "08:00 to 16:30 | 30 min 8.00 hrs | Standard (£23.07) = £184.56 Edit" at bounding box center [789, 475] width 287 height 24
click at [923, 467] on span "Edit" at bounding box center [925, 468] width 15 height 9
select select "30"
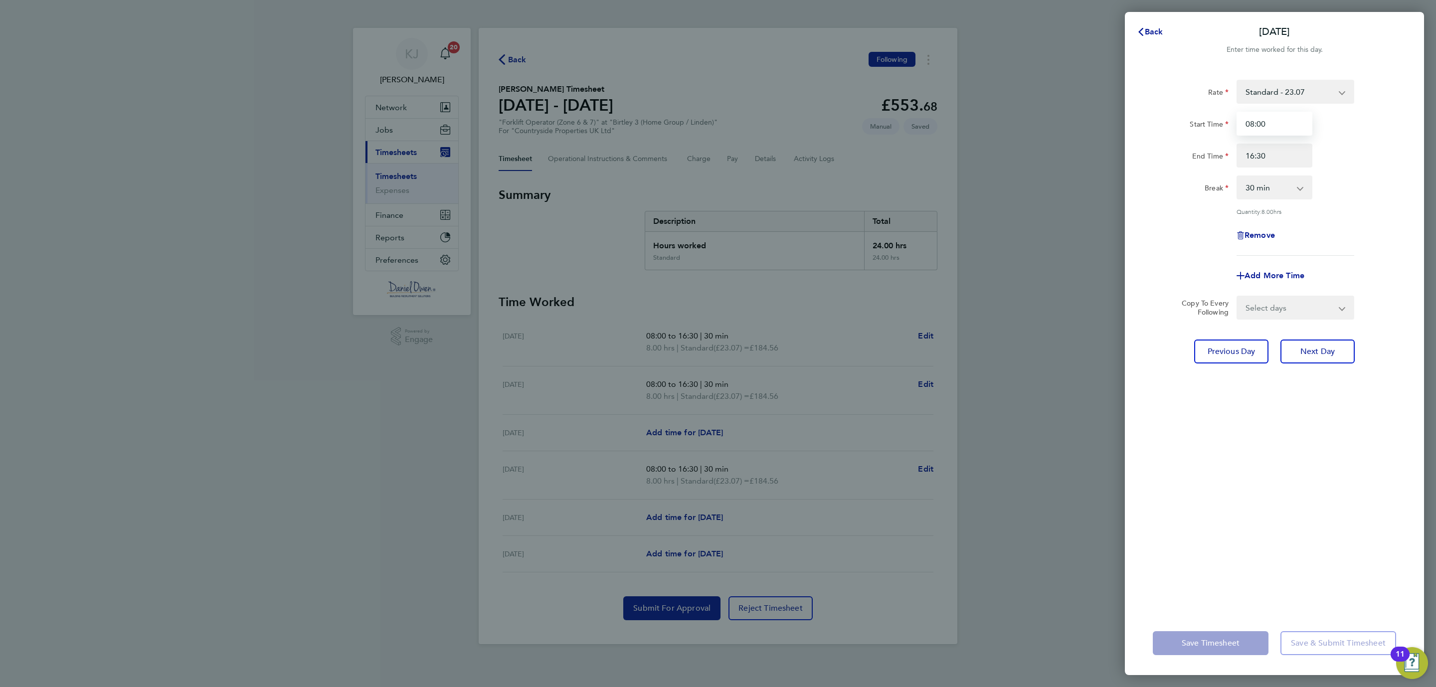
drag, startPoint x: 1291, startPoint y: 128, endPoint x: 1206, endPoint y: 128, distance: 85.2
click at [1206, 128] on div "Start Time 08:00" at bounding box center [1274, 124] width 251 height 24
type input "0"
type input "08:00"
drag, startPoint x: 1282, startPoint y: 162, endPoint x: 1231, endPoint y: 162, distance: 51.3
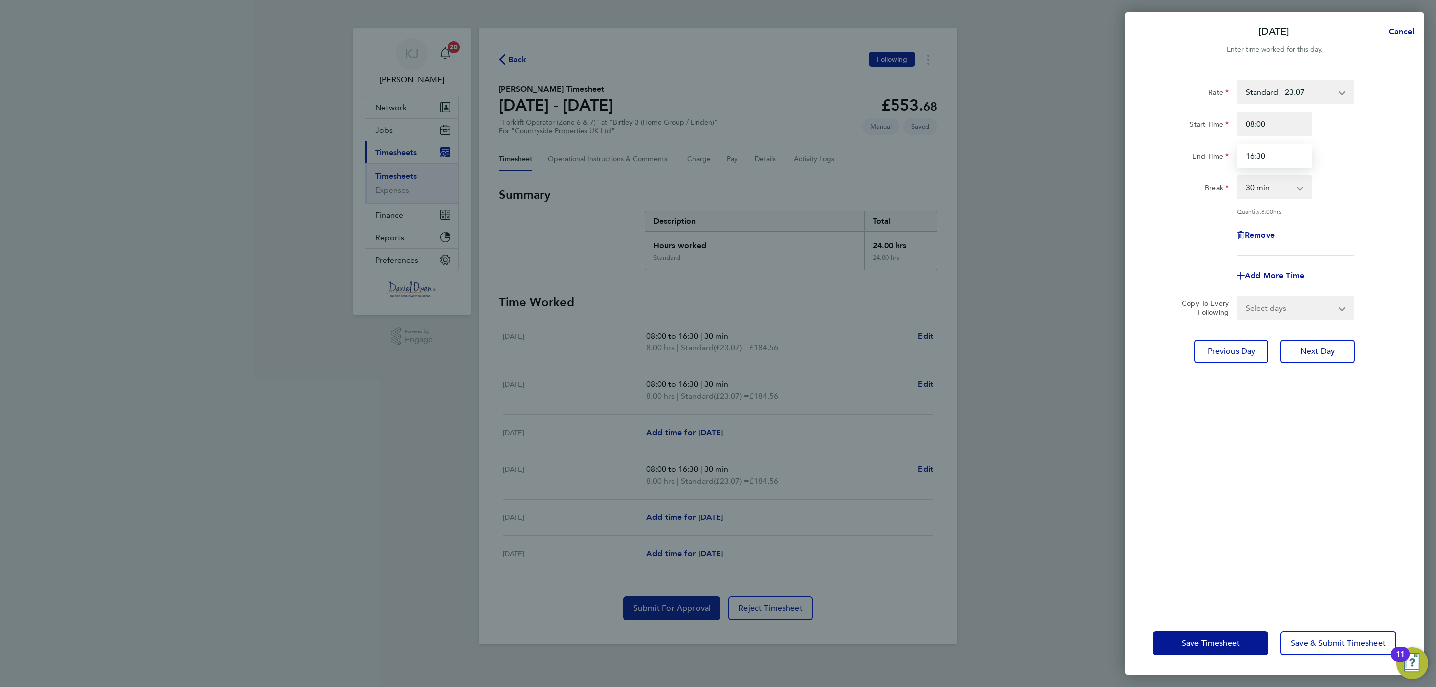
click at [1231, 162] on div "End Time 16:30" at bounding box center [1274, 156] width 251 height 24
click at [1209, 635] on button "Save Timesheet" at bounding box center [1211, 643] width 116 height 24
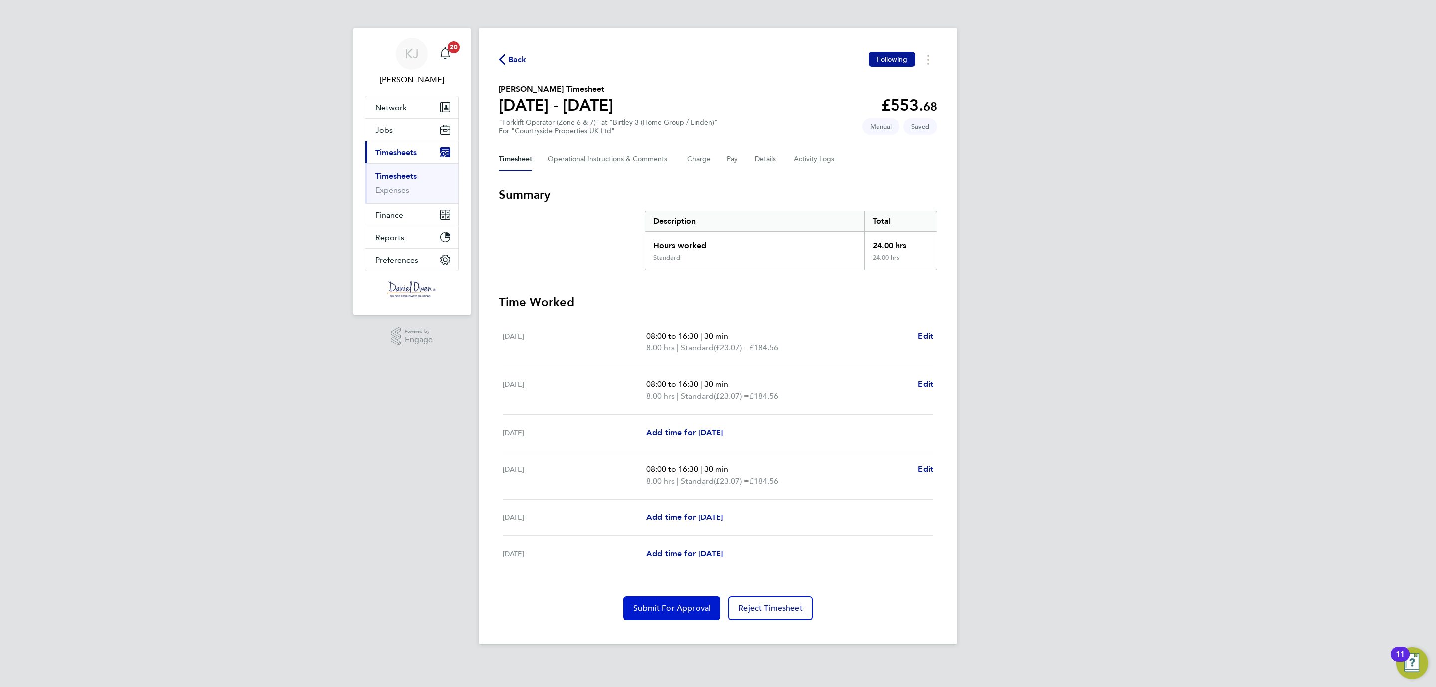
click at [652, 605] on span "Submit For Approval" at bounding box center [671, 608] width 77 height 10
click at [502, 53] on button "Back" at bounding box center [512, 59] width 28 height 12
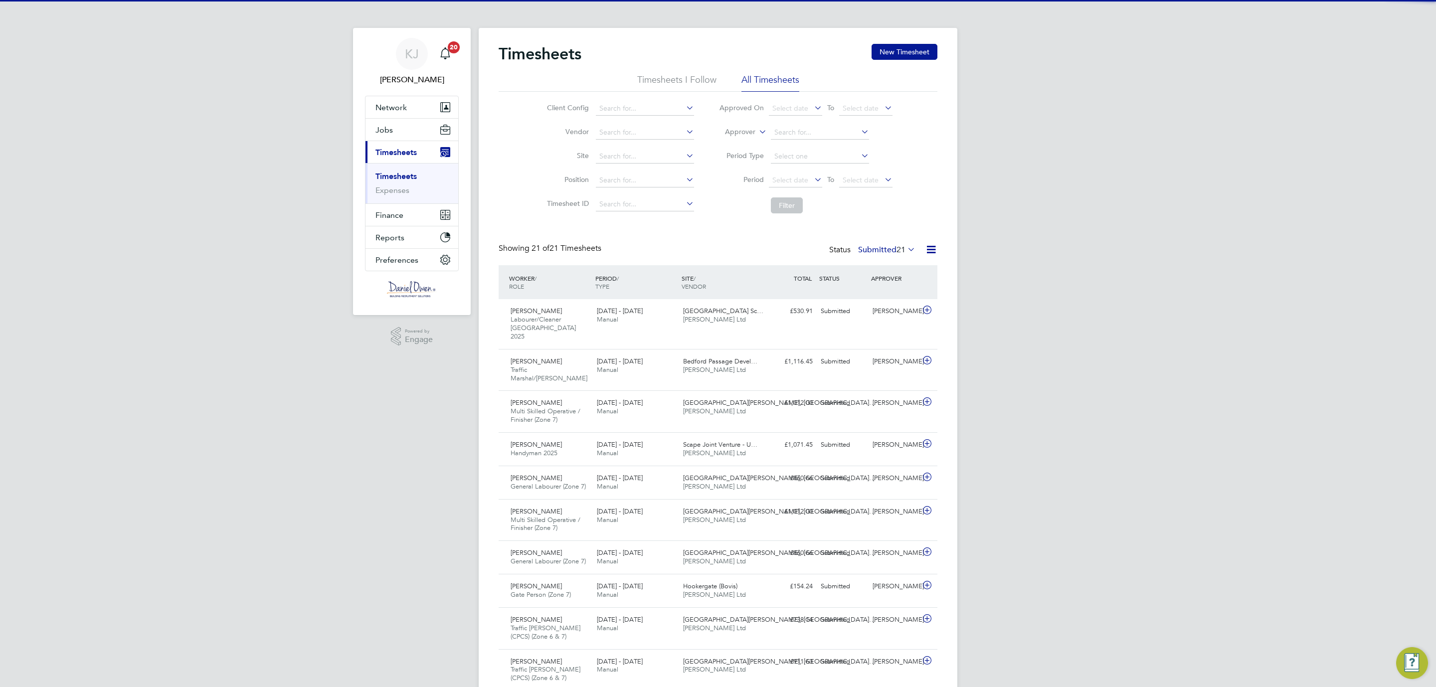
scroll to position [33, 87]
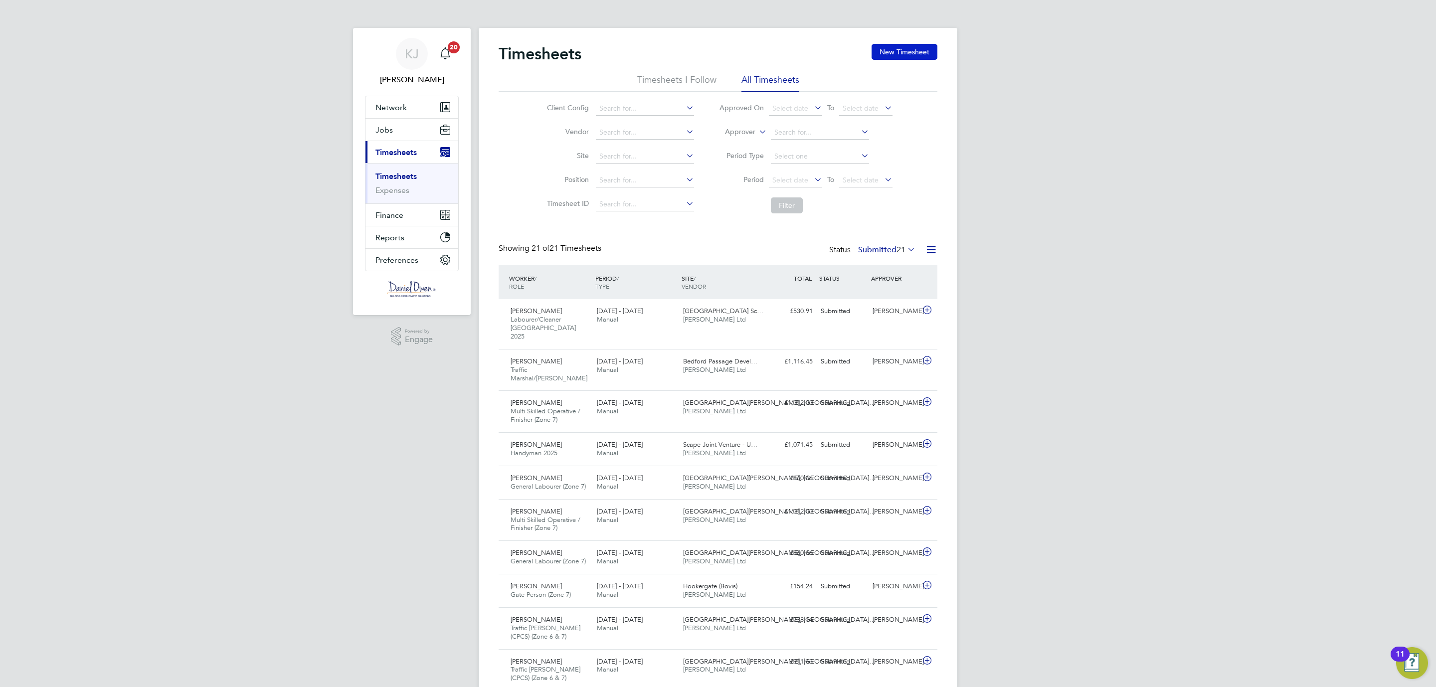
click at [911, 47] on button "New Timesheet" at bounding box center [904, 52] width 66 height 16
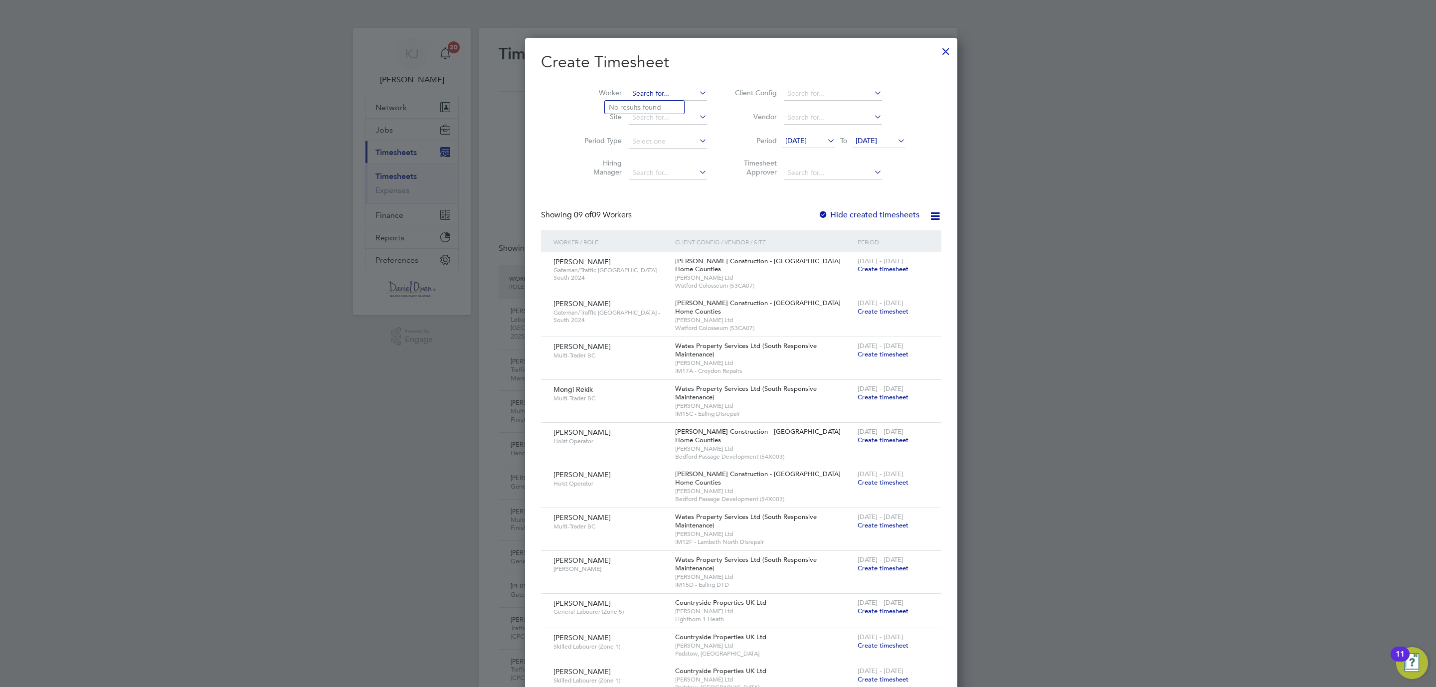
click at [629, 90] on input at bounding box center [668, 94] width 78 height 14
click at [668, 107] on b "Long" at bounding box center [676, 107] width 16 height 8
type input "Craig Longstaff"
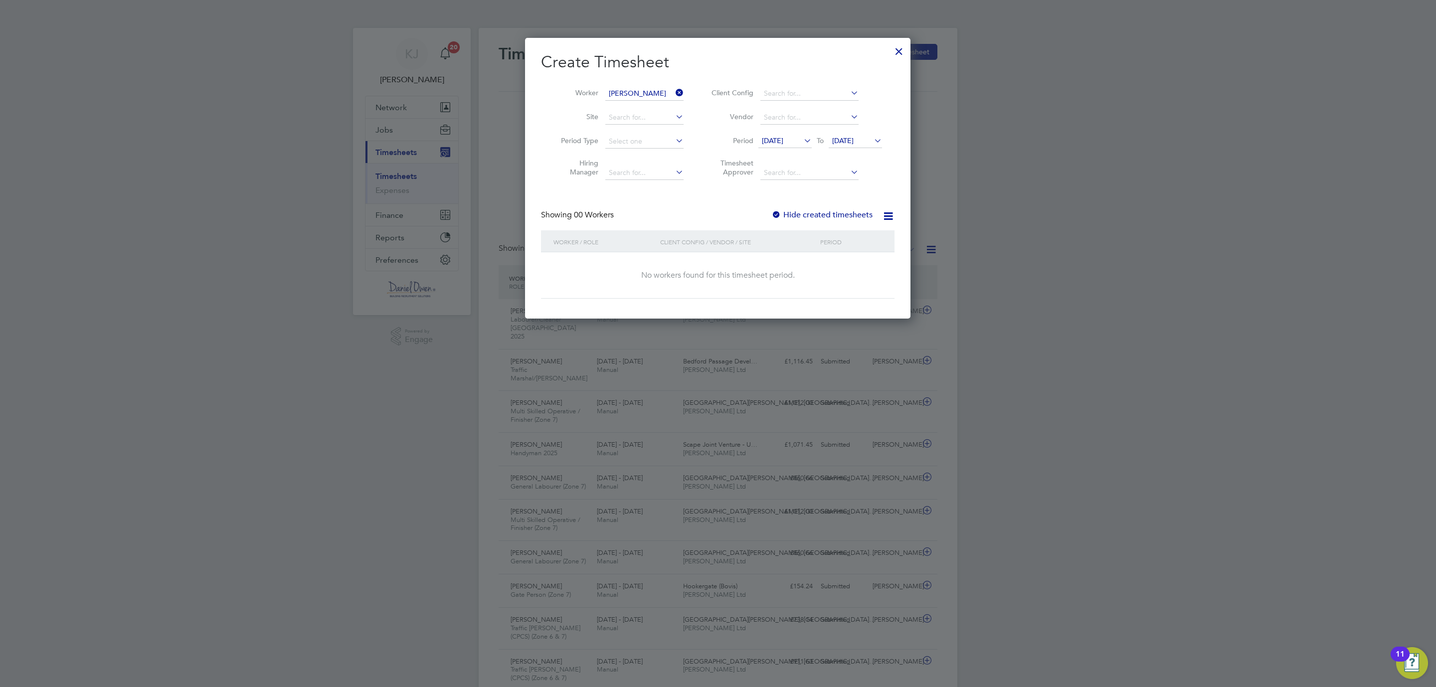
click at [872, 138] on icon at bounding box center [872, 141] width 0 height 14
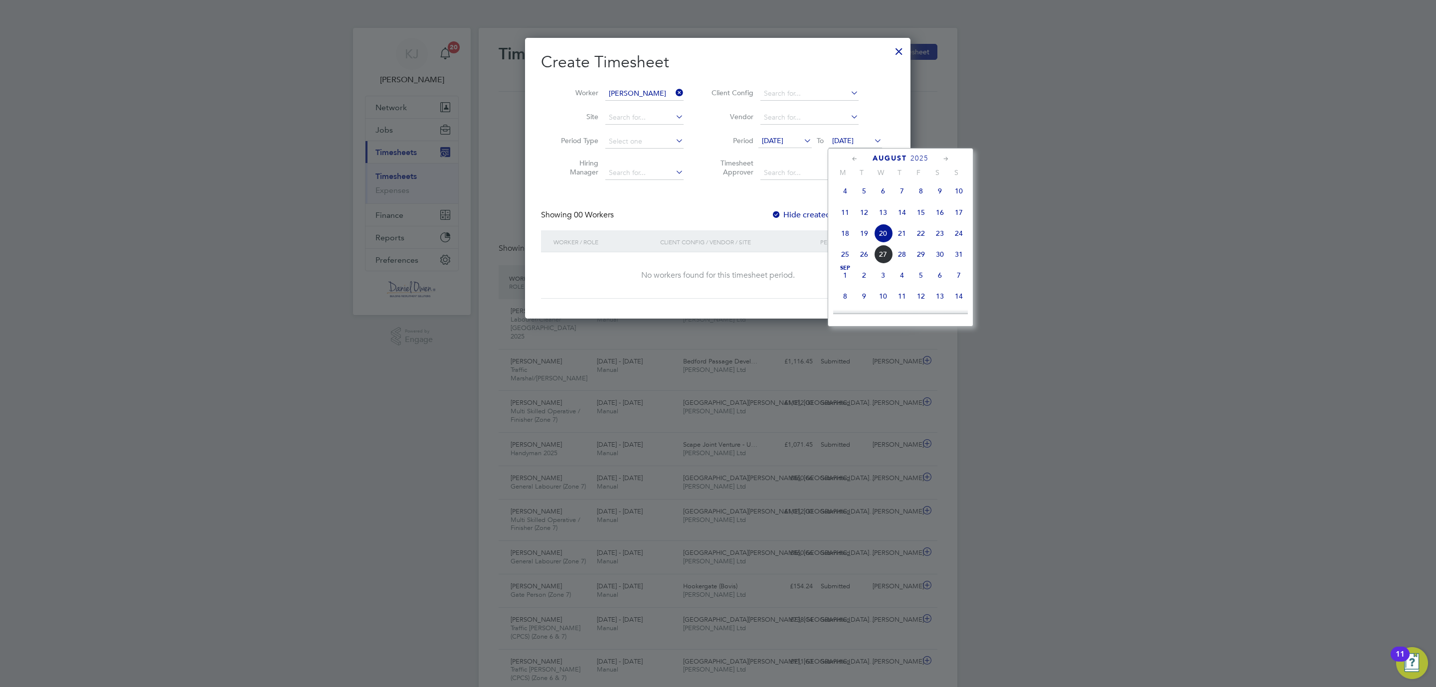
click at [959, 235] on span "24" at bounding box center [958, 233] width 19 height 19
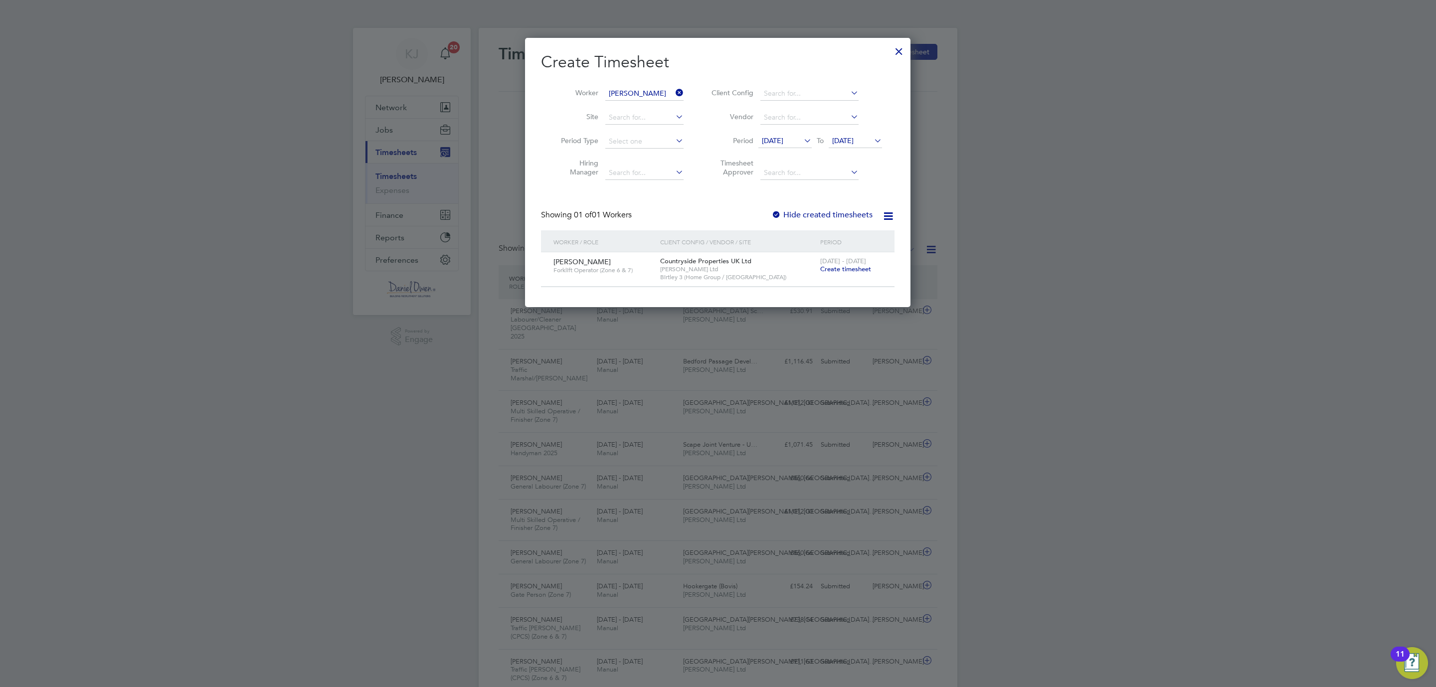
click at [851, 267] on span "Create timesheet" at bounding box center [845, 269] width 51 height 8
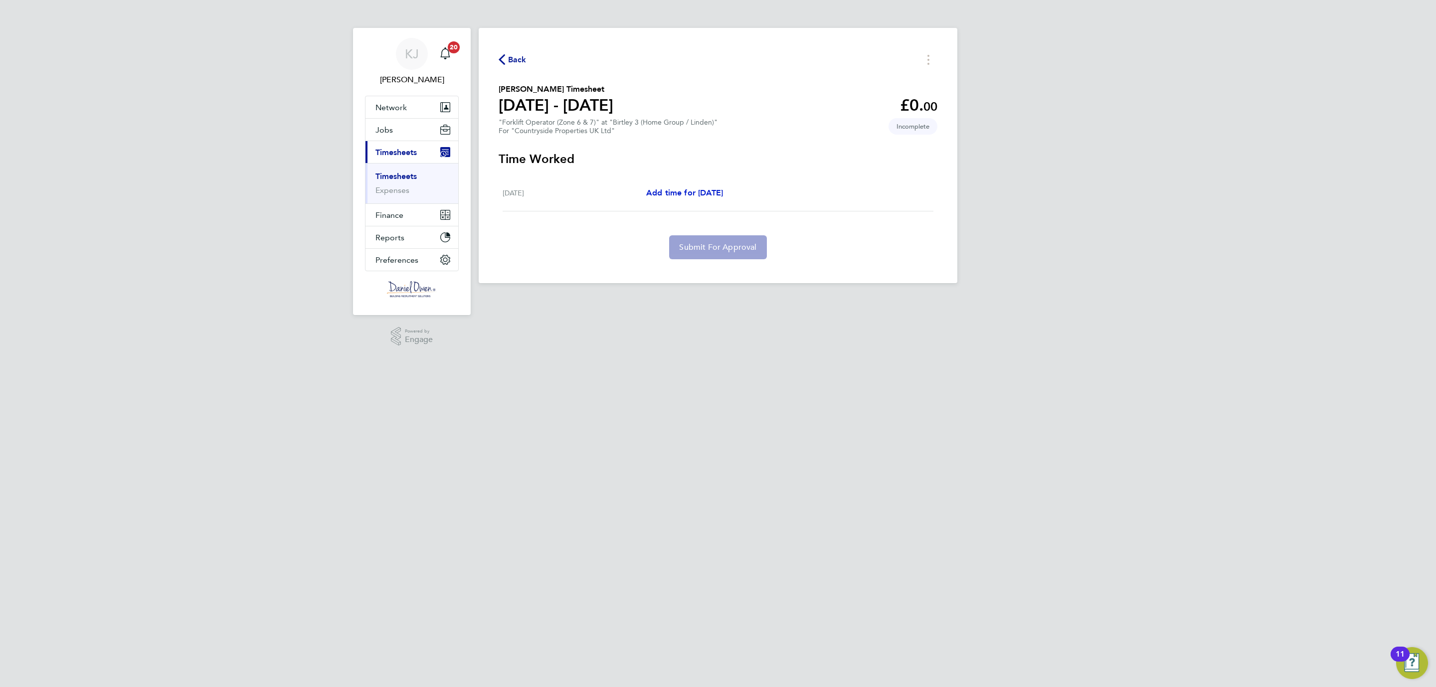
click at [683, 196] on span "Add time for Thu 21 Aug" at bounding box center [684, 192] width 77 height 9
select select "30"
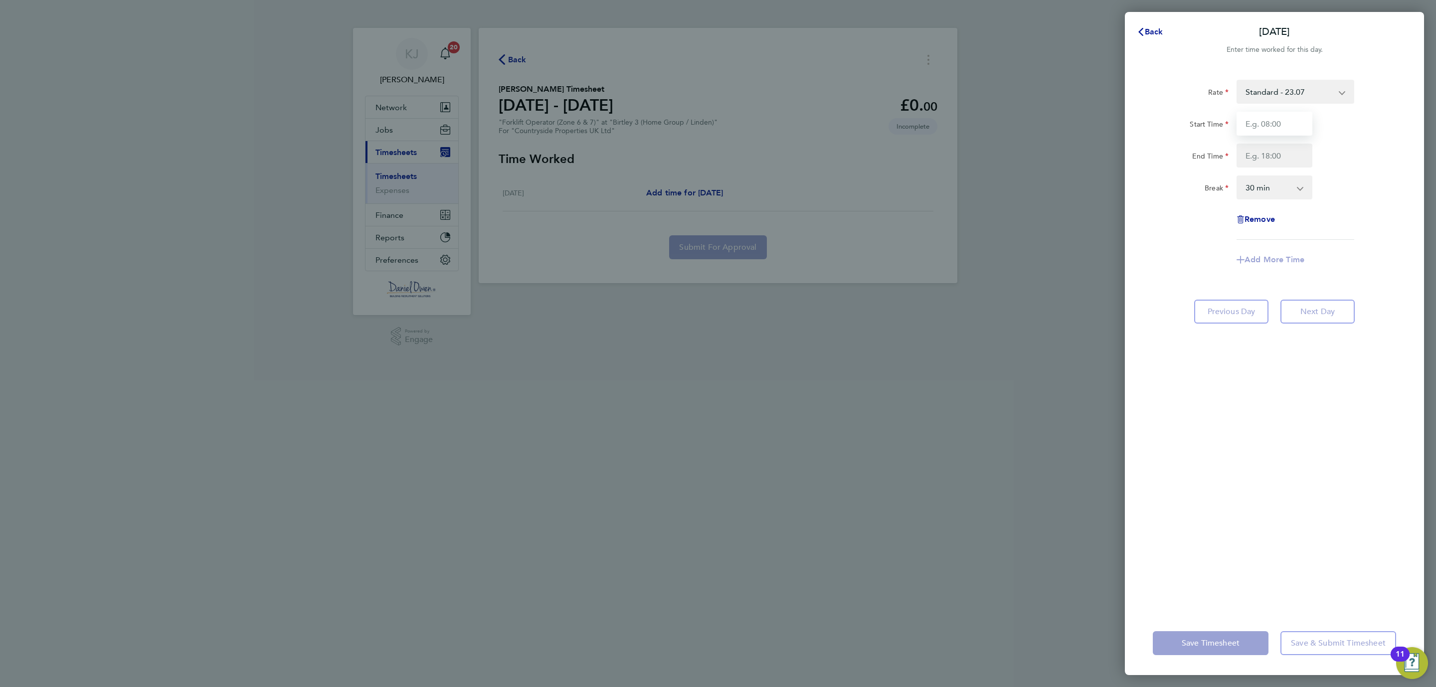
click at [1265, 126] on input "Start Time" at bounding box center [1274, 124] width 76 height 24
type input "08:00"
click at [1261, 150] on input "End Time" at bounding box center [1274, 156] width 76 height 24
type input "15:30"
click at [1335, 489] on div "Rate Standard - 23.07 Start Time 08:00 End Time 15:30 Break 0 min 15 min 30 min…" at bounding box center [1274, 339] width 299 height 543
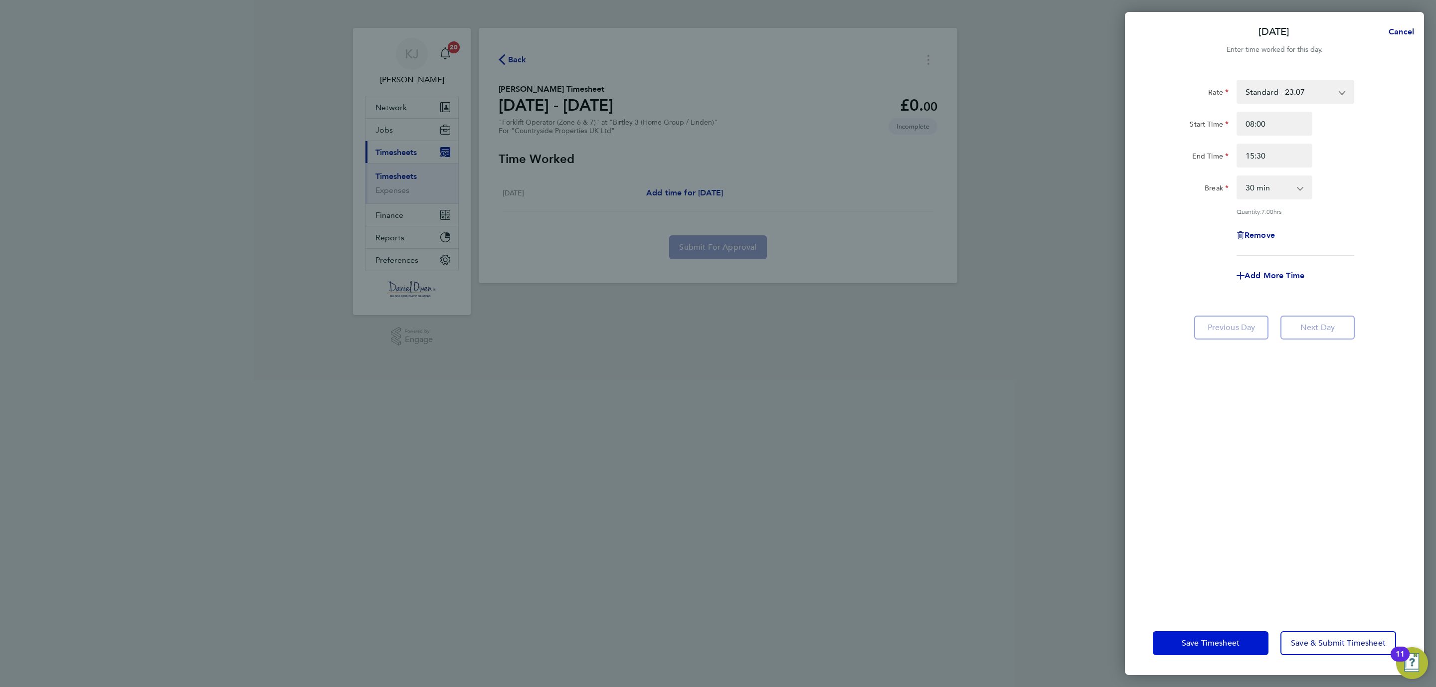
click at [1180, 636] on button "Save Timesheet" at bounding box center [1211, 643] width 116 height 24
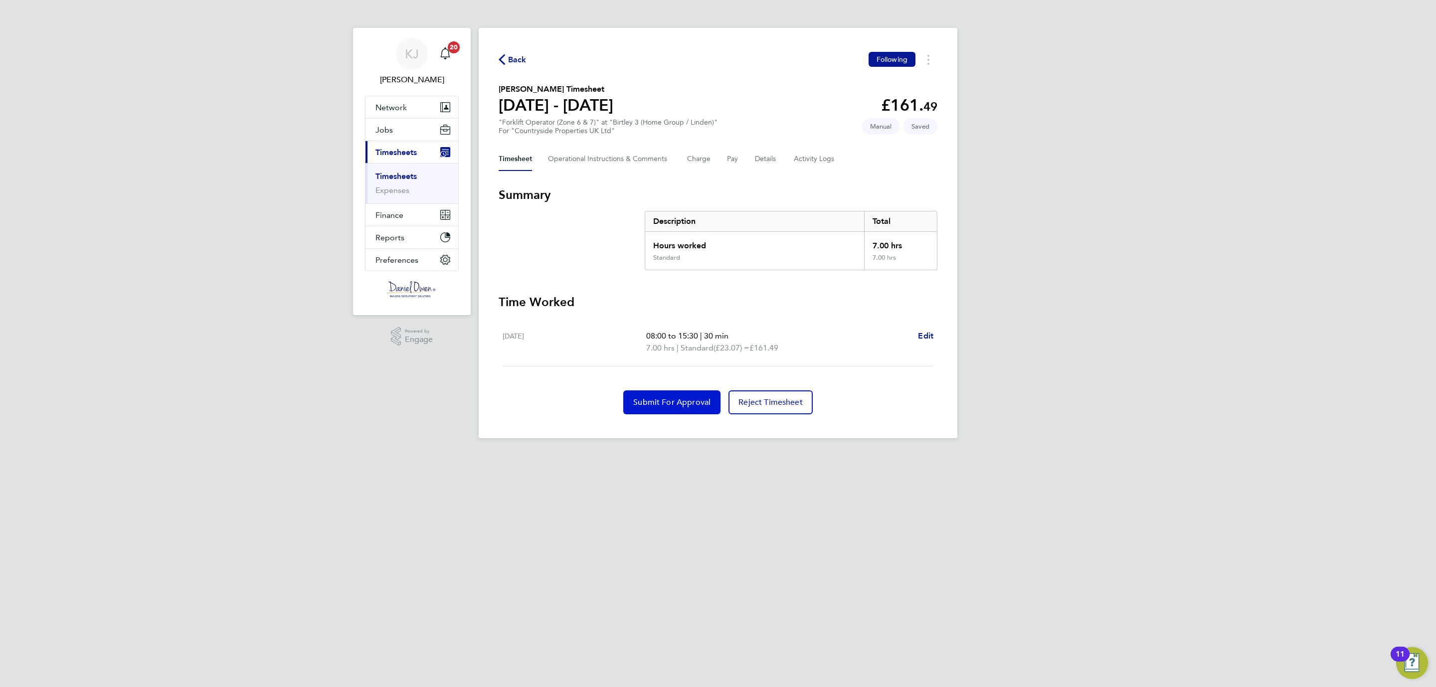
click at [656, 398] on span "Submit For Approval" at bounding box center [671, 402] width 77 height 10
click at [512, 57] on span "Back" at bounding box center [517, 60] width 18 height 12
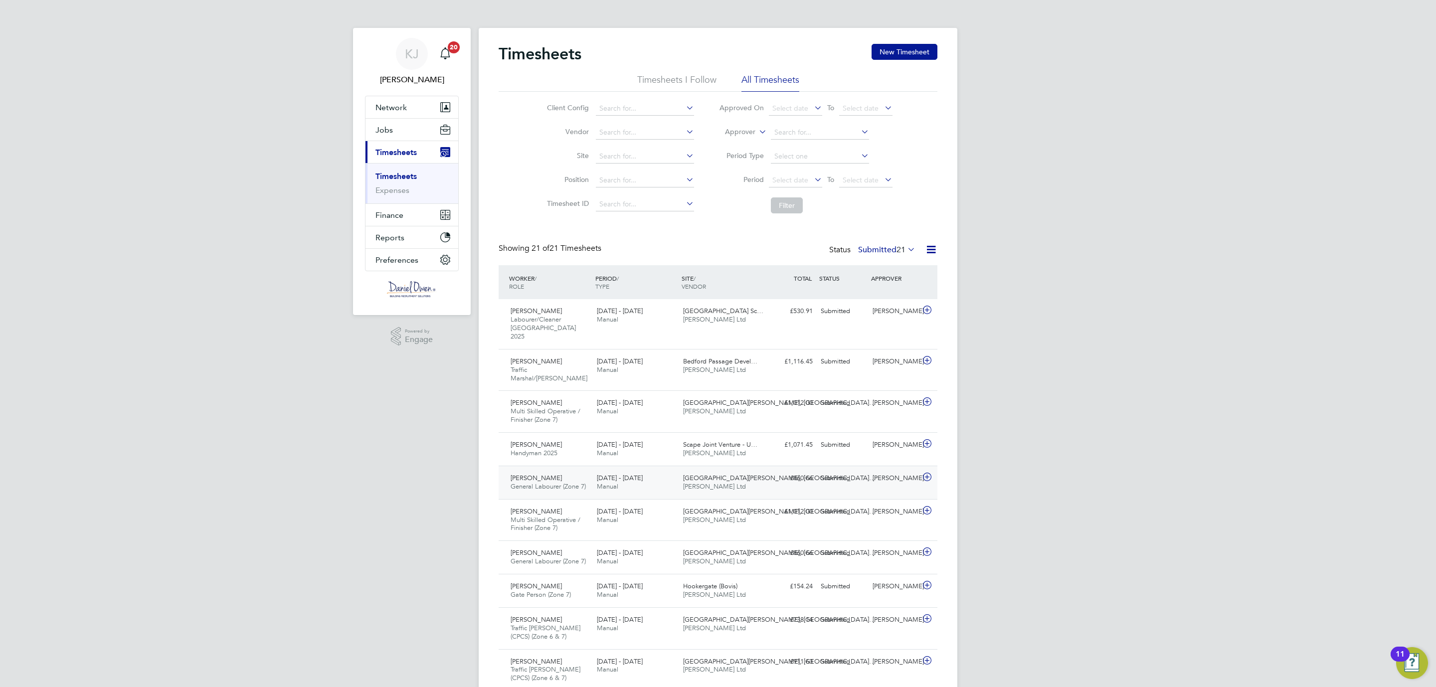
click at [550, 482] on span "General Labourer (Zone 7)" at bounding box center [547, 486] width 75 height 8
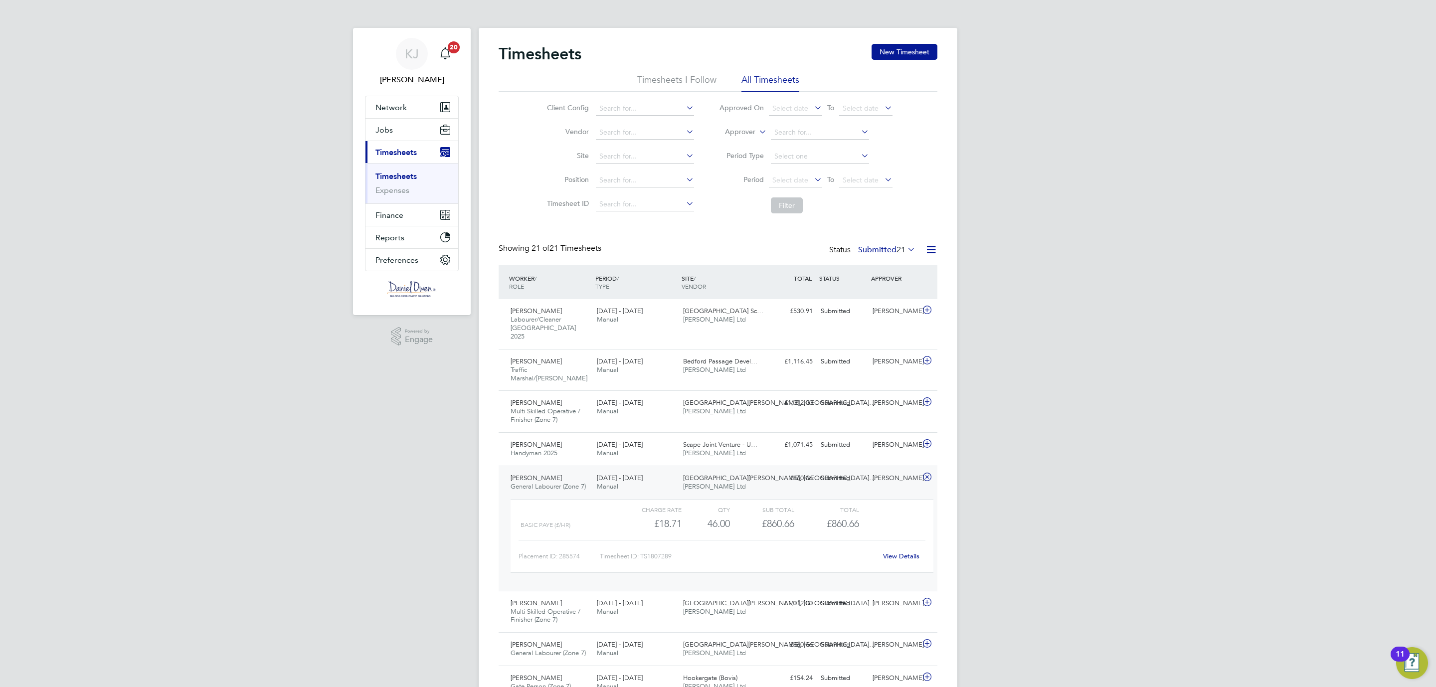
click at [890, 552] on link "View Details" at bounding box center [901, 556] width 36 height 8
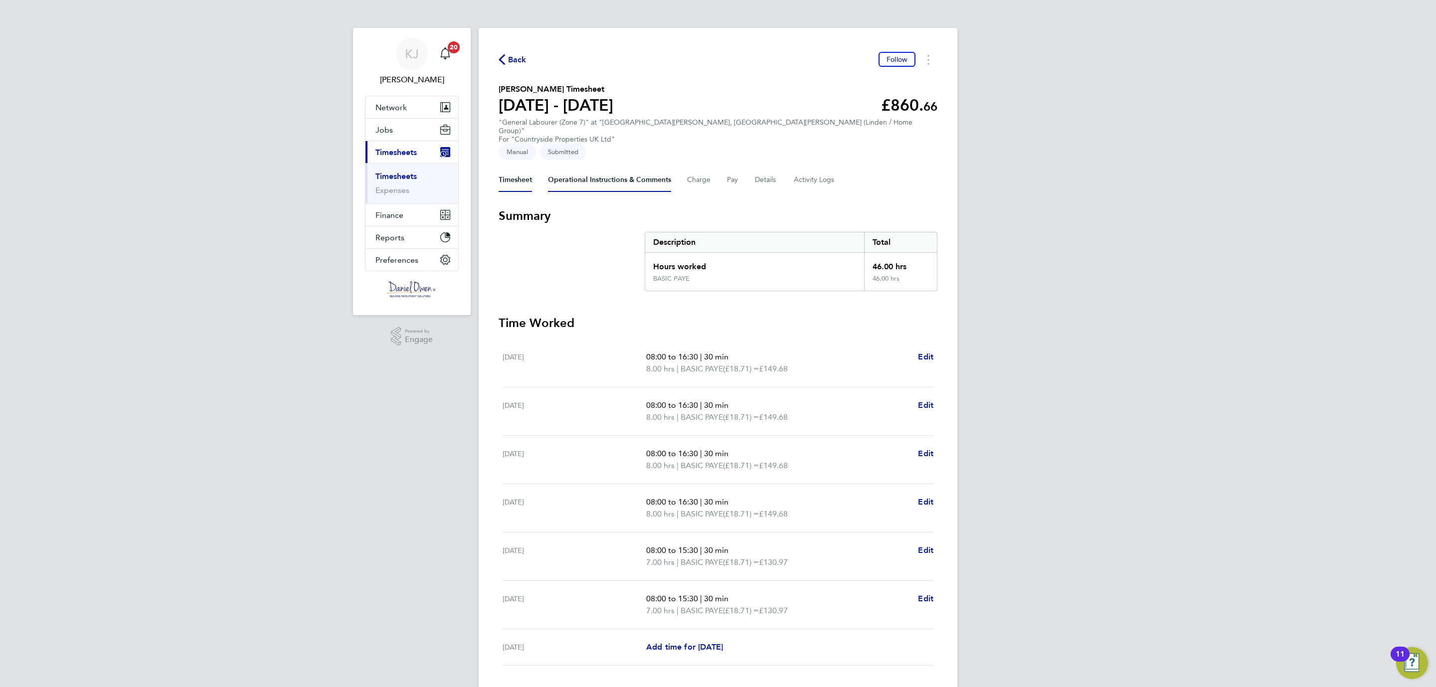
click at [649, 168] on Comments-tab "Operational Instructions & Comments" at bounding box center [609, 180] width 123 height 24
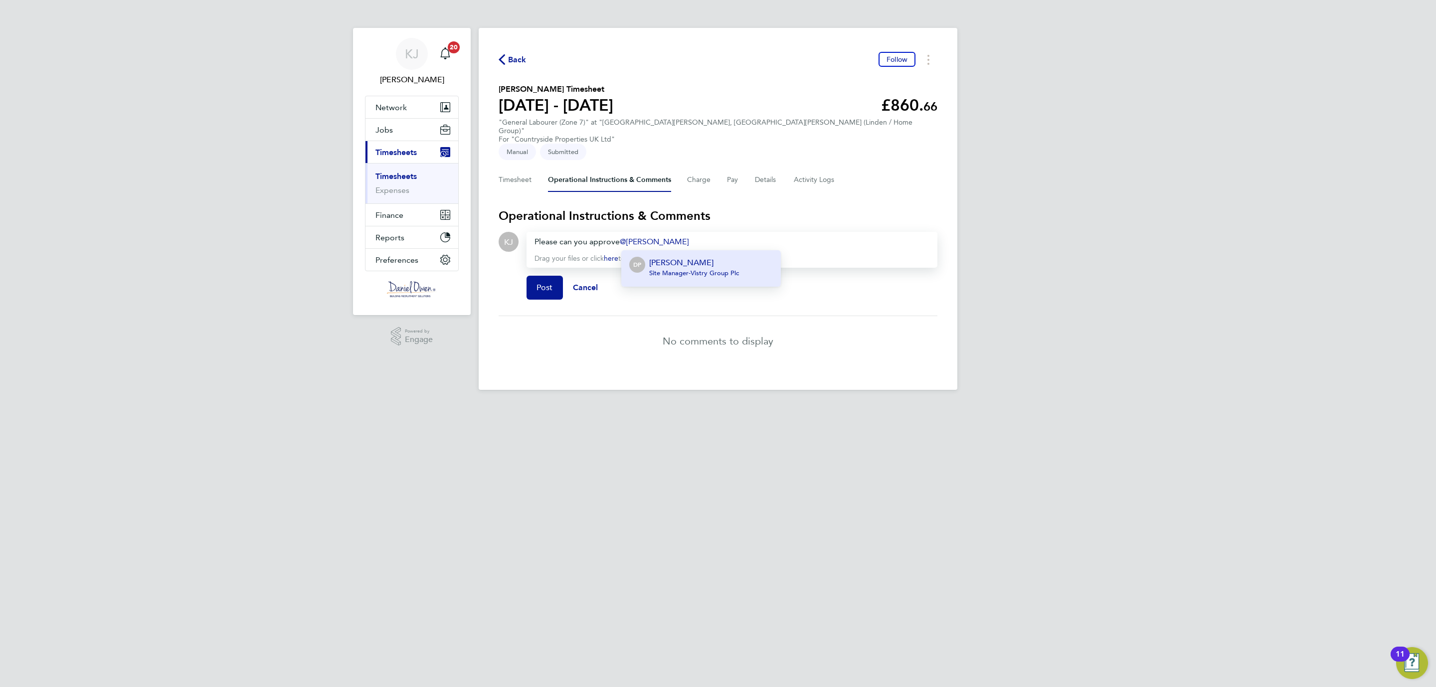
click at [690, 257] on p "[PERSON_NAME]" at bounding box center [694, 263] width 90 height 12
click at [548, 283] on span "Post" at bounding box center [544, 288] width 16 height 10
